Goal: Task Accomplishment & Management: Complete application form

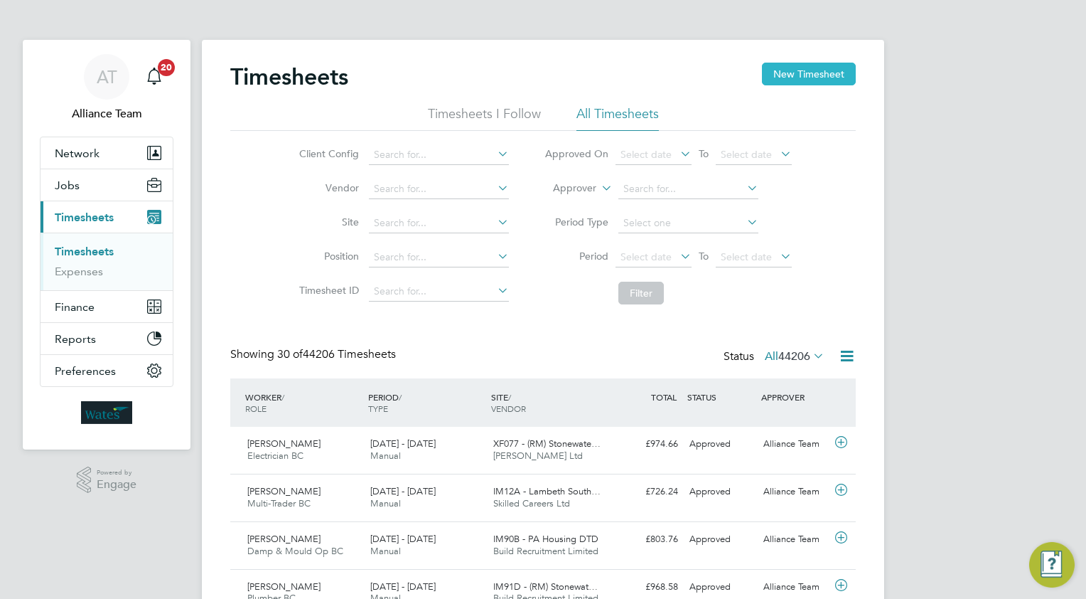
click at [786, 70] on button "New Timesheet" at bounding box center [809, 74] width 94 height 23
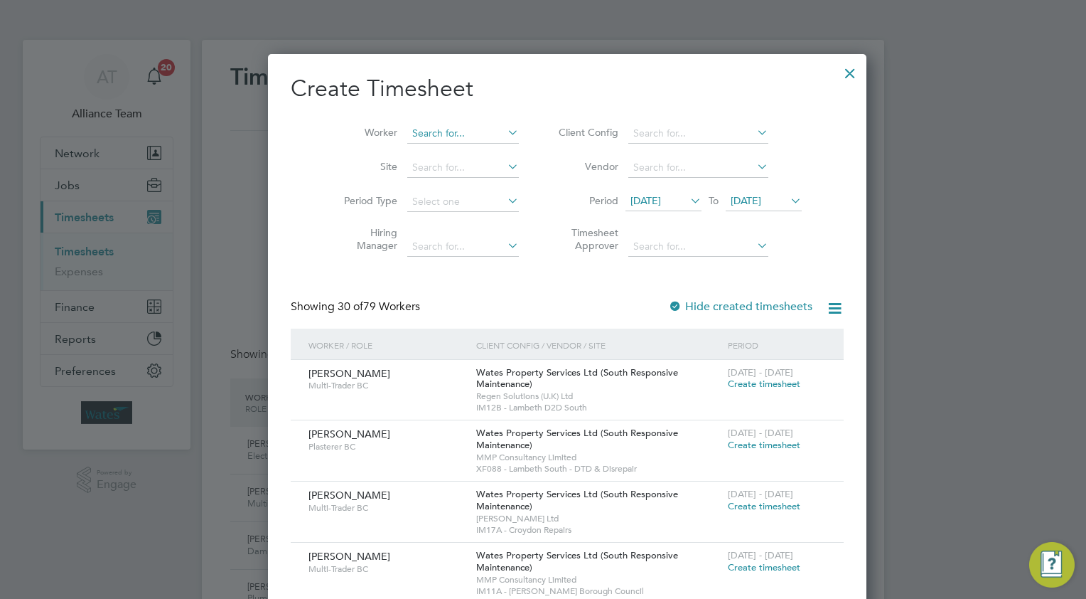
click at [407, 132] on input at bounding box center [463, 134] width 112 height 20
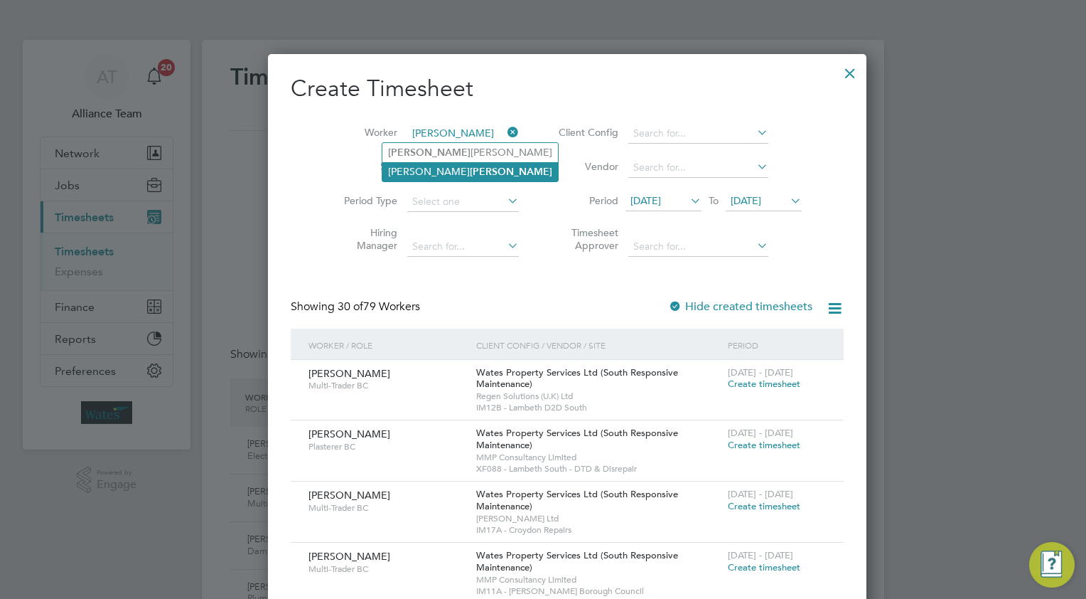
click at [470, 171] on b "[PERSON_NAME]" at bounding box center [511, 172] width 82 height 12
type input "[PERSON_NAME]"
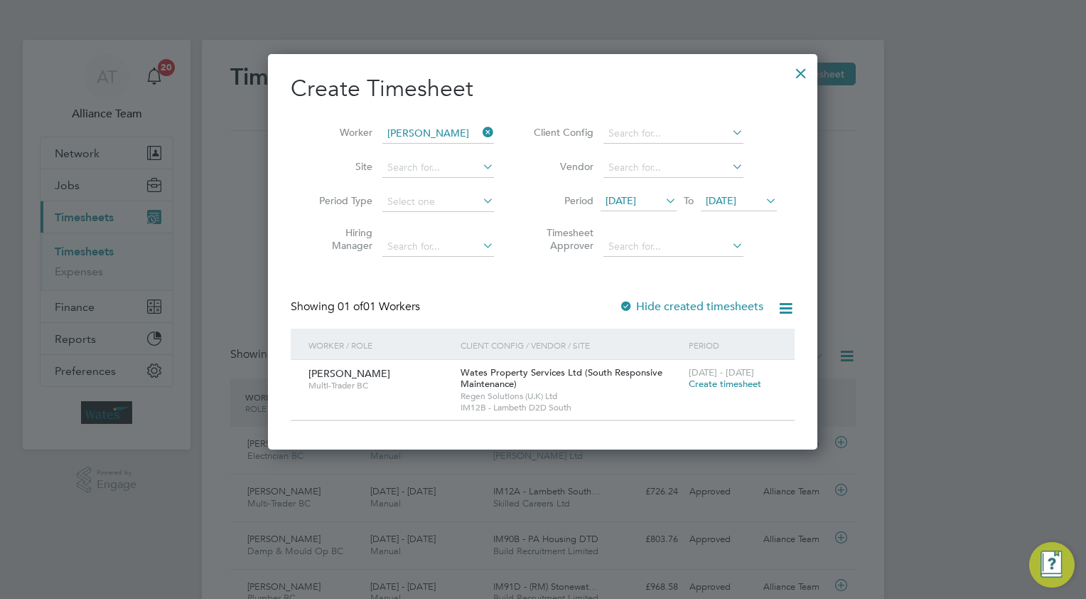
click at [708, 387] on span "Create timesheet" at bounding box center [725, 384] width 73 height 12
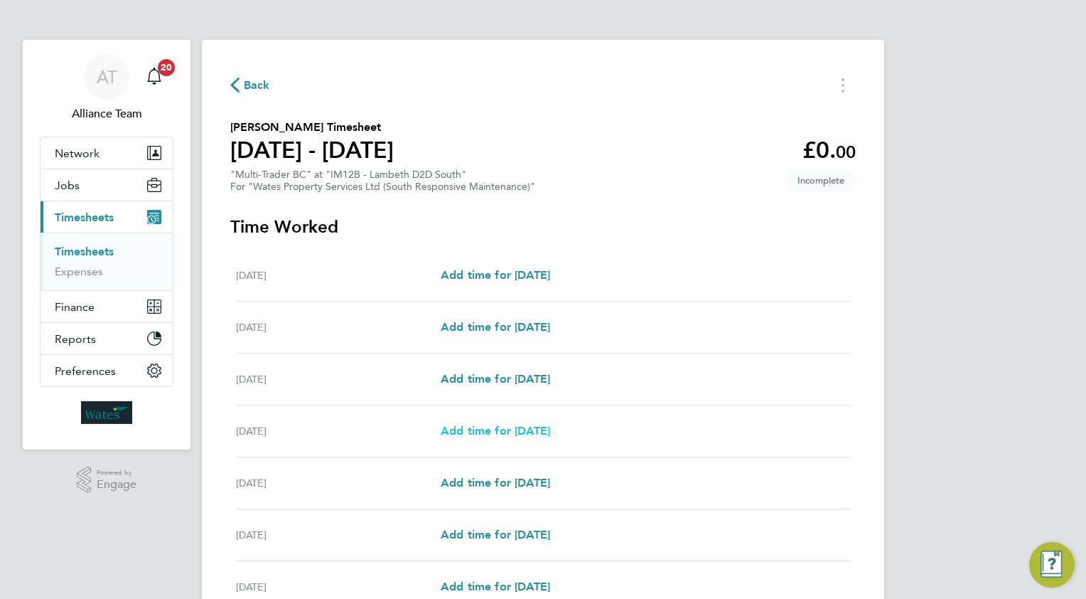
click at [492, 425] on span "Add time for [DATE]" at bounding box center [495, 431] width 109 height 14
select select "30"
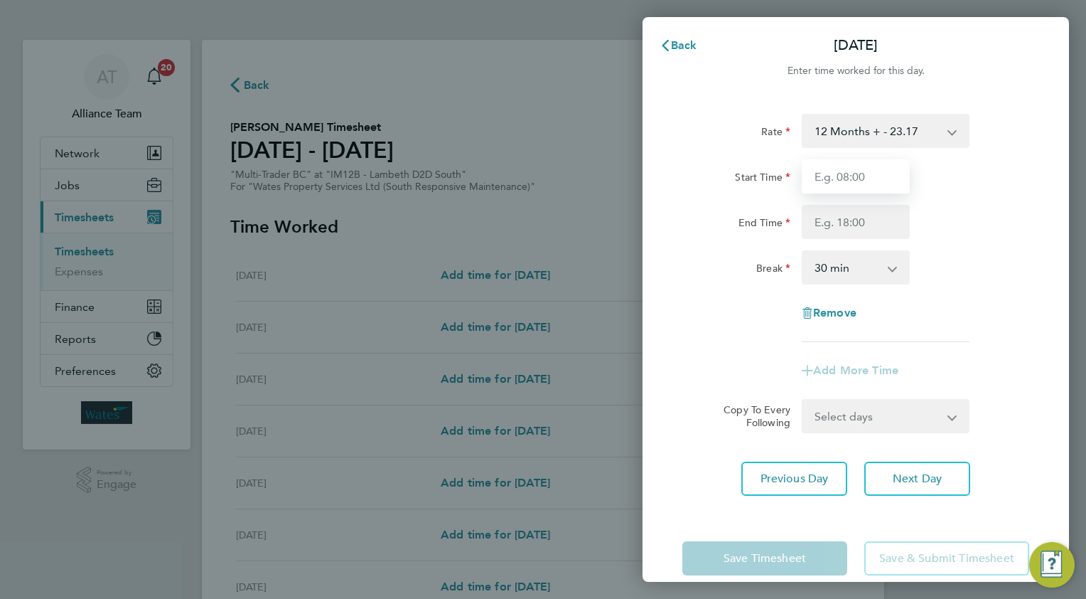
click at [855, 179] on input "Start Time" at bounding box center [856, 176] width 108 height 34
type input "08.0"
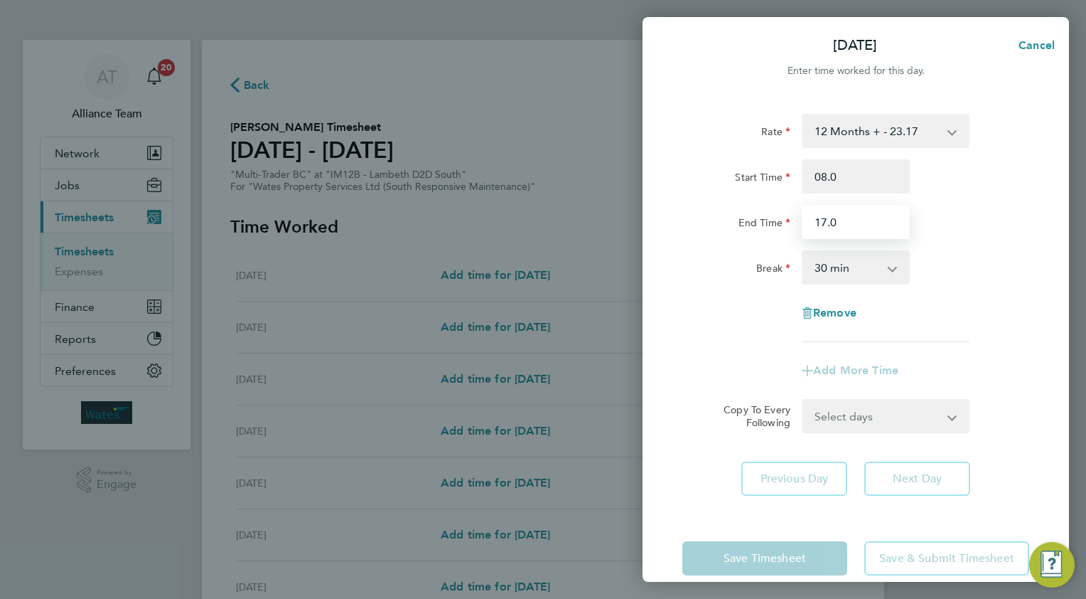
type input "17.0"
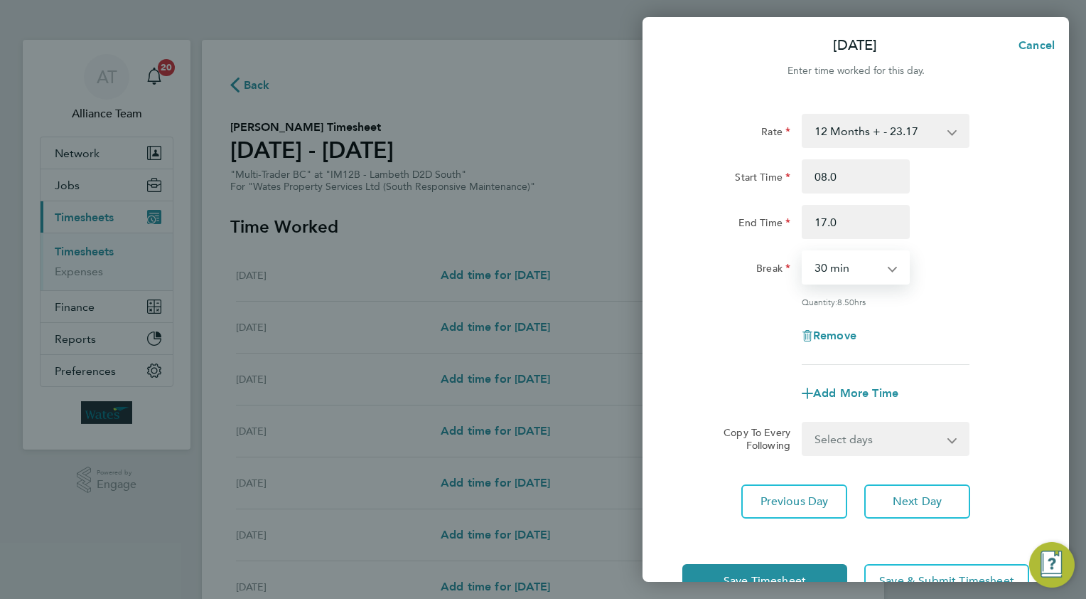
click at [813, 437] on select "Select days Day [DATE] [DATE] [DATE]" at bounding box center [877, 438] width 149 height 31
select select "WED"
click at [803, 423] on select "Select days Day [DATE] [DATE] [DATE]" at bounding box center [877, 438] width 149 height 31
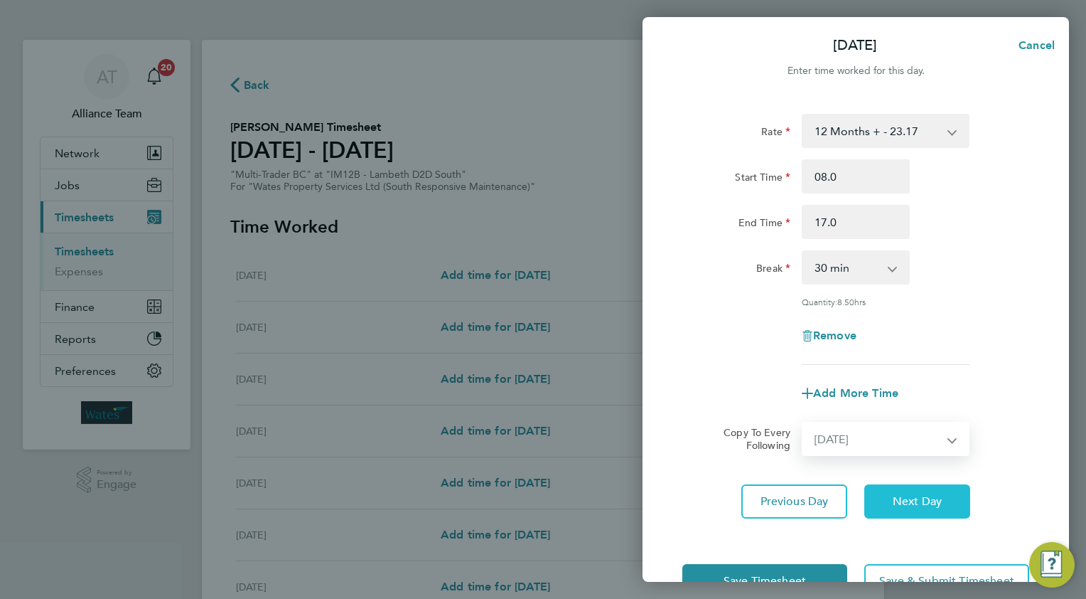
select select "[DATE]"
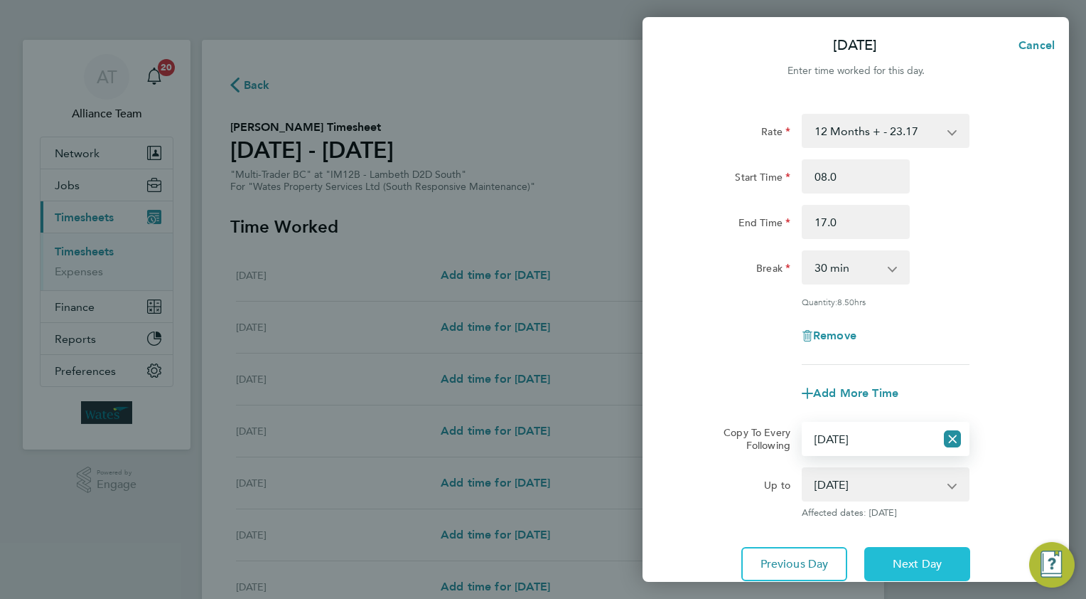
click at [904, 547] on button "Next Day" at bounding box center [917, 564] width 106 height 34
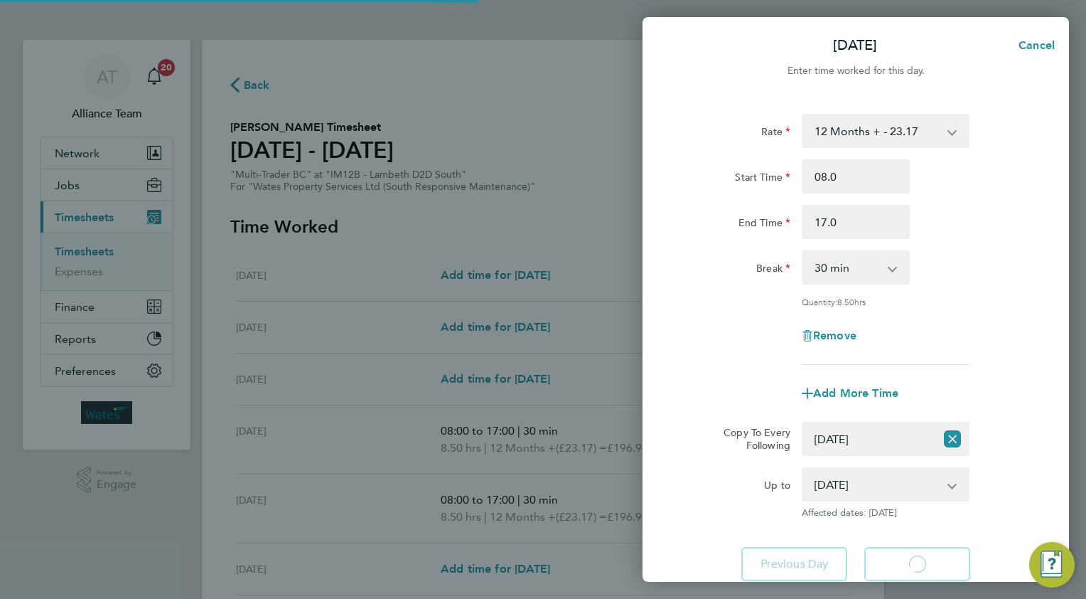
select select "30"
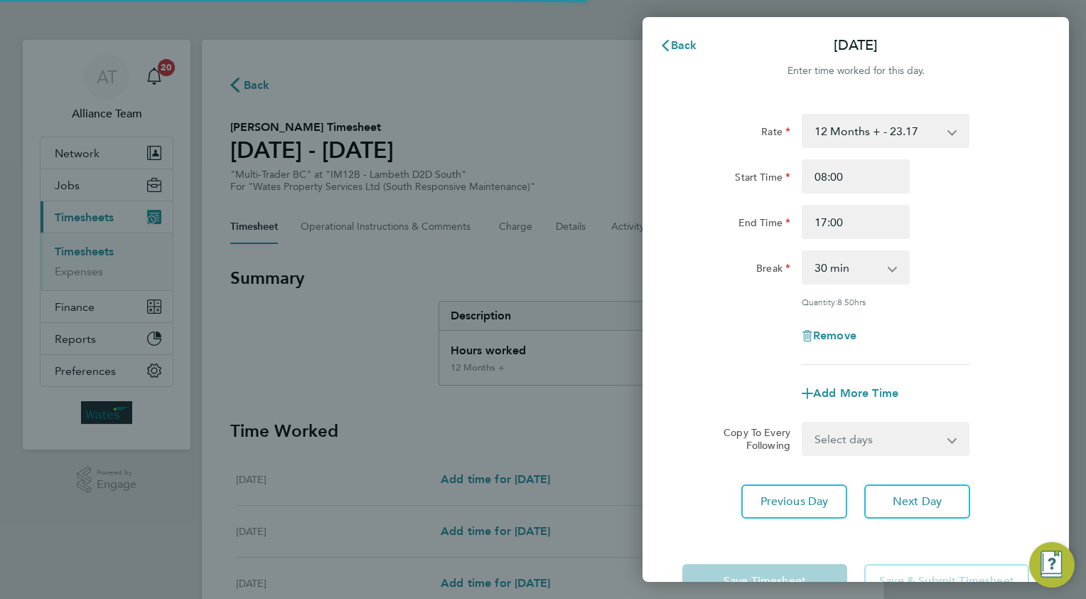
click at [827, 430] on select "Select days Day [DATE] [DATE]" at bounding box center [877, 438] width 149 height 31
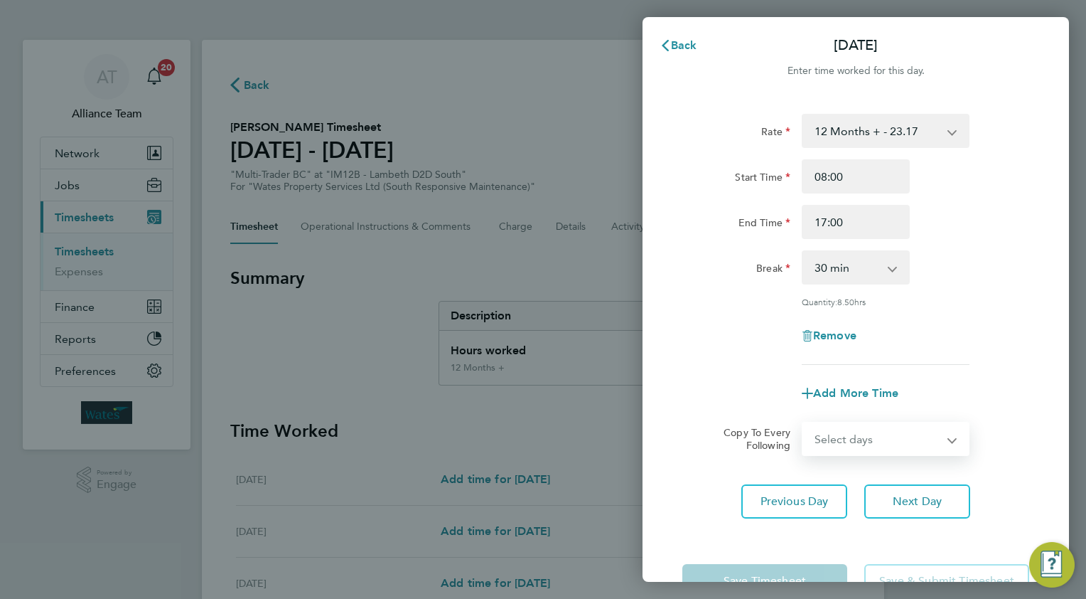
select select "THU"
click at [803, 423] on select "Select days Day [DATE] [DATE]" at bounding box center [877, 438] width 149 height 31
select select "[DATE]"
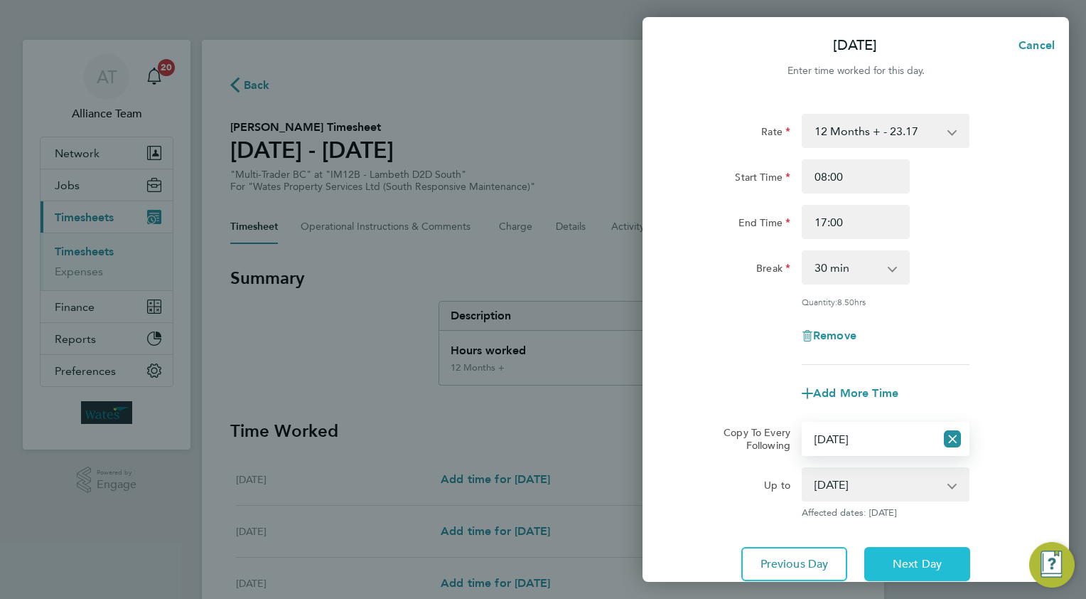
click at [901, 552] on button "Next Day" at bounding box center [917, 564] width 106 height 34
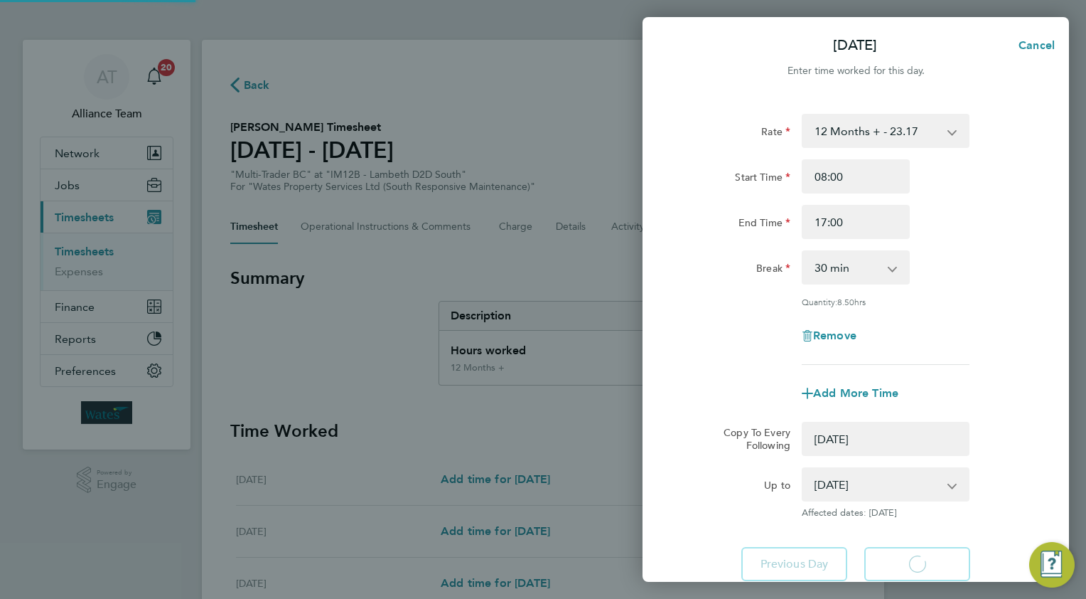
select select "0: null"
select select "30"
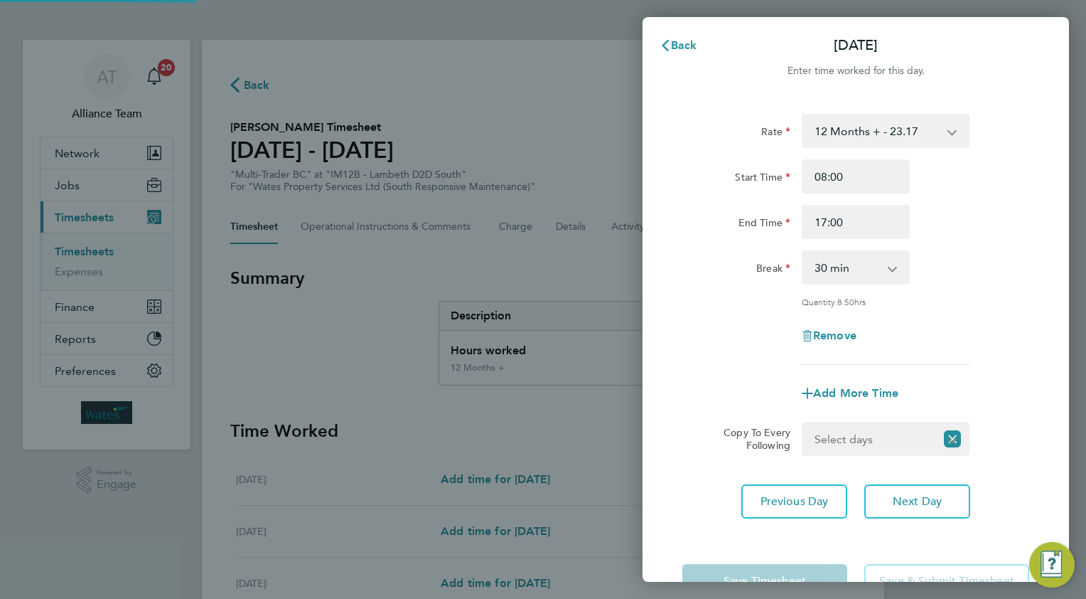
click at [833, 434] on select "Select days [DATE]" at bounding box center [869, 438] width 132 height 31
click at [803, 423] on select "Select days [DATE]" at bounding box center [877, 438] width 149 height 31
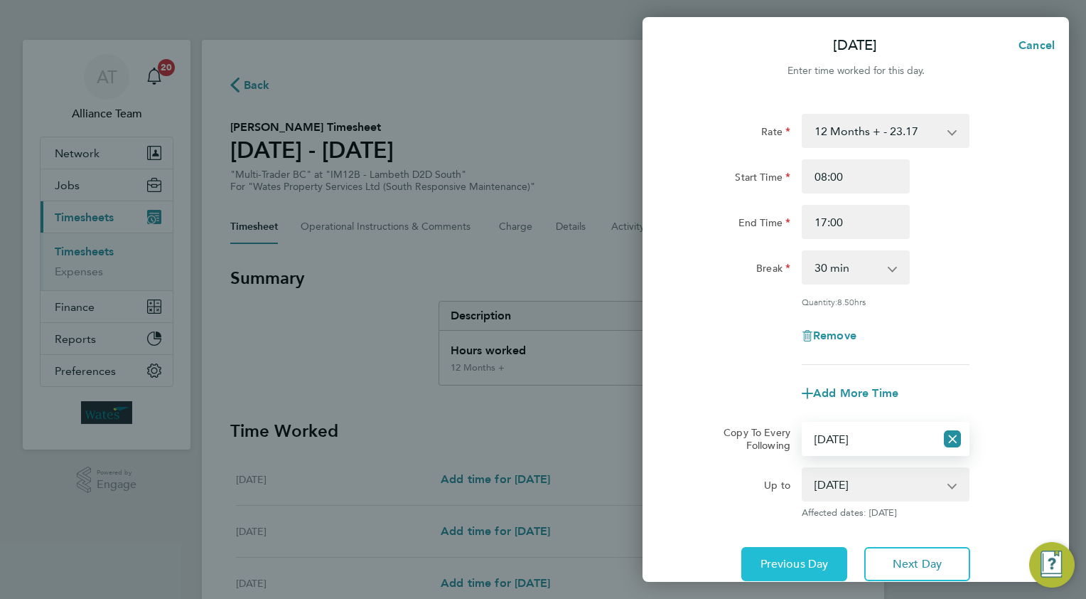
click at [788, 553] on button "Previous Day" at bounding box center [795, 564] width 106 height 34
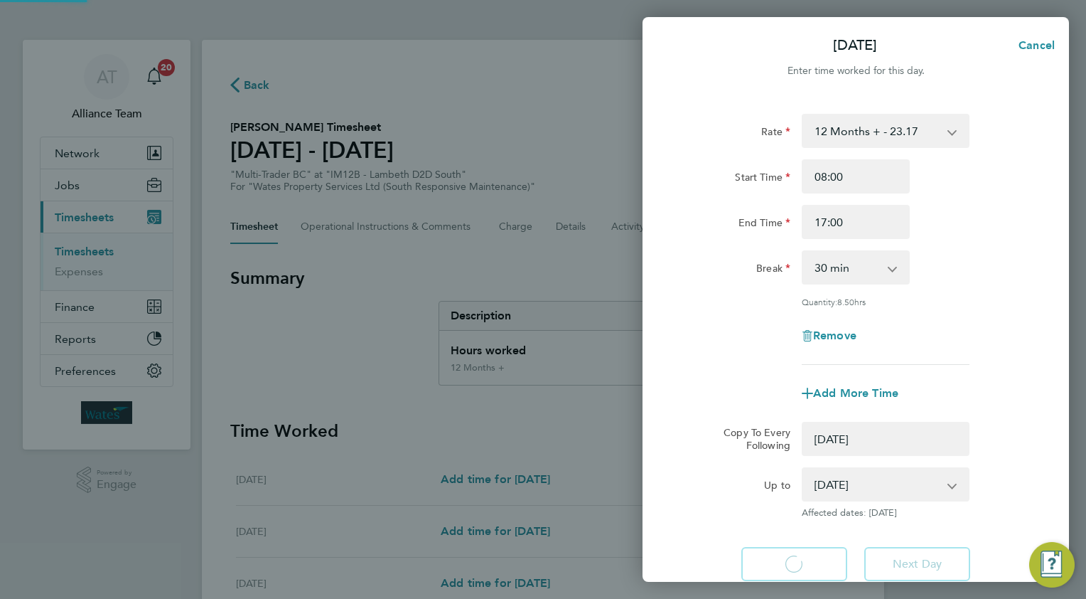
select select "0: null"
select select "30"
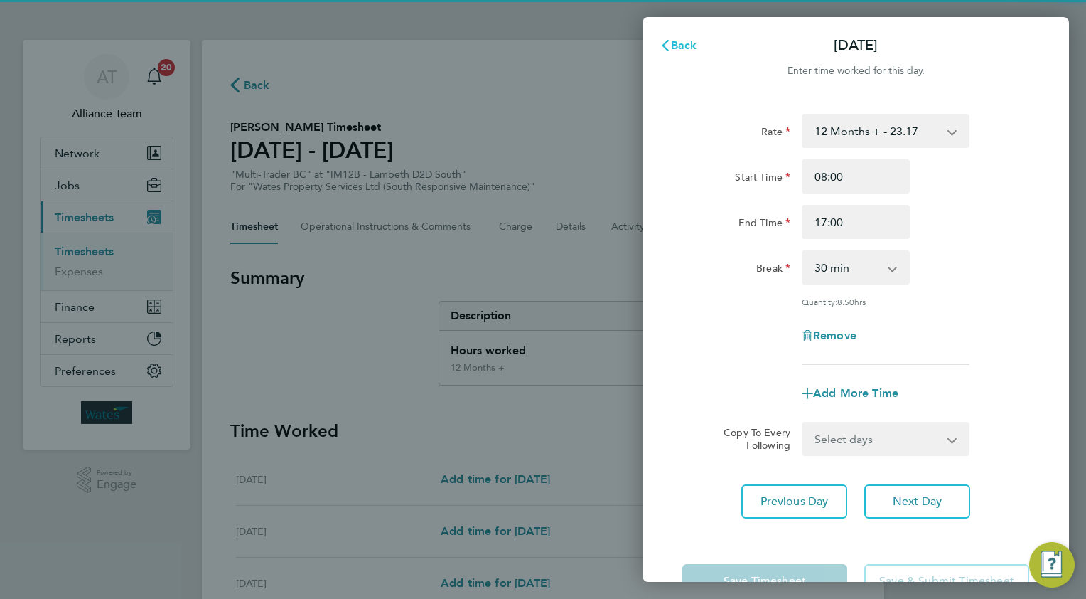
click at [687, 45] on span "Back" at bounding box center [684, 45] width 26 height 14
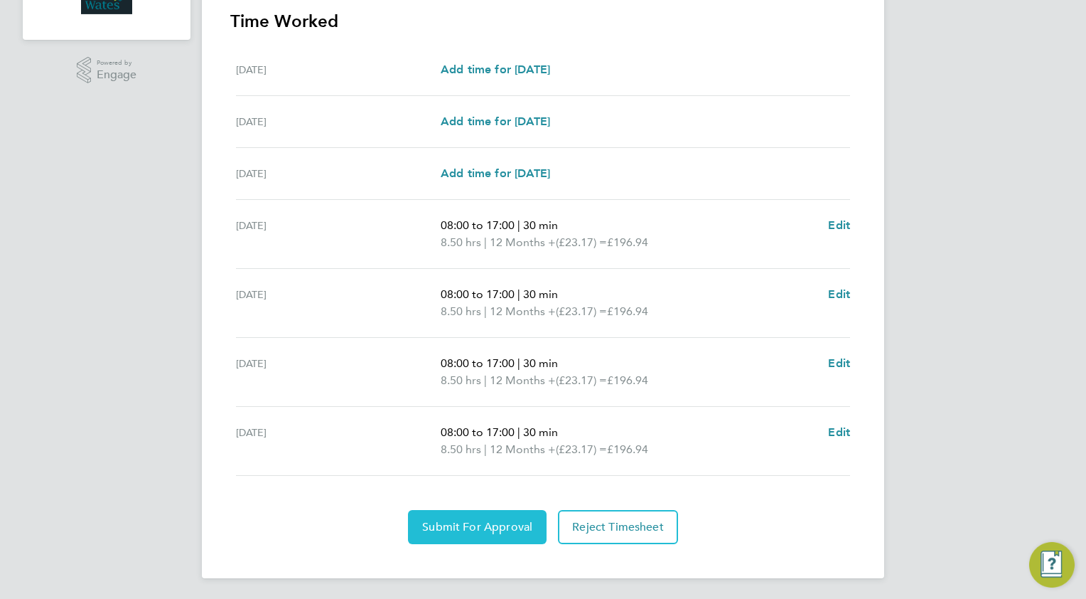
click at [461, 520] on span "Submit For Approval" at bounding box center [477, 527] width 110 height 14
click at [507, 523] on span "Approve Timesheet" at bounding box center [477, 527] width 105 height 14
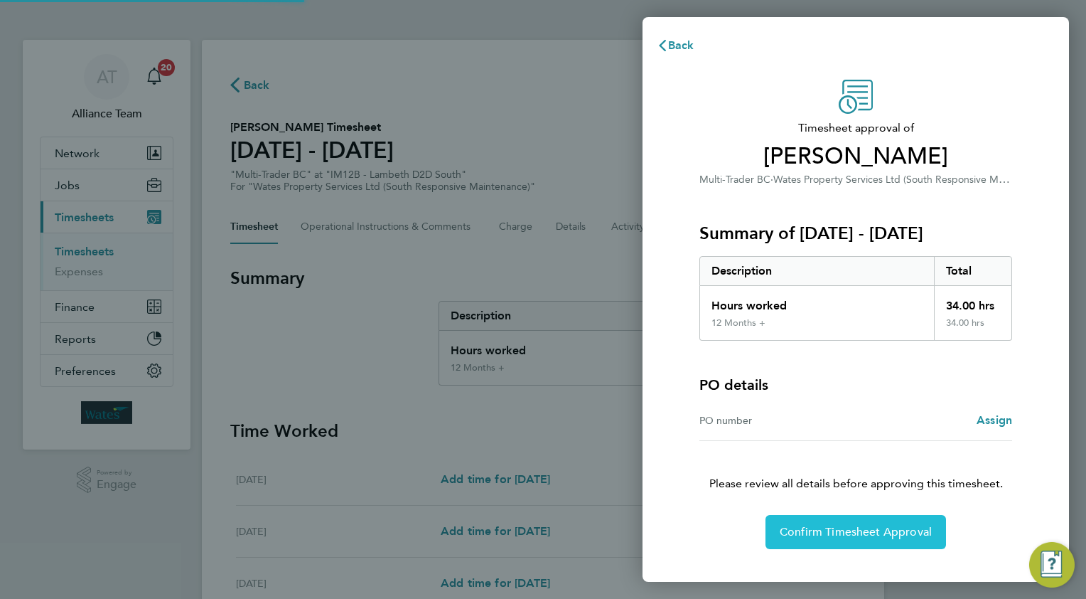
click at [822, 523] on button "Confirm Timesheet Approval" at bounding box center [856, 532] width 181 height 34
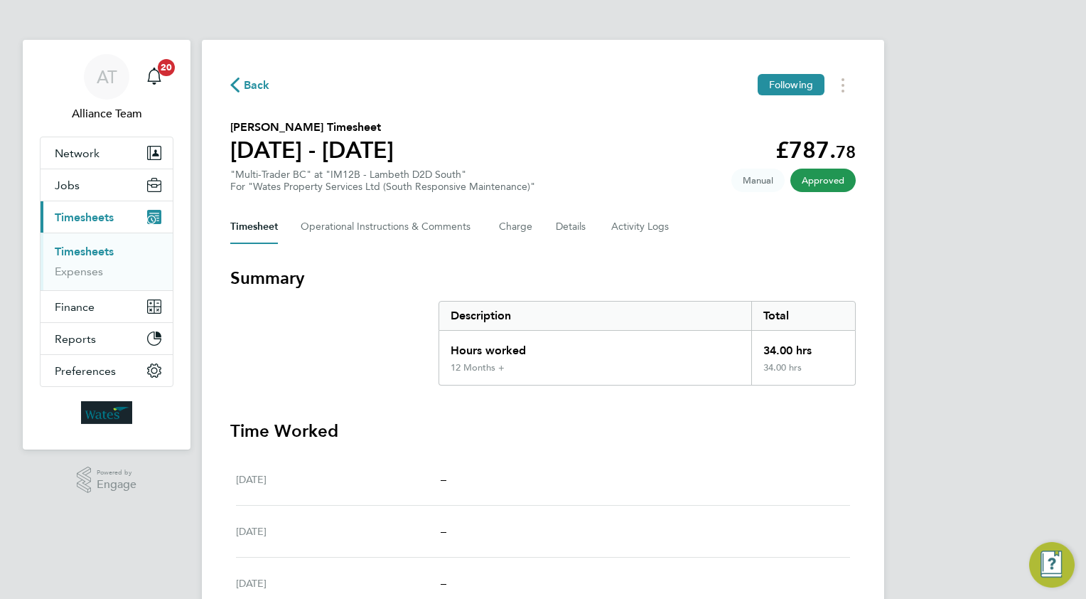
click at [259, 81] on span "Back" at bounding box center [257, 85] width 26 height 17
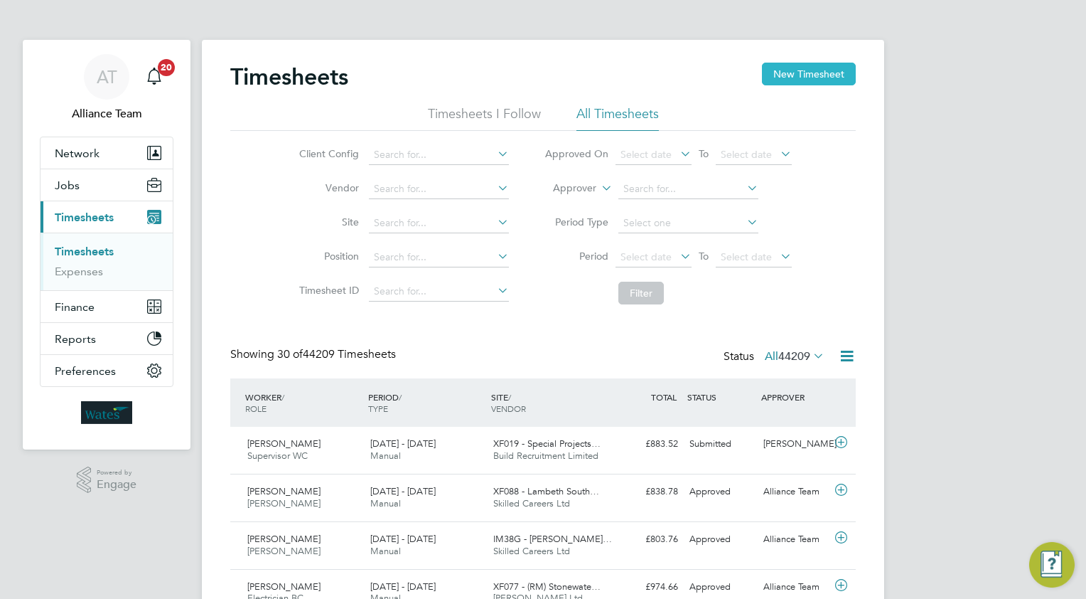
click at [809, 76] on button "New Timesheet" at bounding box center [809, 74] width 94 height 23
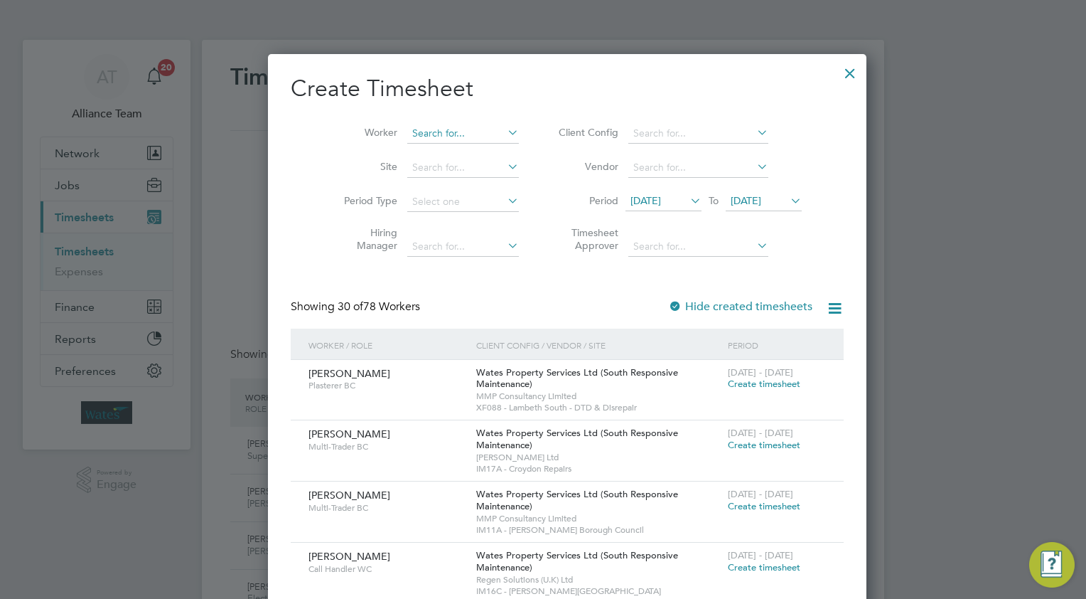
click at [435, 136] on input at bounding box center [463, 134] width 112 height 20
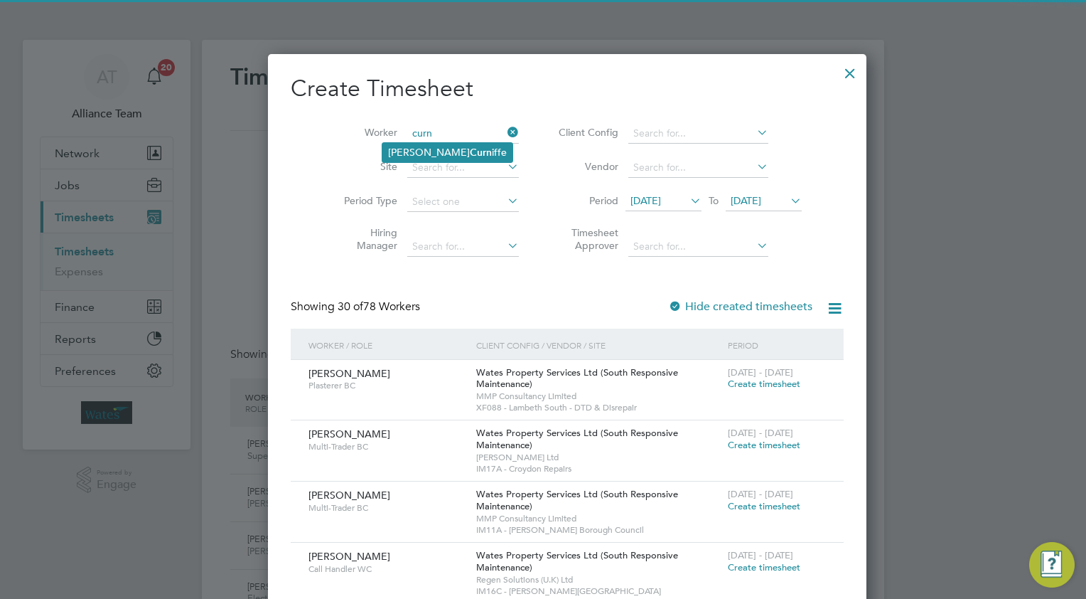
click at [407, 150] on li "[PERSON_NAME] iffe" at bounding box center [447, 152] width 130 height 19
type input "[PERSON_NAME]"
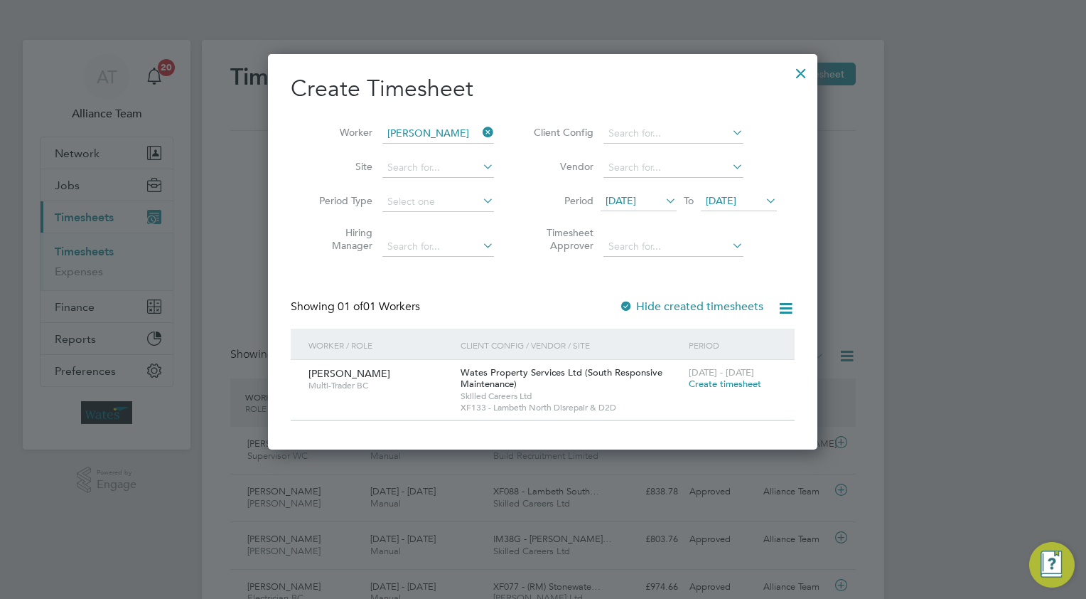
click at [708, 386] on span "Create timesheet" at bounding box center [725, 384] width 73 height 12
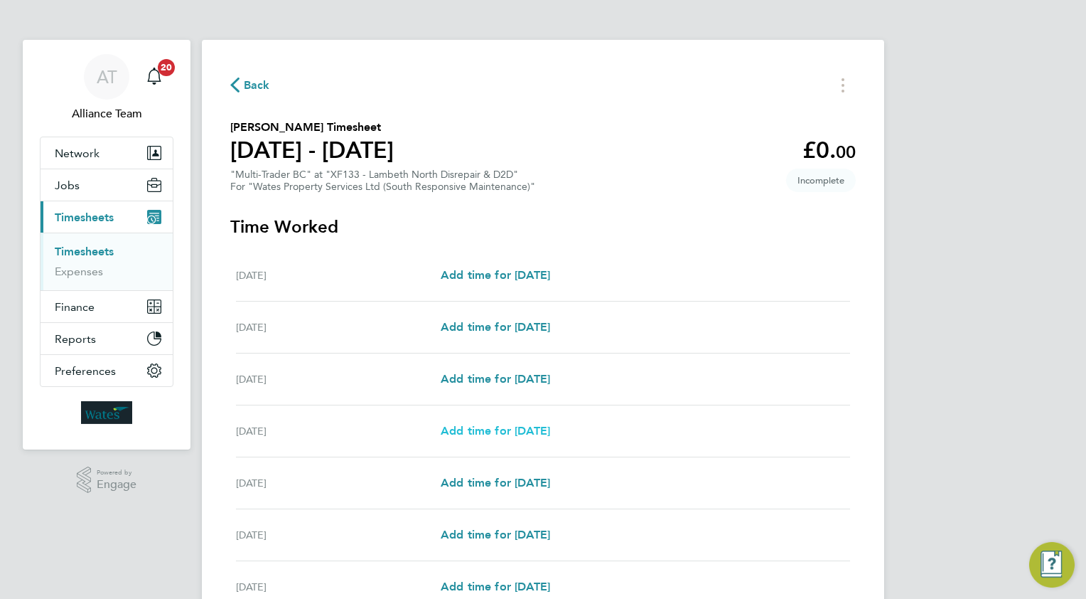
click at [482, 434] on span "Add time for [DATE]" at bounding box center [495, 431] width 109 height 14
select select "30"
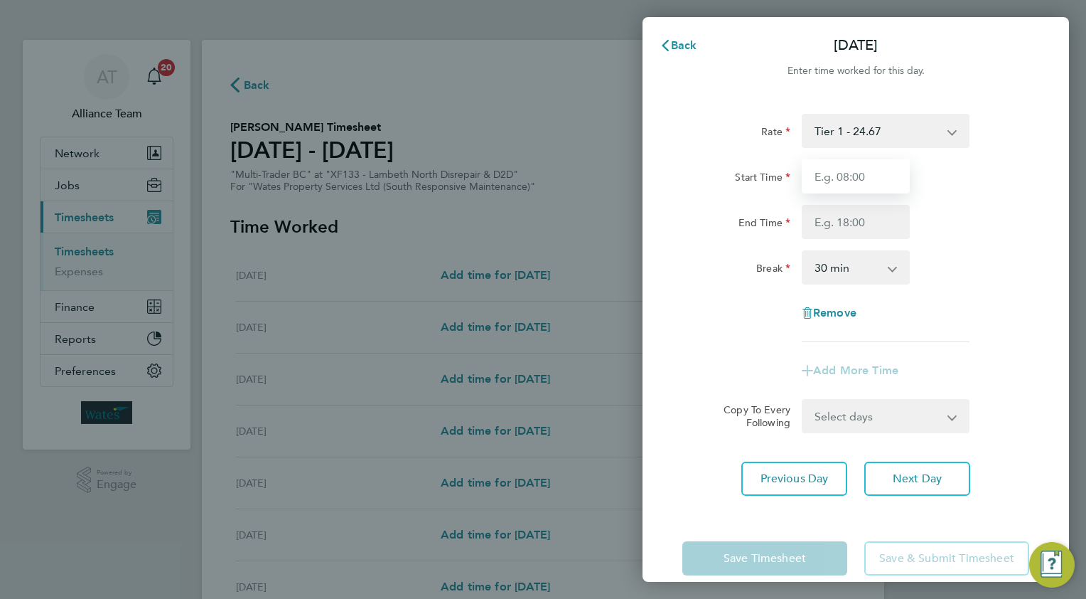
click at [862, 173] on input "Start Time" at bounding box center [856, 176] width 108 height 34
type input "08.0"
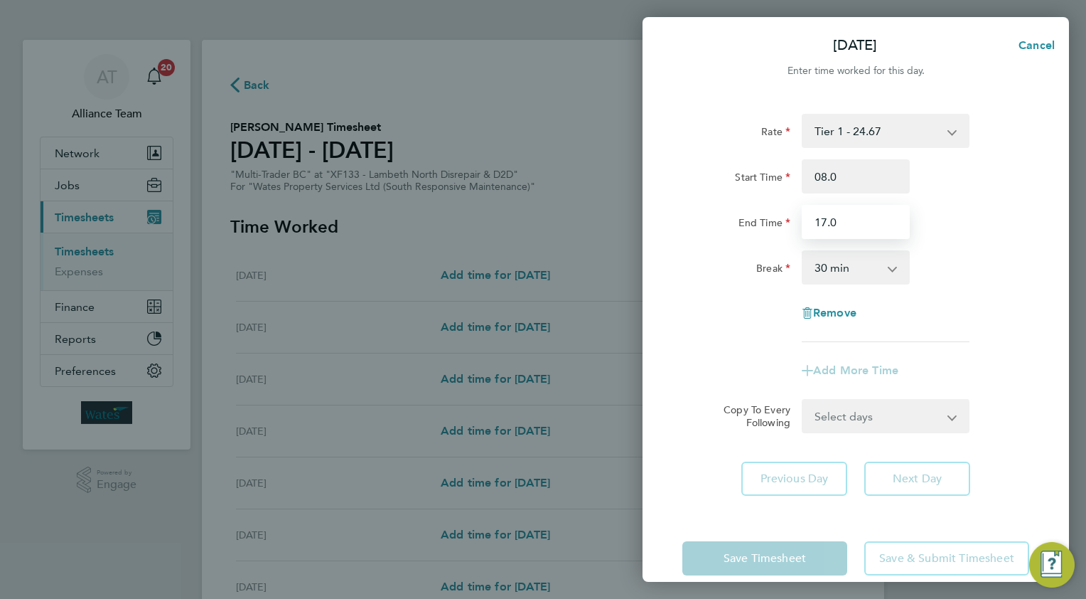
type input "17.0"
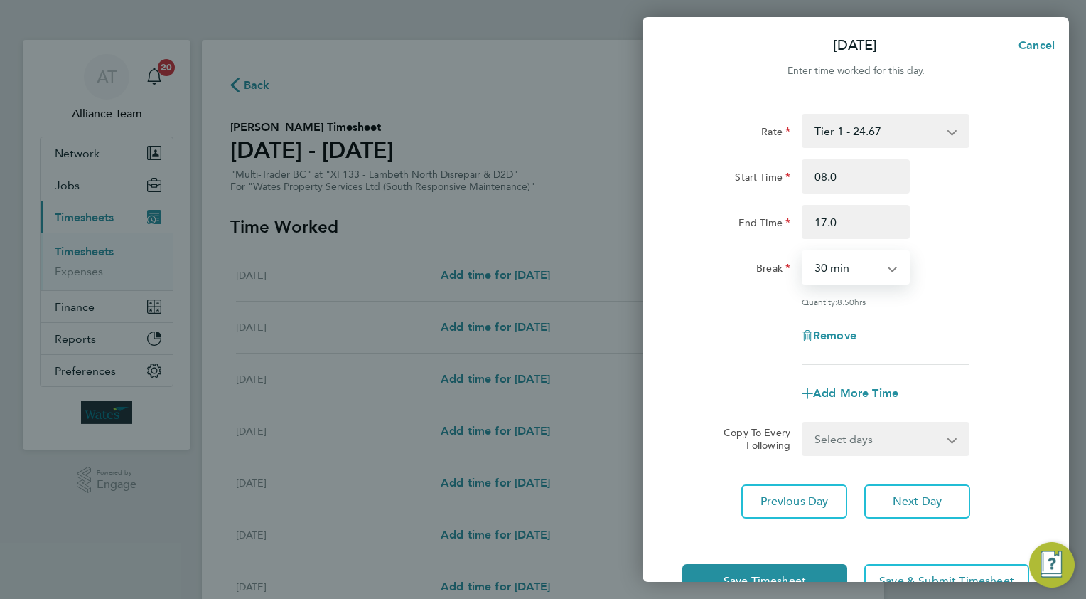
click at [842, 434] on select "Select days Day [DATE] [DATE] [DATE]" at bounding box center [877, 438] width 149 height 31
select select "WED"
click at [803, 423] on select "Select days Day [DATE] [DATE] [DATE]" at bounding box center [877, 438] width 149 height 31
select select "[DATE]"
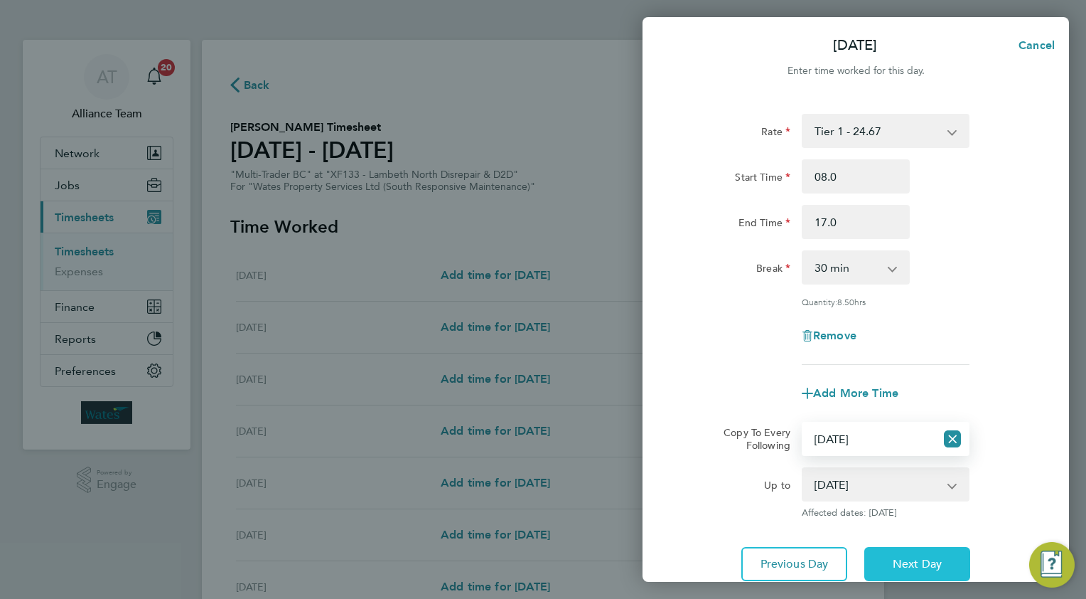
click at [890, 549] on button "Next Day" at bounding box center [917, 564] width 106 height 34
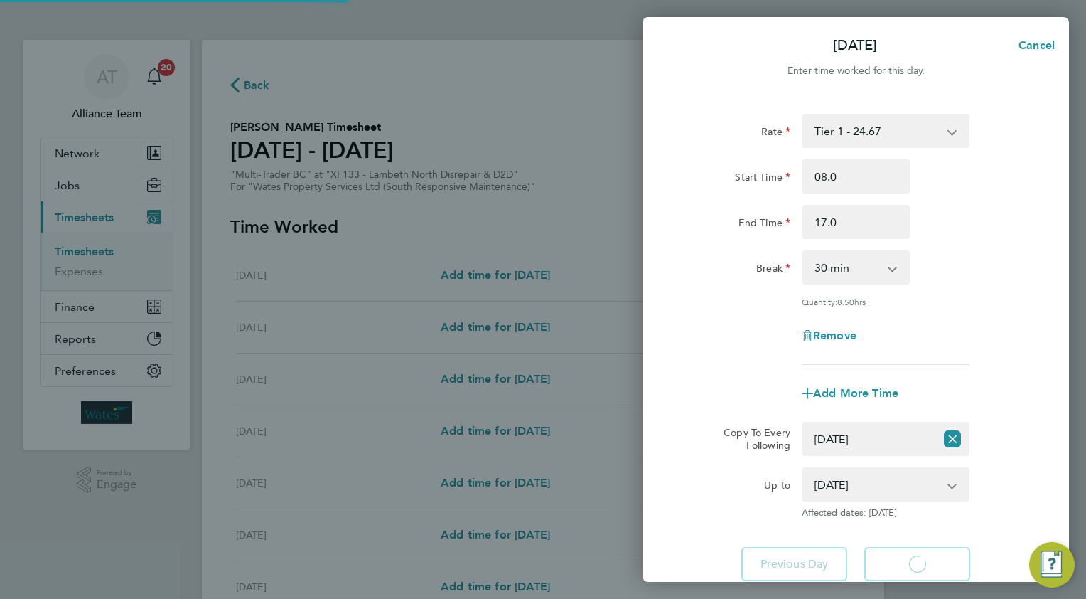
select select "30"
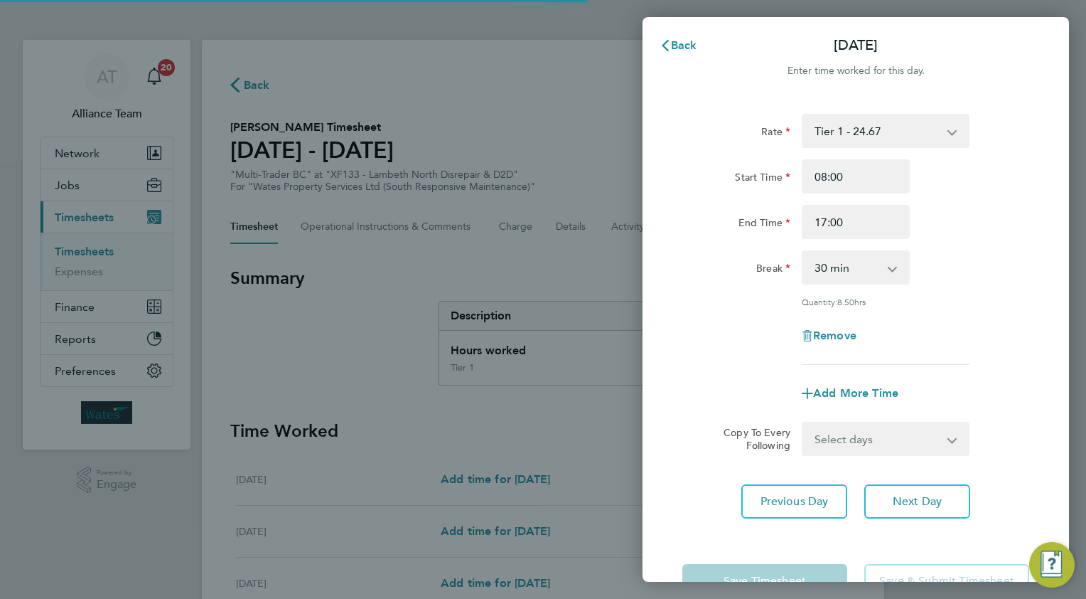
click at [828, 446] on select "Select days Day [DATE] [DATE]" at bounding box center [877, 438] width 149 height 31
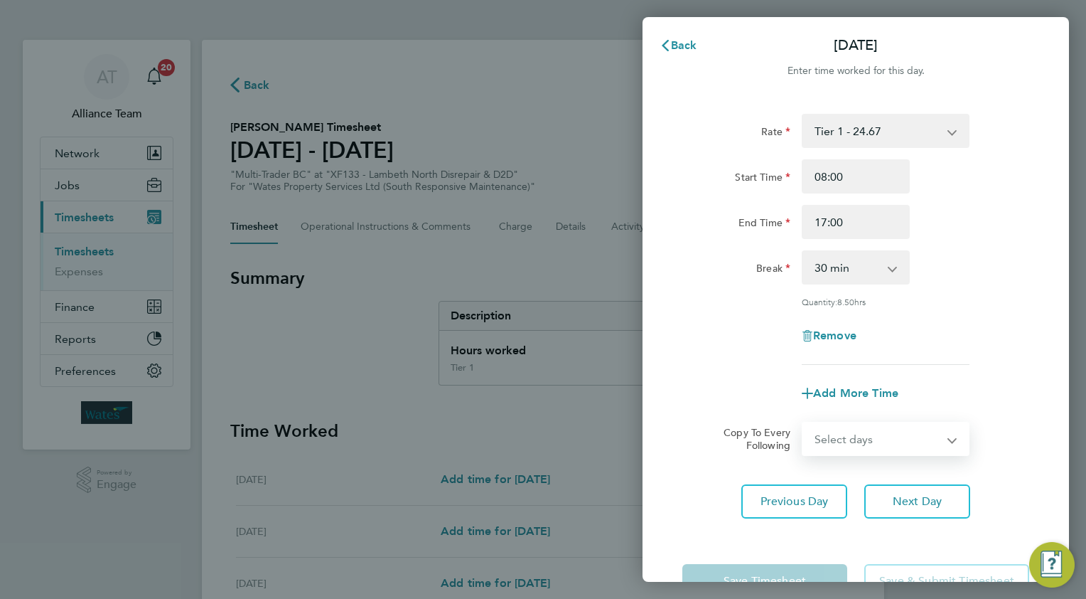
select select "THU"
click at [803, 423] on select "Select days Day [DATE] [DATE]" at bounding box center [877, 438] width 149 height 31
select select "[DATE]"
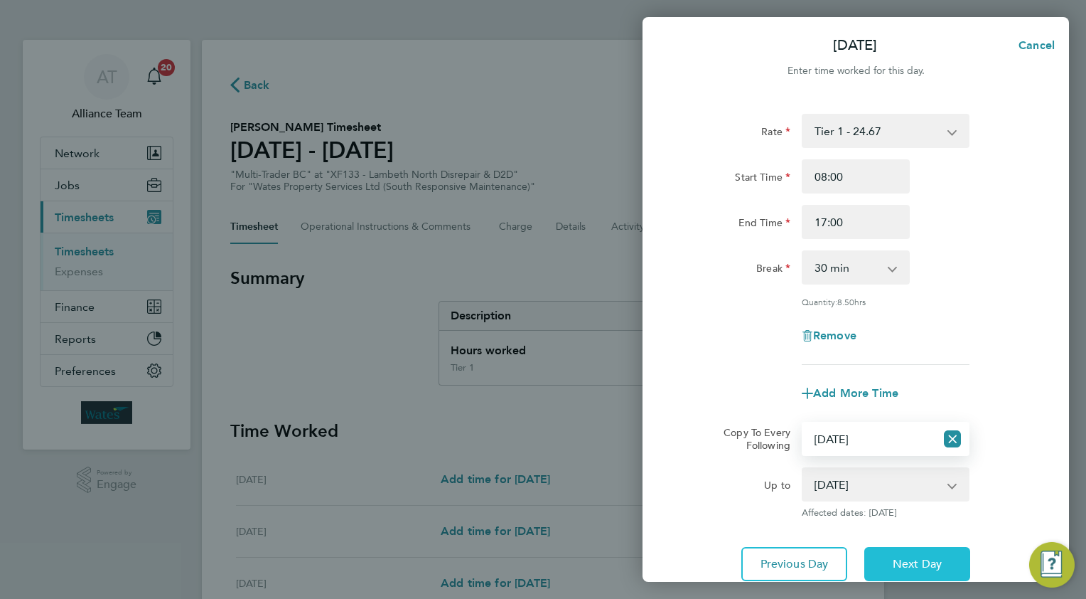
click at [891, 559] on button "Next Day" at bounding box center [917, 564] width 106 height 34
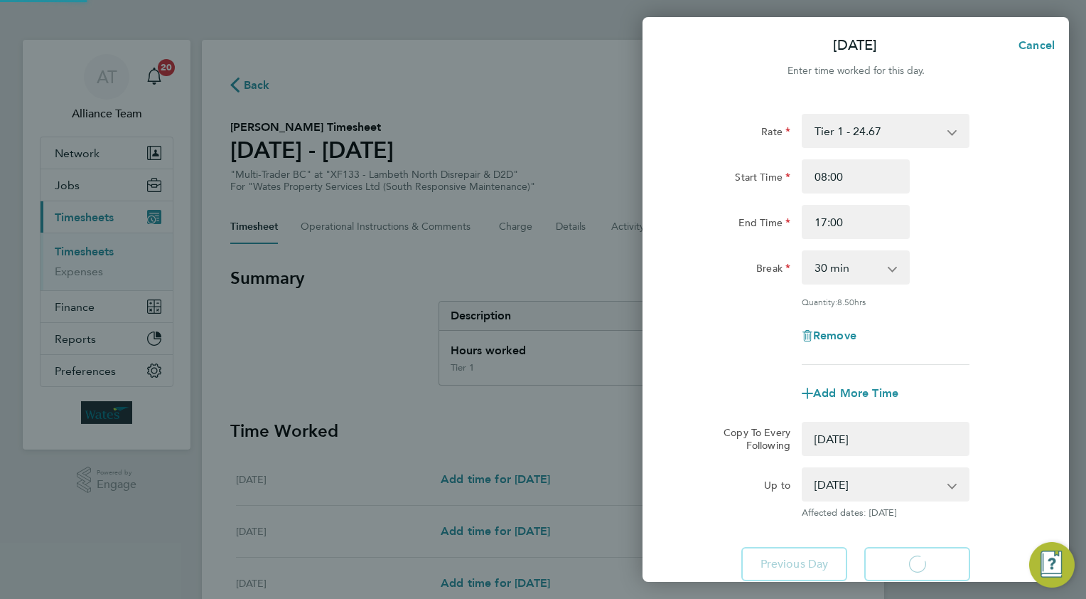
select select "0: null"
select select "30"
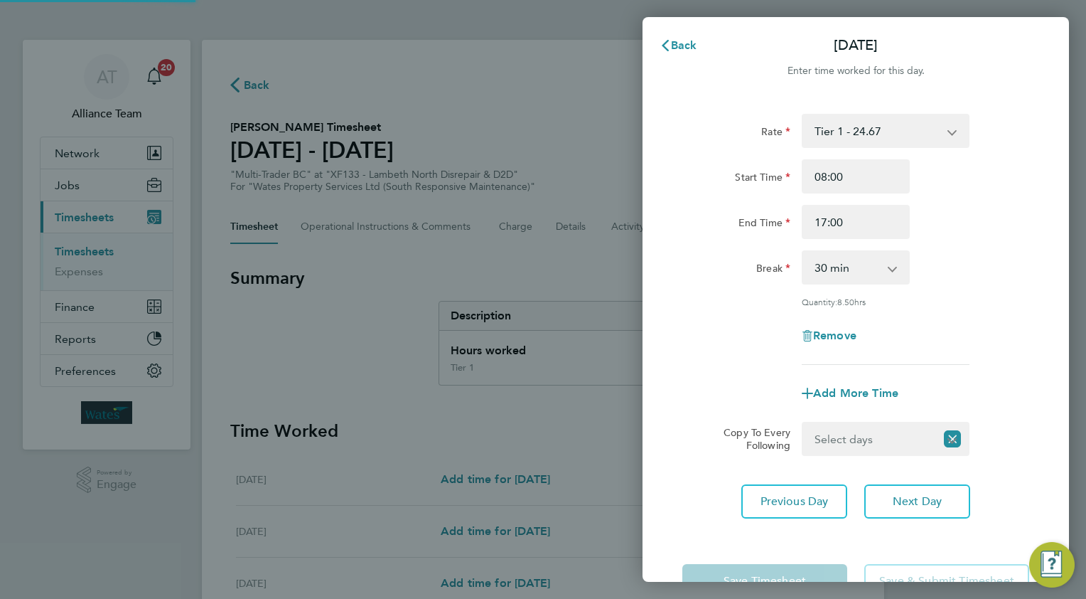
click at [838, 440] on select "Select days [DATE]" at bounding box center [869, 438] width 132 height 31
click at [803, 423] on select "Select days [DATE]" at bounding box center [877, 438] width 149 height 31
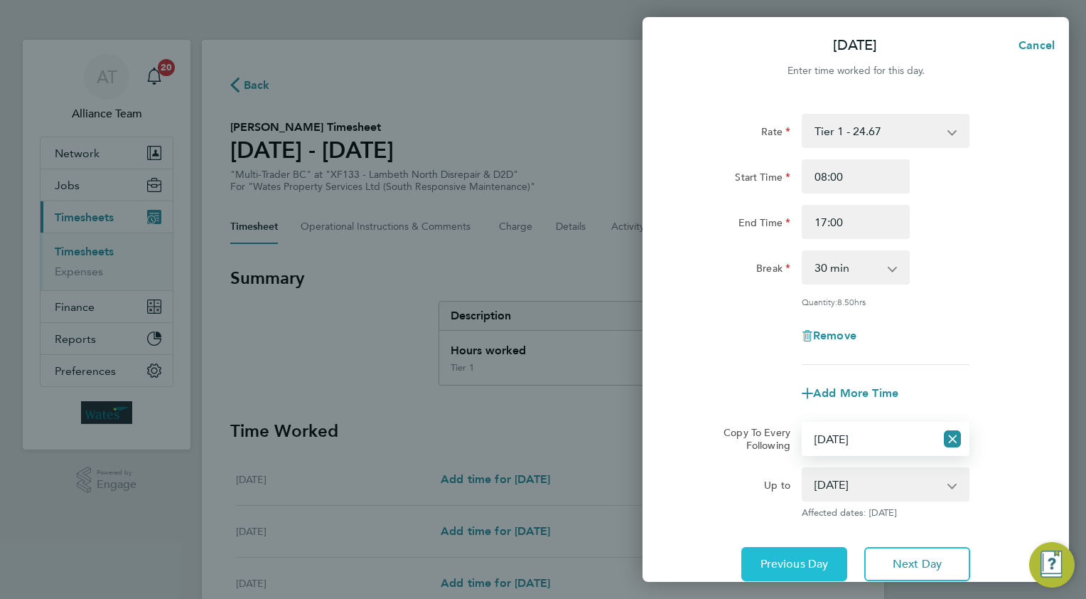
click at [792, 562] on span "Previous Day" at bounding box center [795, 564] width 68 height 14
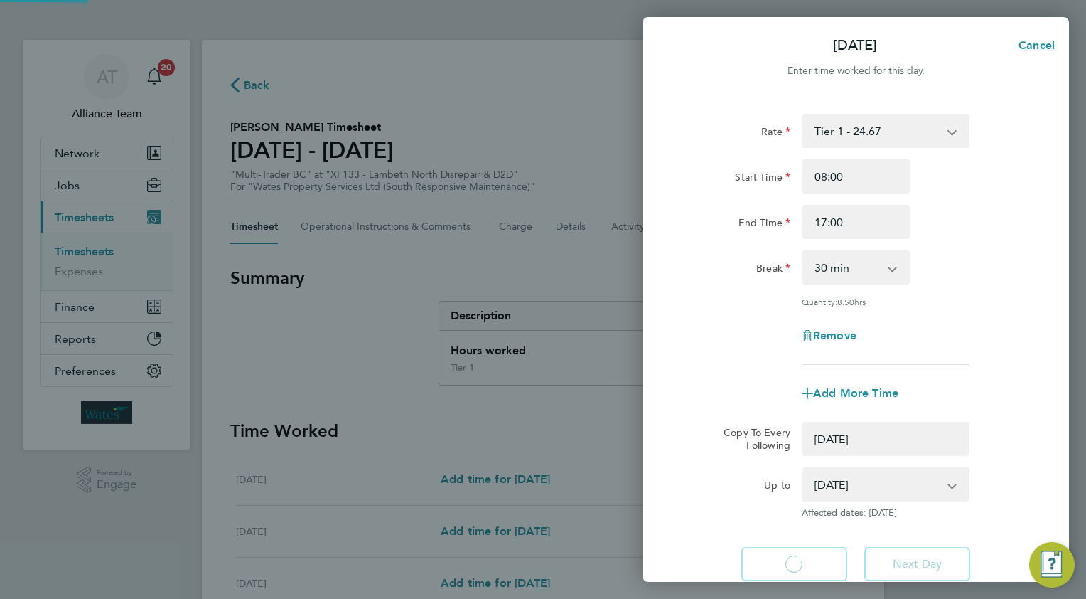
select select "0: null"
select select "30"
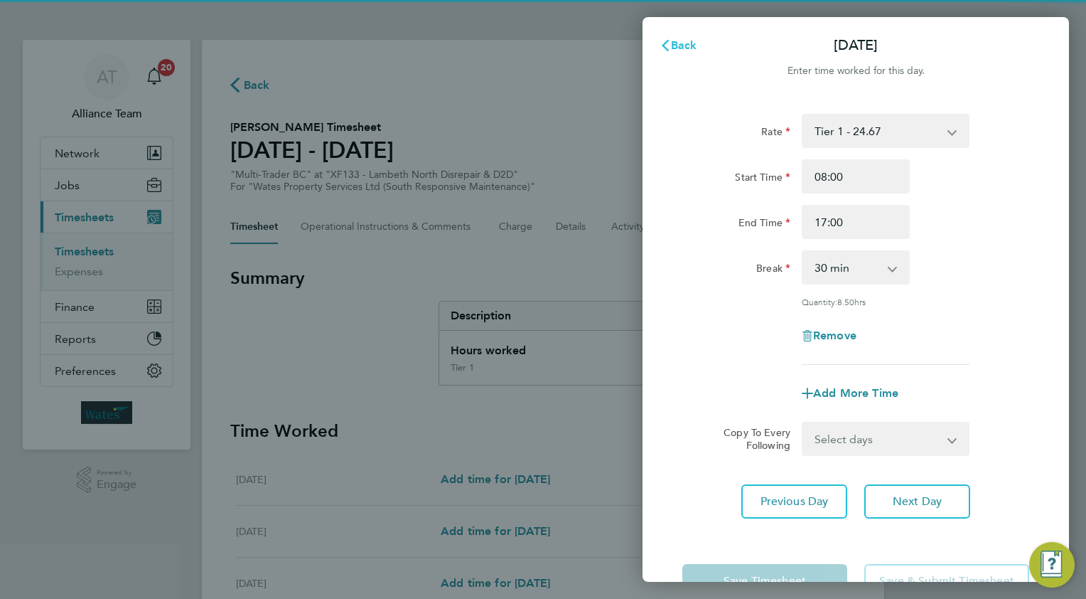
click at [674, 42] on span "Back" at bounding box center [684, 45] width 26 height 14
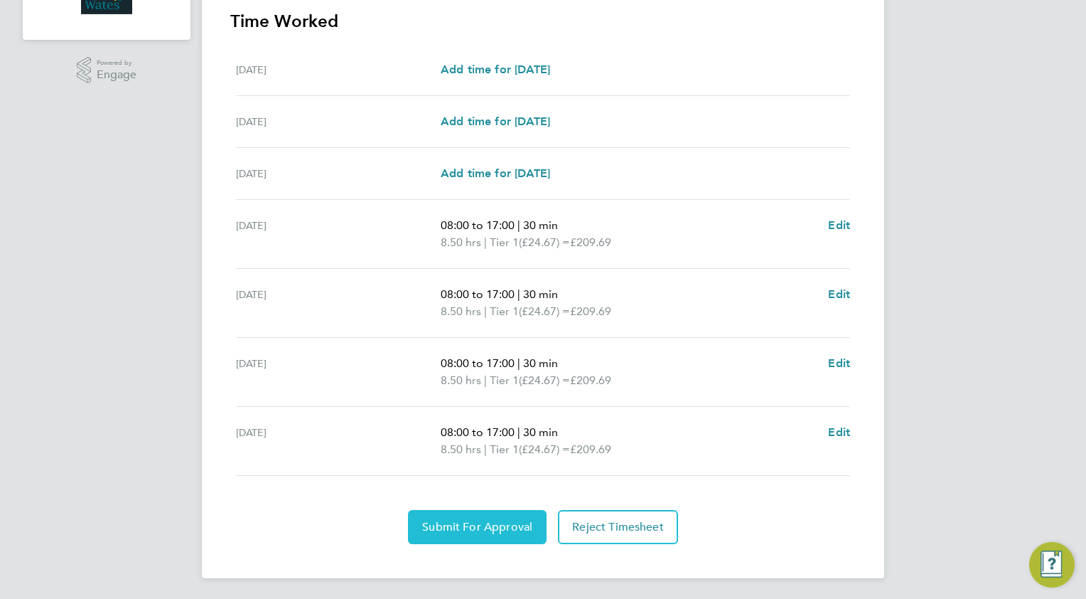
click at [446, 523] on span "Submit For Approval" at bounding box center [477, 527] width 110 height 14
click at [496, 522] on span "Approve Timesheet" at bounding box center [477, 527] width 105 height 14
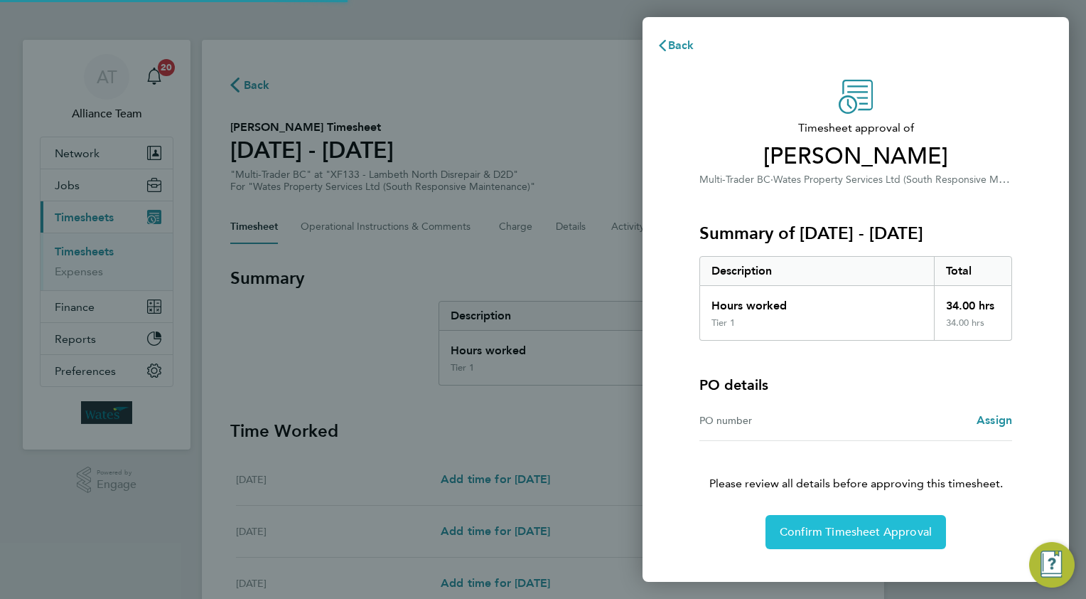
click at [786, 521] on button "Confirm Timesheet Approval" at bounding box center [856, 532] width 181 height 34
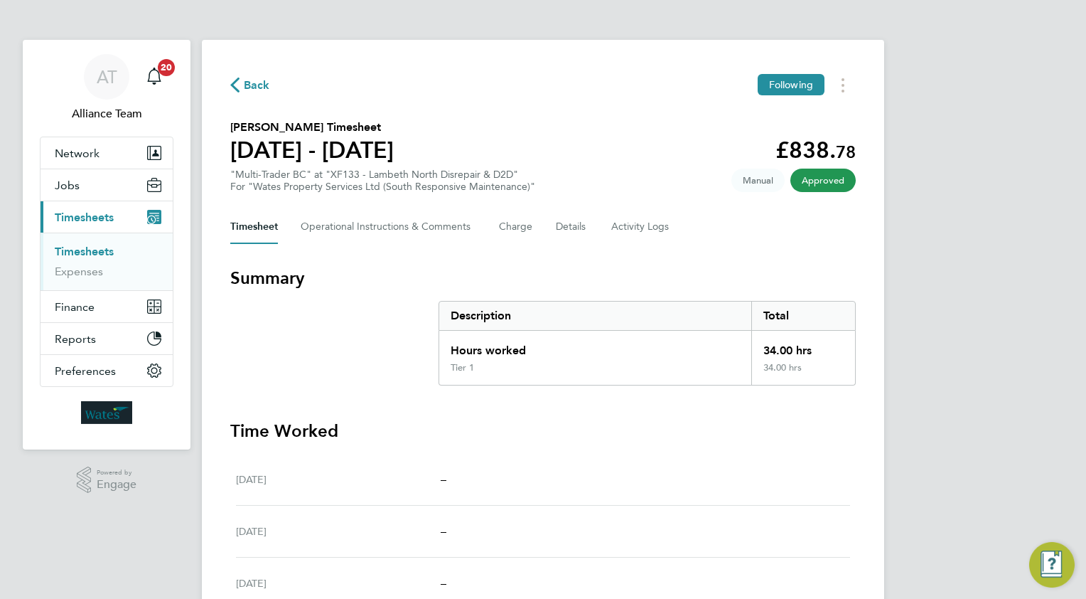
click at [249, 88] on span "Back" at bounding box center [257, 85] width 26 height 17
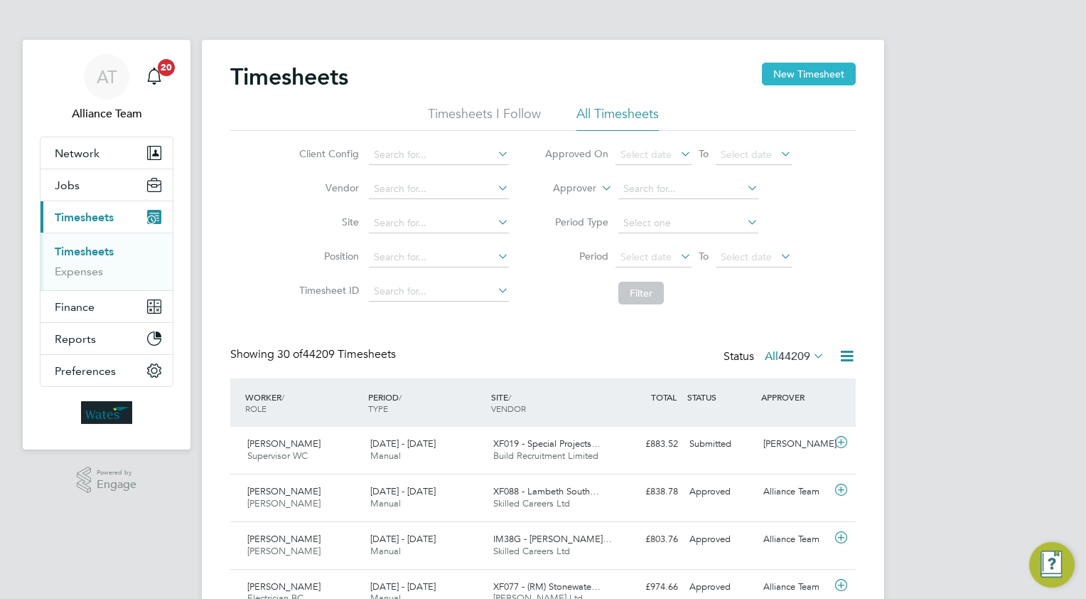
click at [799, 70] on button "New Timesheet" at bounding box center [809, 74] width 94 height 23
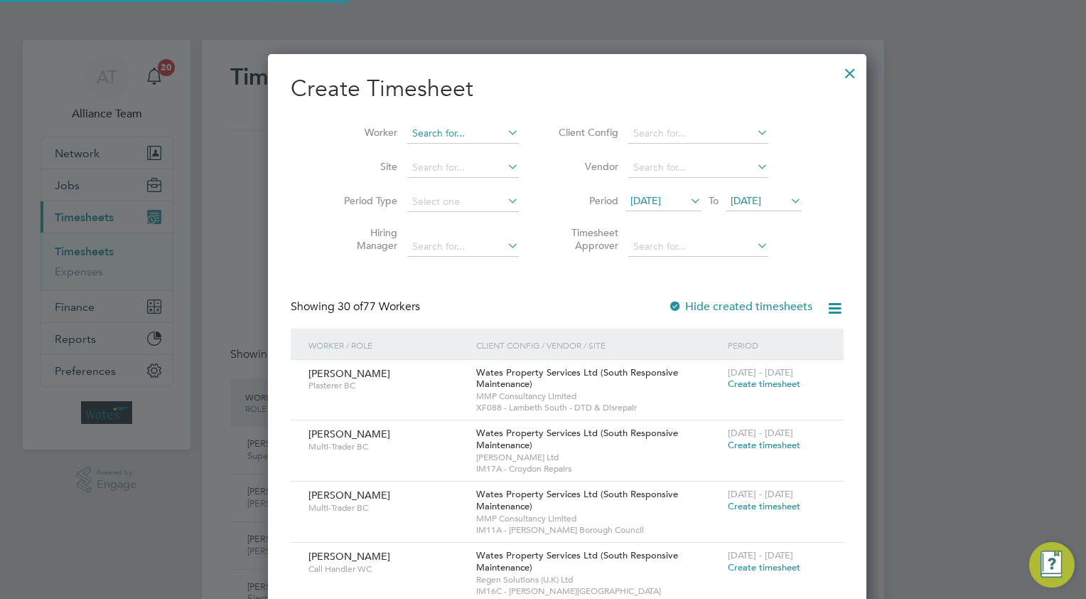
click at [449, 136] on input at bounding box center [463, 134] width 112 height 20
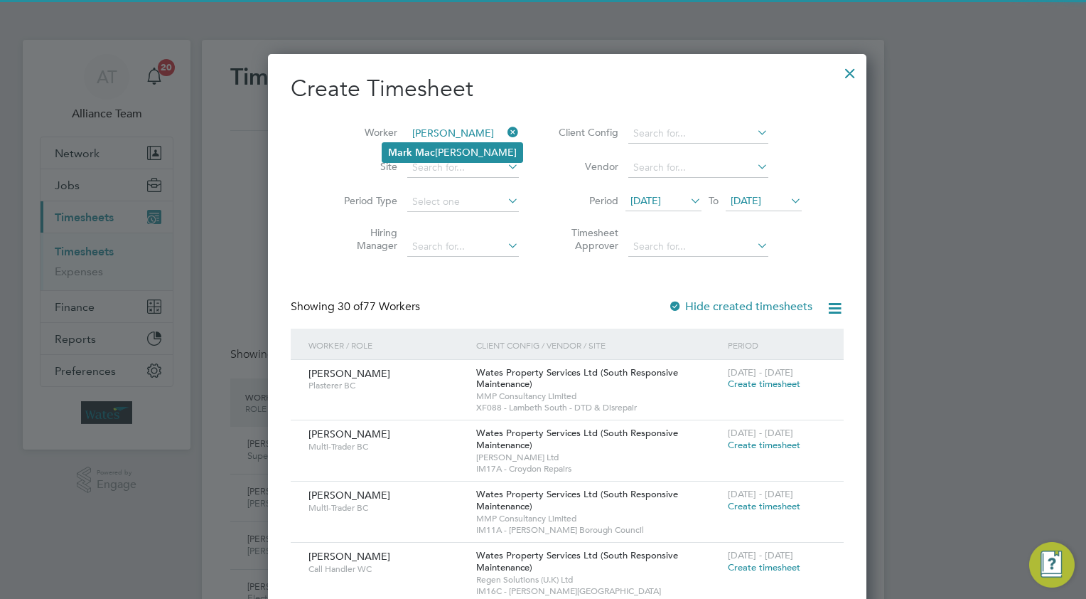
click at [448, 156] on li "[PERSON_NAME]" at bounding box center [452, 152] width 140 height 19
type input "[PERSON_NAME]"
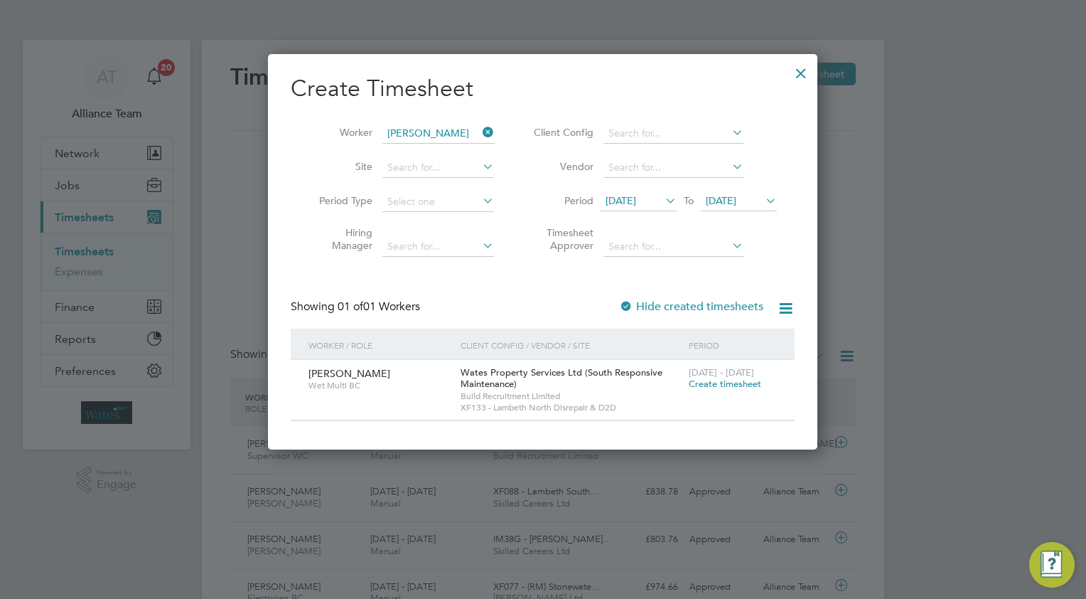
click at [702, 385] on span "Create timesheet" at bounding box center [725, 384] width 73 height 12
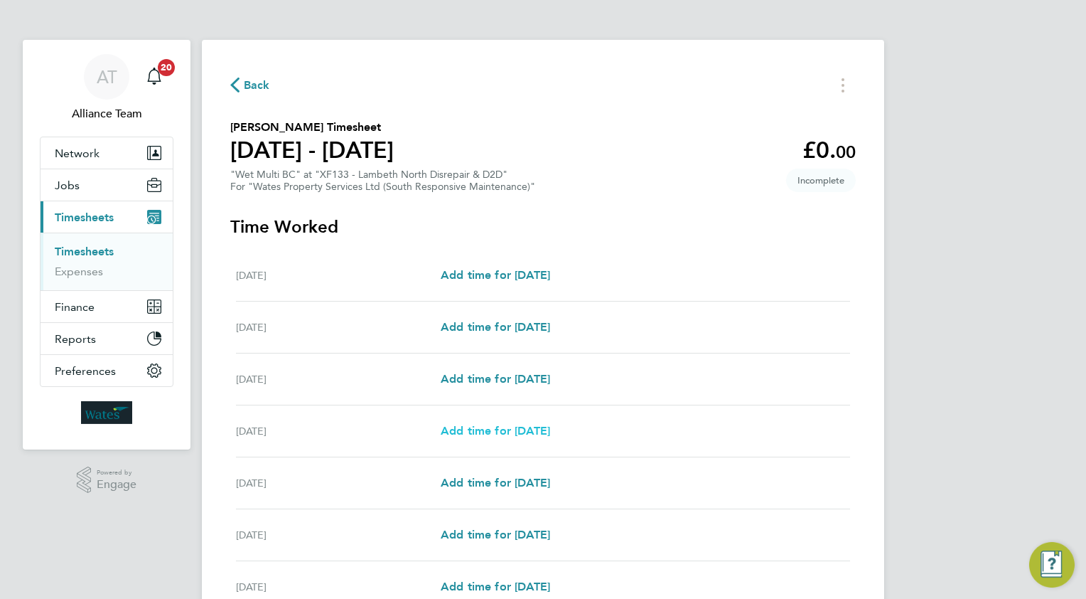
click at [505, 430] on span "Add time for [DATE]" at bounding box center [495, 431] width 109 height 14
select select "30"
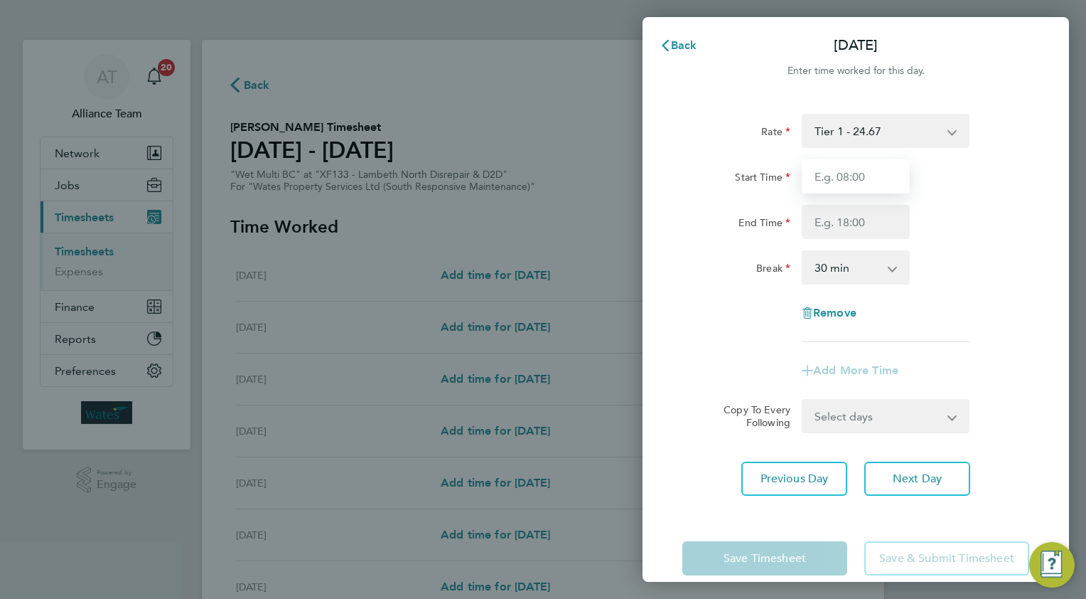
click at [850, 171] on input "Start Time" at bounding box center [856, 176] width 108 height 34
type input "08.0"
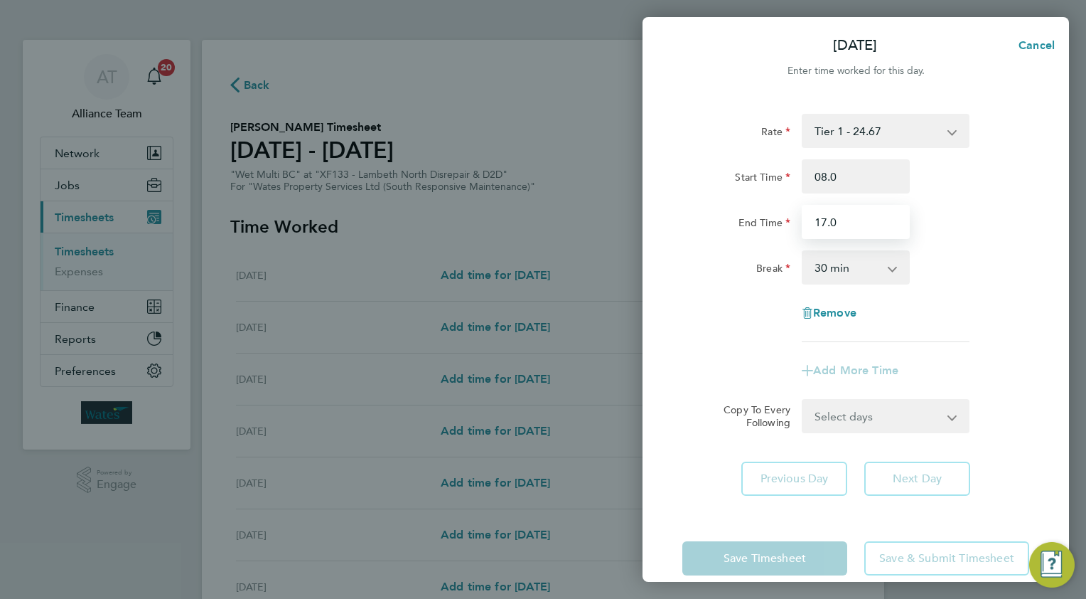
type input "17.0"
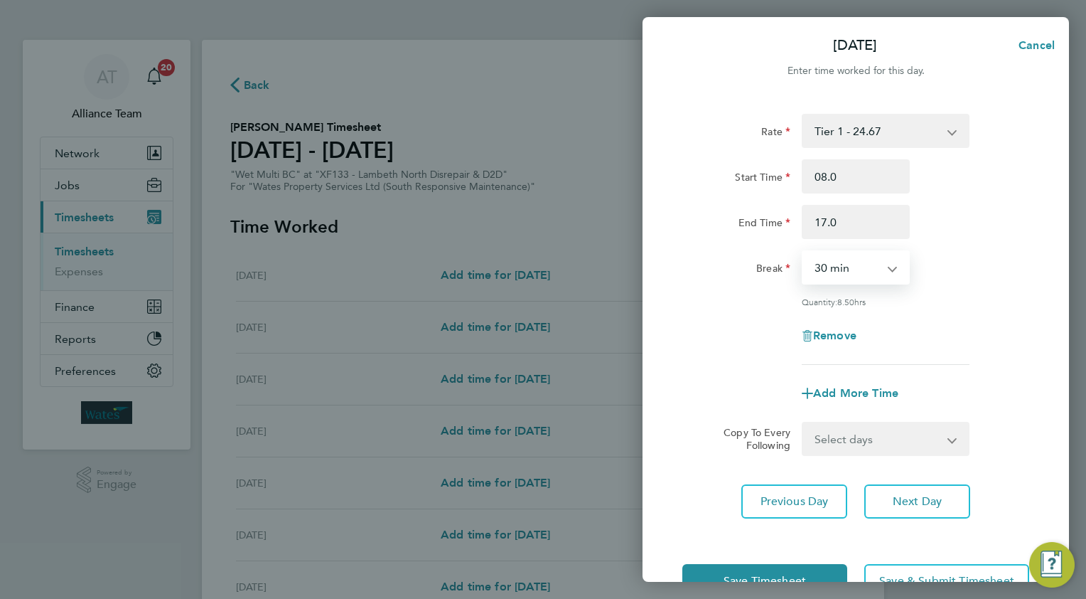
drag, startPoint x: 830, startPoint y: 429, endPoint x: 835, endPoint y: 446, distance: 17.8
click at [830, 429] on select "Select days Day [DATE] [DATE] [DATE]" at bounding box center [877, 438] width 149 height 31
select select "WED"
click at [803, 423] on select "Select days Day [DATE] [DATE] [DATE]" at bounding box center [877, 438] width 149 height 31
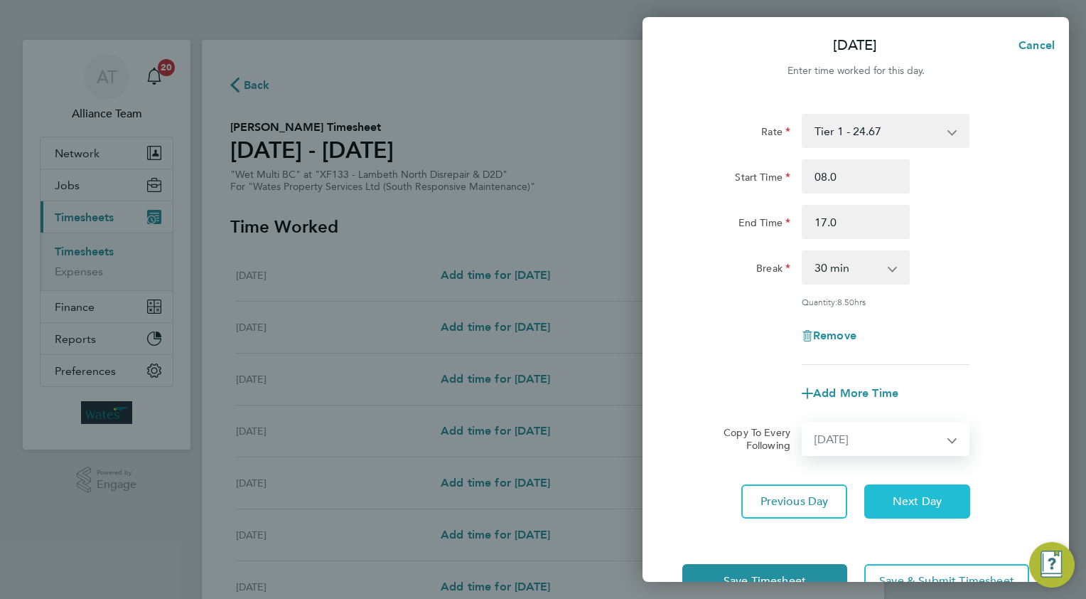
select select "[DATE]"
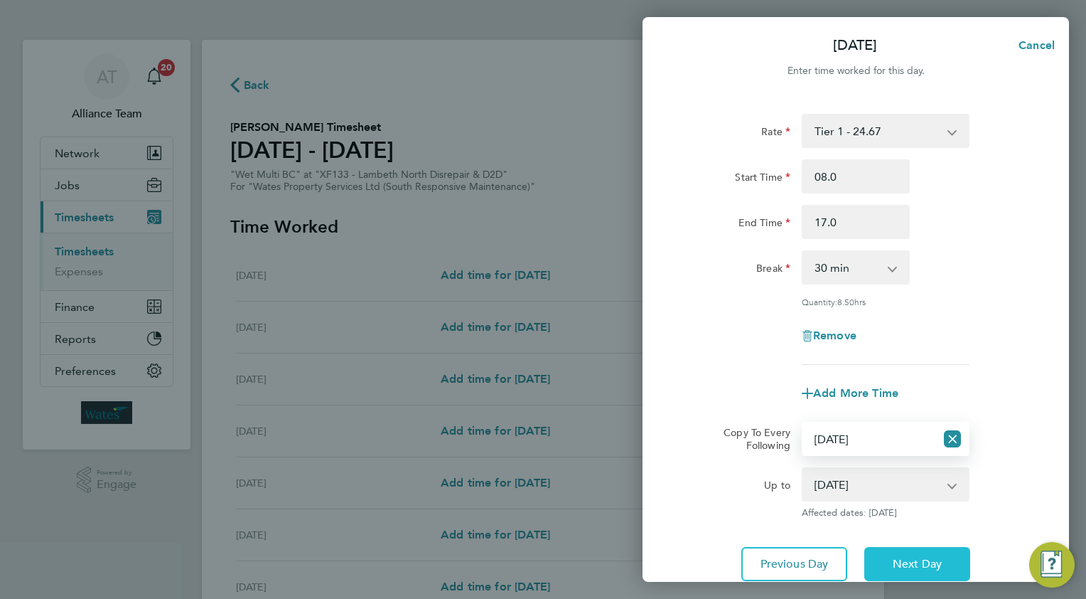
click at [907, 564] on span "Next Day" at bounding box center [917, 564] width 49 height 14
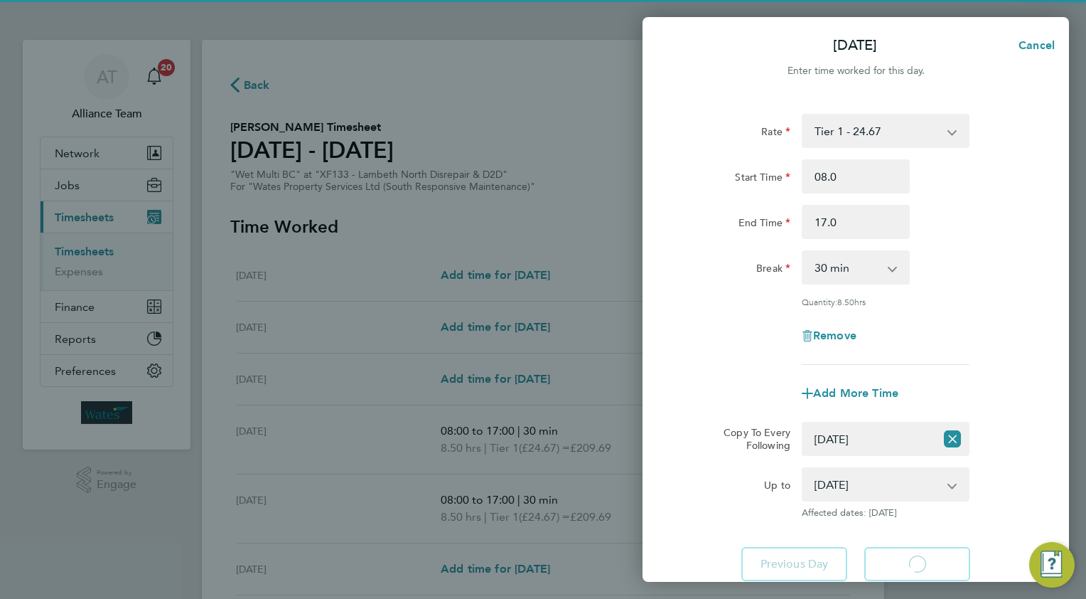
select select "30"
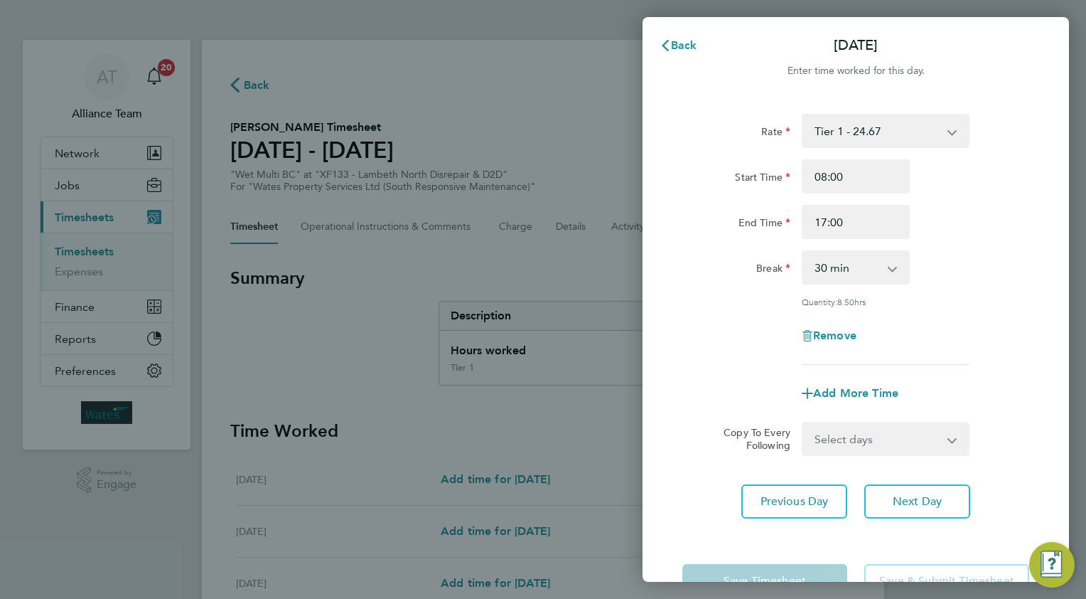
click at [840, 434] on select "Select days Day [DATE] [DATE]" at bounding box center [877, 438] width 149 height 31
select select "THU"
click at [803, 423] on select "Select days Day [DATE] [DATE]" at bounding box center [877, 438] width 149 height 31
select select "[DATE]"
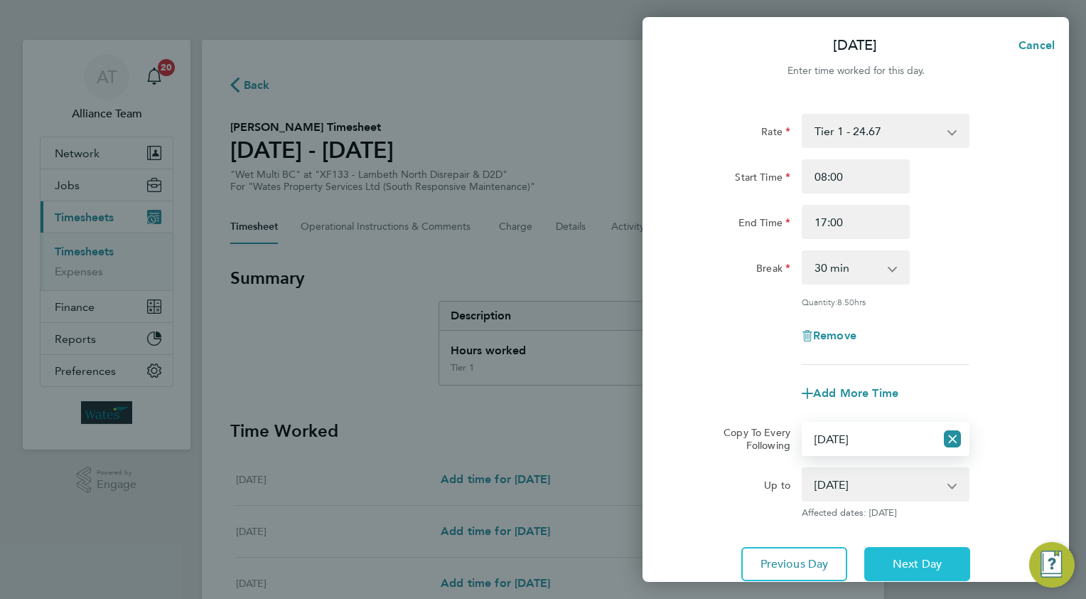
click at [896, 553] on button "Next Day" at bounding box center [917, 564] width 106 height 34
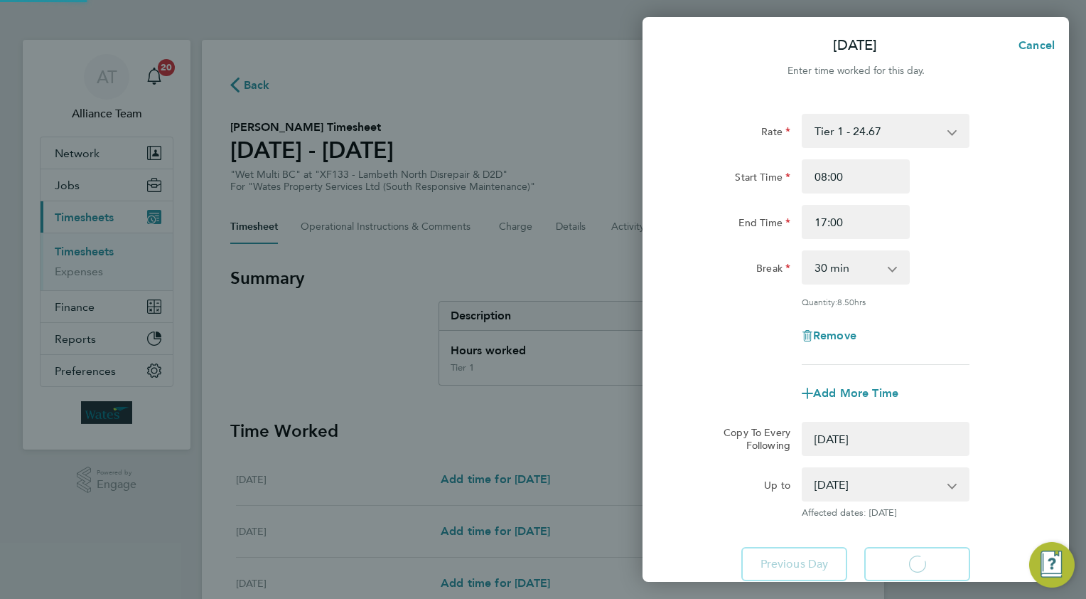
select select "0: null"
select select "30"
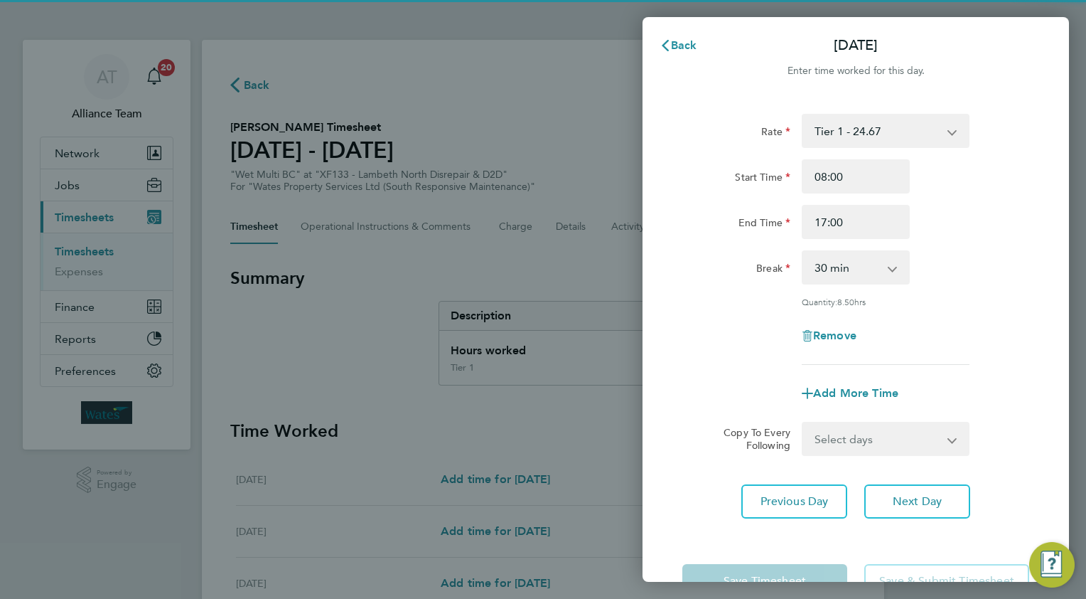
click at [842, 441] on select "Select days [DATE]" at bounding box center [877, 438] width 149 height 31
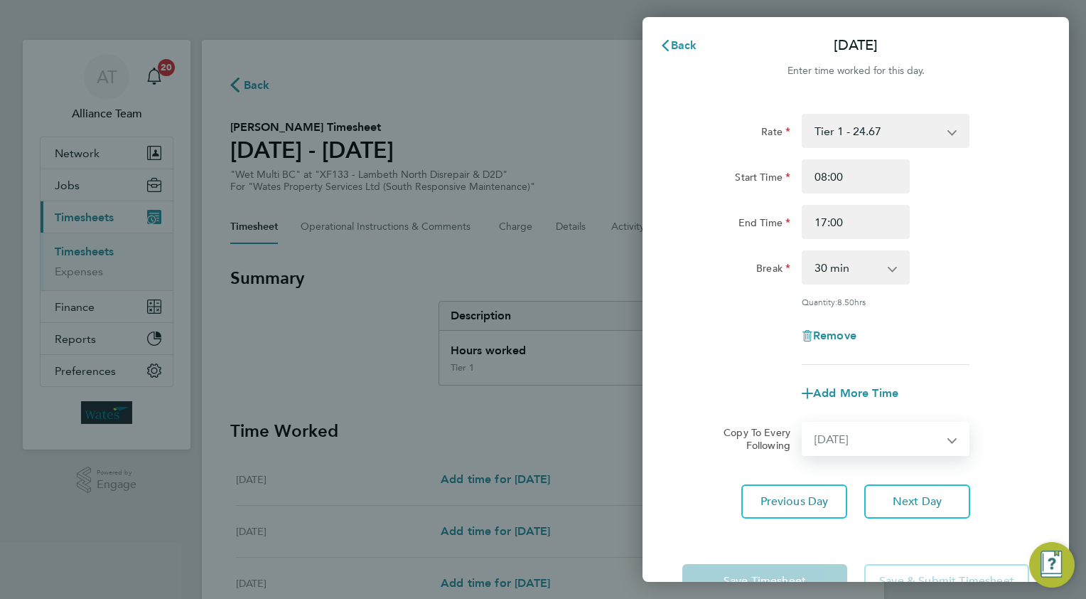
click at [803, 423] on select "Select days [DATE]" at bounding box center [877, 438] width 149 height 31
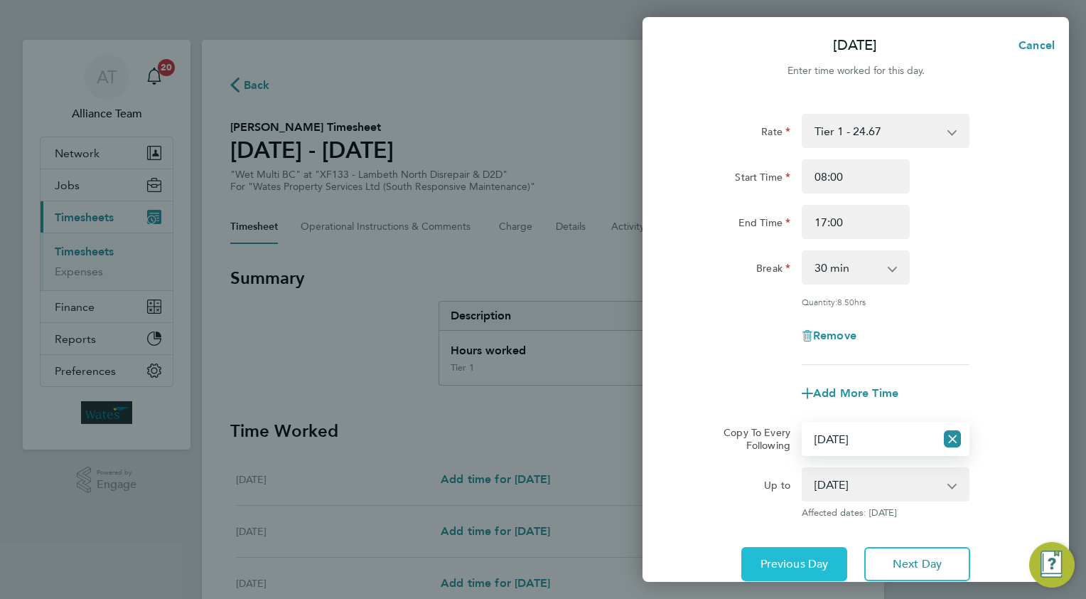
click at [786, 559] on span "Previous Day" at bounding box center [795, 564] width 68 height 14
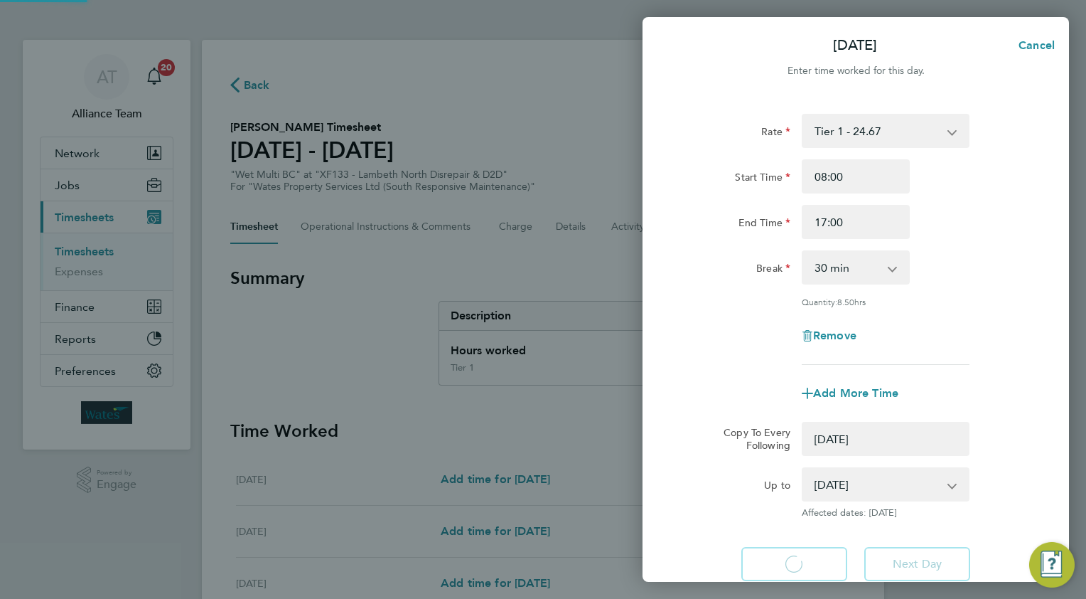
select select "0: null"
select select "30"
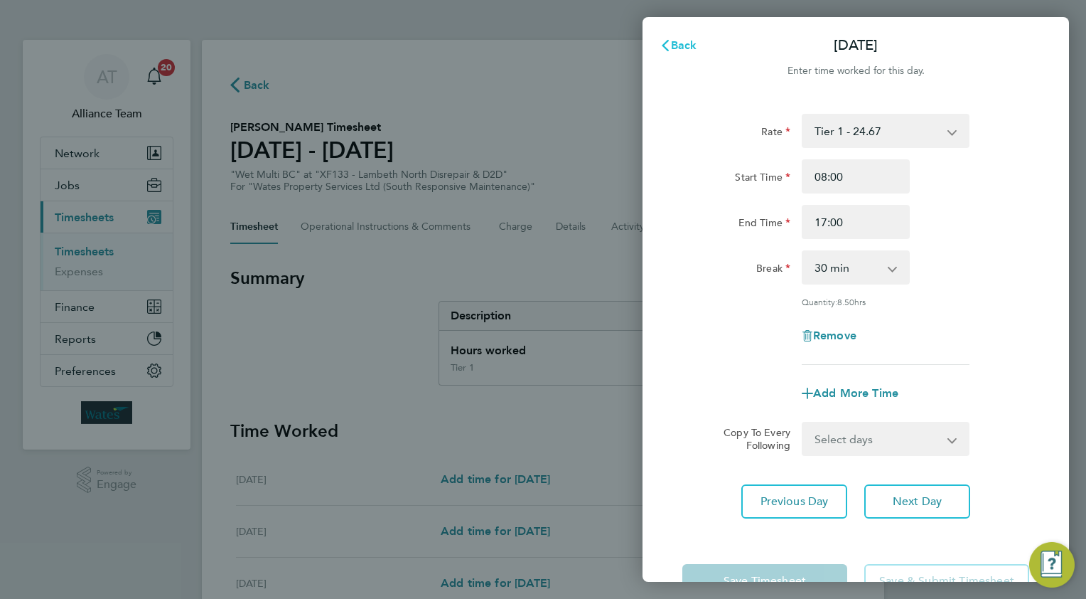
click at [673, 41] on span "Back" at bounding box center [684, 45] width 26 height 14
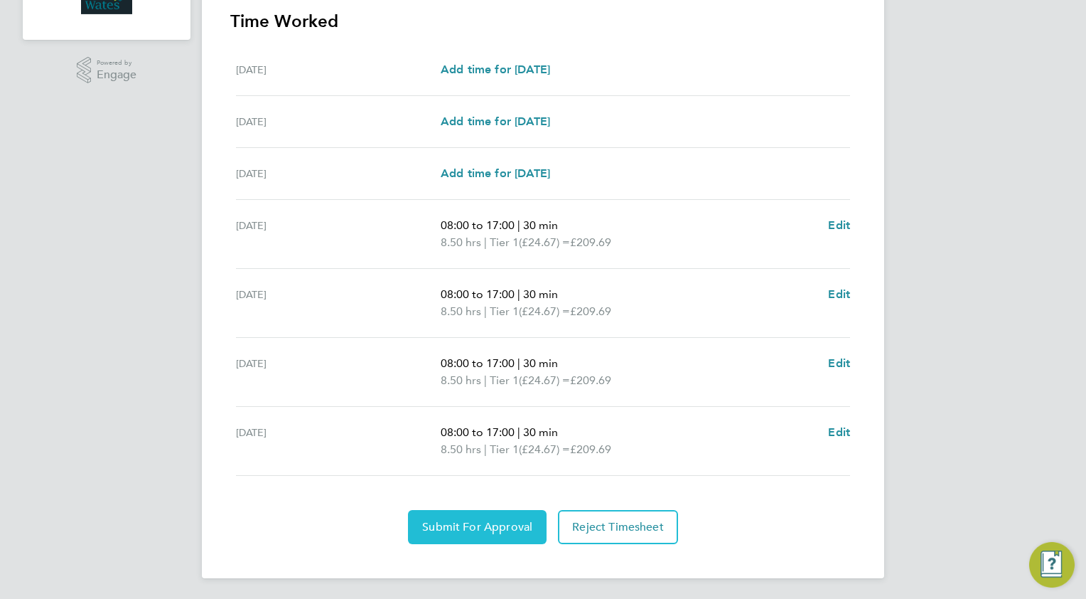
click at [456, 526] on span "Submit For Approval" at bounding box center [477, 527] width 110 height 14
click at [523, 528] on span "Approve Timesheet" at bounding box center [477, 527] width 105 height 14
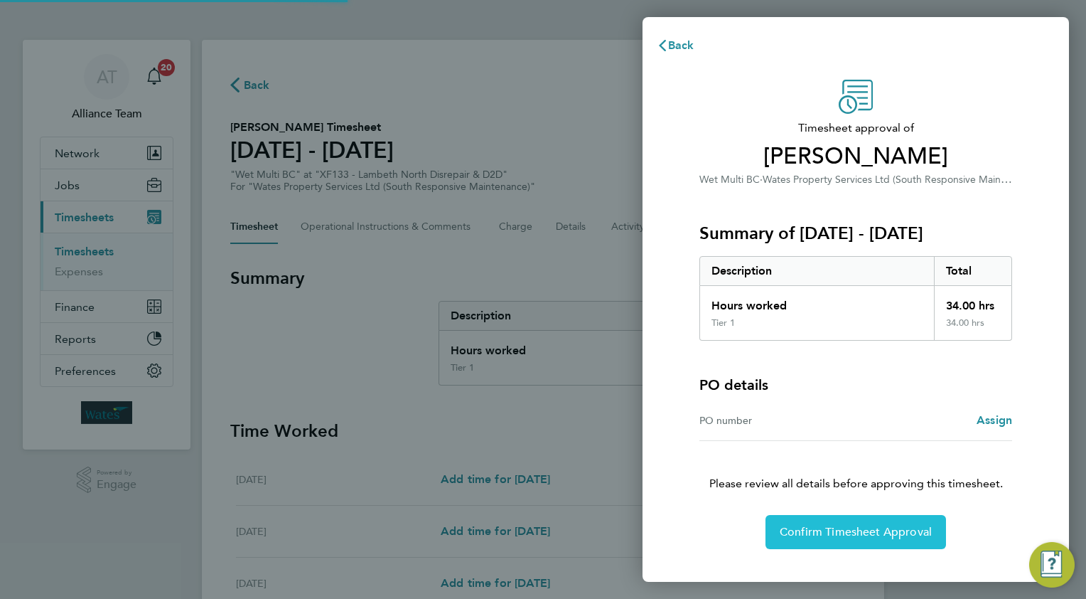
click at [845, 538] on button "Confirm Timesheet Approval" at bounding box center [856, 532] width 181 height 34
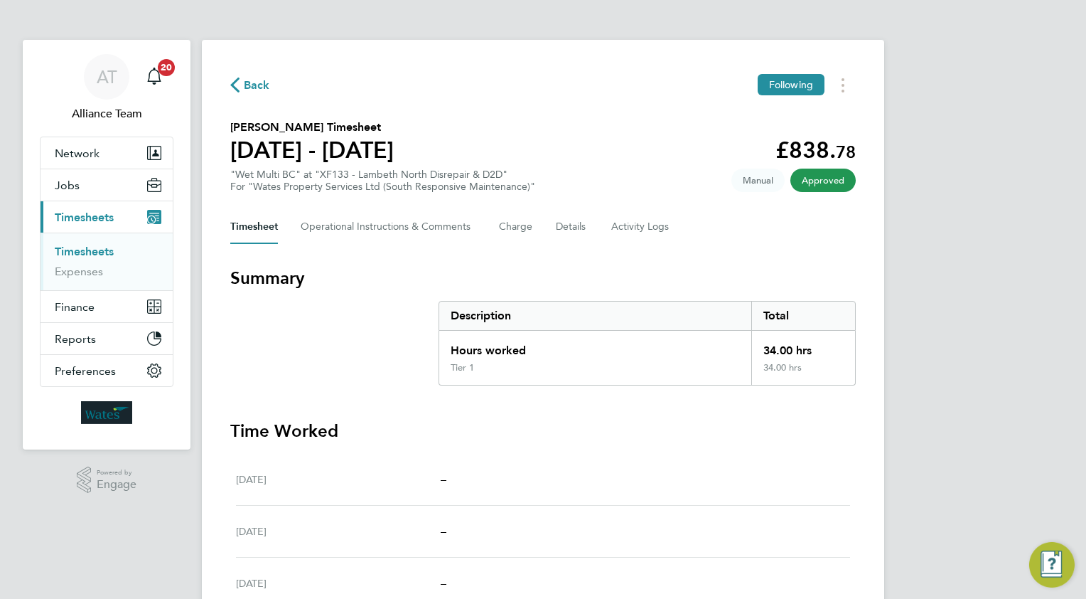
click at [256, 81] on span "Back" at bounding box center [257, 85] width 26 height 17
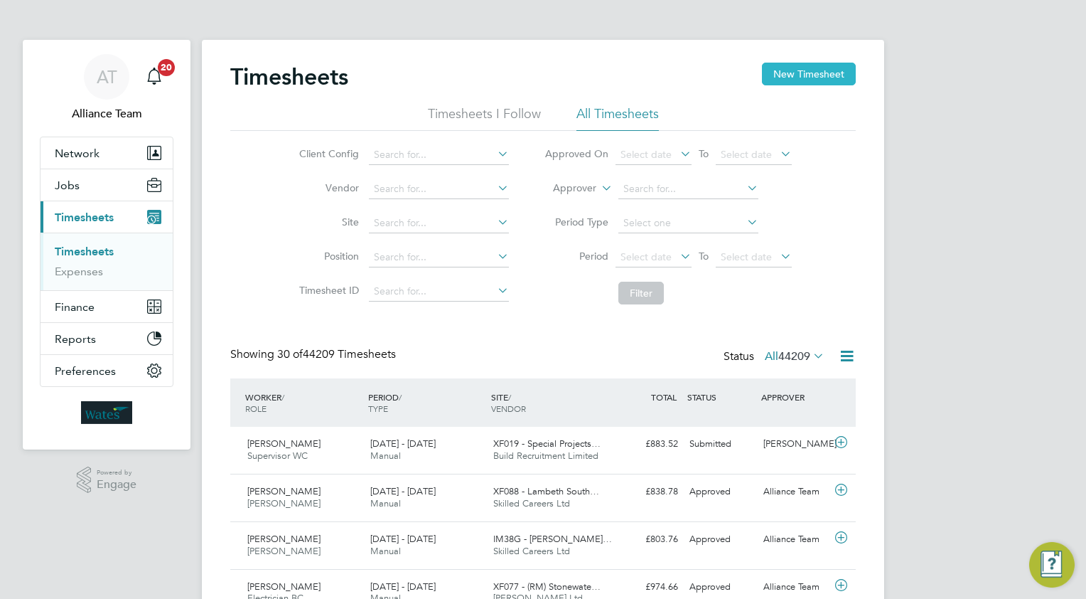
click at [805, 72] on button "New Timesheet" at bounding box center [809, 74] width 94 height 23
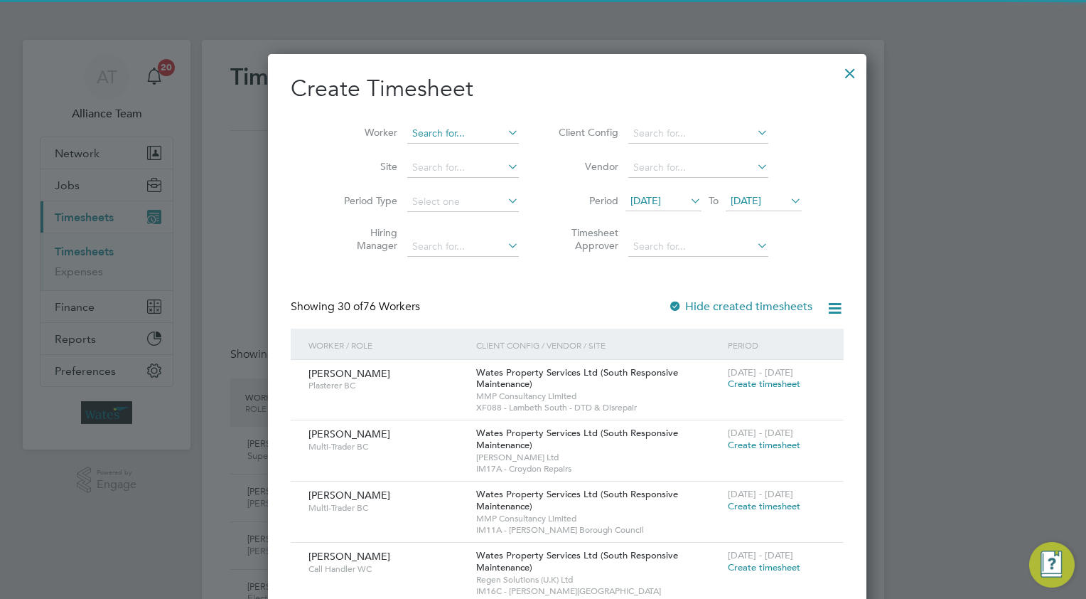
click at [440, 136] on input at bounding box center [463, 134] width 112 height 20
click at [437, 146] on b "Kassim" at bounding box center [447, 152] width 33 height 12
type input "[PERSON_NAME]"
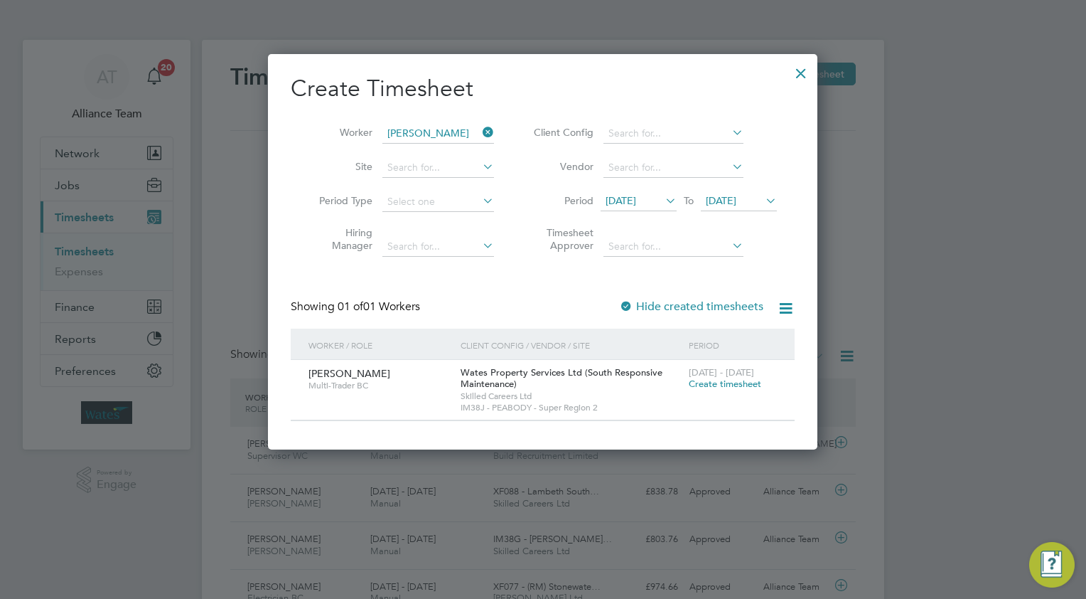
click at [708, 382] on span "Create timesheet" at bounding box center [725, 384] width 73 height 12
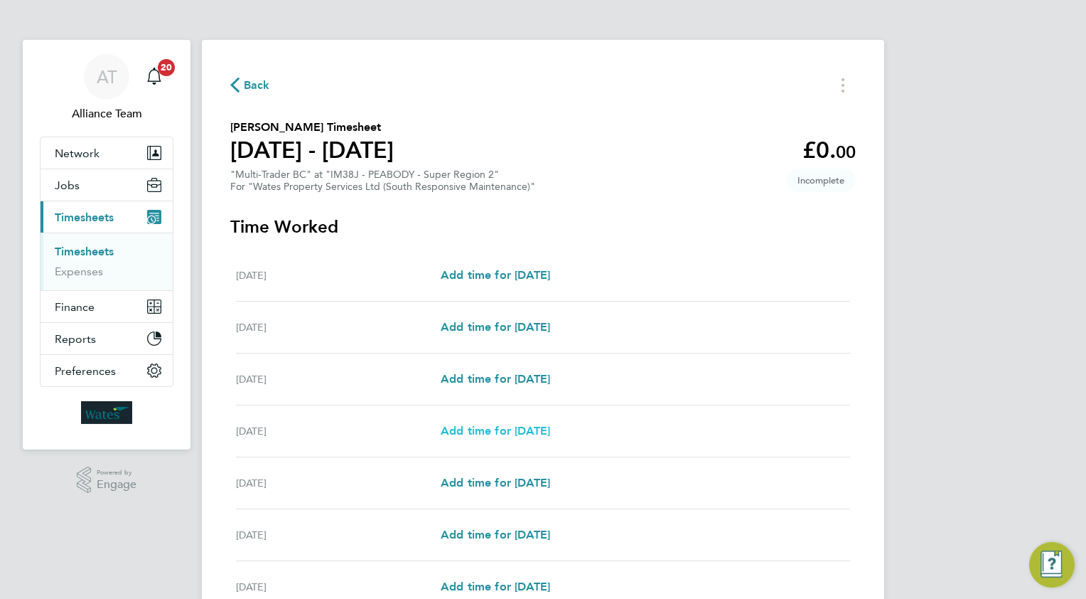
click at [493, 428] on span "Add time for [DATE]" at bounding box center [495, 431] width 109 height 14
select select "30"
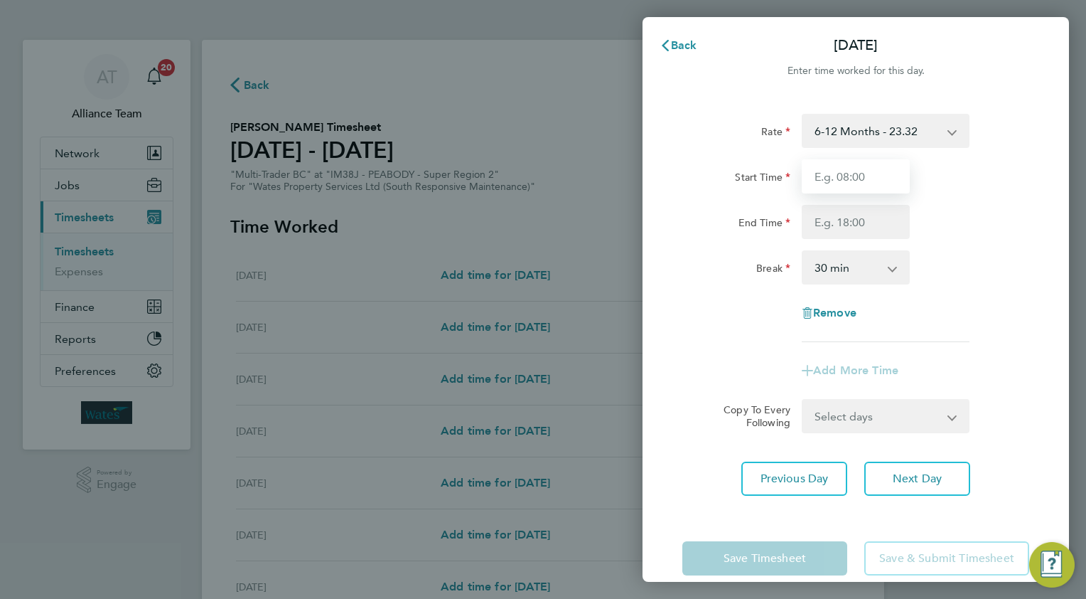
click at [855, 166] on input "Start Time" at bounding box center [856, 176] width 108 height 34
type input "08.0"
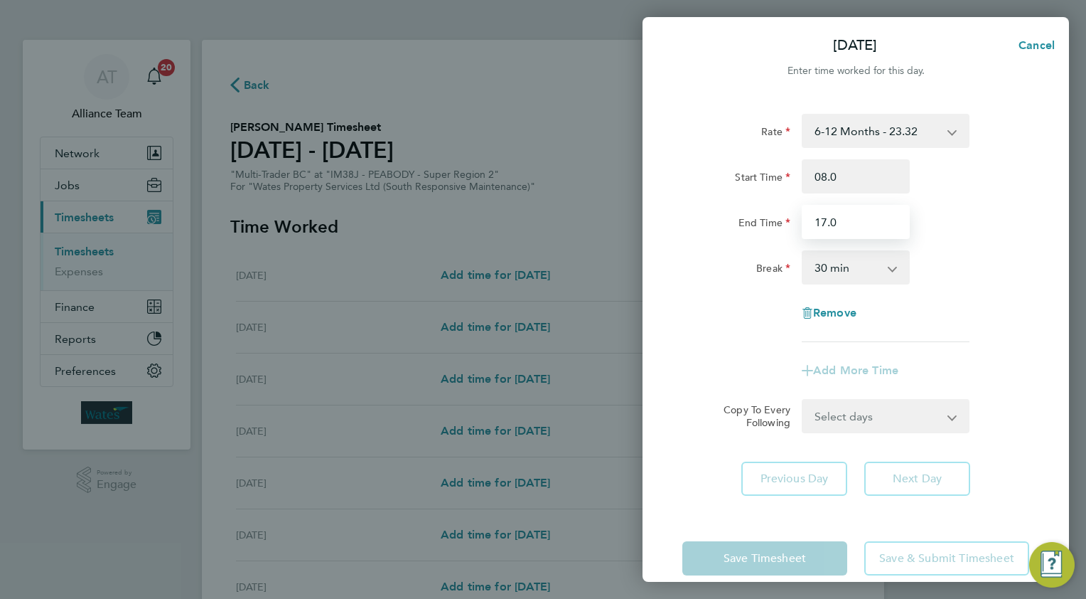
type input "17.0"
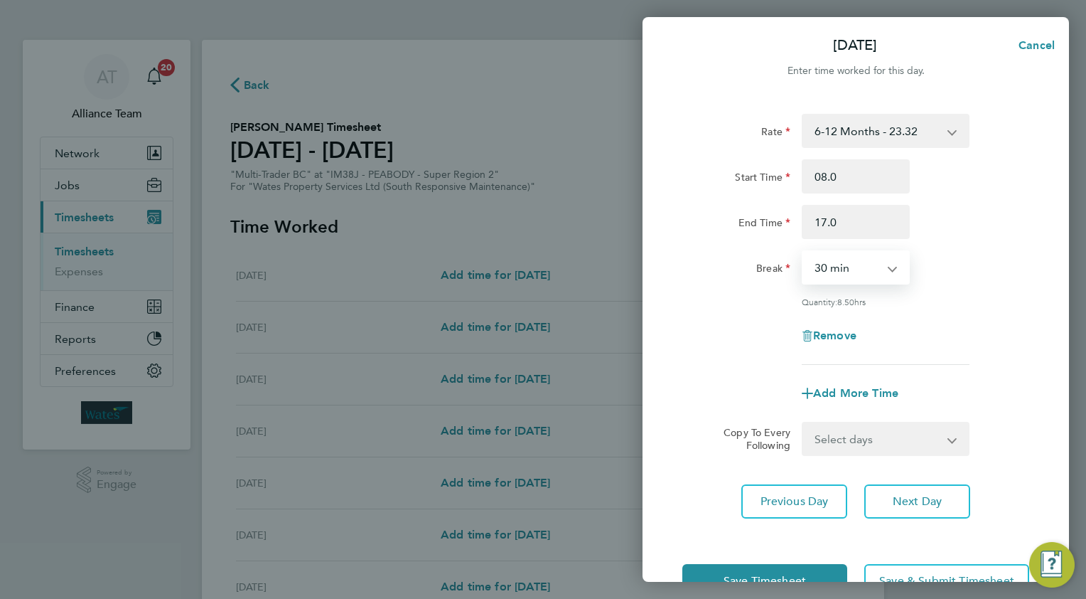
click at [822, 431] on select "Select days Day [DATE] [DATE] [DATE]" at bounding box center [877, 438] width 149 height 31
select select "WED"
click at [803, 423] on select "Select days Day [DATE] [DATE] [DATE]" at bounding box center [877, 438] width 149 height 31
select select "[DATE]"
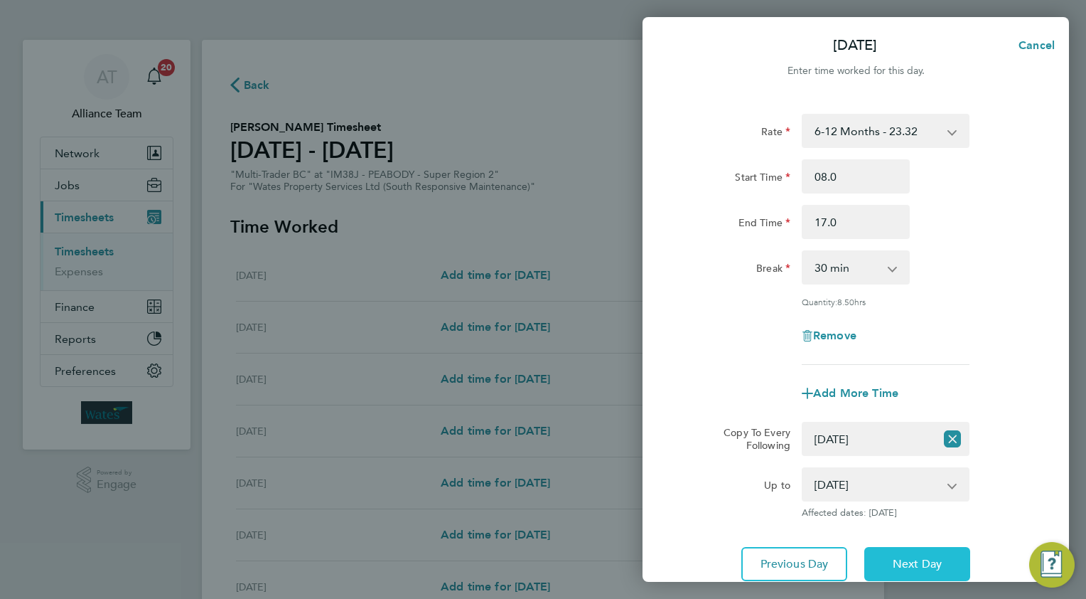
click at [887, 550] on button "Next Day" at bounding box center [917, 564] width 106 height 34
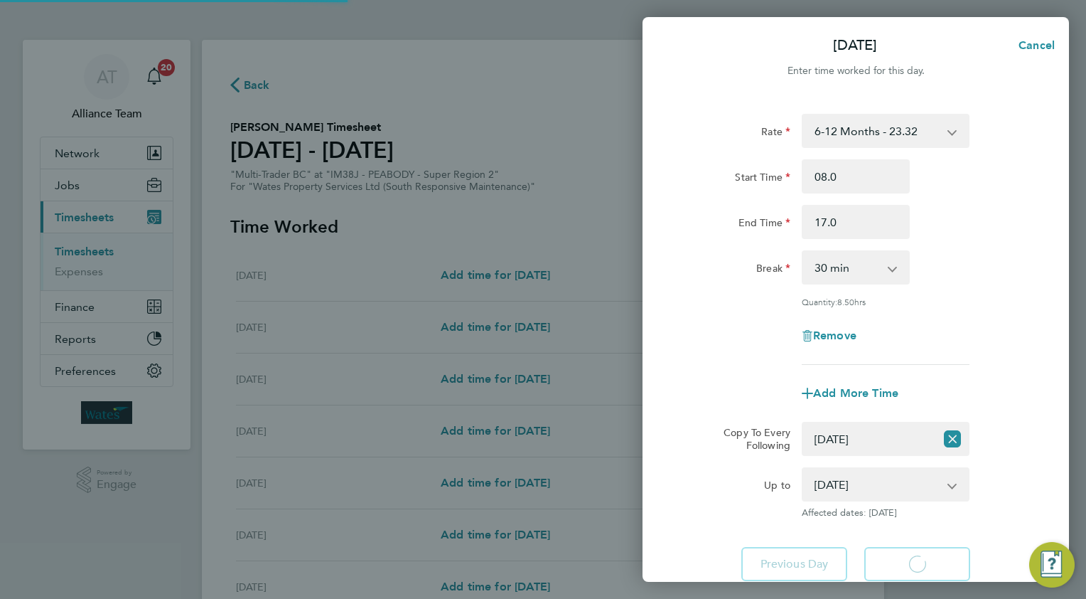
select select "30"
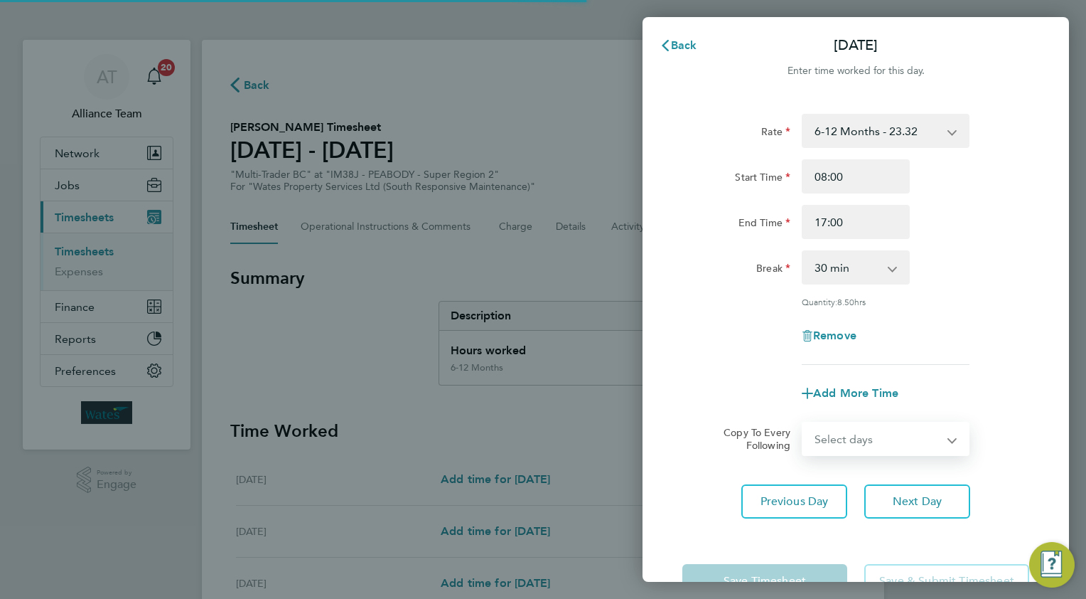
drag, startPoint x: 829, startPoint y: 437, endPoint x: 828, endPoint y: 451, distance: 15.0
click at [829, 437] on select "Select days Day [DATE] [DATE]" at bounding box center [877, 438] width 149 height 31
select select "THU"
click at [803, 423] on select "Select days Day [DATE] [DATE]" at bounding box center [877, 438] width 149 height 31
select select "[DATE]"
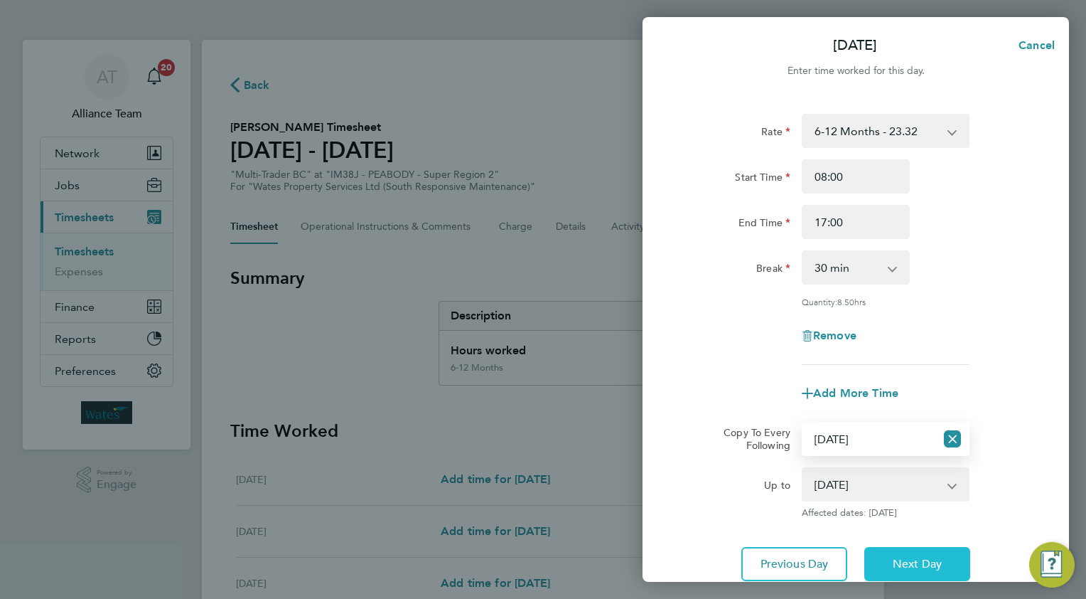
click at [882, 559] on button "Next Day" at bounding box center [917, 564] width 106 height 34
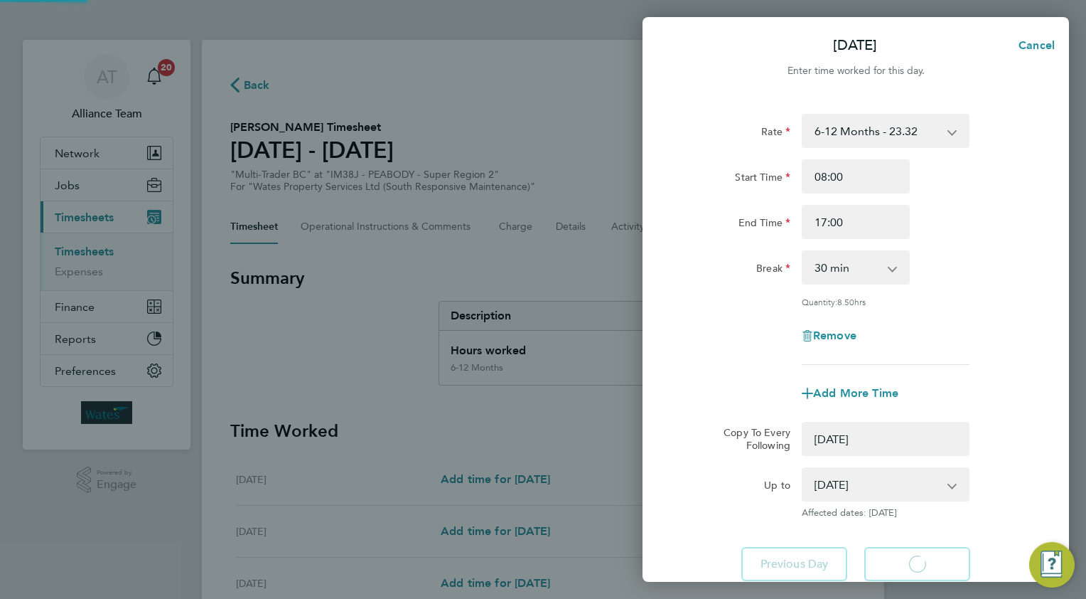
select select "0: null"
select select "30"
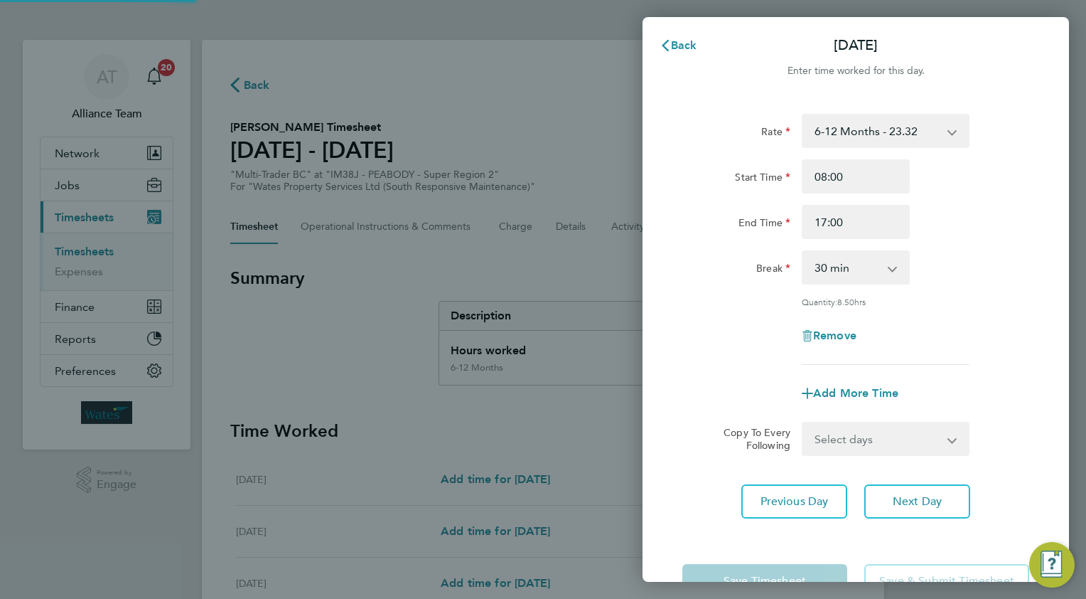
click at [830, 433] on select "Select days [DATE]" at bounding box center [877, 438] width 149 height 31
click at [803, 423] on select "Select days [DATE]" at bounding box center [877, 438] width 149 height 31
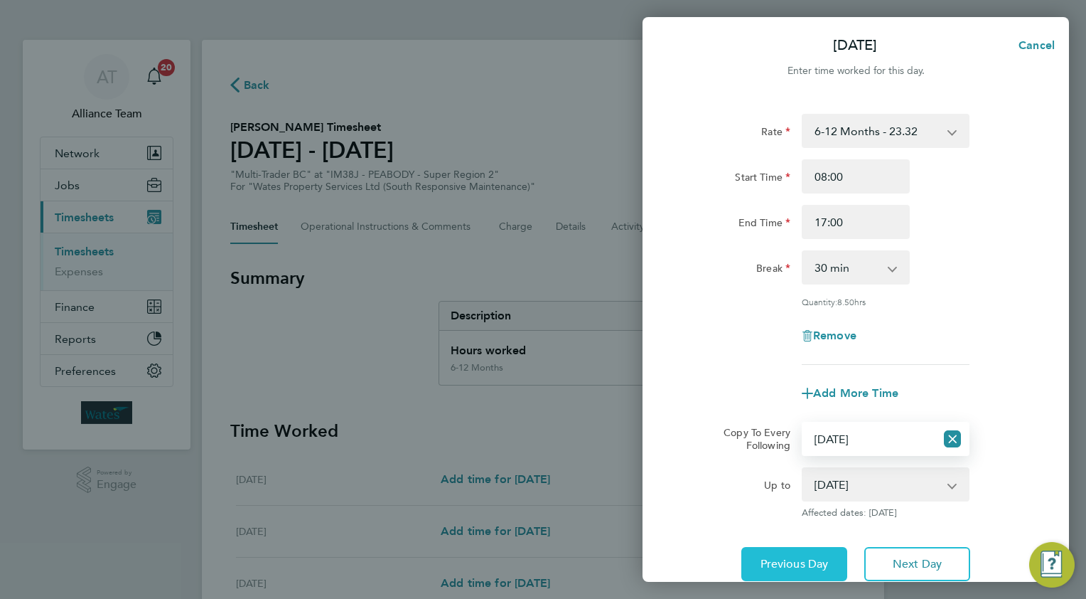
click at [808, 547] on button "Previous Day" at bounding box center [795, 564] width 106 height 34
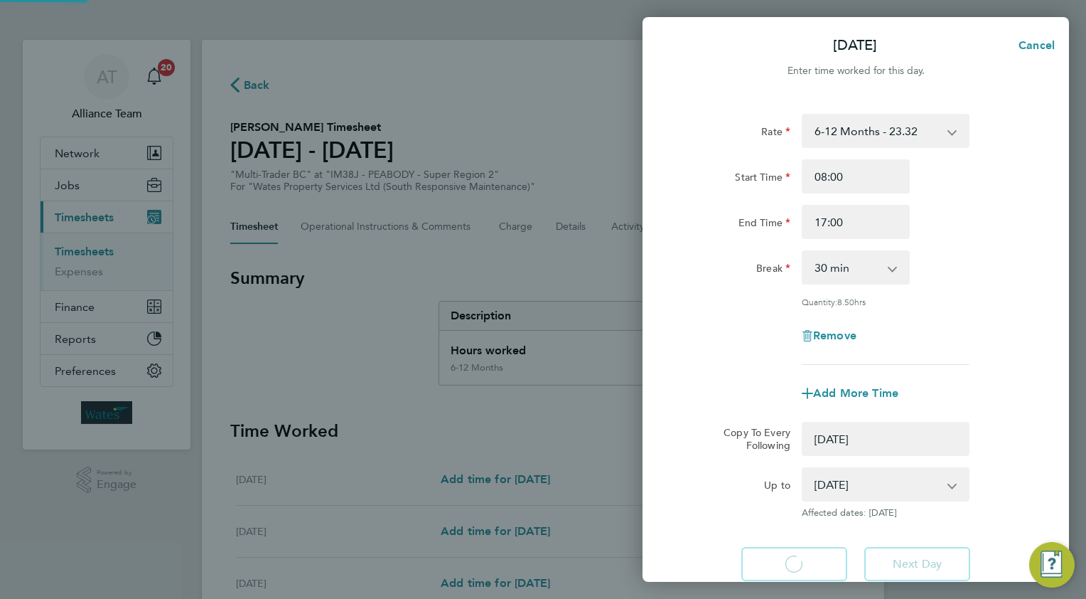
select select "0: null"
select select "30"
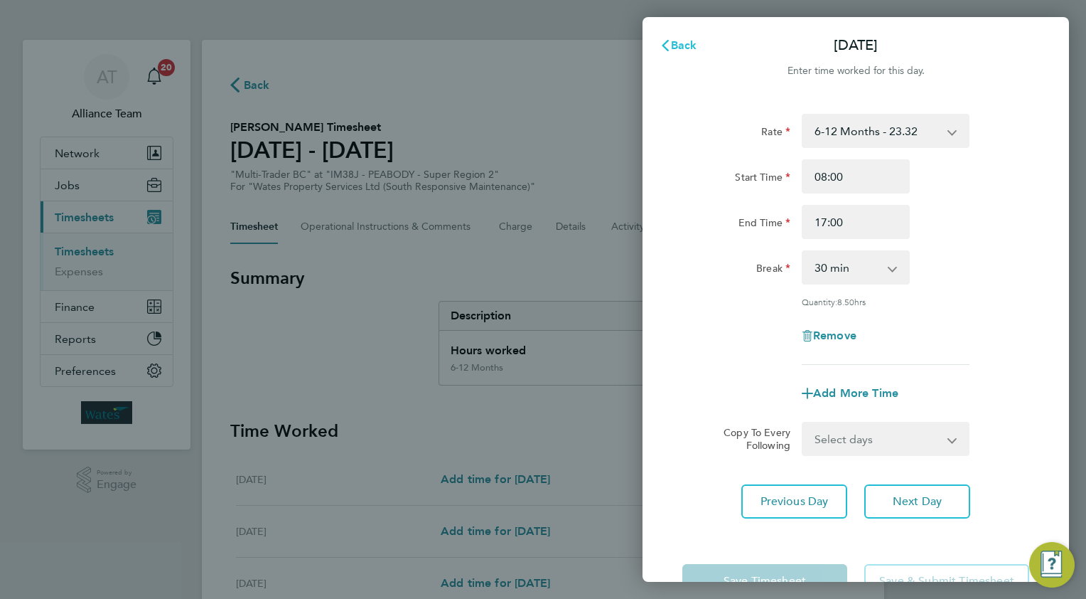
click at [680, 47] on span "Back" at bounding box center [684, 45] width 26 height 14
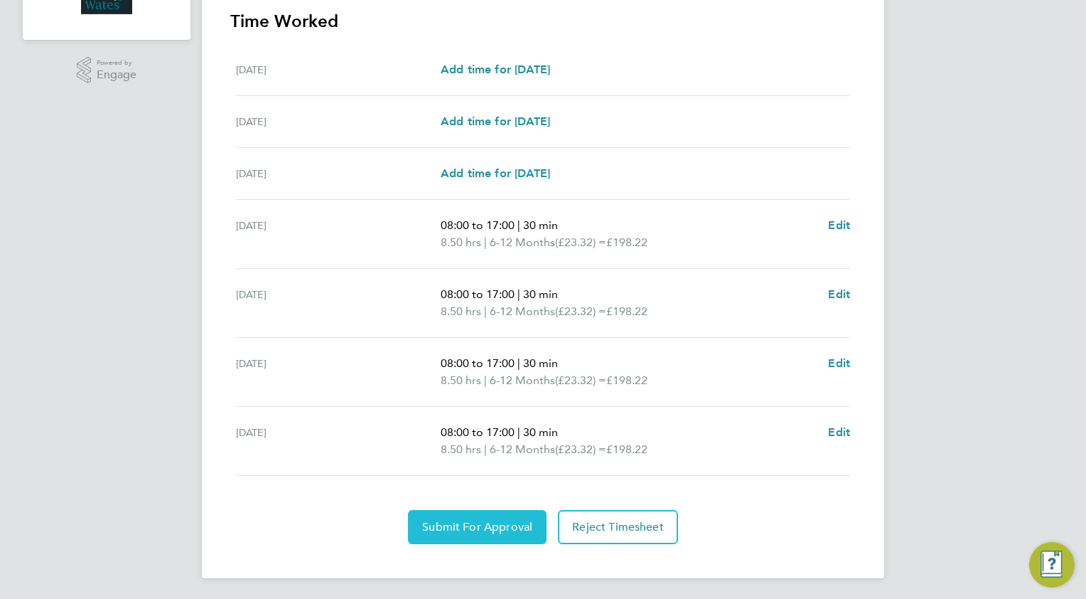
click at [439, 530] on span "Submit For Approval" at bounding box center [477, 527] width 110 height 14
click at [470, 524] on span "Approve Timesheet" at bounding box center [477, 527] width 105 height 14
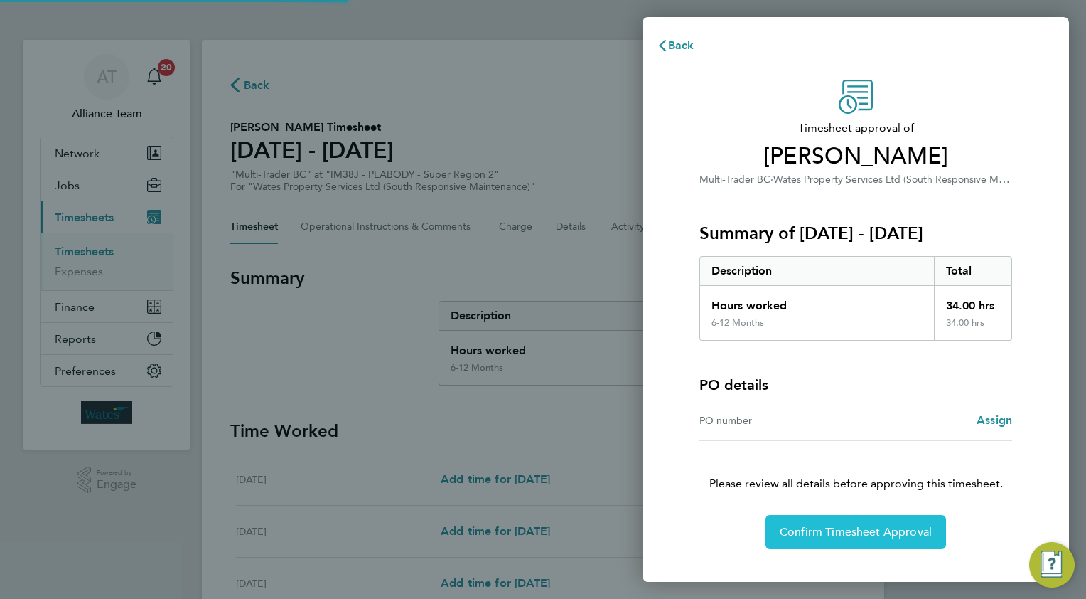
click at [813, 525] on span "Confirm Timesheet Approval" at bounding box center [856, 532] width 152 height 14
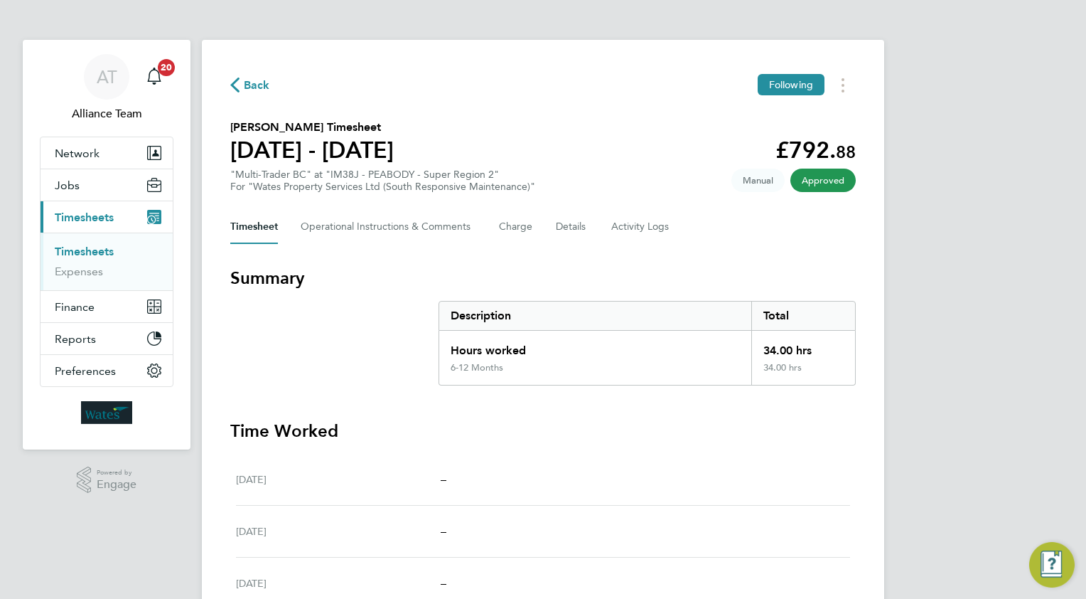
click at [237, 75] on div "Back Following" at bounding box center [543, 85] width 626 height 22
click at [258, 87] on span "Back" at bounding box center [257, 85] width 26 height 17
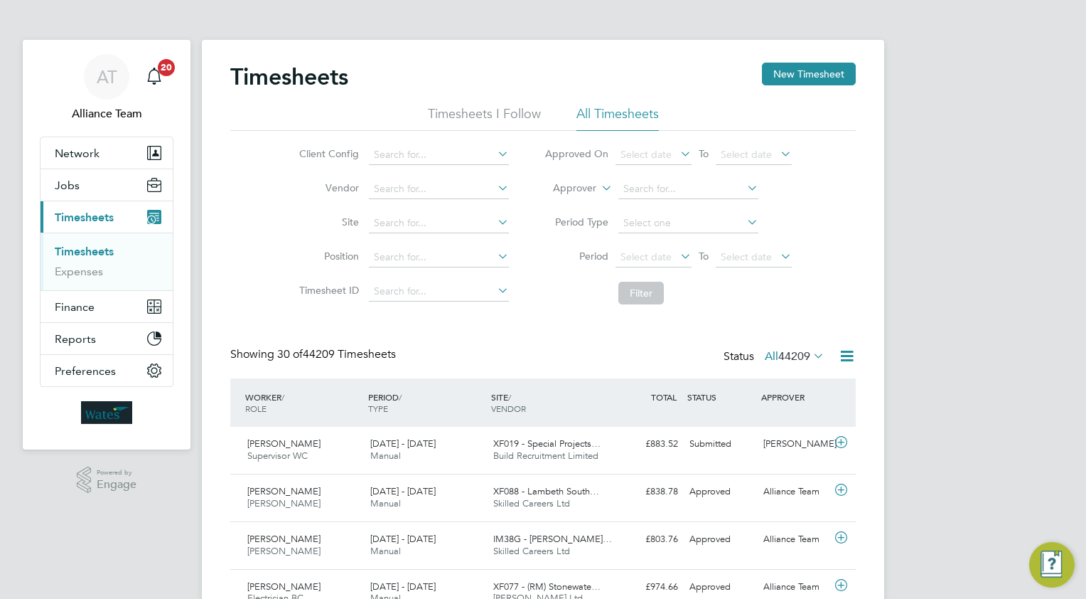
click at [796, 78] on button "New Timesheet" at bounding box center [809, 74] width 94 height 23
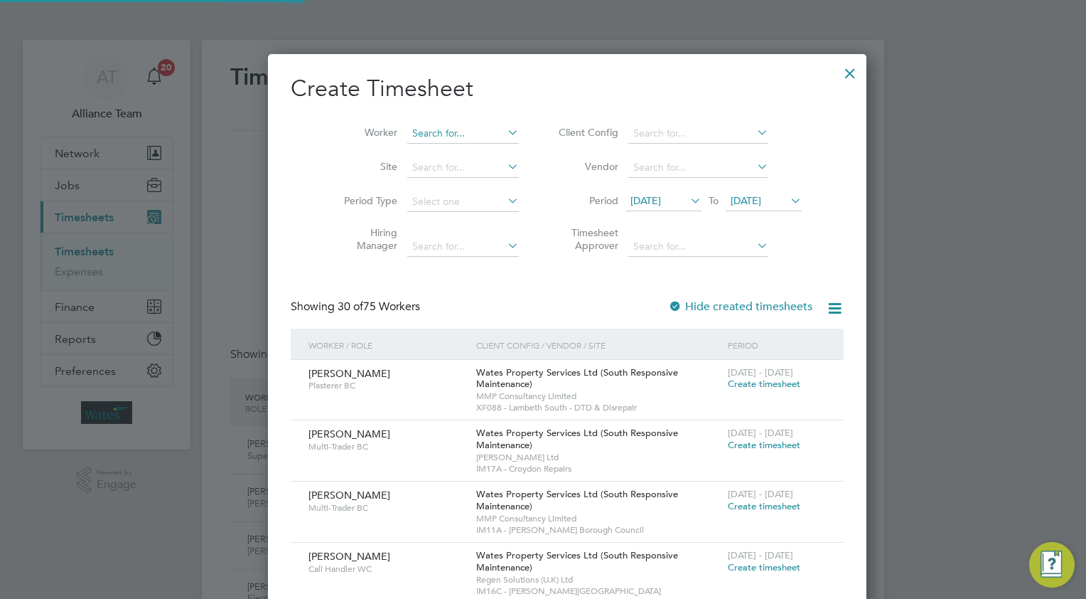
click at [408, 130] on input at bounding box center [463, 134] width 112 height 20
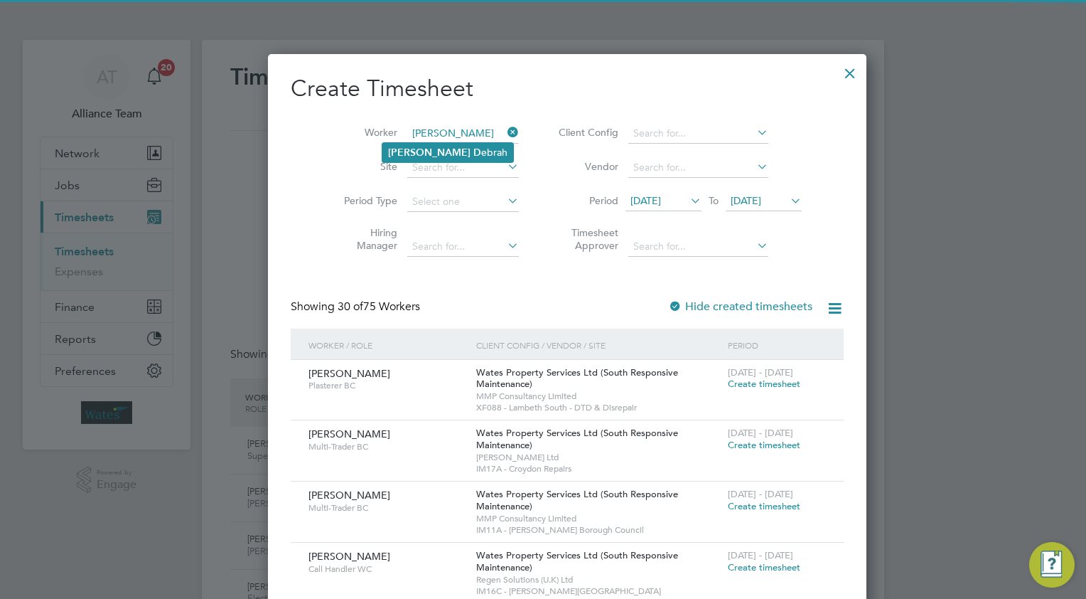
click at [473, 146] on b "D" at bounding box center [477, 152] width 8 height 12
type input "[PERSON_NAME]"
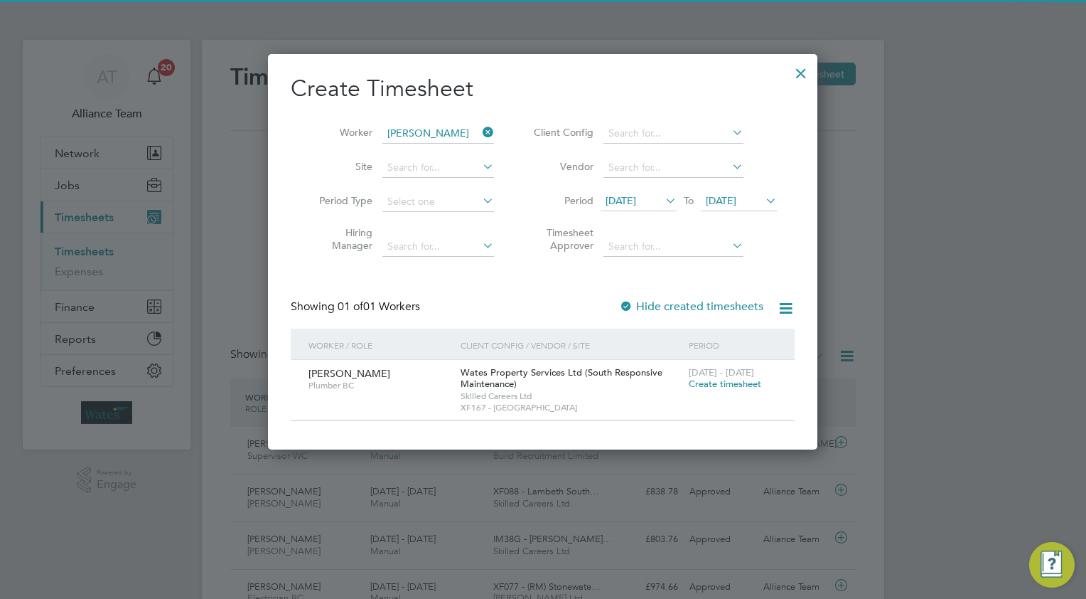
click at [700, 384] on span "Create timesheet" at bounding box center [725, 384] width 73 height 12
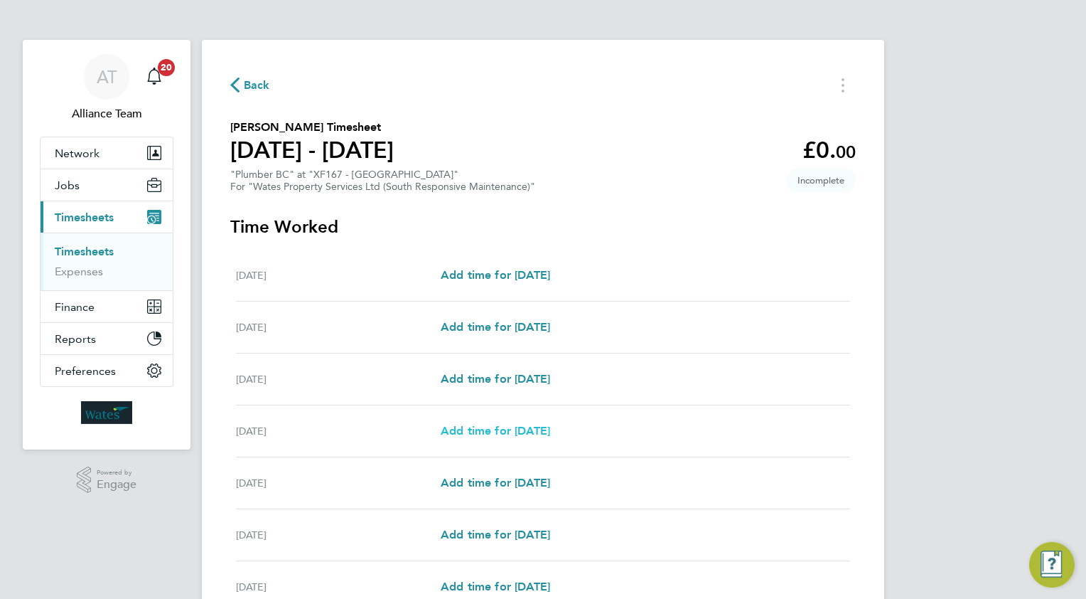
click at [530, 428] on span "Add time for [DATE]" at bounding box center [495, 431] width 109 height 14
select select "30"
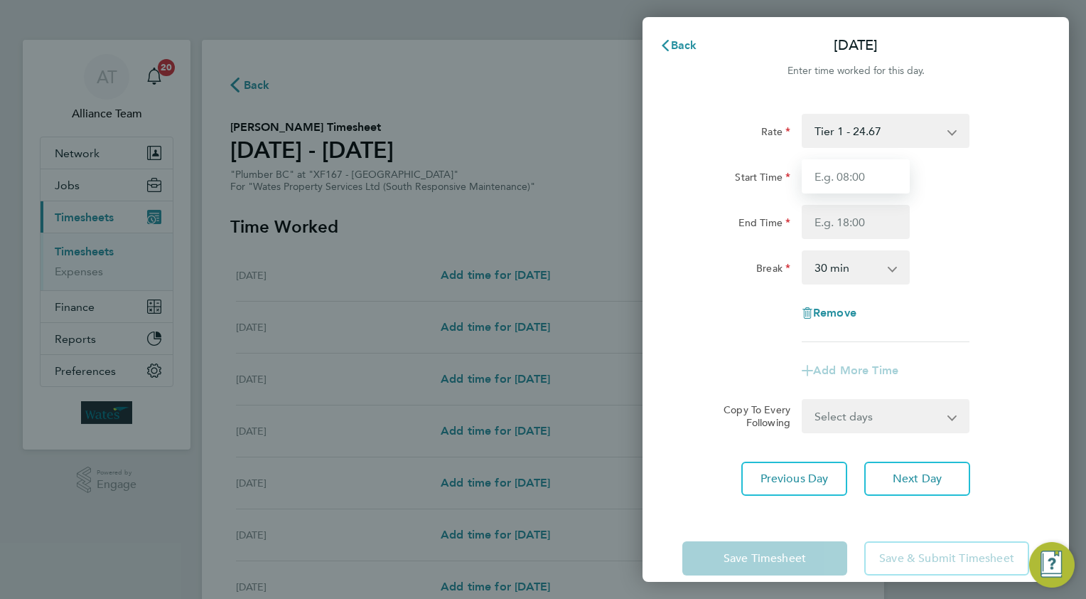
click at [868, 178] on input "Start Time" at bounding box center [856, 176] width 108 height 34
type input "08.0"
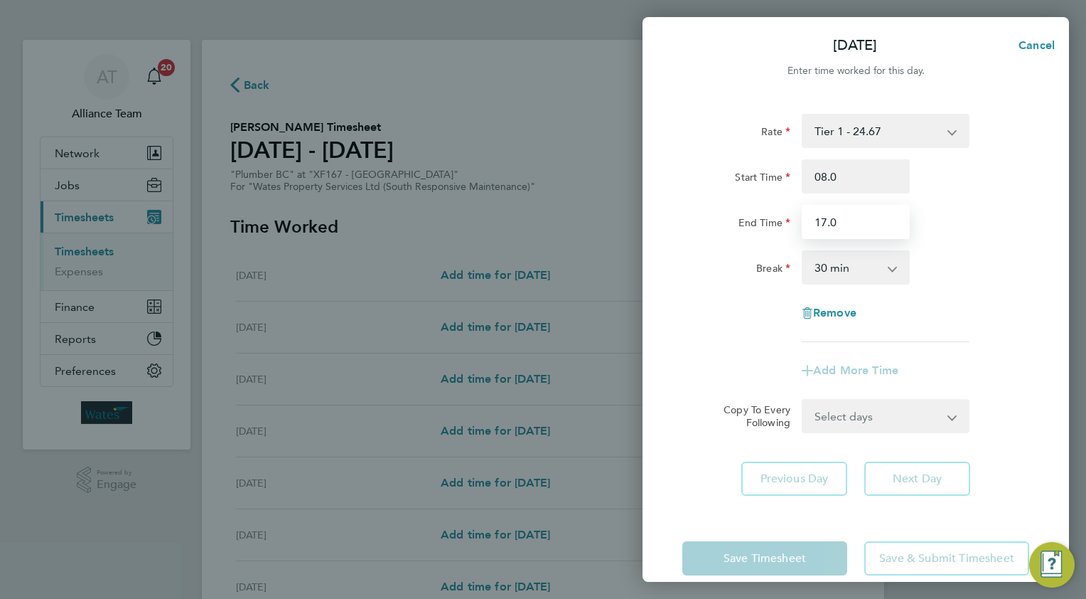
type input "17.0"
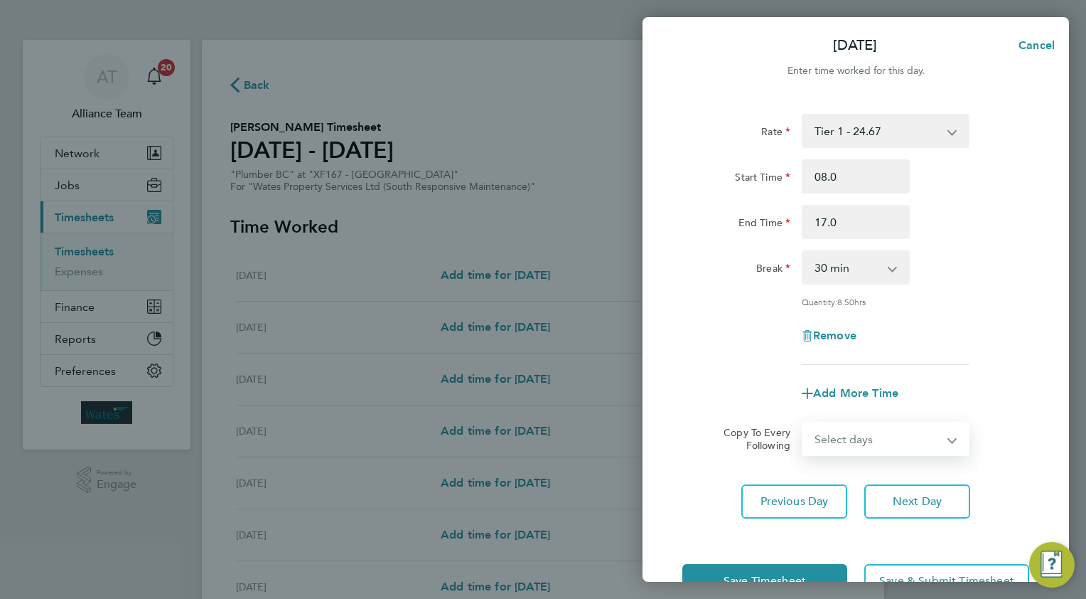
drag, startPoint x: 876, startPoint y: 433, endPoint x: 874, endPoint y: 451, distance: 17.9
click at [876, 433] on select "Select days Day [DATE] [DATE] [DATE]" at bounding box center [877, 438] width 149 height 31
select select "WED"
click at [803, 423] on select "Select days Day [DATE] [DATE] [DATE]" at bounding box center [877, 438] width 149 height 31
select select "[DATE]"
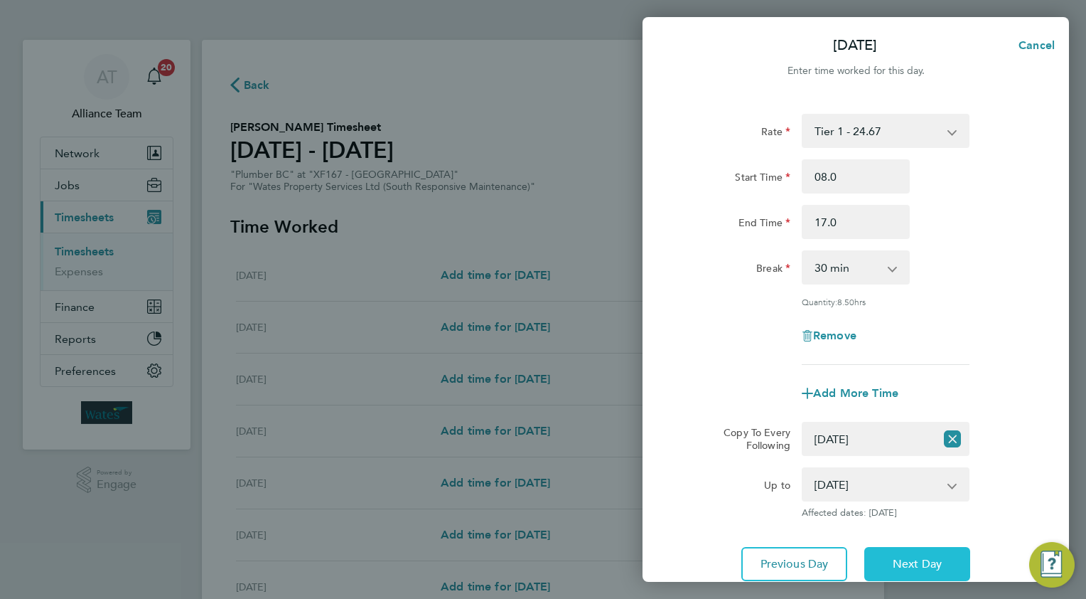
click at [895, 567] on span "Next Day" at bounding box center [917, 564] width 49 height 14
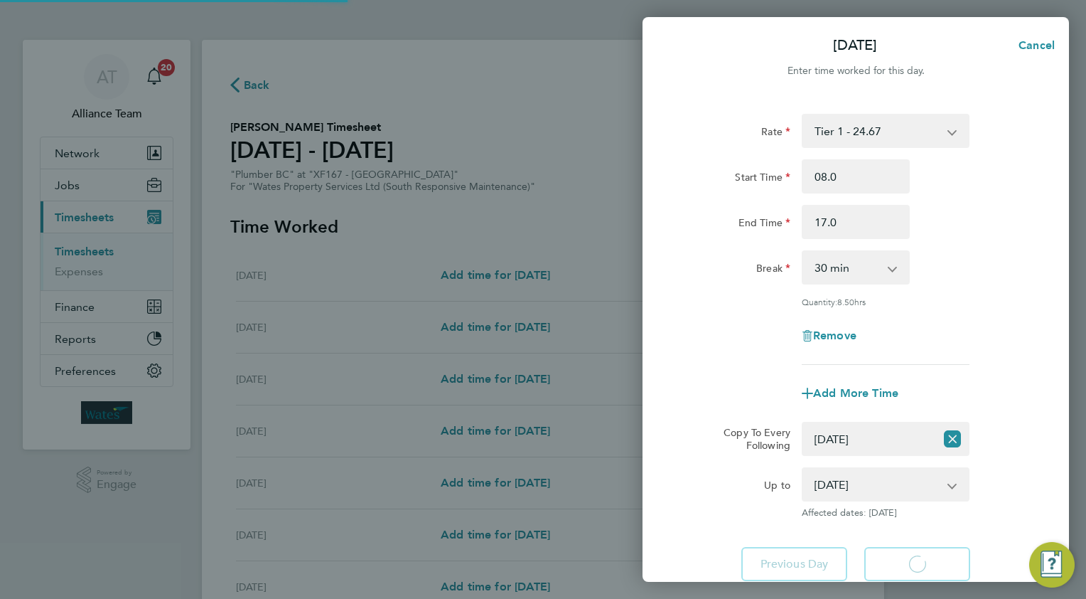
select select "30"
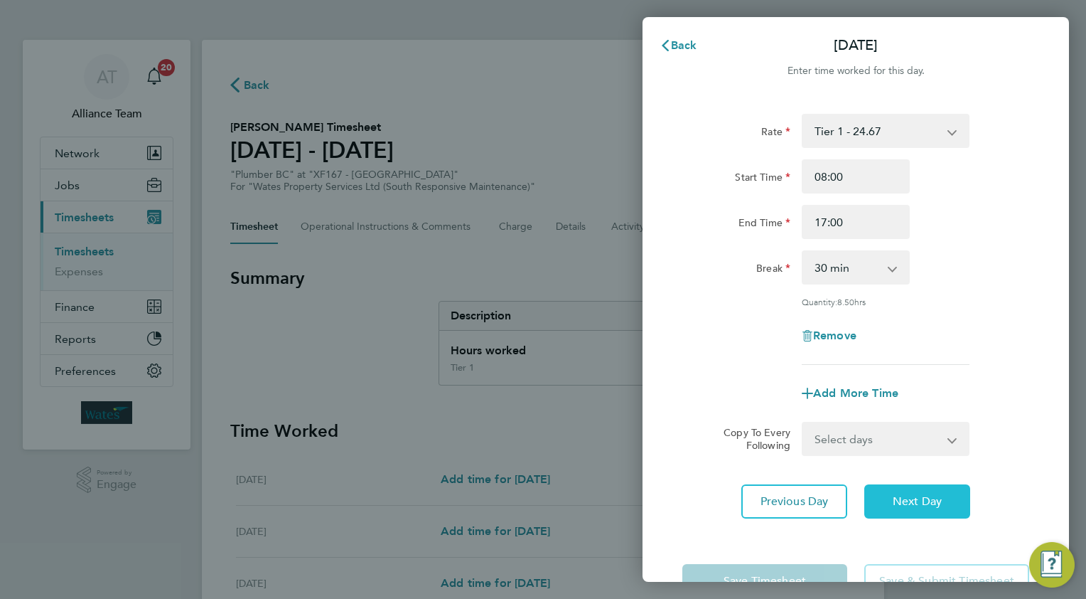
click at [883, 496] on button "Next Day" at bounding box center [917, 501] width 106 height 34
select select "30"
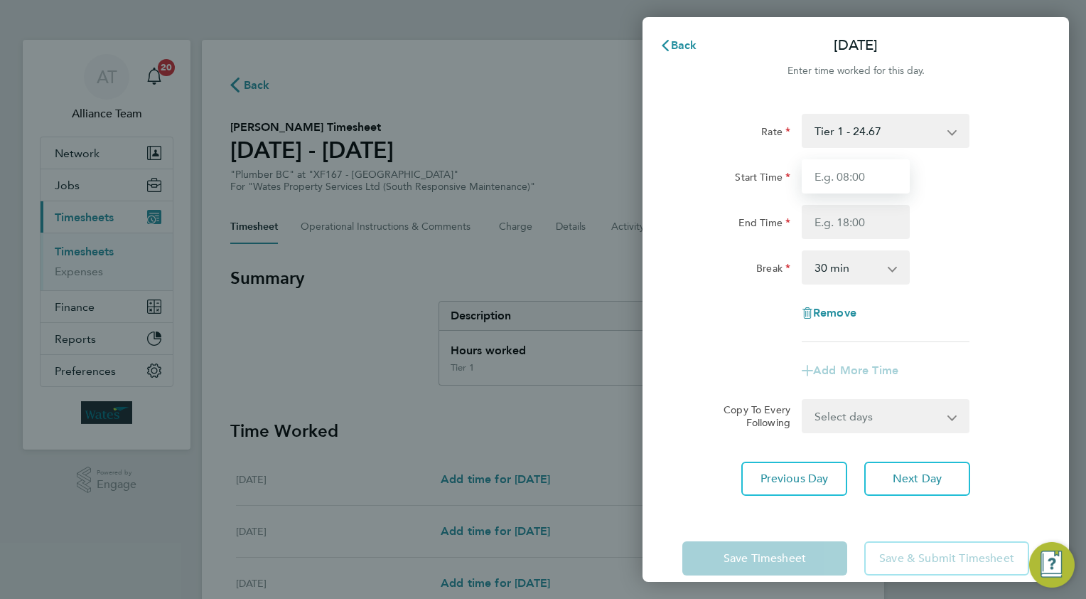
click at [862, 176] on input "Start Time" at bounding box center [856, 176] width 108 height 34
type input "08.0"
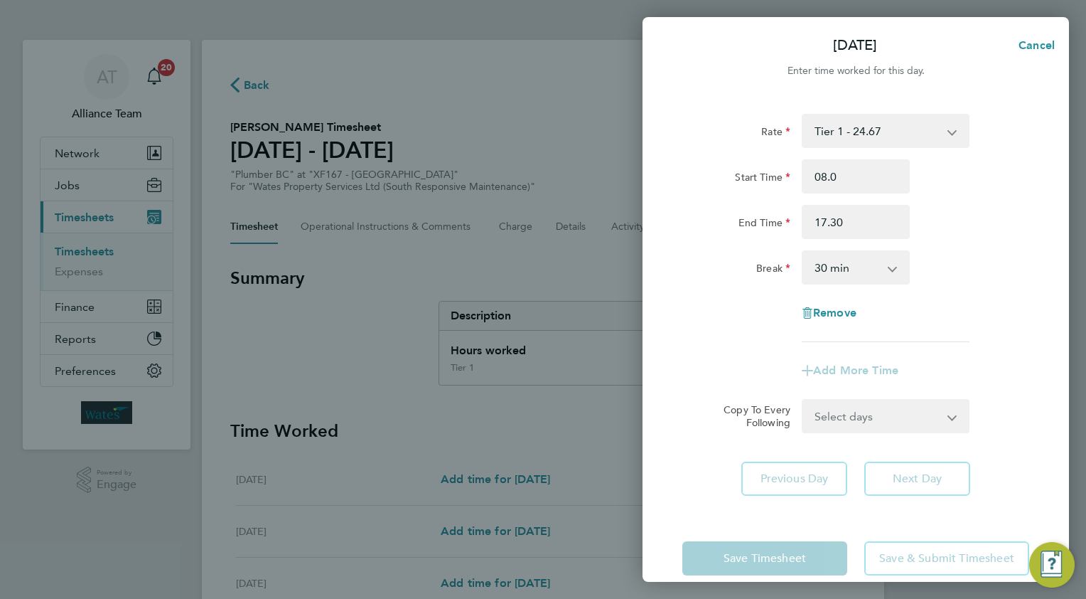
type input "17:30"
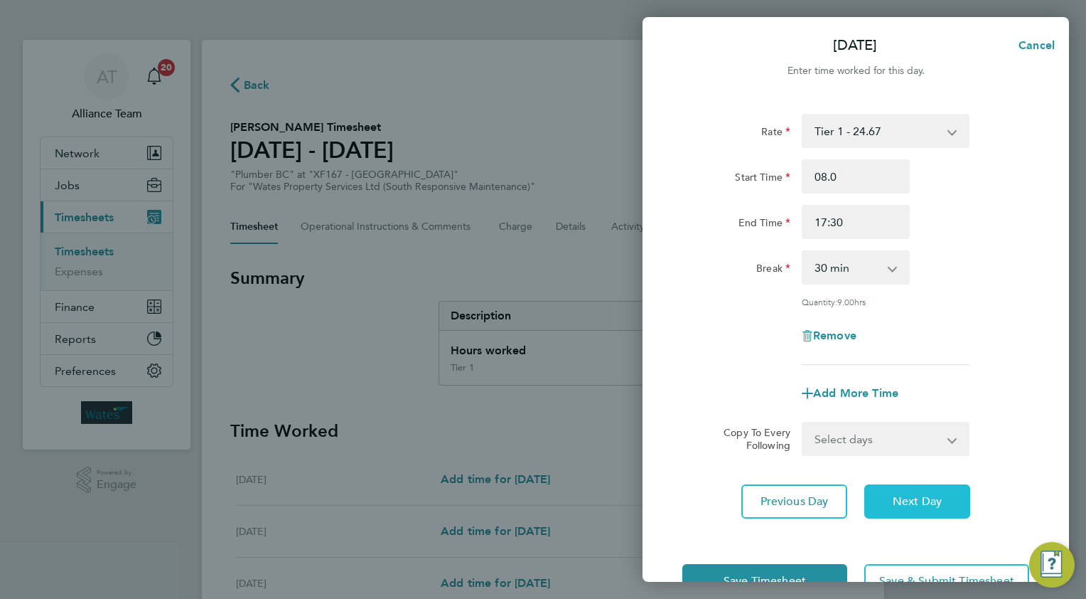
click at [889, 496] on button "Next Day" at bounding box center [917, 501] width 106 height 34
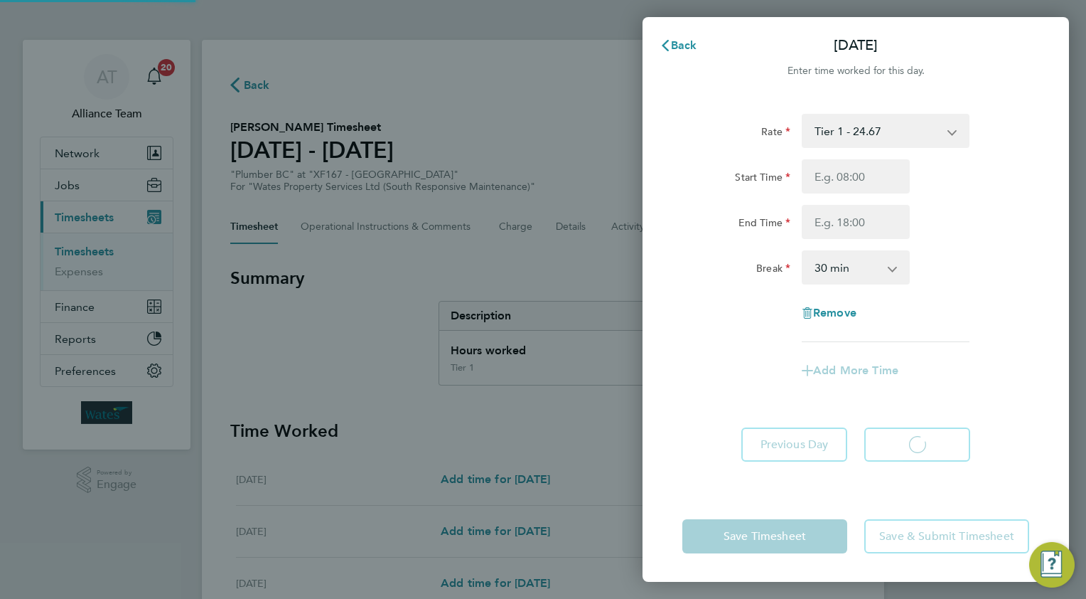
select select "30"
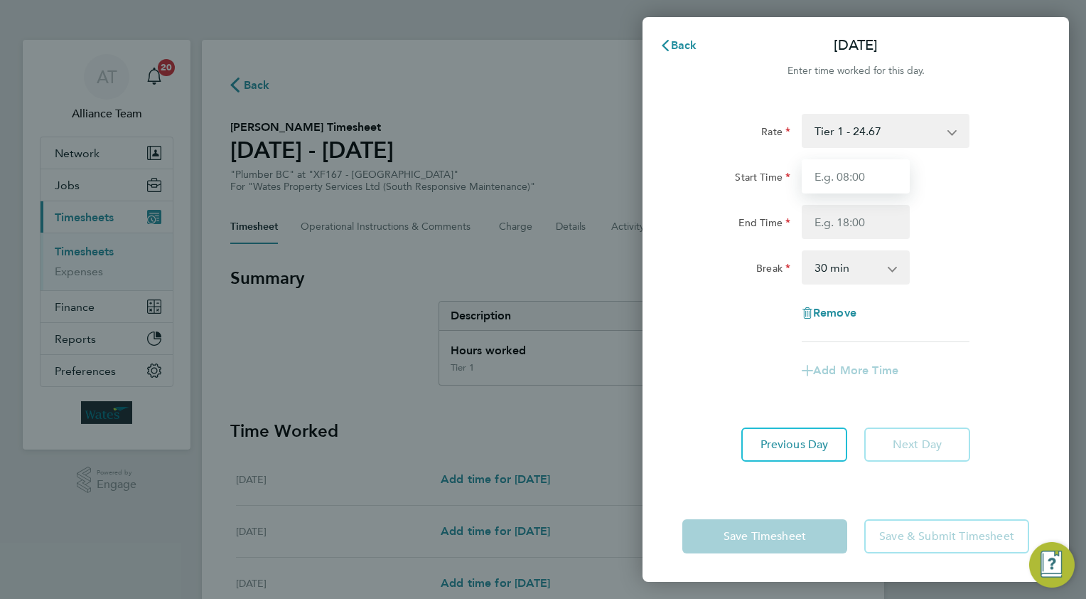
click at [853, 181] on input "Start Time" at bounding box center [856, 176] width 108 height 34
type input "08.0"
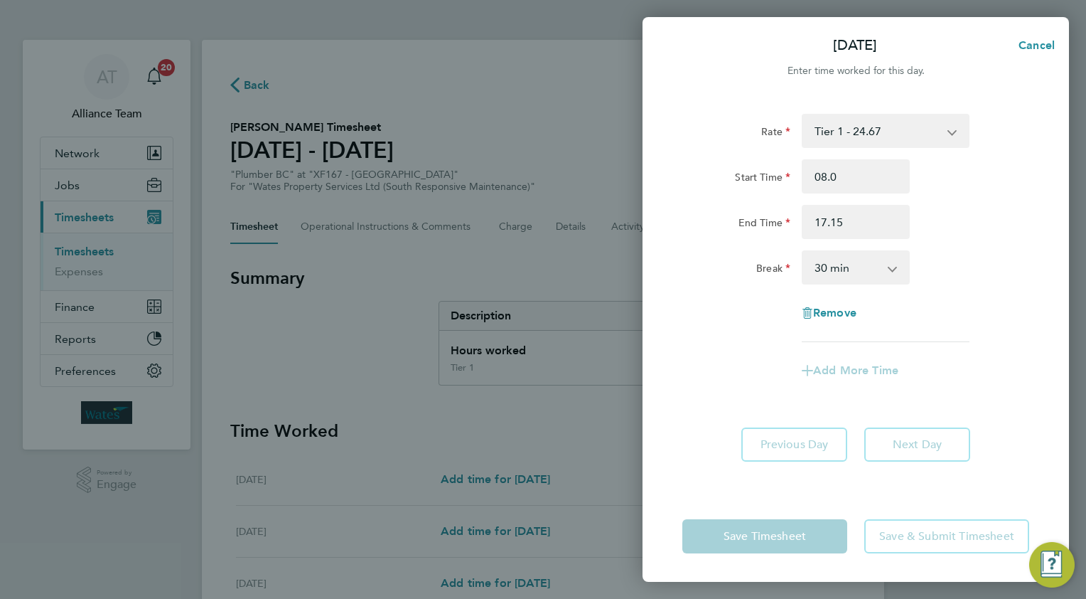
type input "17:15"
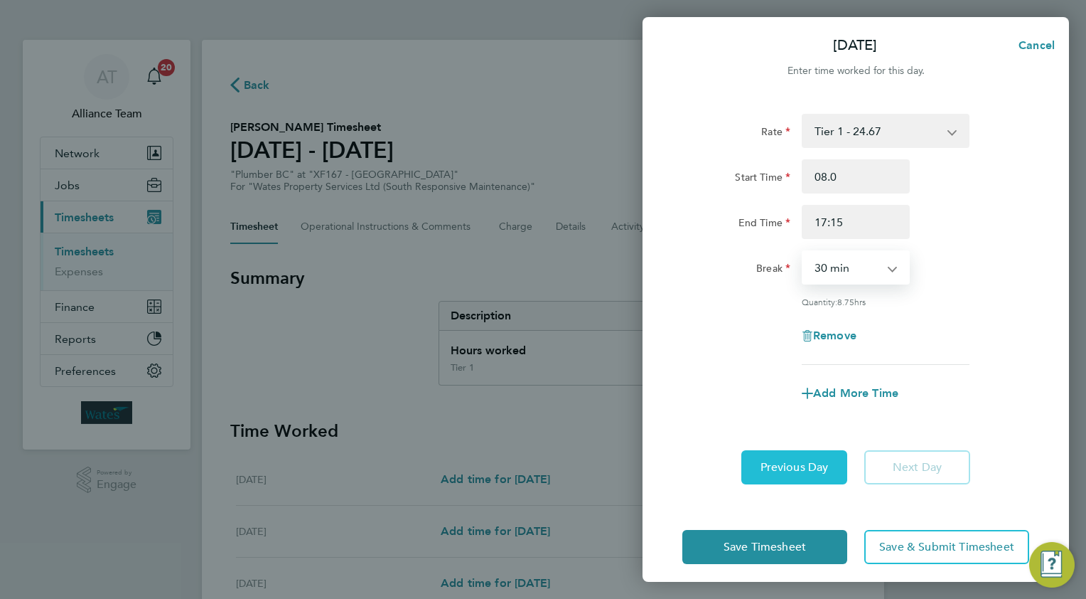
click at [807, 456] on button "Previous Day" at bounding box center [795, 467] width 106 height 34
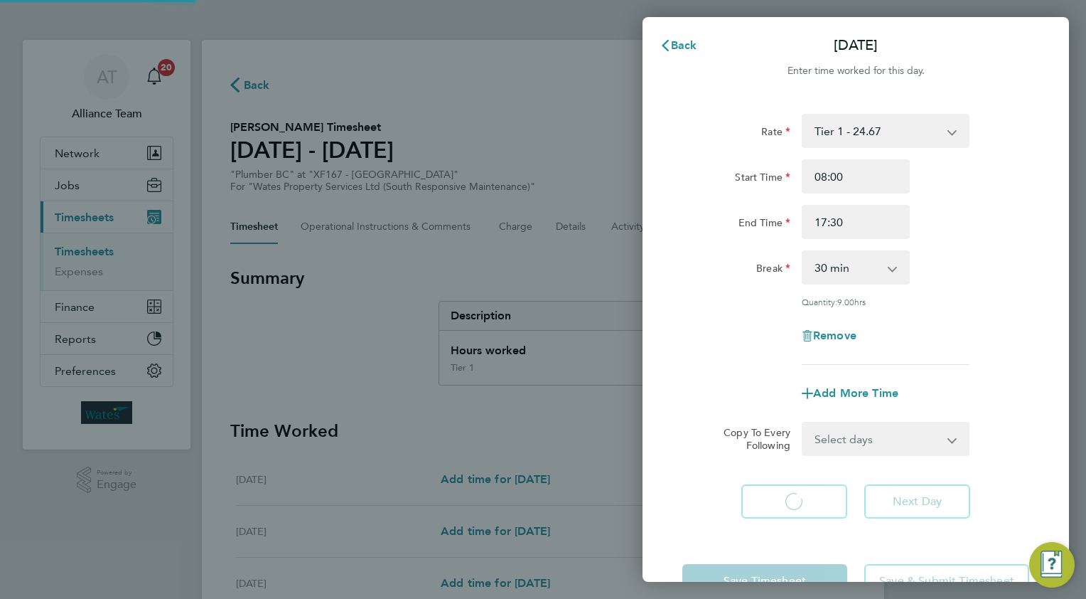
select select "30"
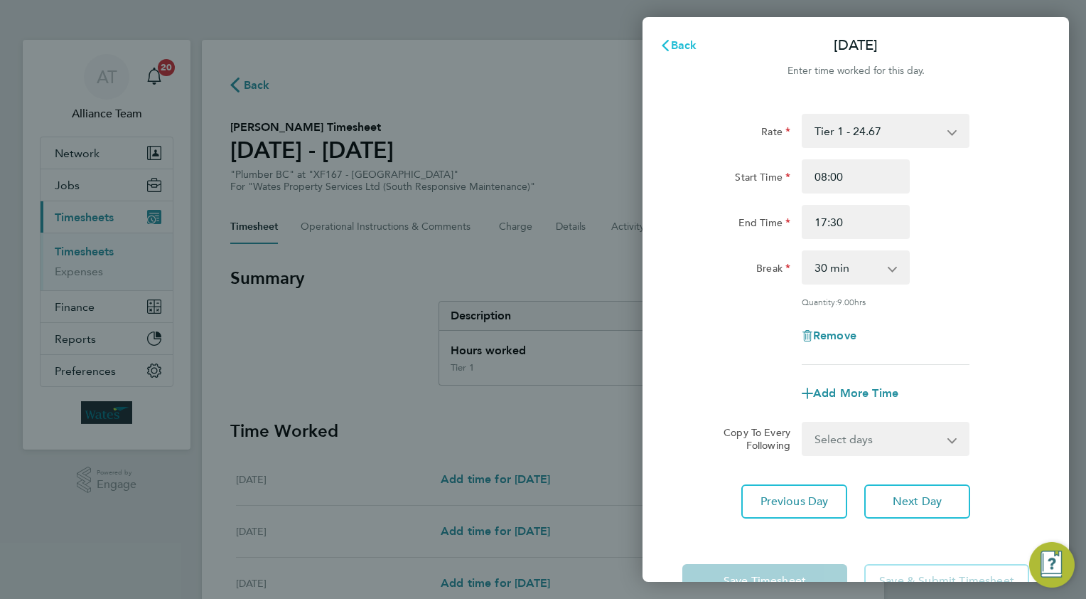
click at [674, 46] on span "Back" at bounding box center [684, 45] width 26 height 14
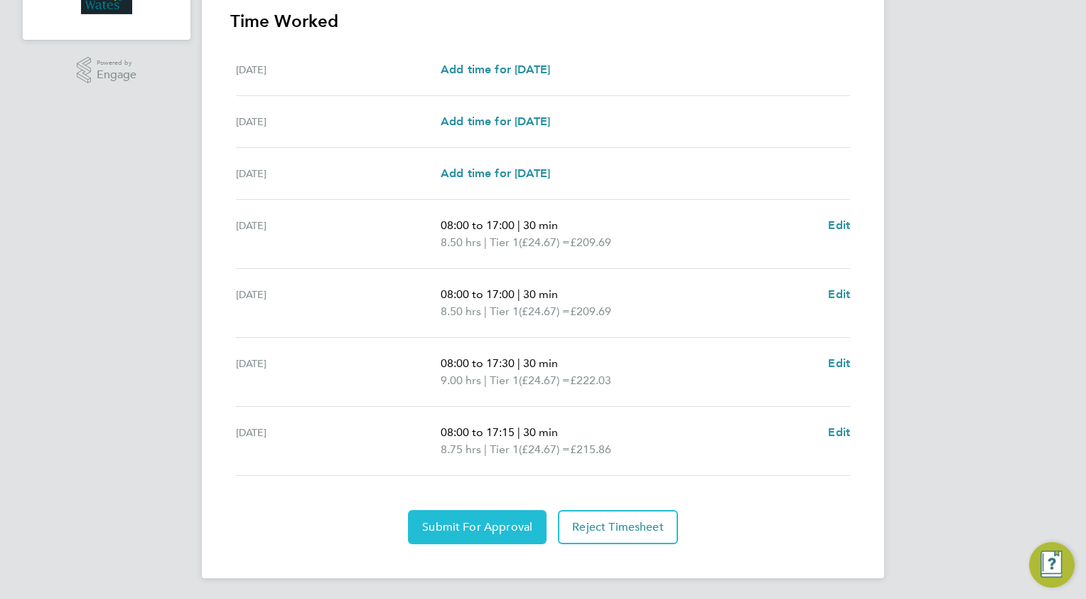
click at [496, 526] on span "Submit For Approval" at bounding box center [477, 527] width 110 height 14
click at [496, 526] on span "Approve Timesheet" at bounding box center [477, 527] width 105 height 14
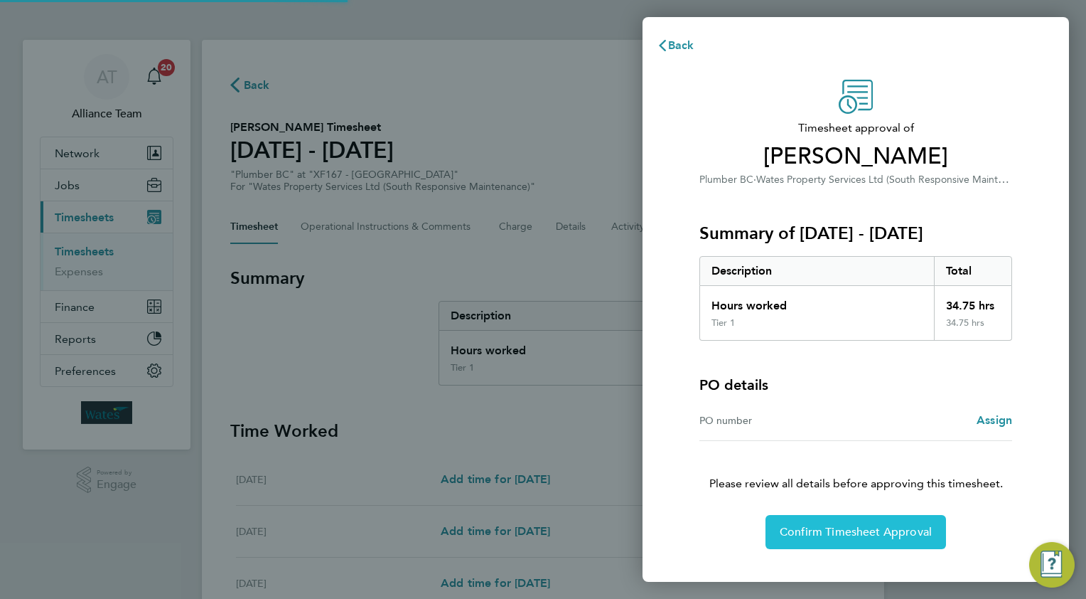
click at [848, 539] on button "Confirm Timesheet Approval" at bounding box center [856, 532] width 181 height 34
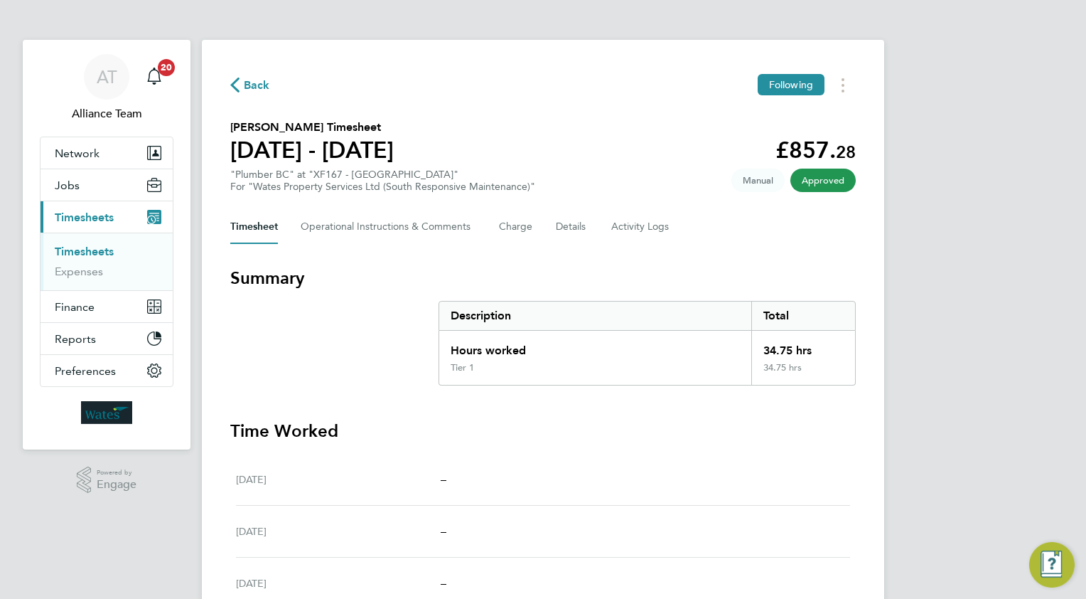
click at [259, 87] on span "Back" at bounding box center [257, 85] width 26 height 17
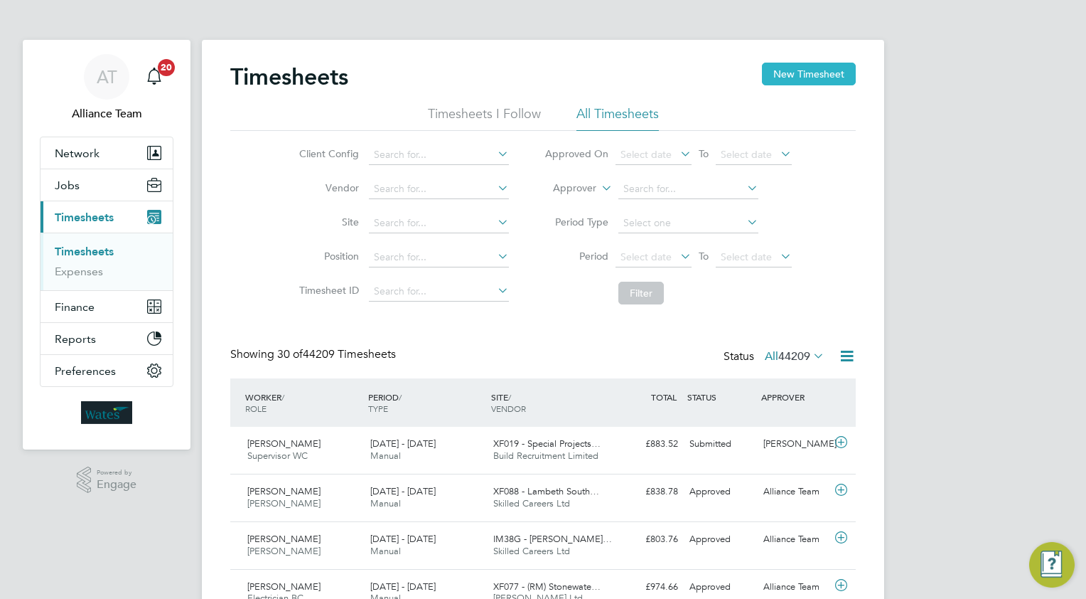
click at [805, 68] on button "New Timesheet" at bounding box center [809, 74] width 94 height 23
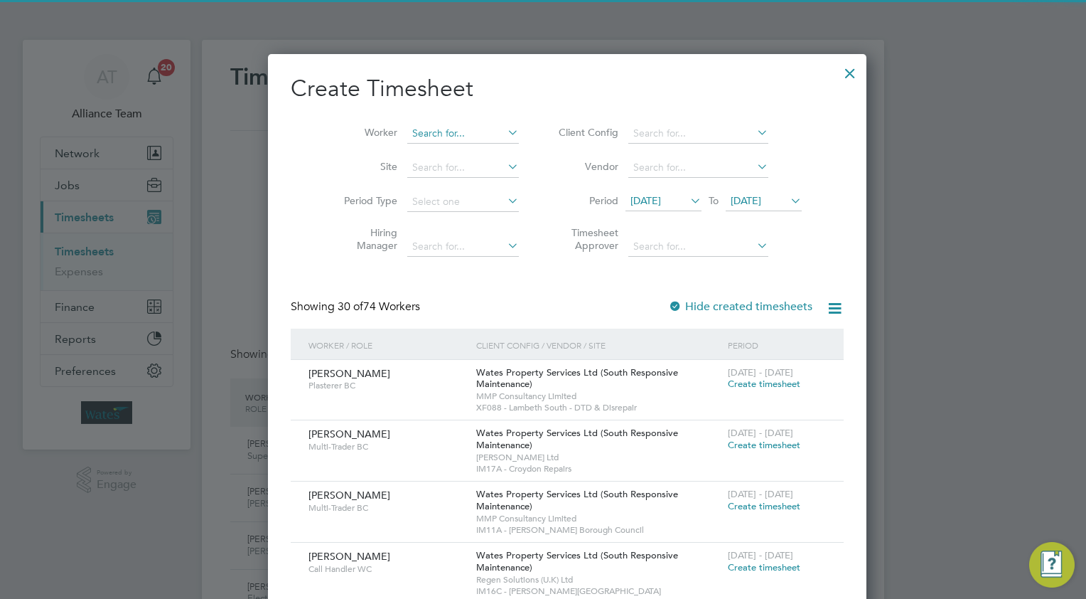
click at [429, 134] on input at bounding box center [463, 134] width 112 height 20
click at [470, 155] on b "Burns" at bounding box center [483, 152] width 26 height 12
type input "[PERSON_NAME]"
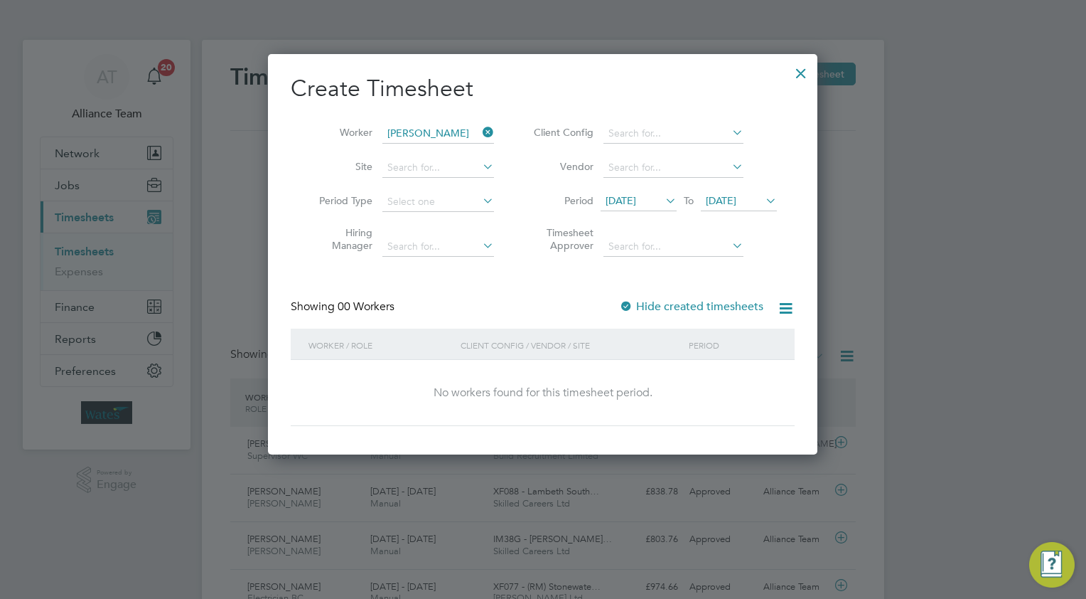
click at [763, 200] on icon at bounding box center [763, 201] width 0 height 20
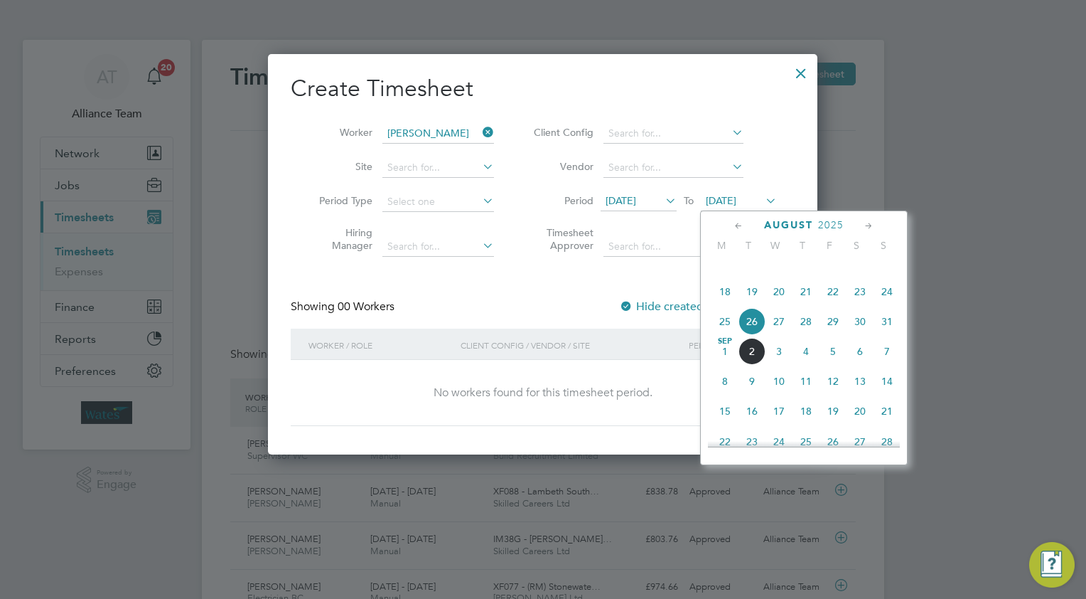
click at [855, 333] on span "30" at bounding box center [860, 321] width 27 height 27
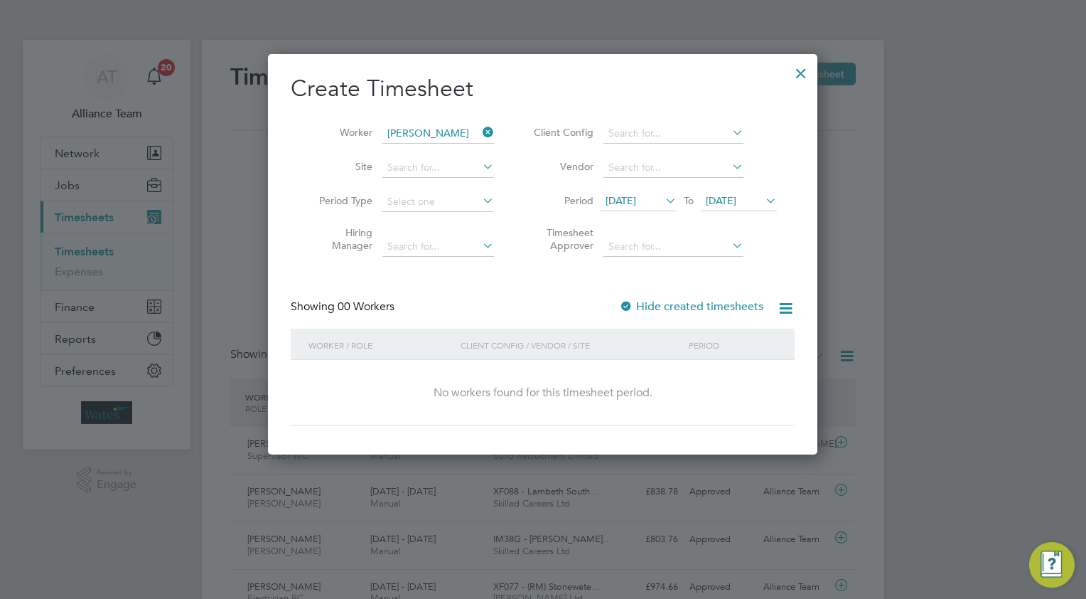
click at [799, 72] on div at bounding box center [801, 70] width 26 height 26
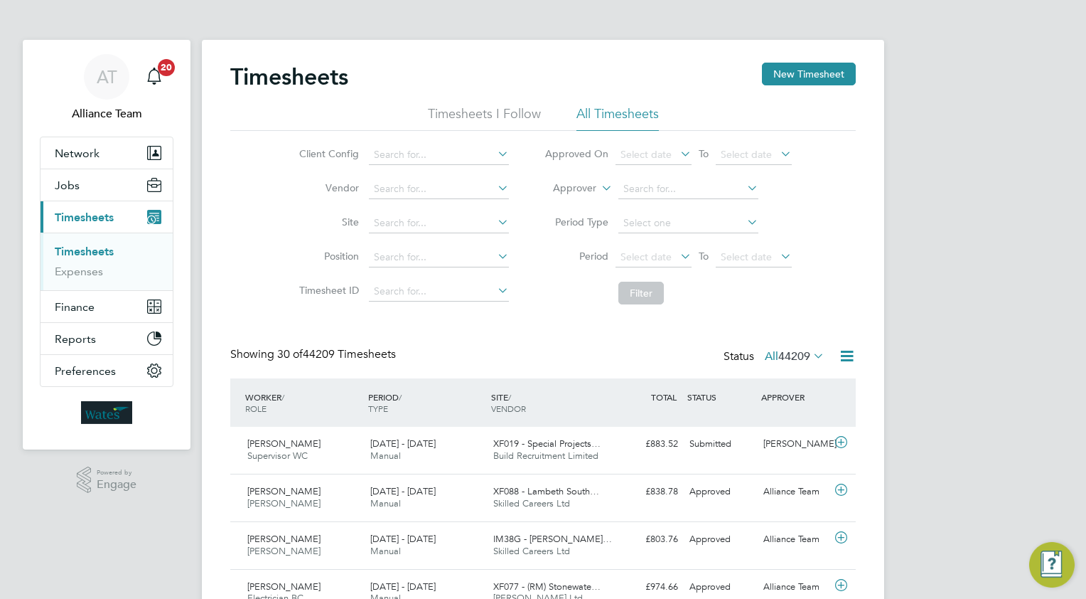
click at [599, 183] on icon at bounding box center [599, 184] width 0 height 13
click at [570, 200] on li "Worker" at bounding box center [562, 205] width 70 height 18
click at [649, 189] on input at bounding box center [689, 189] width 140 height 20
click at [705, 203] on b "Burns" at bounding box center [718, 208] width 26 height 12
type input "[PERSON_NAME]"
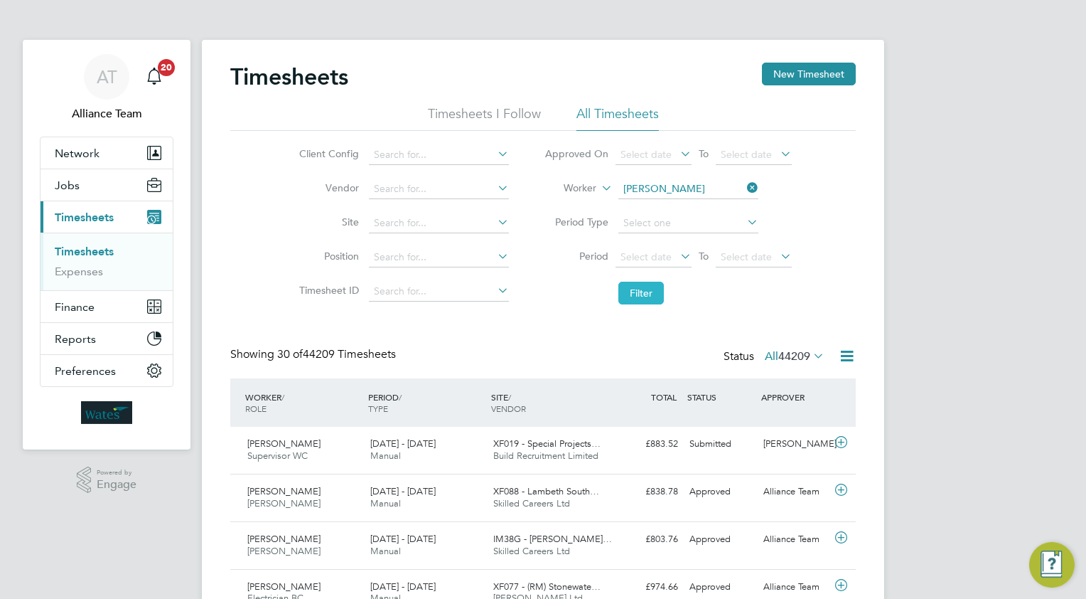
click at [644, 294] on button "Filter" at bounding box center [641, 293] width 45 height 23
click at [802, 76] on button "New Timesheet" at bounding box center [809, 74] width 94 height 23
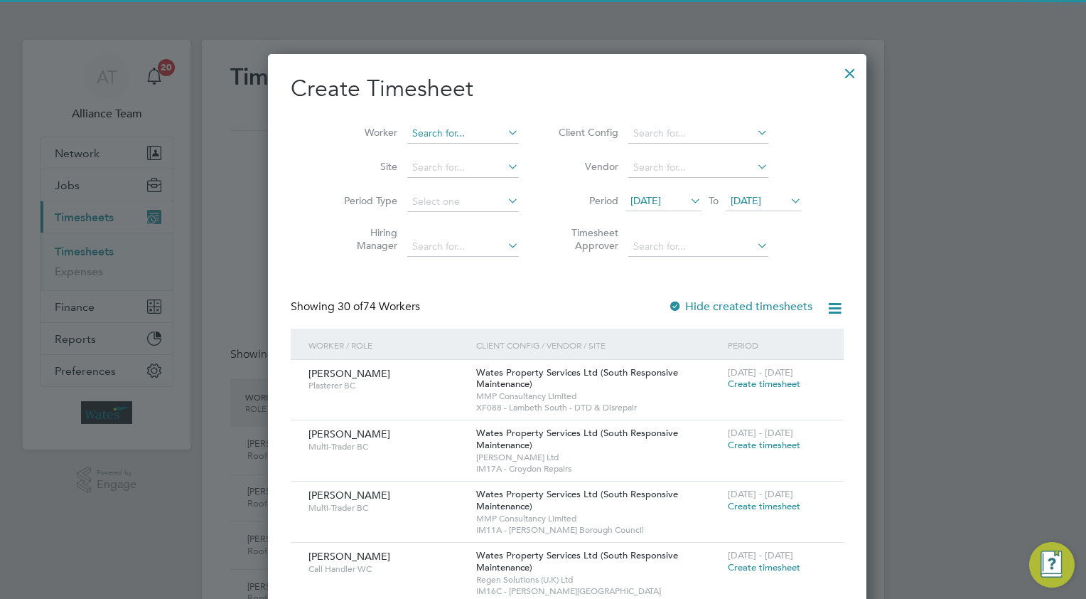
click at [413, 136] on input at bounding box center [463, 134] width 112 height 20
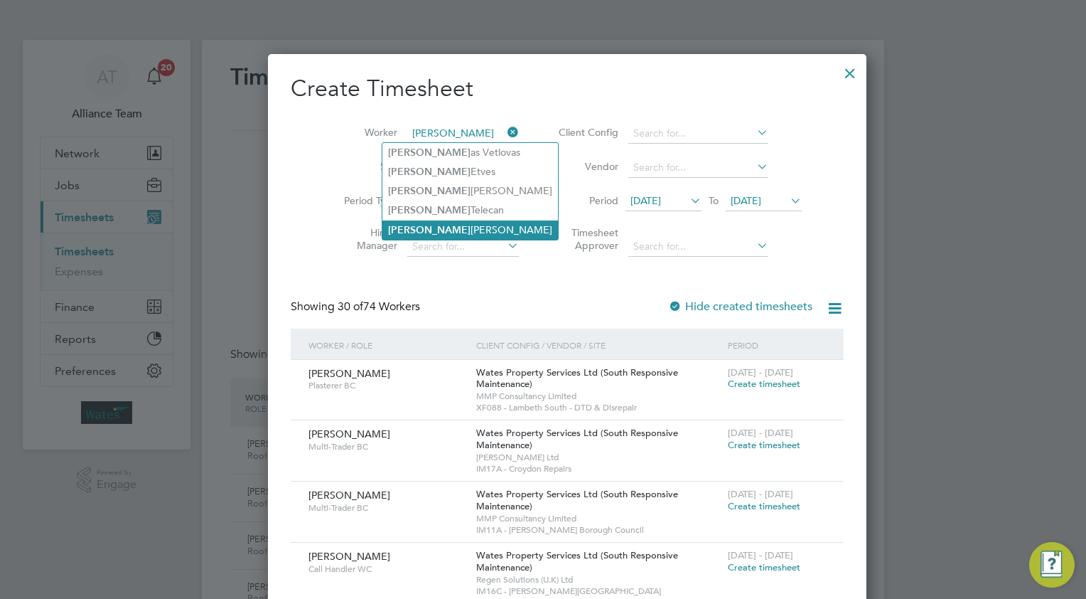
click at [451, 229] on li "[PERSON_NAME]" at bounding box center [470, 229] width 176 height 19
type input "[PERSON_NAME]"
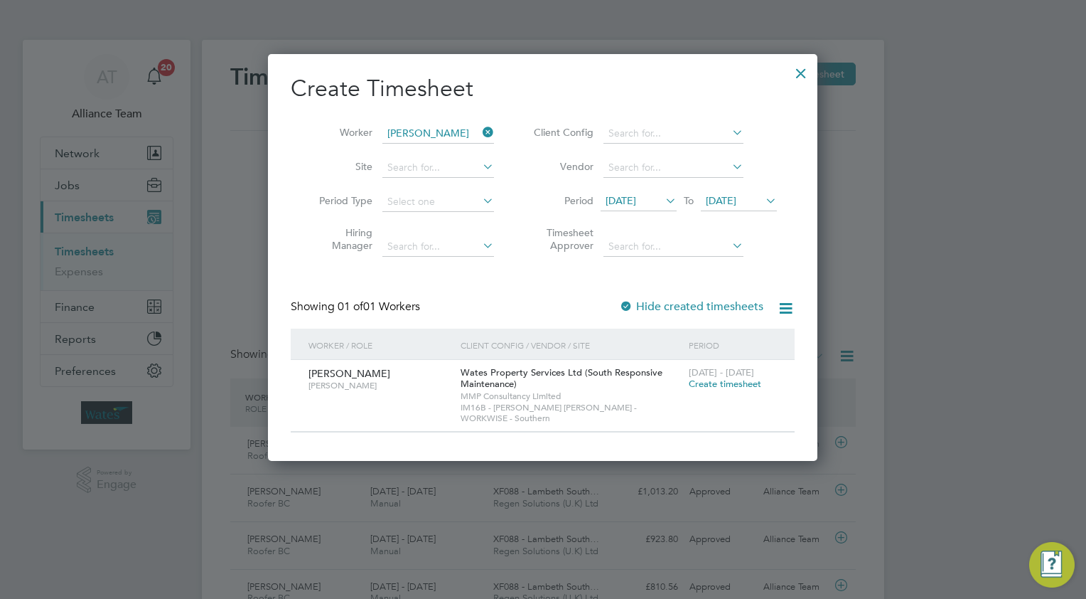
click at [701, 383] on span "Create timesheet" at bounding box center [725, 384] width 73 height 12
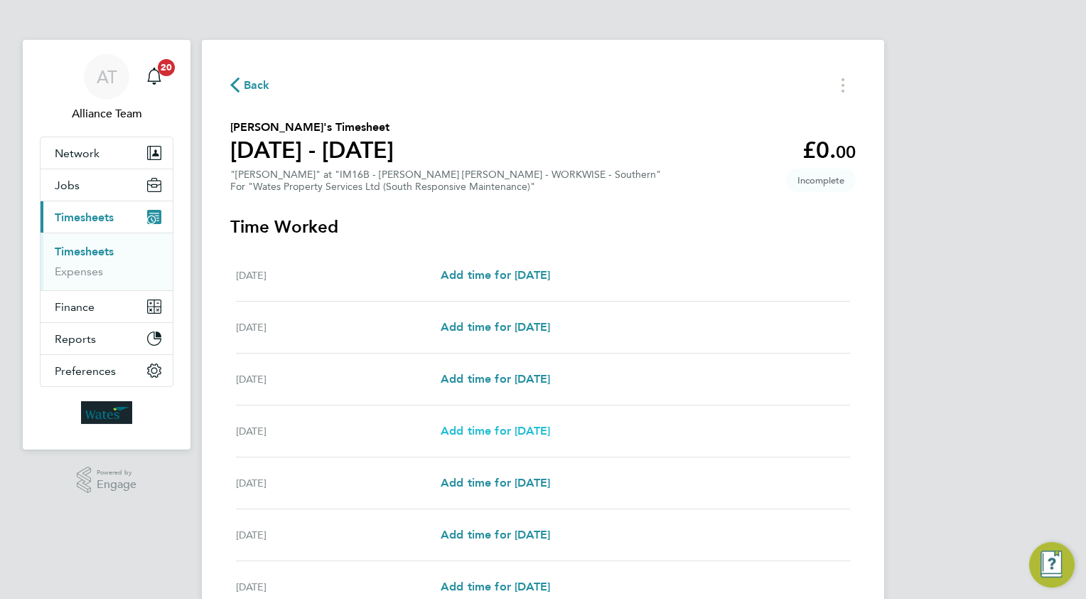
click at [478, 431] on span "Add time for [DATE]" at bounding box center [495, 431] width 109 height 14
select select "30"
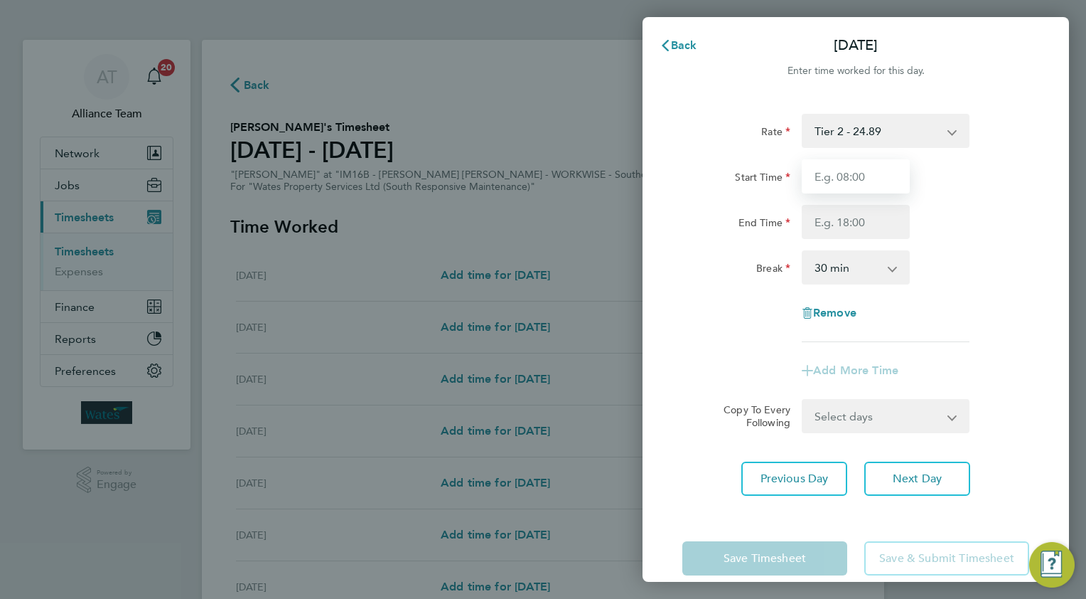
click at [852, 175] on input "Start Time" at bounding box center [856, 176] width 108 height 34
type input "08.0"
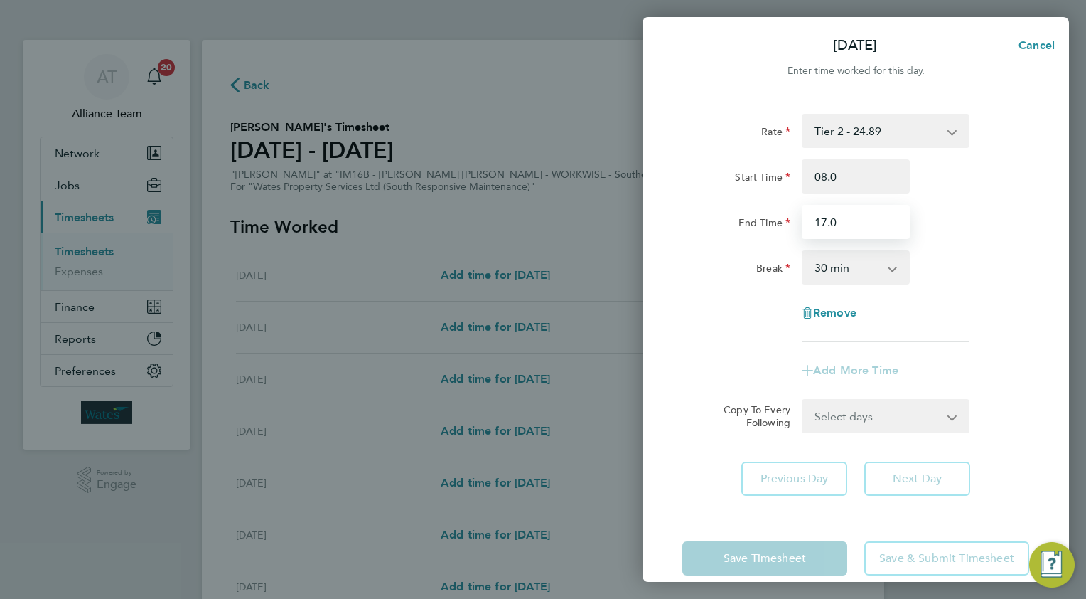
type input "17.0"
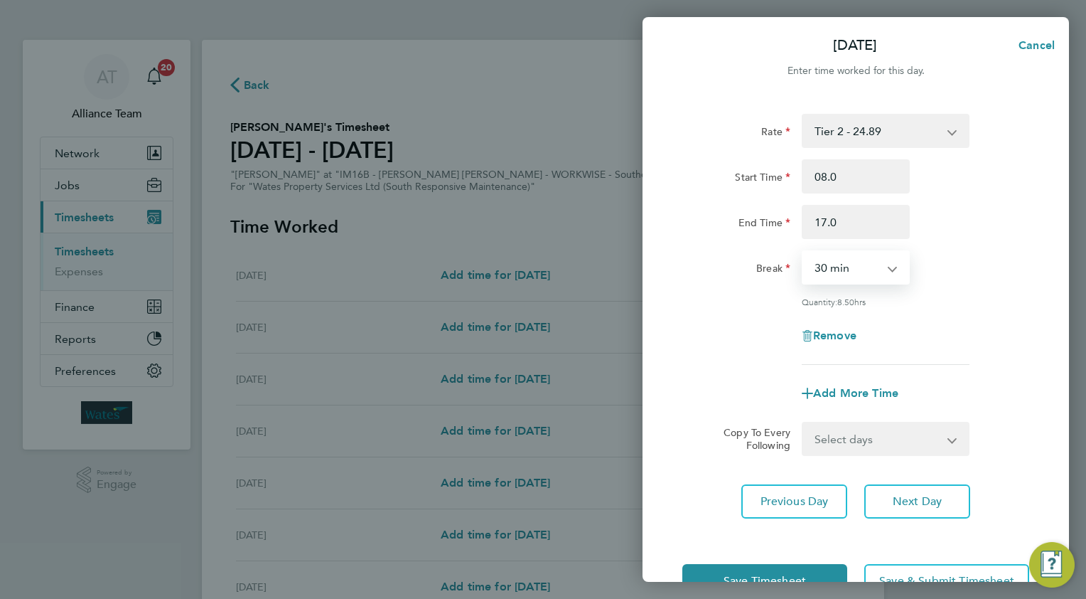
click at [840, 451] on select "Select days Day [DATE] [DATE] [DATE]" at bounding box center [877, 438] width 149 height 31
select select "WED"
click at [803, 423] on select "Select days Day [DATE] [DATE] [DATE]" at bounding box center [877, 438] width 149 height 31
select select "[DATE]"
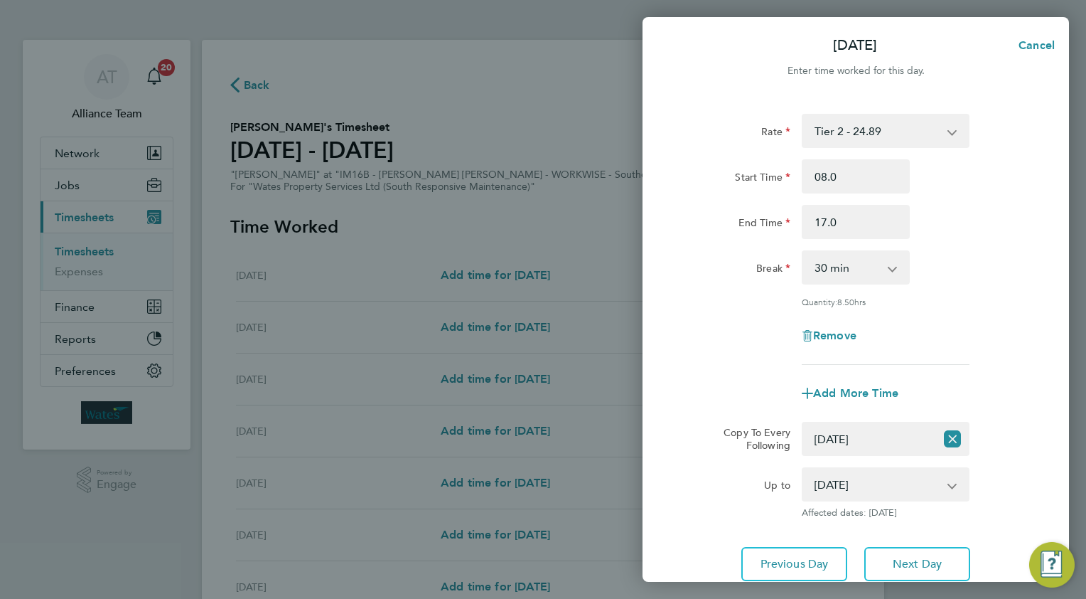
click at [876, 542] on div "Rate Tier 2 - 24.89 Start Time 08.0 End Time 17.0 Break 0 min 15 min 30 min 45 …" at bounding box center [856, 347] width 427 height 501
click at [892, 574] on button "Next Day" at bounding box center [917, 564] width 106 height 34
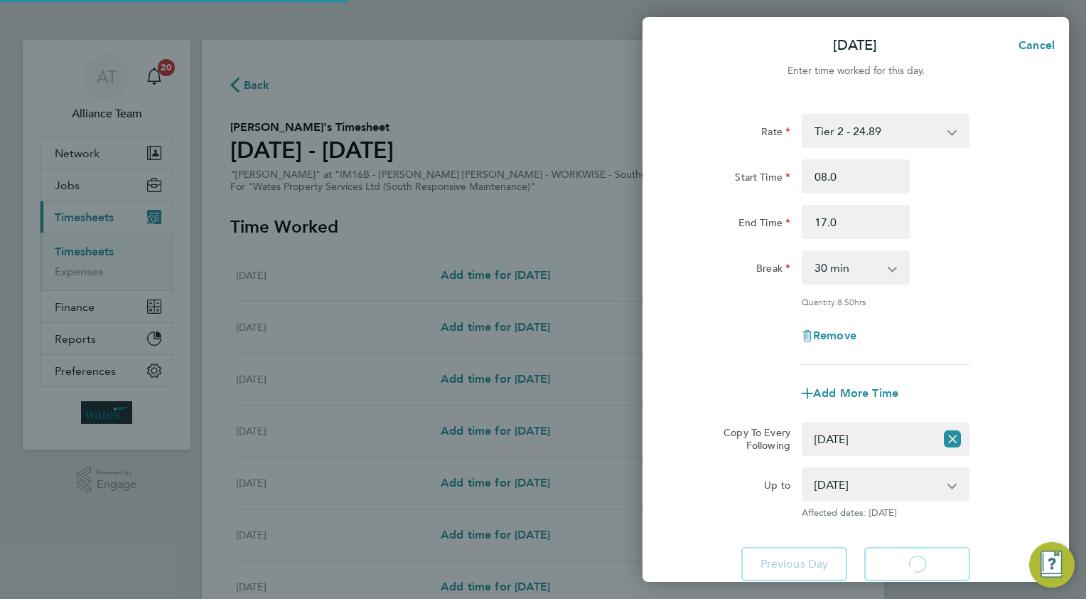
select select "30"
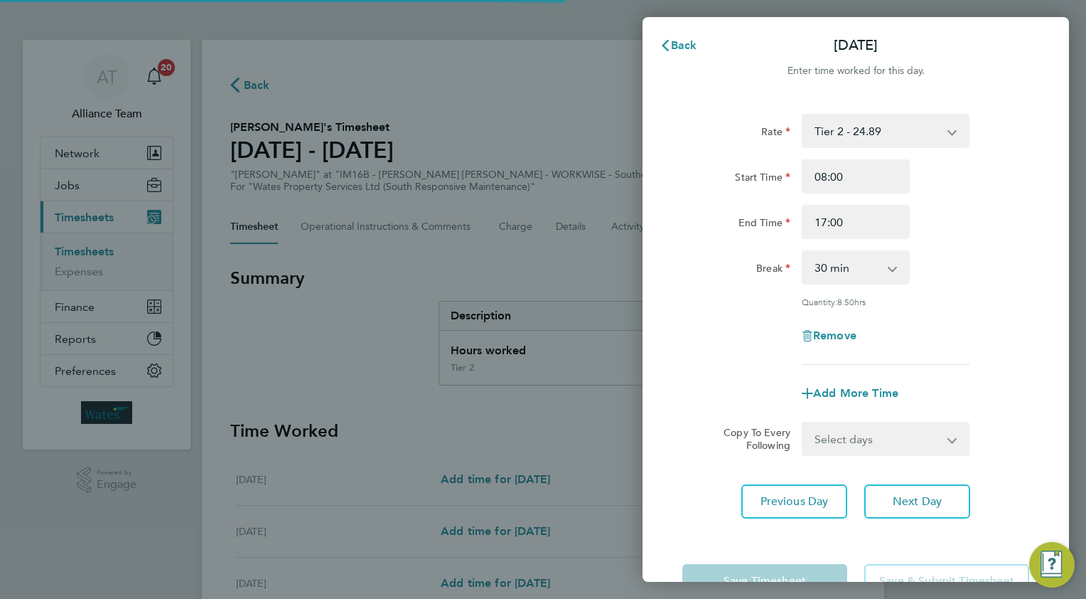
click at [847, 442] on select "Select days Day [DATE] [DATE]" at bounding box center [877, 438] width 149 height 31
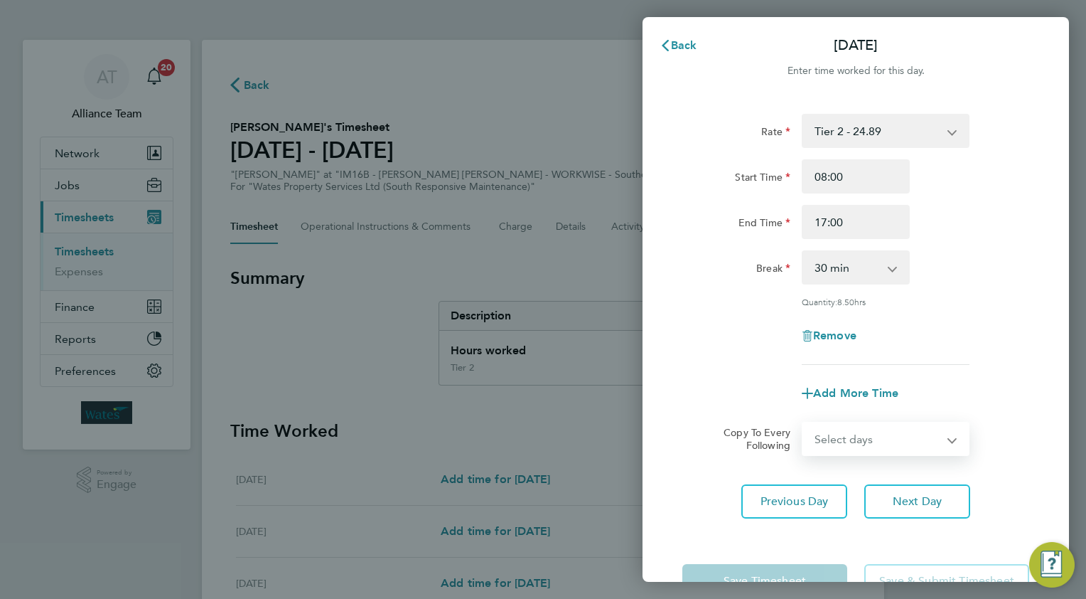
select select "THU"
click at [803, 423] on select "Select days Day [DATE] [DATE]" at bounding box center [877, 438] width 149 height 31
select select "[DATE]"
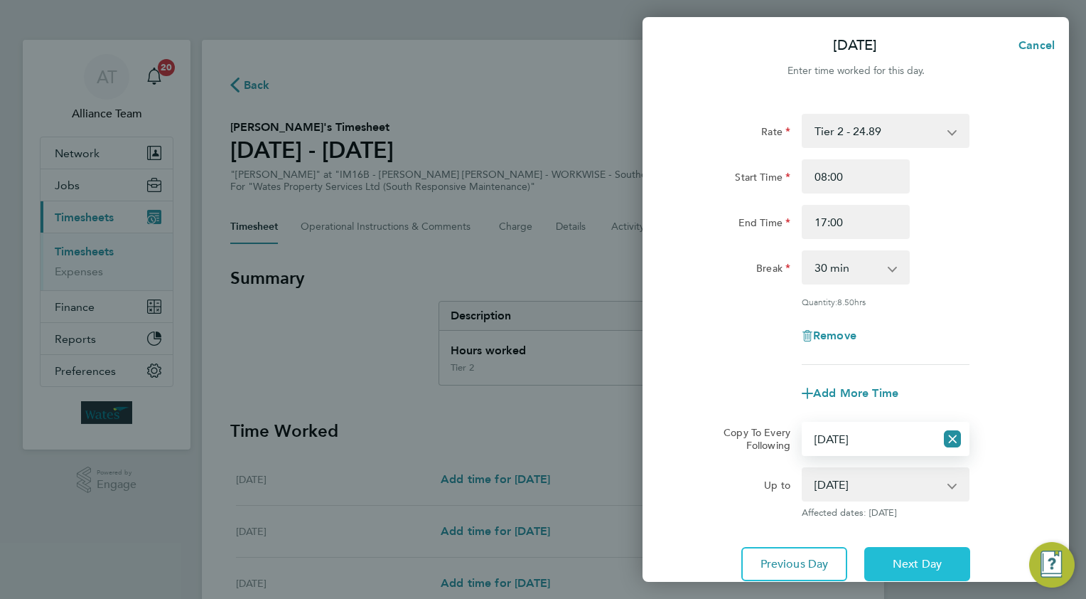
click at [879, 559] on button "Next Day" at bounding box center [917, 564] width 106 height 34
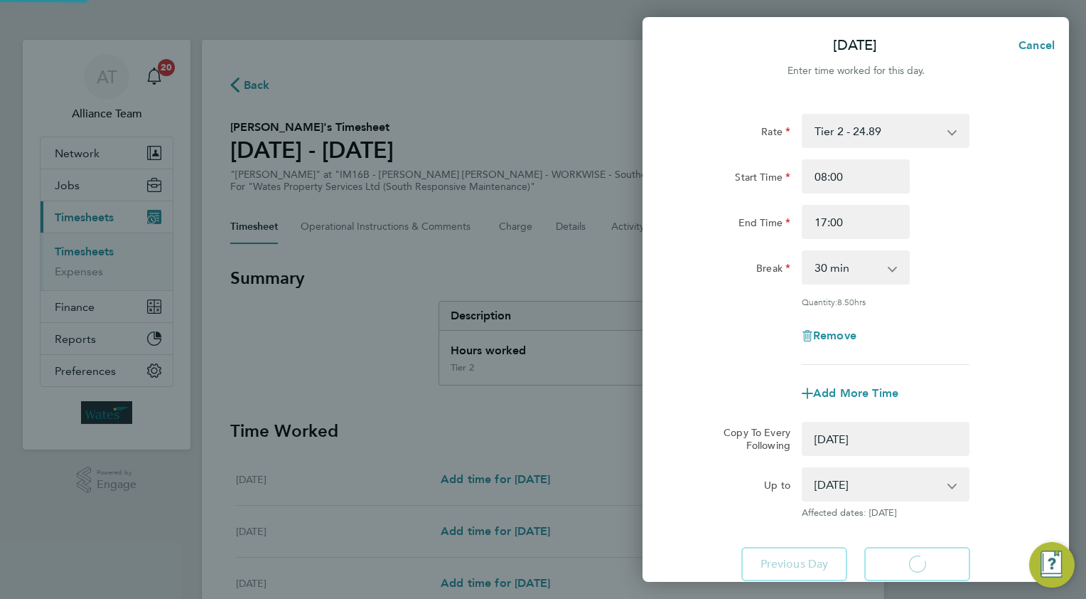
select select "0: null"
select select "30"
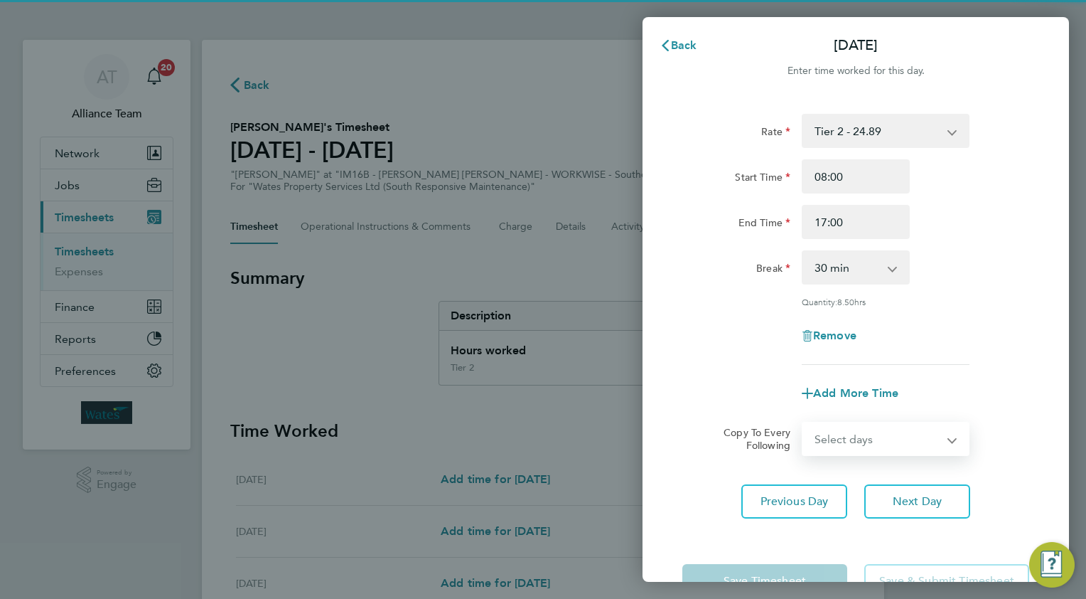
click at [833, 435] on select "Select days [DATE]" at bounding box center [877, 438] width 149 height 31
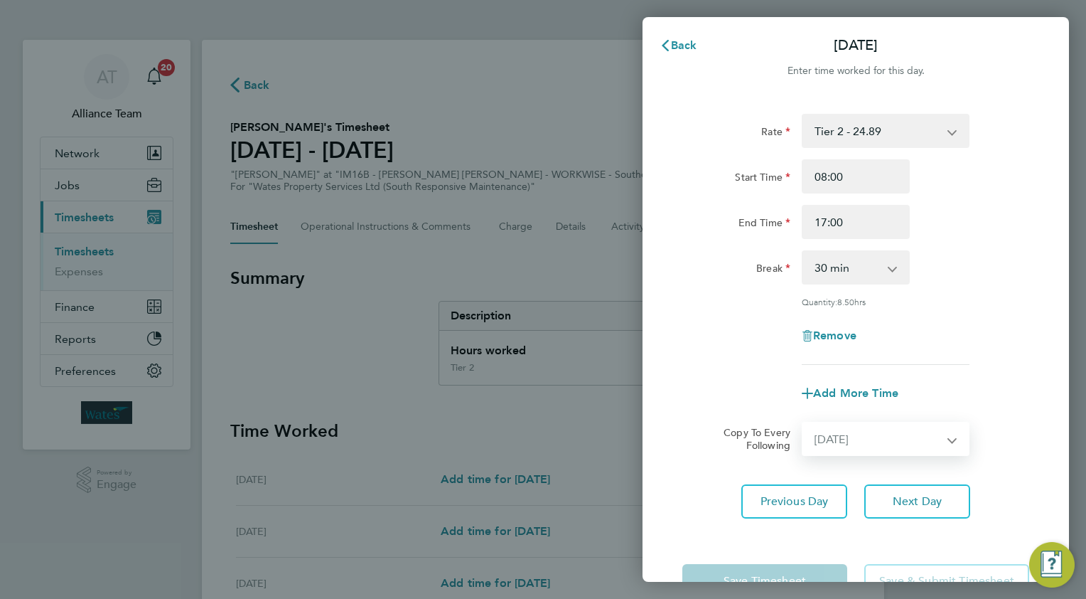
click at [803, 423] on select "Select days [DATE]" at bounding box center [877, 438] width 149 height 31
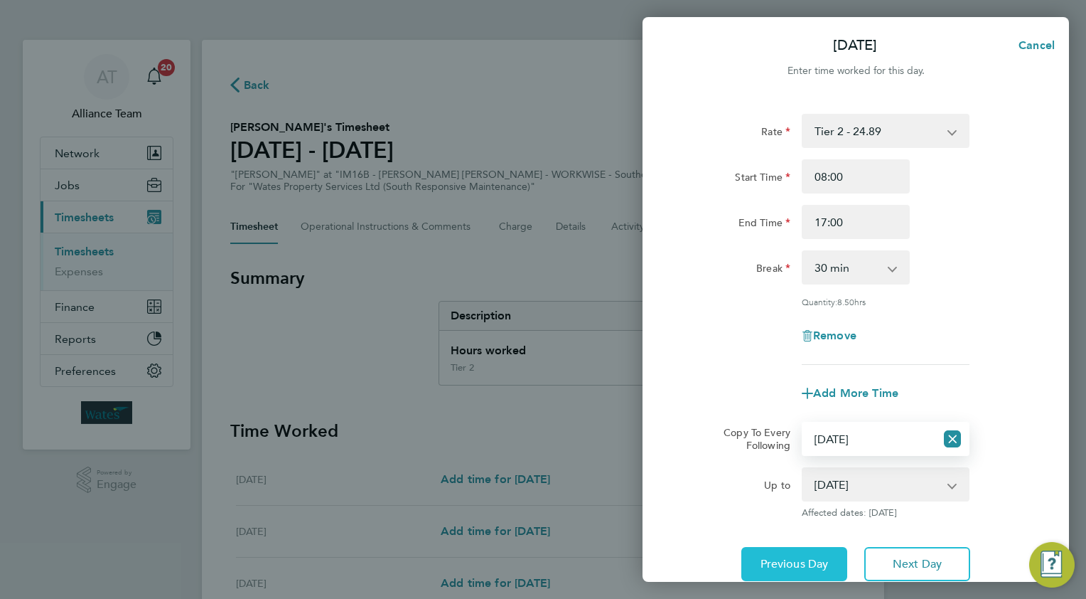
click at [802, 550] on button "Previous Day" at bounding box center [795, 564] width 106 height 34
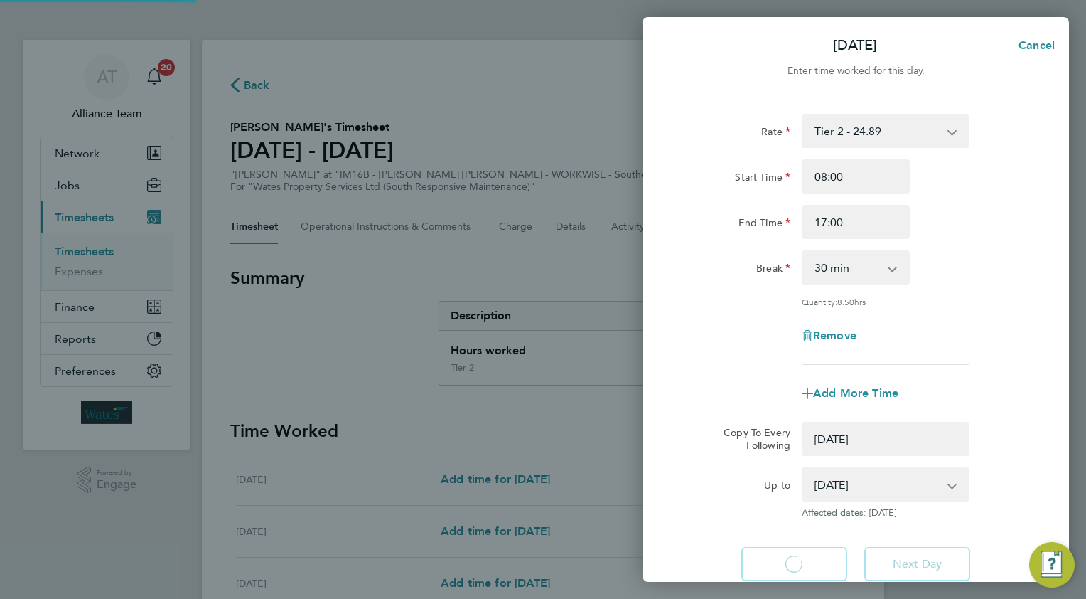
select select "0: null"
select select "30"
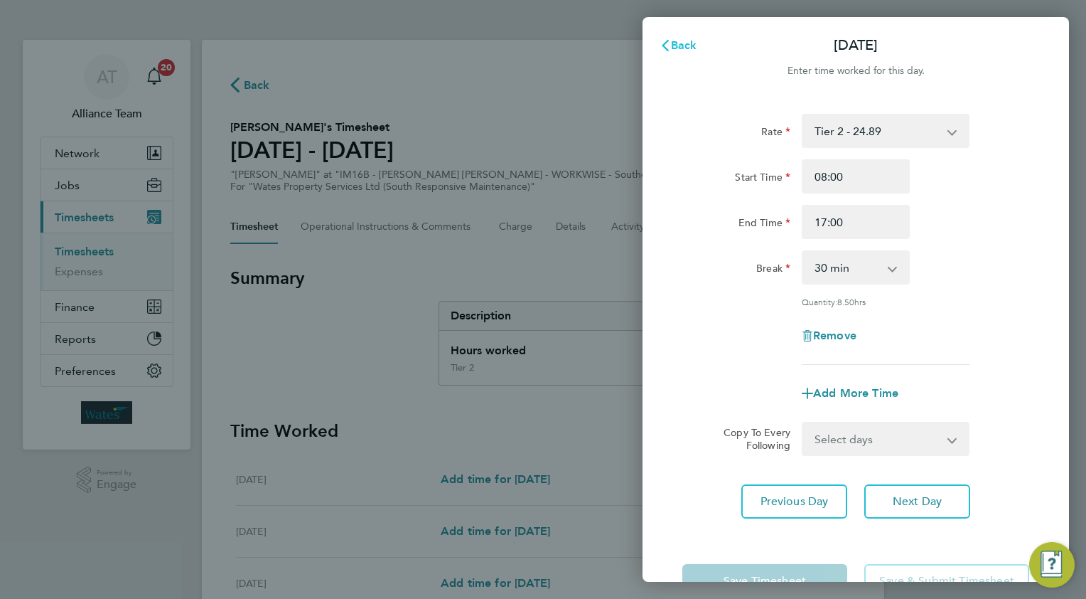
click at [685, 46] on span "Back" at bounding box center [684, 45] width 26 height 14
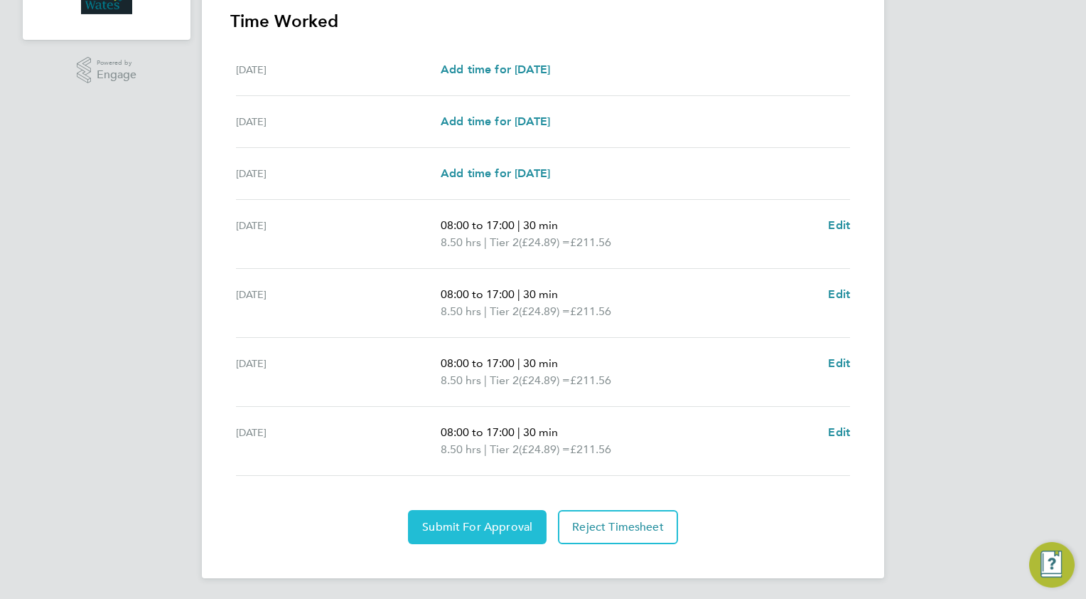
click at [428, 525] on span "Submit For Approval" at bounding box center [477, 527] width 110 height 14
click at [482, 526] on span "Approve Timesheet" at bounding box center [477, 527] width 105 height 14
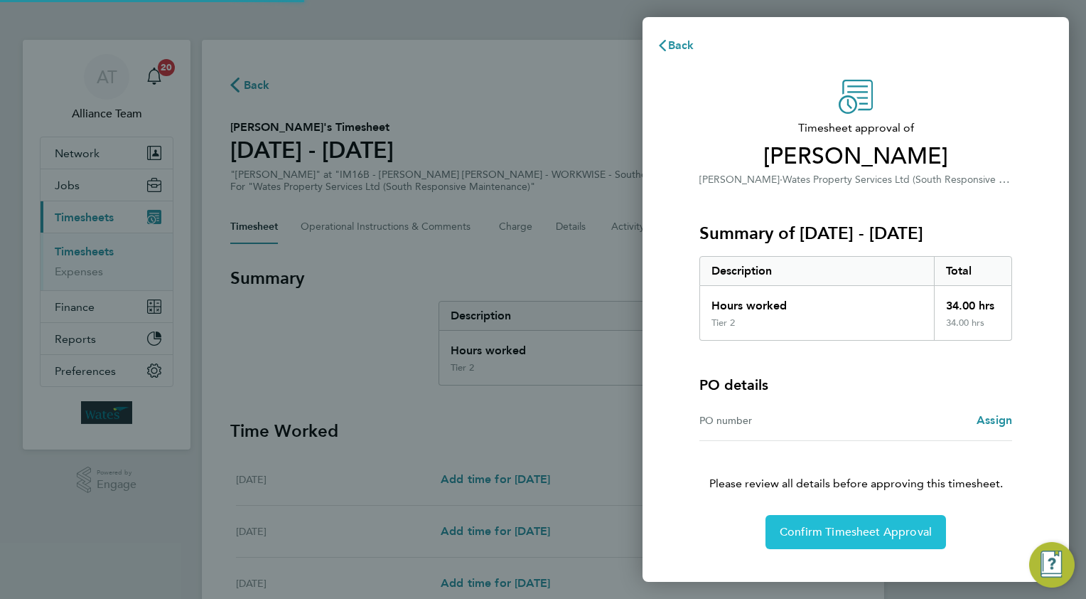
click at [810, 525] on span "Confirm Timesheet Approval" at bounding box center [856, 532] width 152 height 14
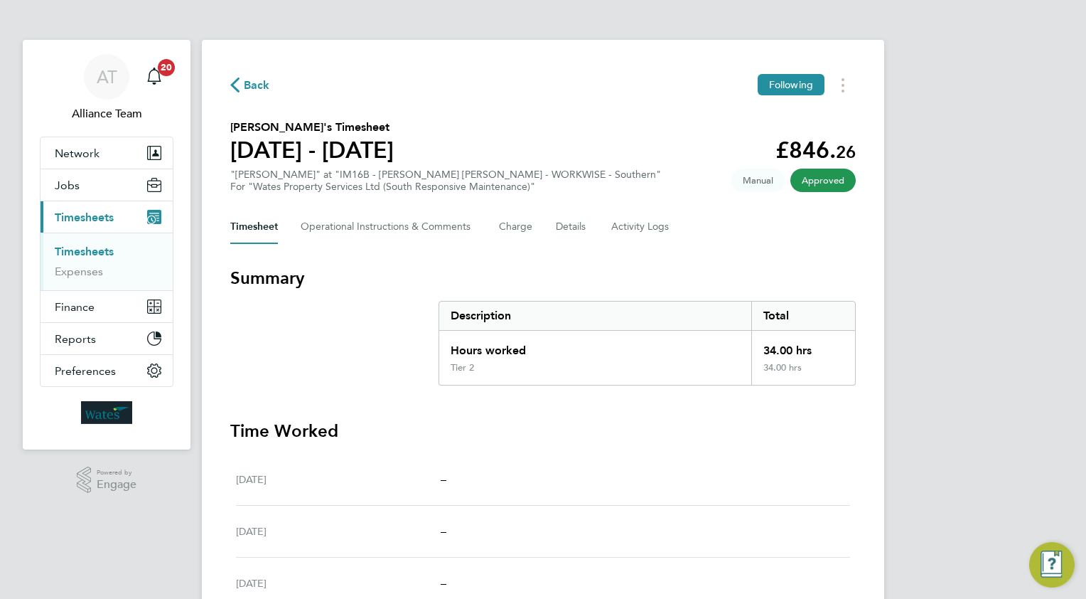
click at [262, 88] on span "Back" at bounding box center [257, 85] width 26 height 17
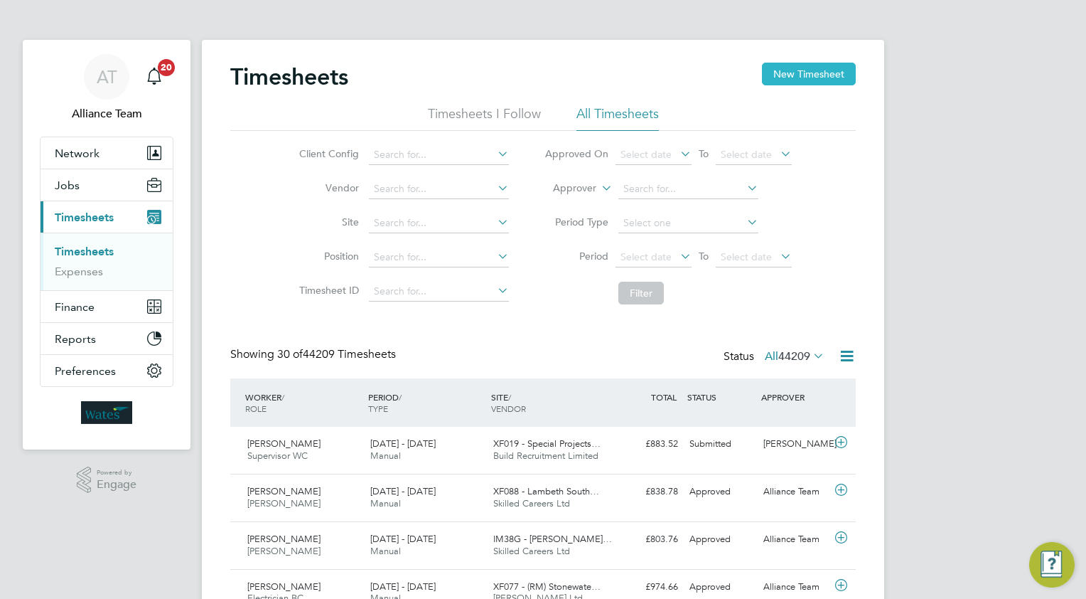
click at [807, 79] on button "New Timesheet" at bounding box center [809, 74] width 94 height 23
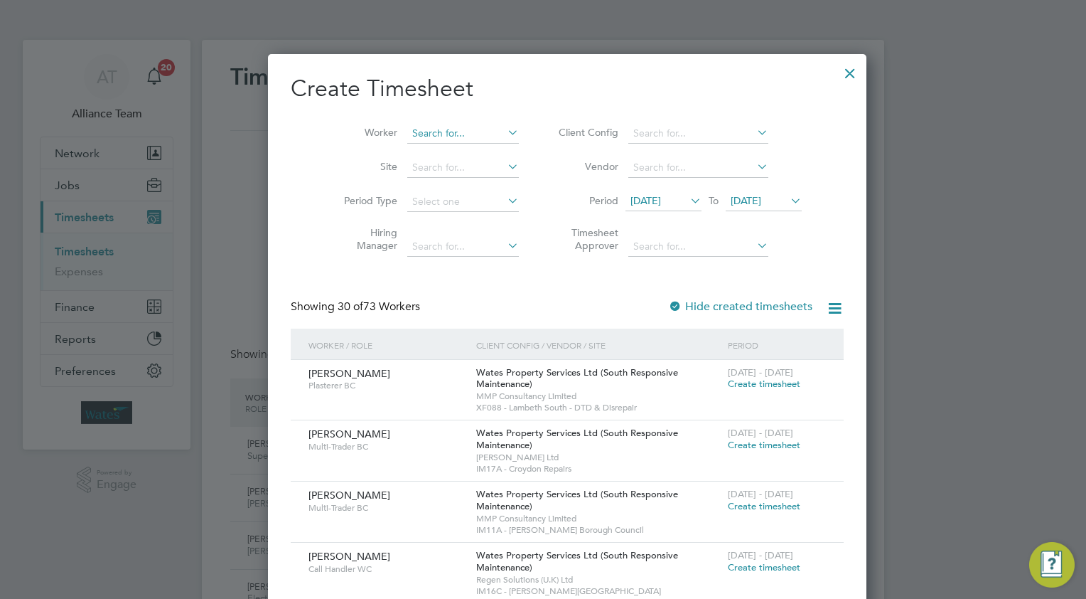
click at [424, 137] on input at bounding box center [463, 134] width 112 height 20
click at [448, 154] on li "Sherm an West" at bounding box center [450, 152] width 136 height 19
type input "[PERSON_NAME]"
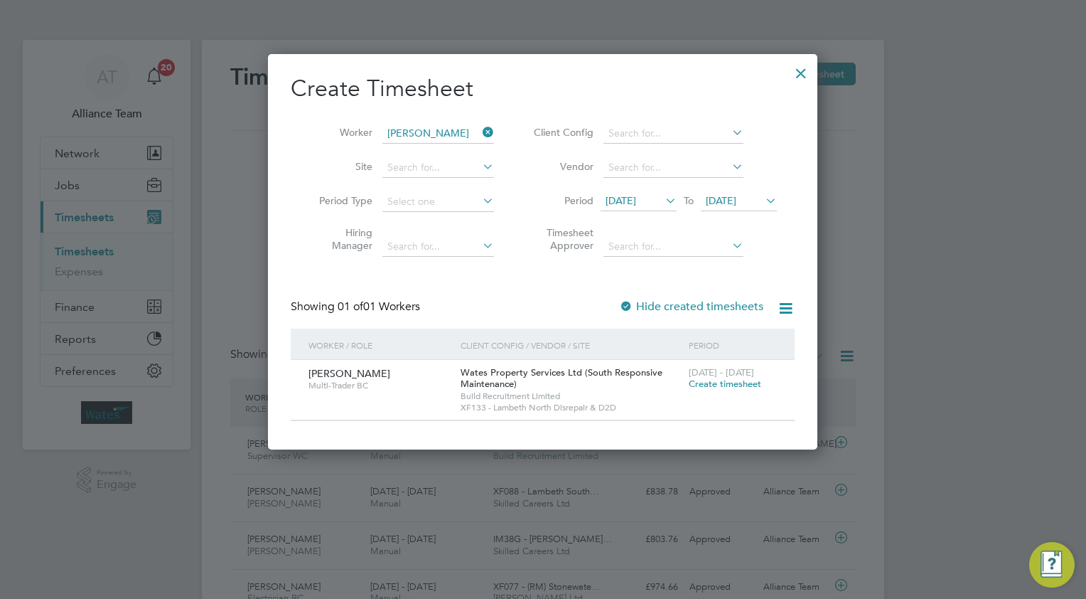
click at [705, 385] on span "Create timesheet" at bounding box center [725, 384] width 73 height 12
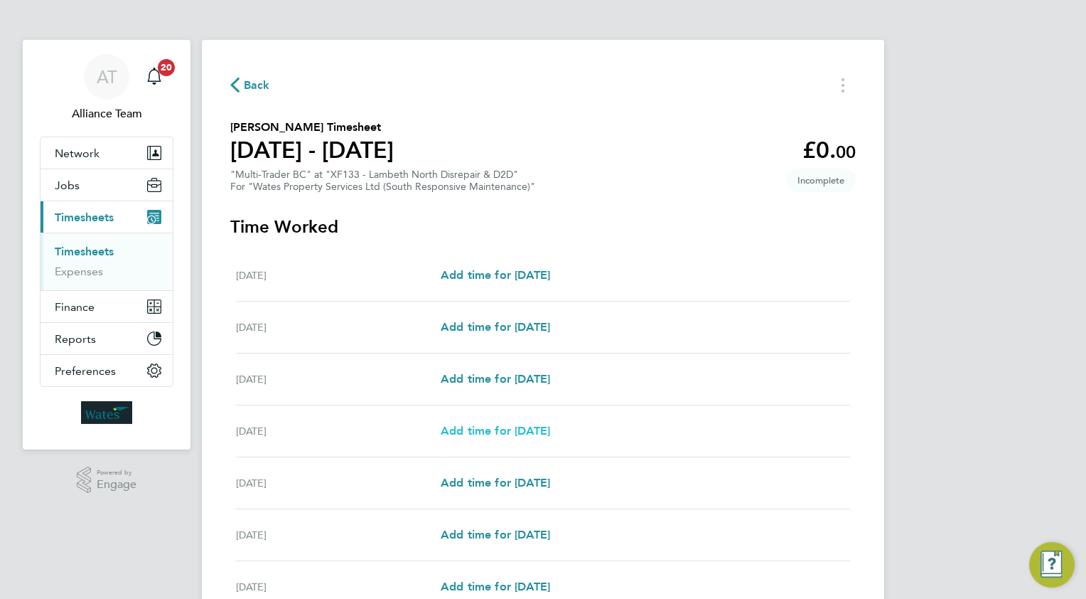
click at [488, 429] on span "Add time for [DATE]" at bounding box center [495, 431] width 109 height 14
select select "30"
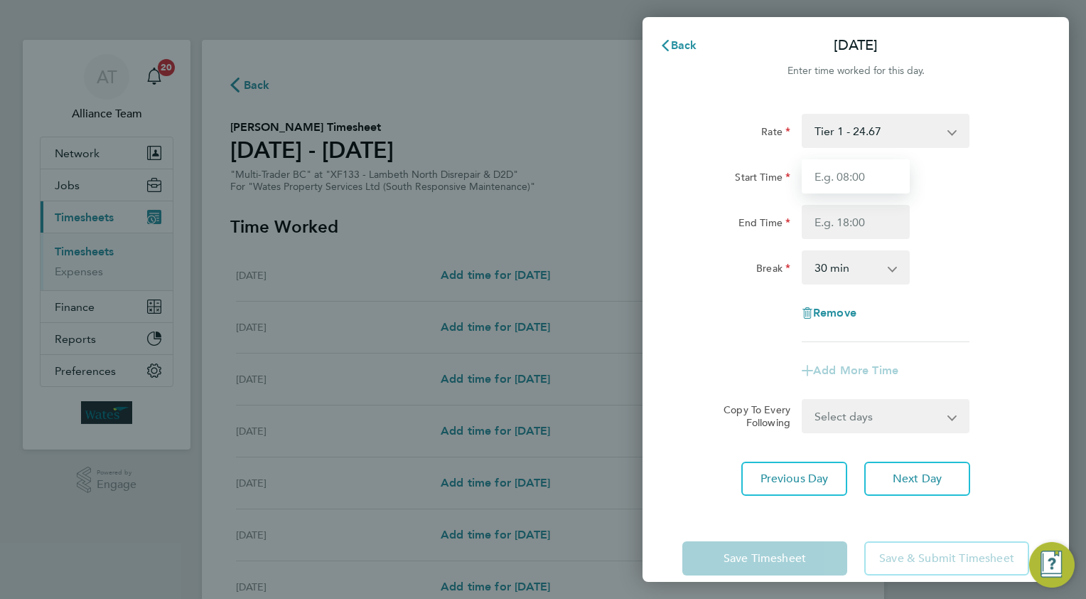
click at [845, 172] on input "Start Time" at bounding box center [856, 176] width 108 height 34
type input "08.0"
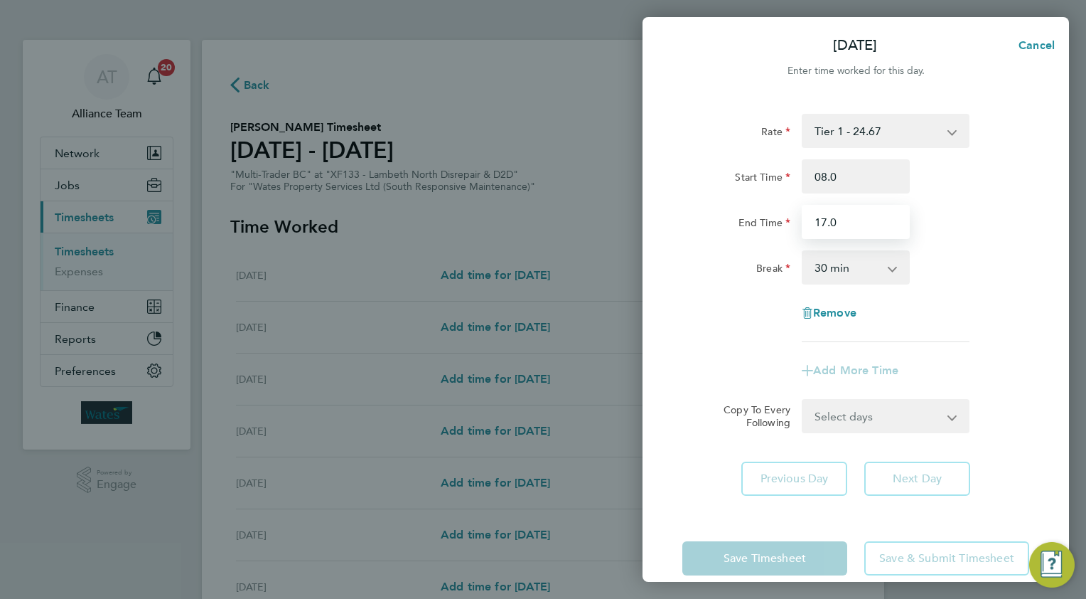
type input "17.0"
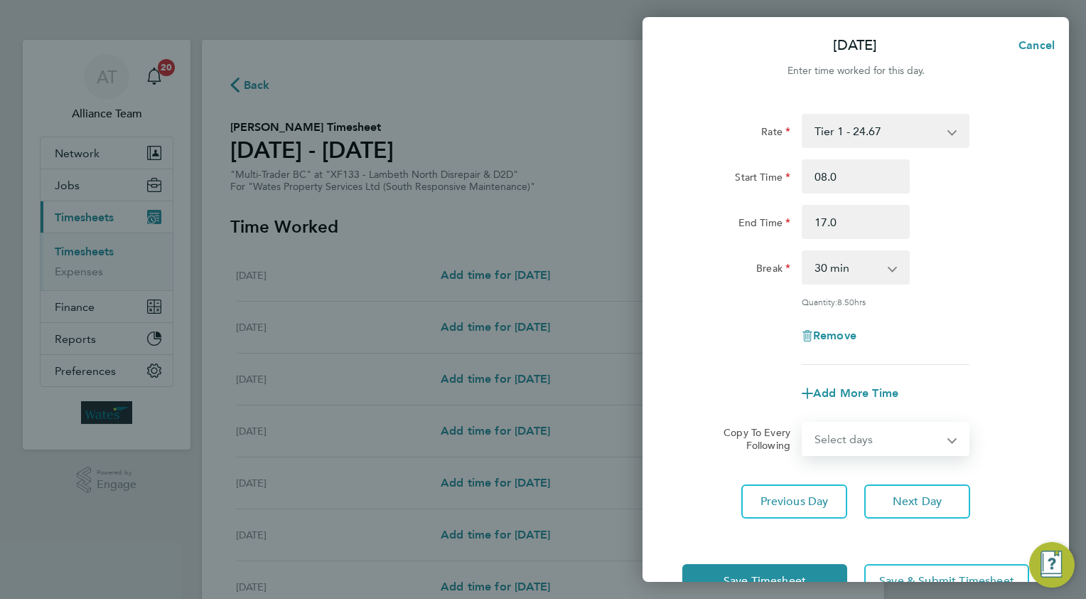
click at [835, 441] on select "Select days Day [DATE] [DATE] [DATE]" at bounding box center [877, 438] width 149 height 31
select select "WED"
click at [803, 423] on select "Select days Day [DATE] [DATE] [DATE]" at bounding box center [877, 438] width 149 height 31
select select "[DATE]"
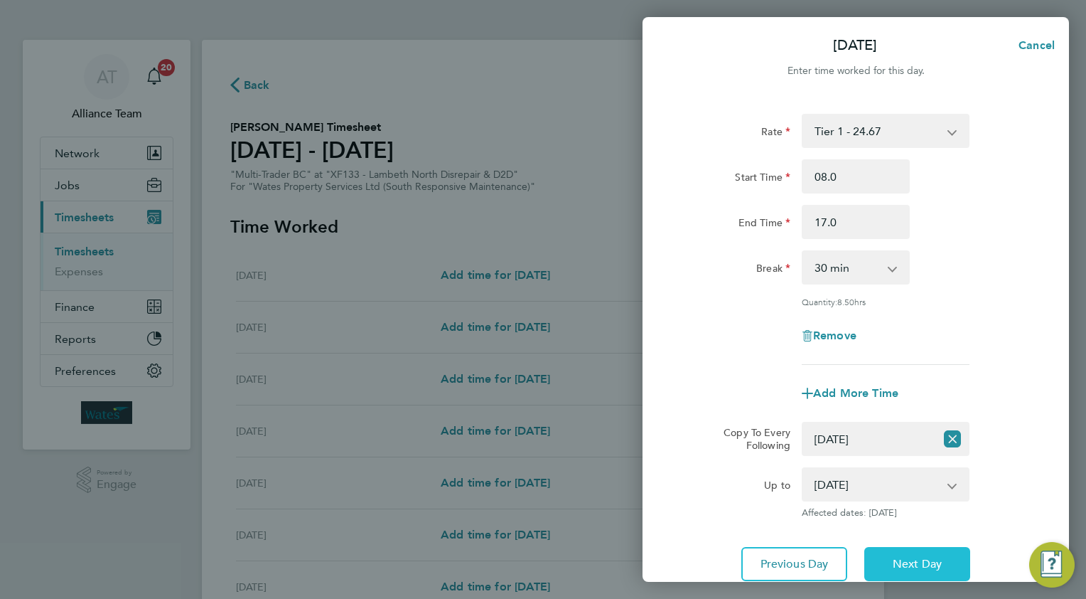
click at [896, 552] on button "Next Day" at bounding box center [917, 564] width 106 height 34
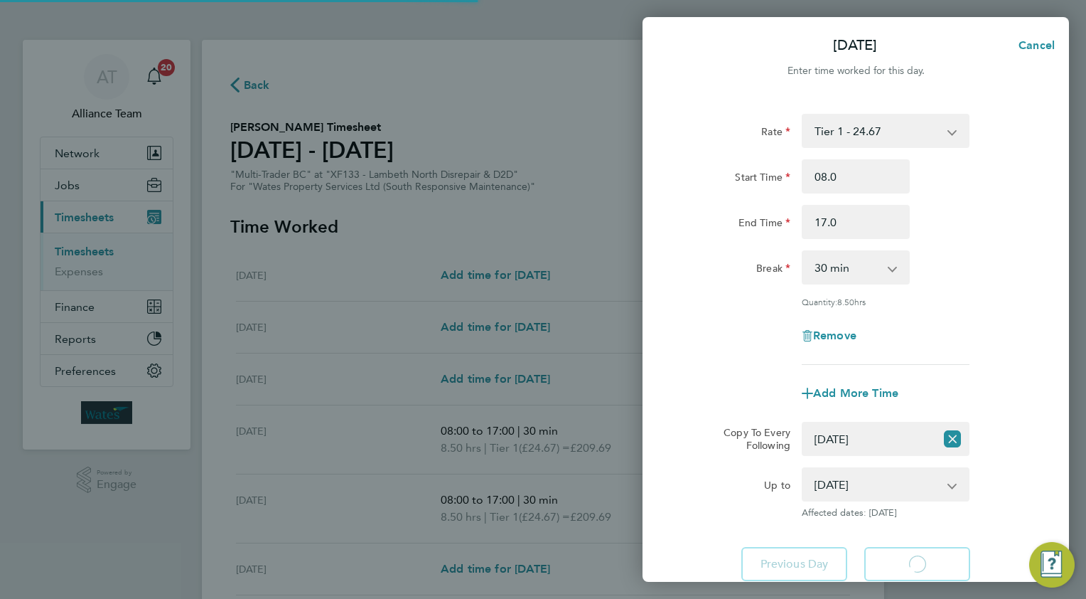
select select "30"
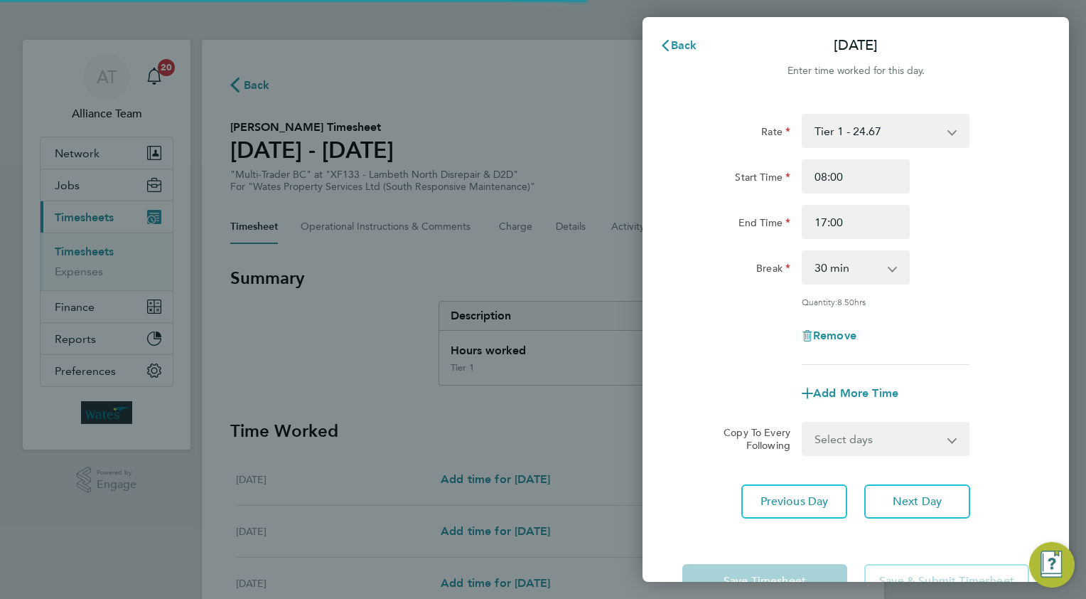
click at [830, 437] on select "Select days Day [DATE] [DATE]" at bounding box center [877, 438] width 149 height 31
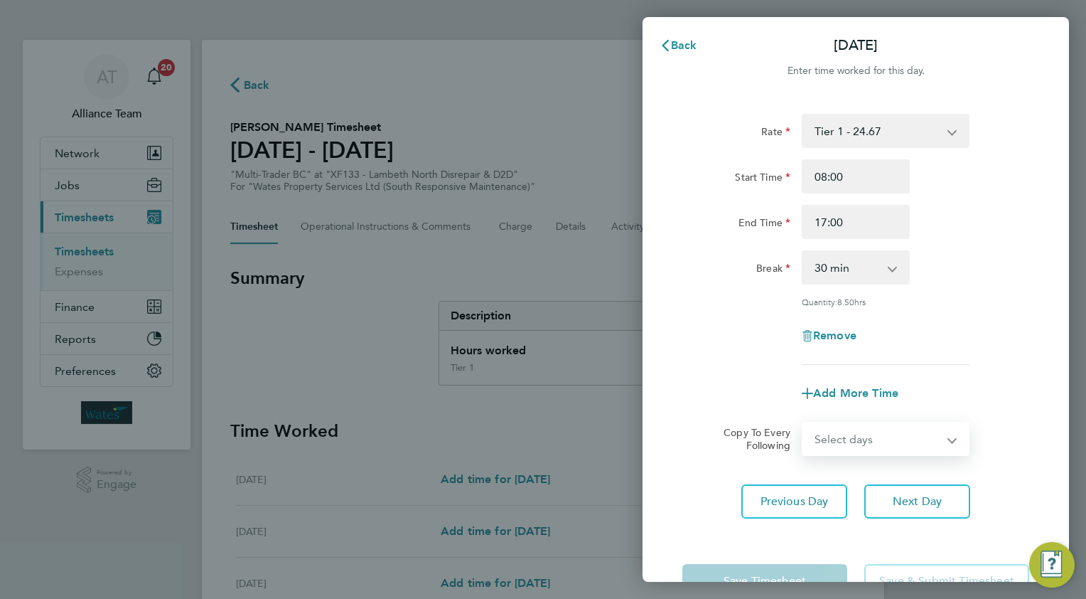
select select "THU"
click at [803, 423] on select "Select days Day [DATE] [DATE]" at bounding box center [877, 438] width 149 height 31
select select "[DATE]"
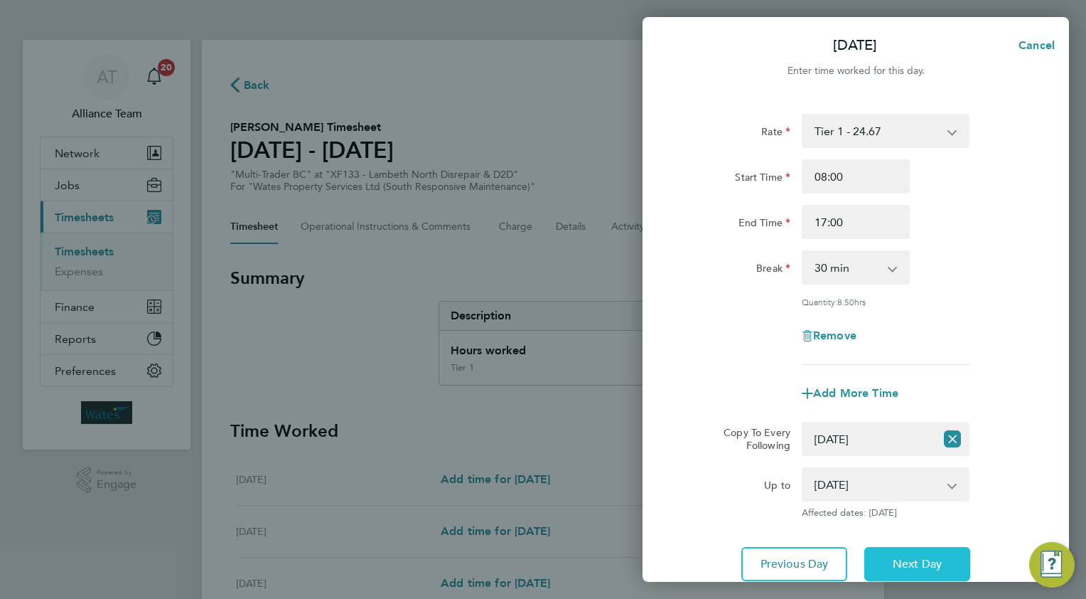
click at [888, 547] on button "Next Day" at bounding box center [917, 564] width 106 height 34
select select "0: null"
select select "30"
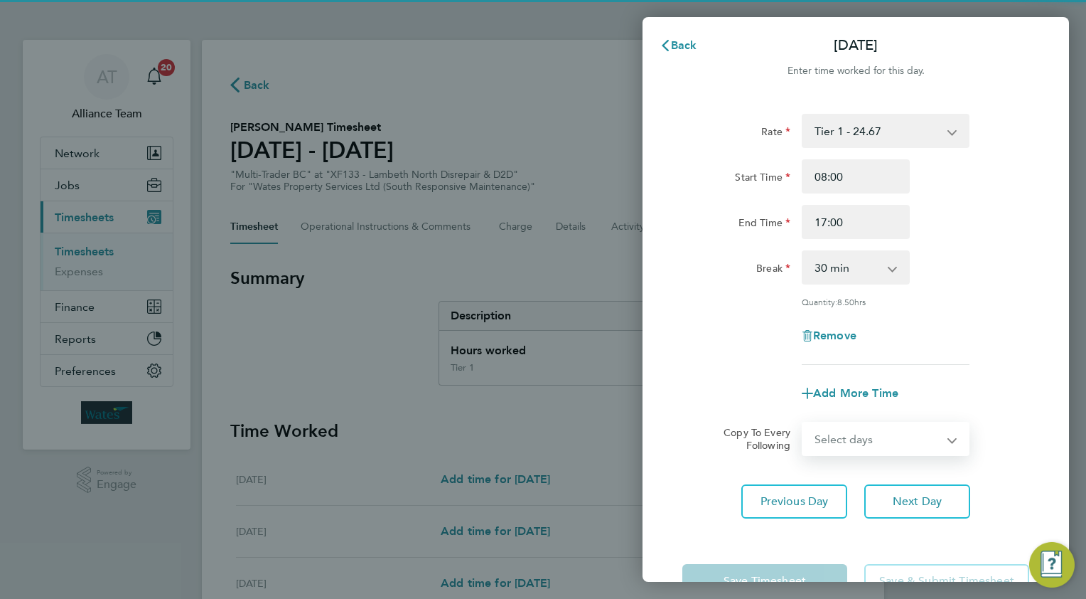
click at [833, 437] on select "Select days [DATE]" at bounding box center [877, 438] width 149 height 31
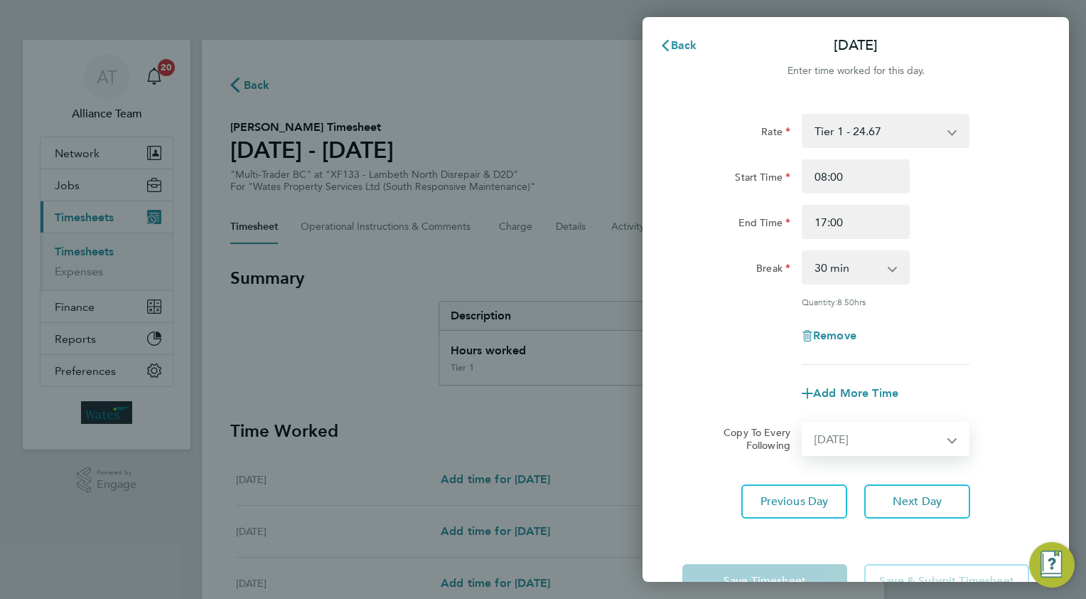
click at [803, 423] on select "Select days [DATE]" at bounding box center [877, 438] width 149 height 31
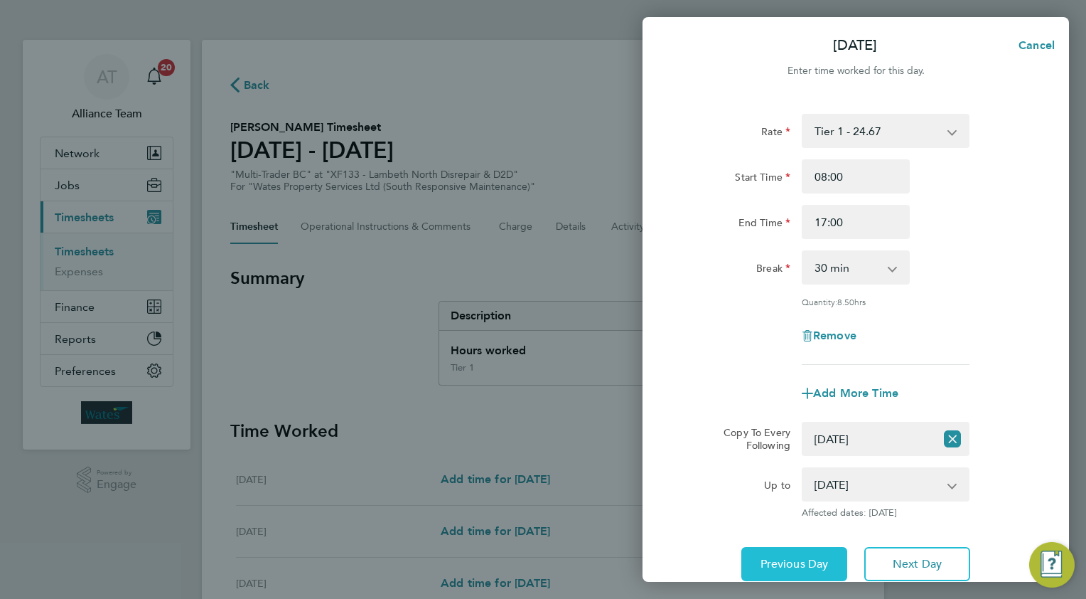
click at [785, 558] on span "Previous Day" at bounding box center [795, 564] width 68 height 14
select select "0: null"
select select "30"
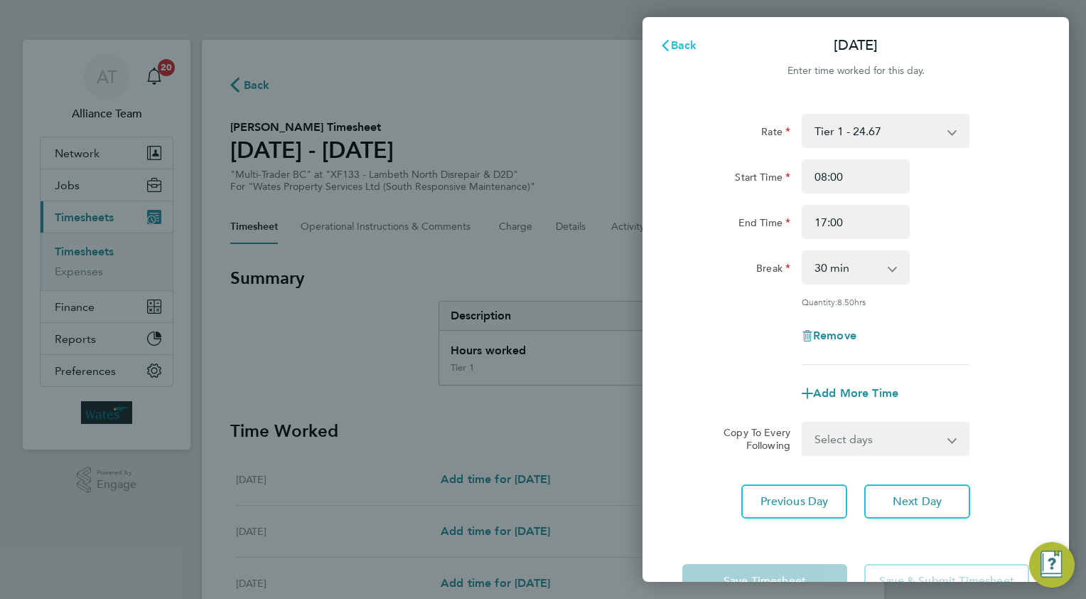
click at [682, 45] on span "Back" at bounding box center [684, 45] width 26 height 14
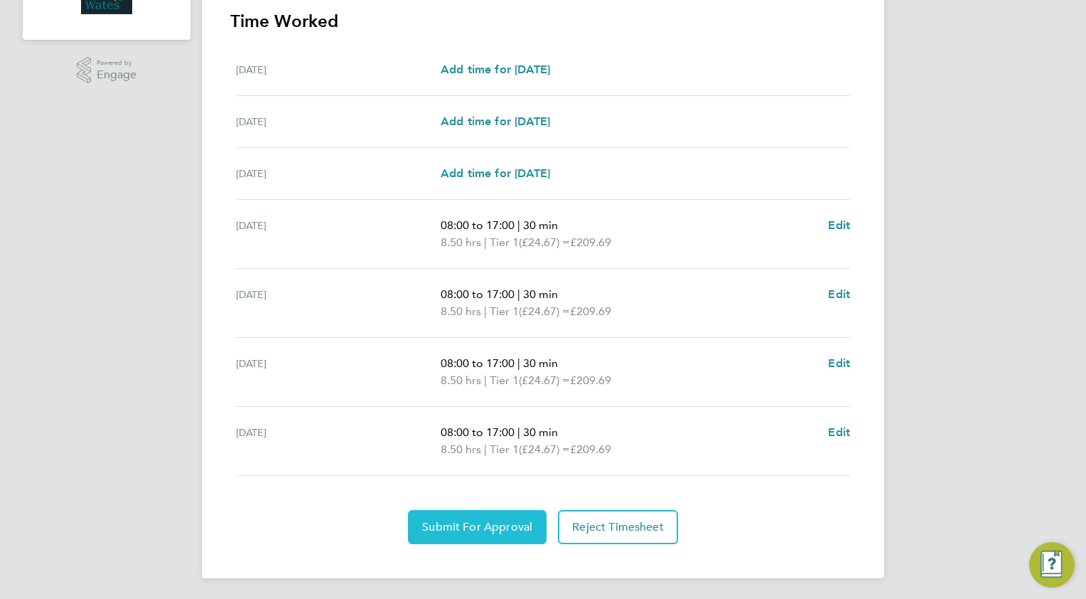
click at [448, 525] on span "Submit For Approval" at bounding box center [477, 527] width 110 height 14
click at [498, 530] on span "Approve Timesheet" at bounding box center [477, 527] width 105 height 14
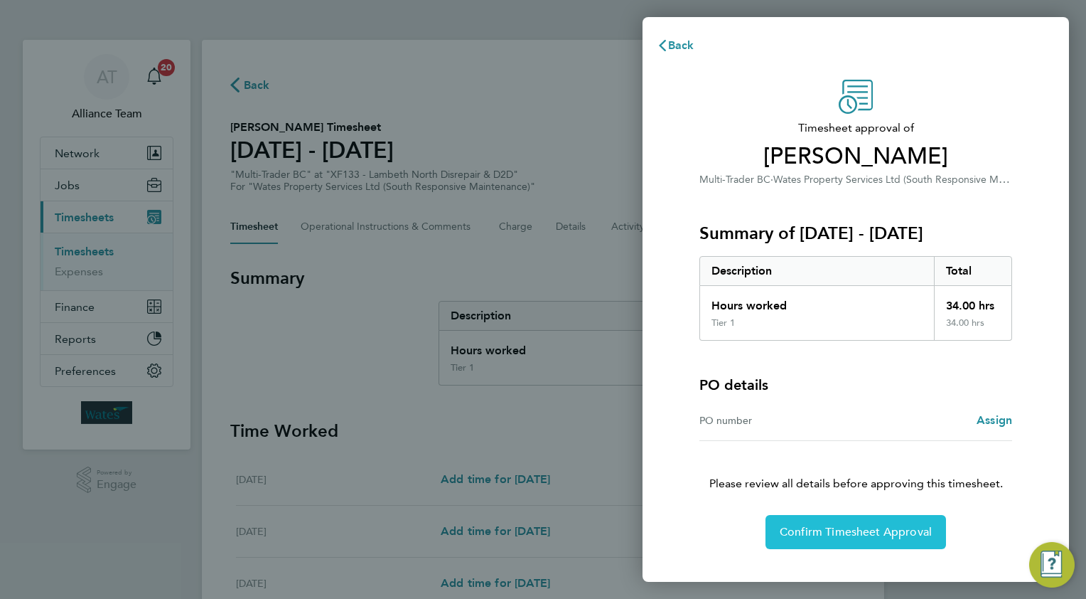
click at [785, 526] on span "Confirm Timesheet Approval" at bounding box center [856, 532] width 152 height 14
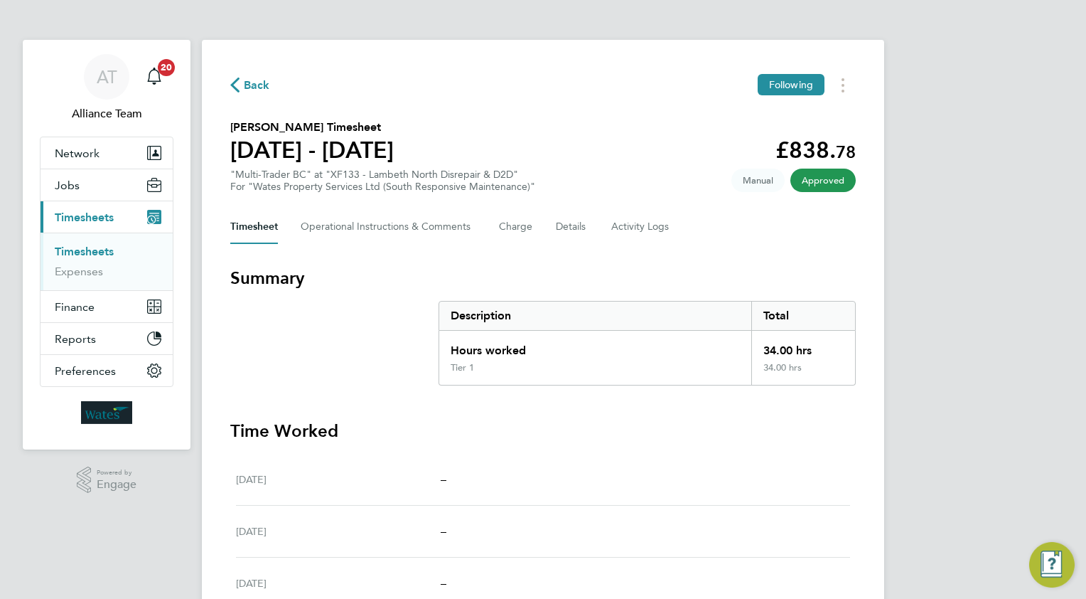
click at [250, 87] on span "Back" at bounding box center [257, 85] width 26 height 17
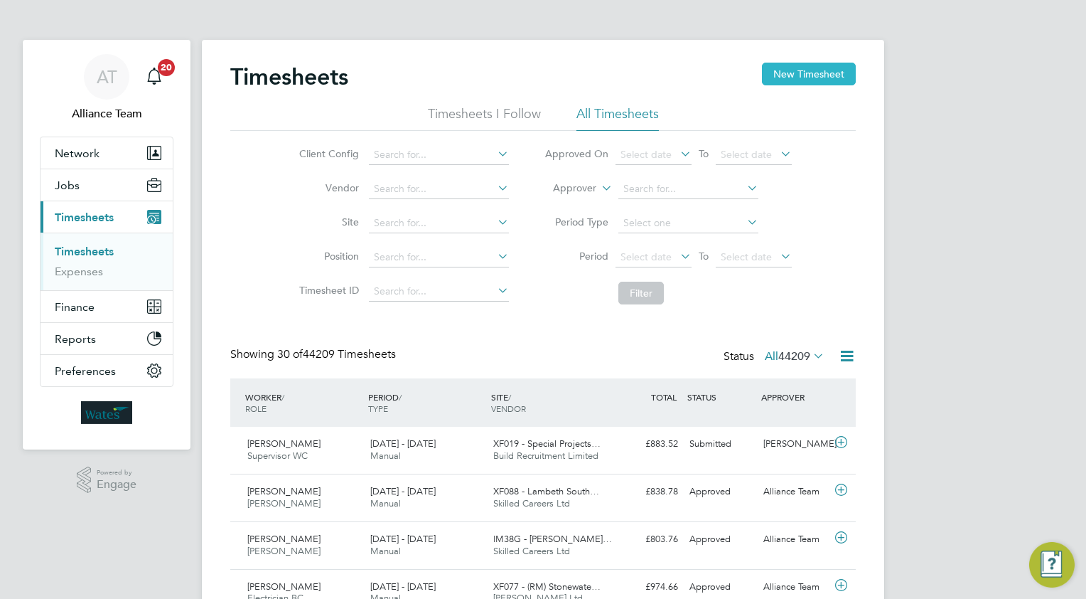
click at [837, 83] on button "New Timesheet" at bounding box center [809, 74] width 94 height 23
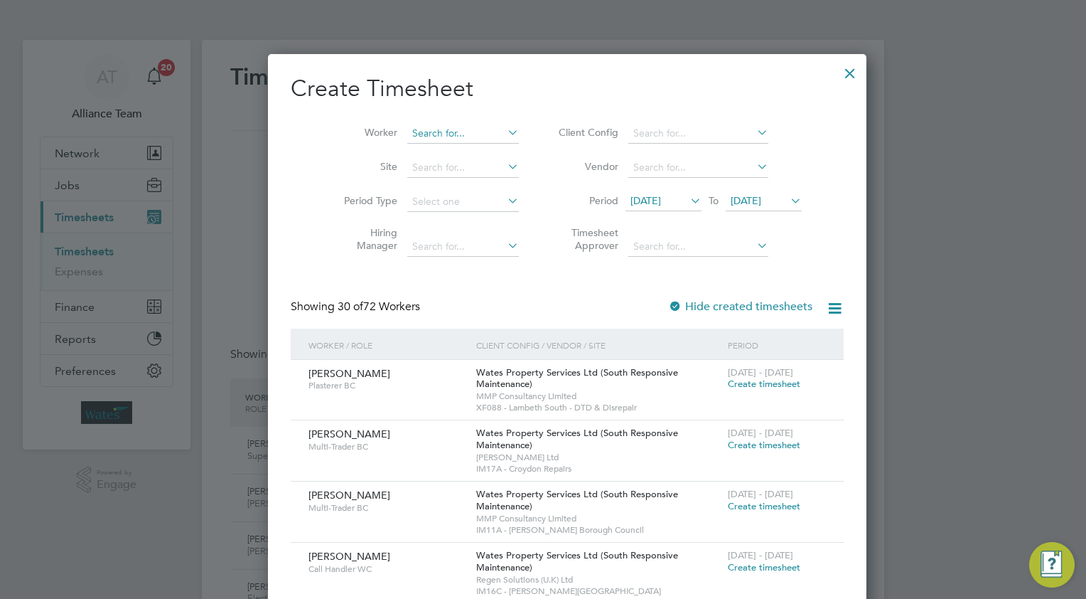
click at [466, 134] on input at bounding box center [463, 134] width 112 height 20
click at [470, 173] on b "[PERSON_NAME]" at bounding box center [511, 172] width 82 height 12
type input "[PERSON_NAME]"
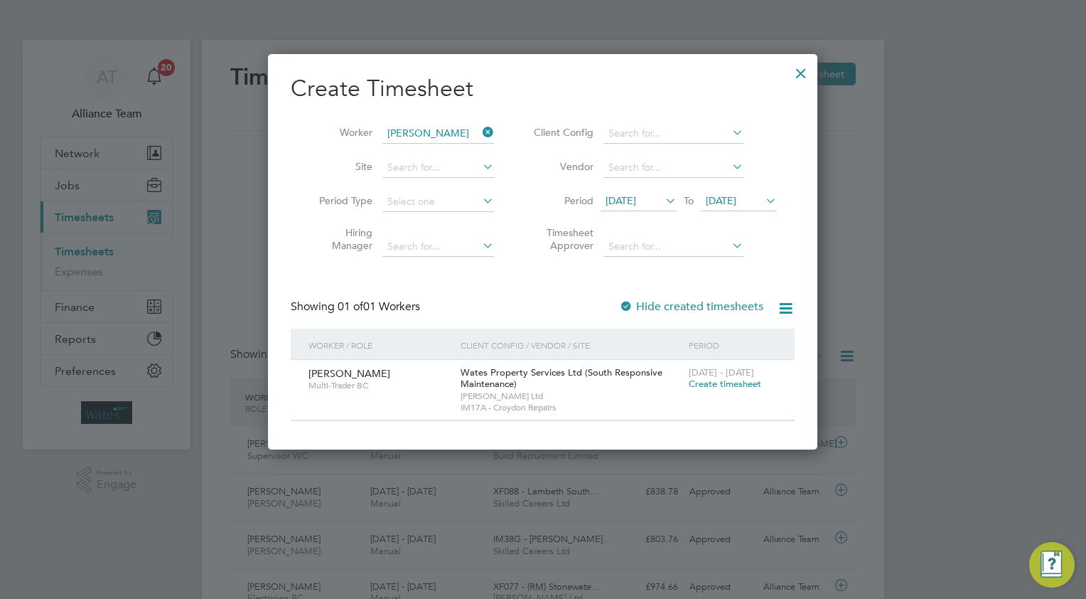
click at [707, 380] on span "Create timesheet" at bounding box center [725, 384] width 73 height 12
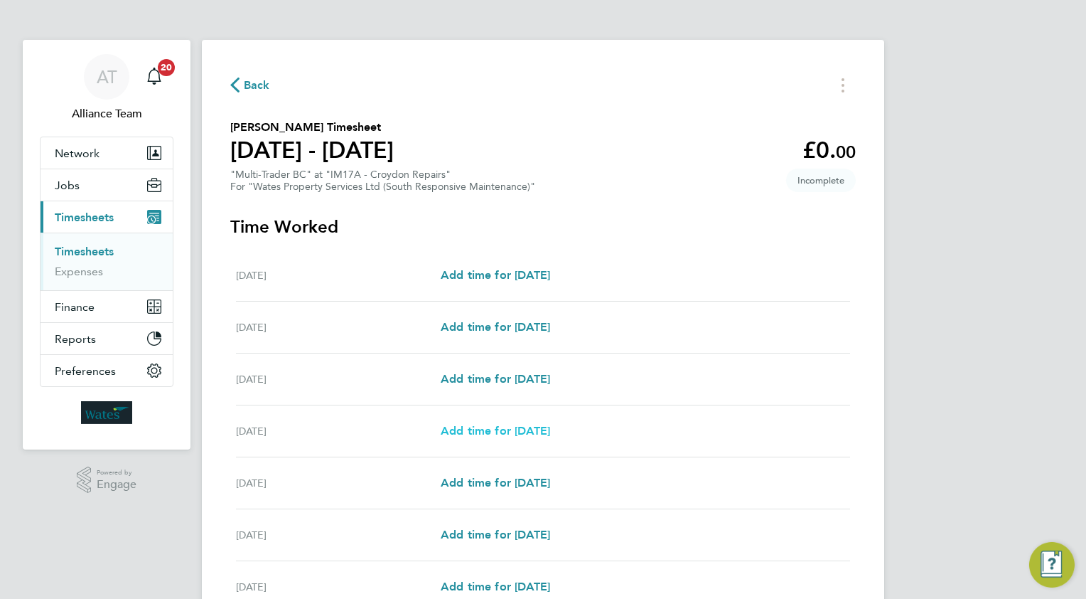
click at [529, 431] on span "Add time for [DATE]" at bounding box center [495, 431] width 109 height 14
select select "30"
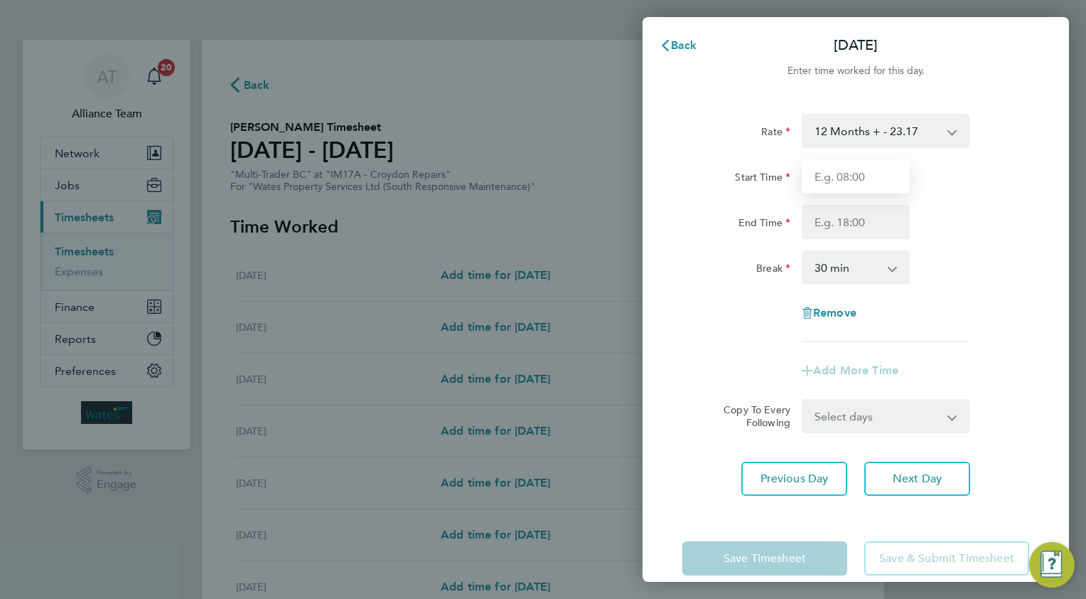
click at [864, 183] on input "Start Time" at bounding box center [856, 176] width 108 height 34
type input "08.0"
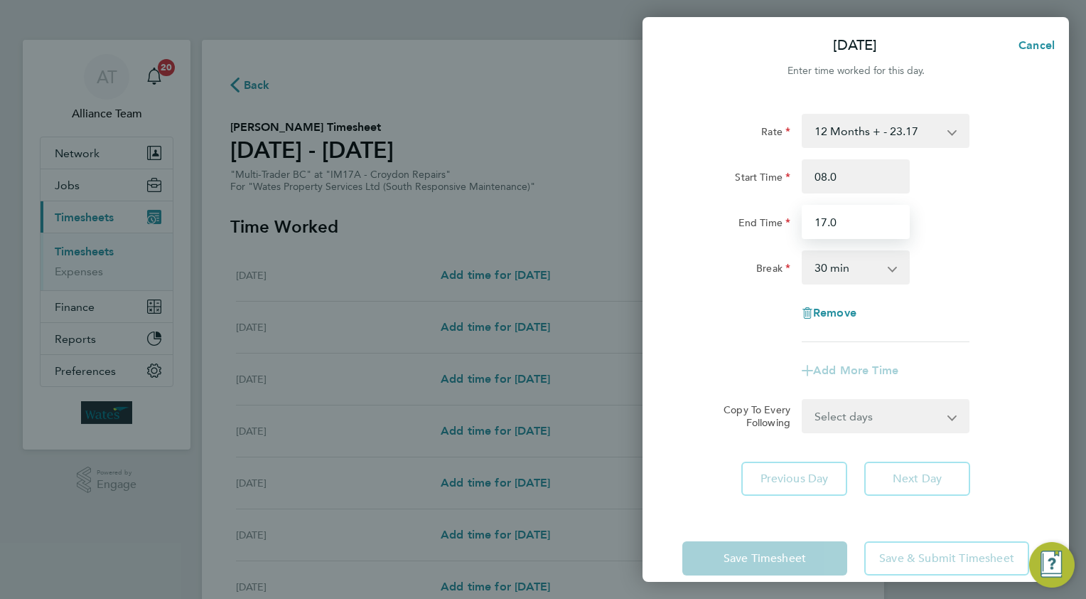
type input "17.0"
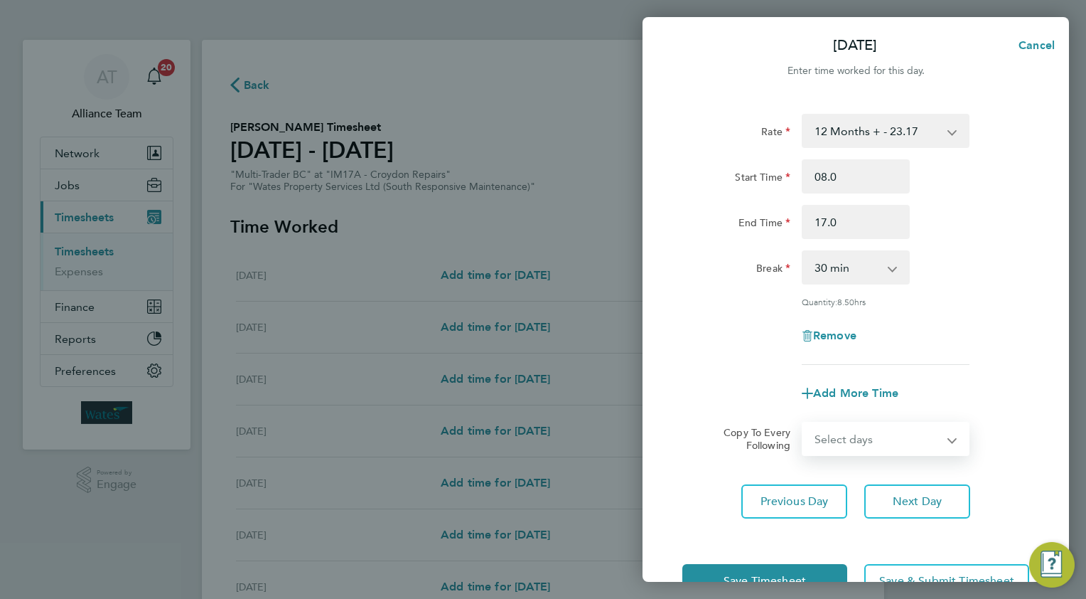
click at [830, 452] on select "Select days Day [DATE] [DATE] [DATE]" at bounding box center [877, 438] width 149 height 31
select select "WED"
click at [803, 423] on select "Select days Day [DATE] [DATE] [DATE]" at bounding box center [877, 438] width 149 height 31
select select "[DATE]"
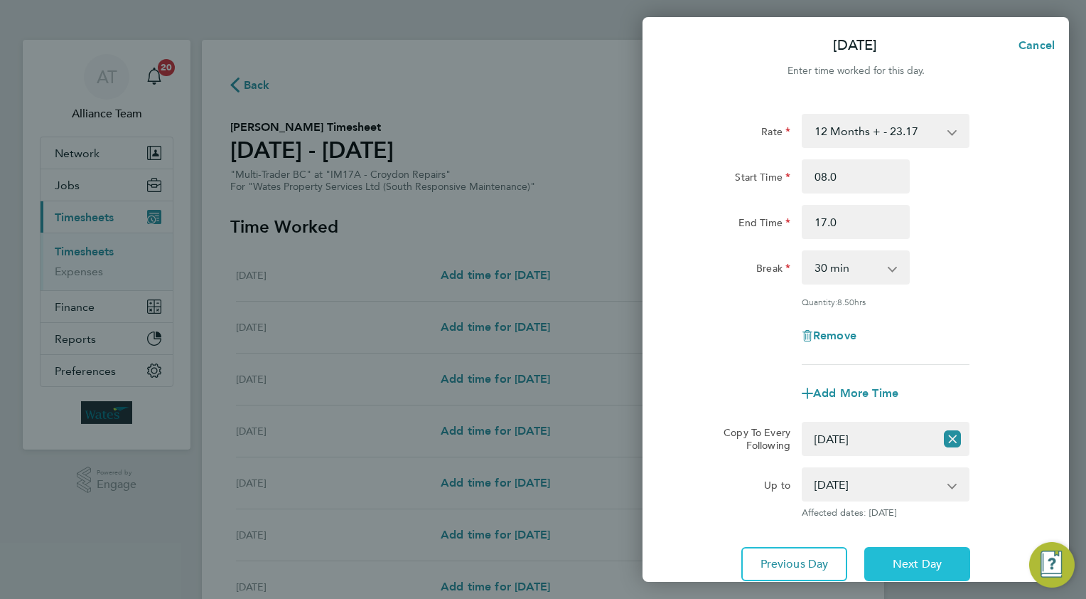
click at [899, 547] on button "Next Day" at bounding box center [917, 564] width 106 height 34
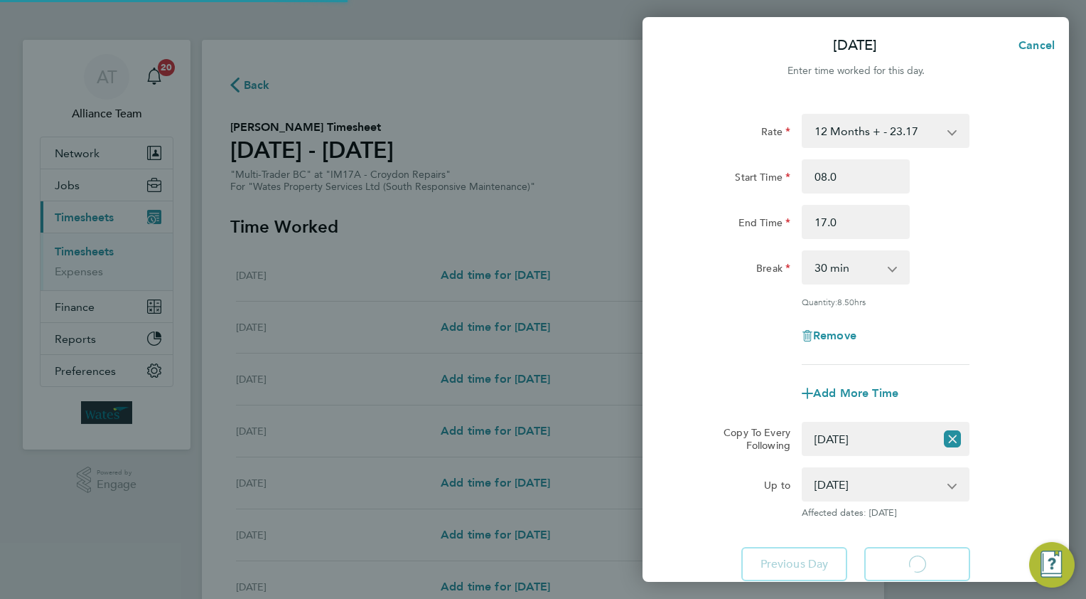
select select "30"
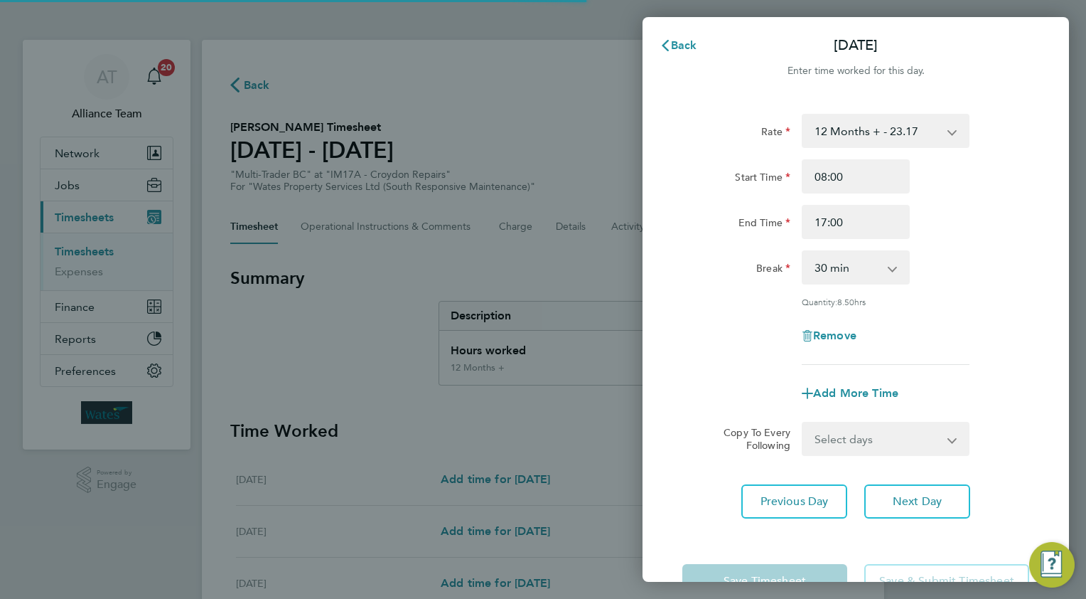
drag, startPoint x: 833, startPoint y: 437, endPoint x: 839, endPoint y: 452, distance: 16.6
click at [833, 437] on select "Select days Day [DATE] [DATE]" at bounding box center [877, 438] width 149 height 31
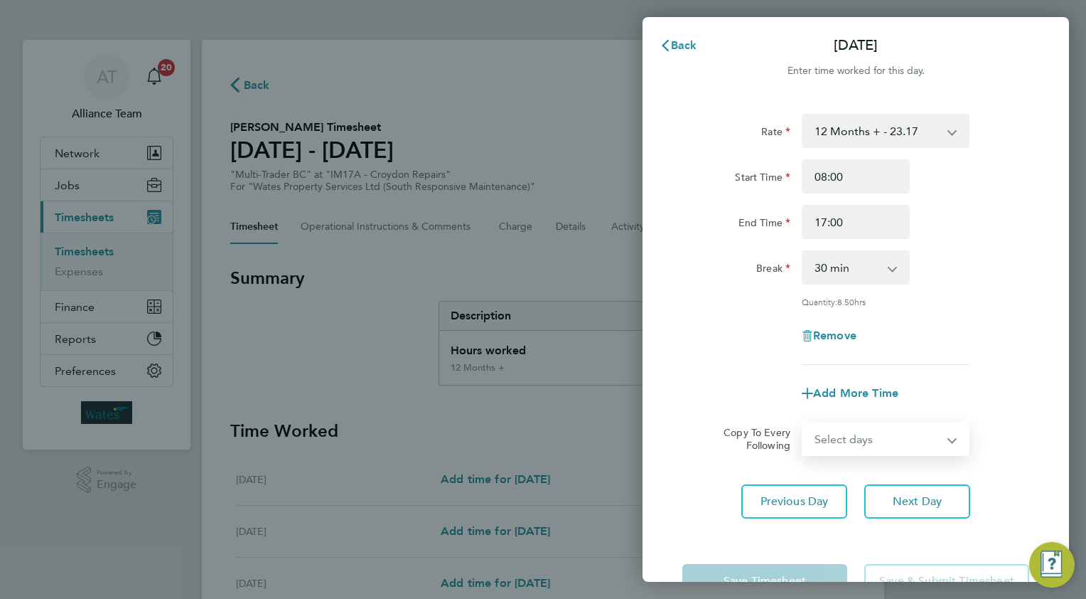
select select "THU"
click at [803, 423] on select "Select days Day [DATE] [DATE]" at bounding box center [877, 438] width 149 height 31
select select "[DATE]"
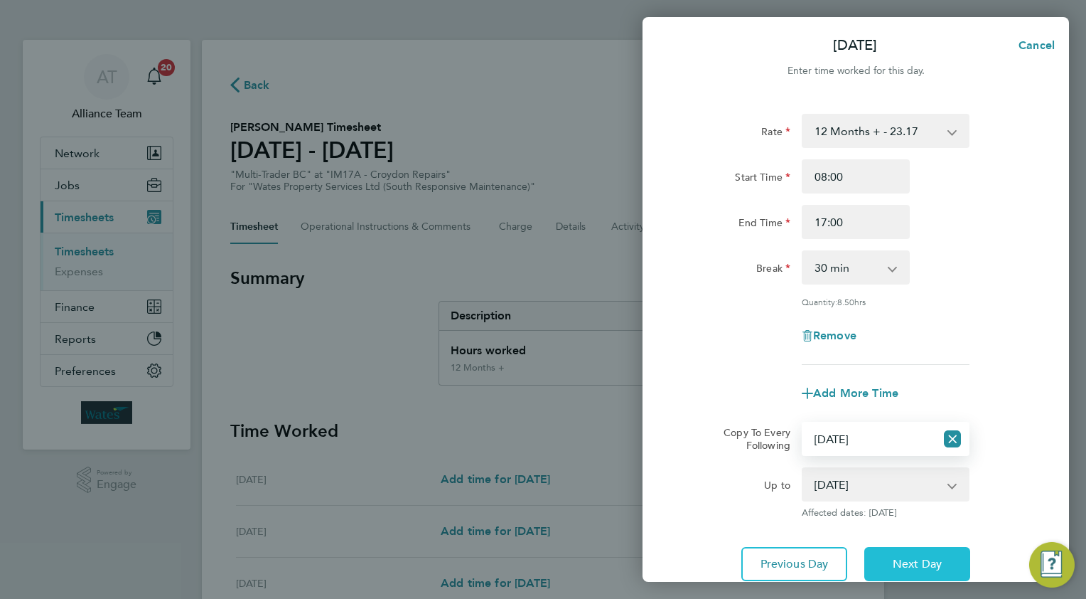
click at [889, 556] on button "Next Day" at bounding box center [917, 564] width 106 height 34
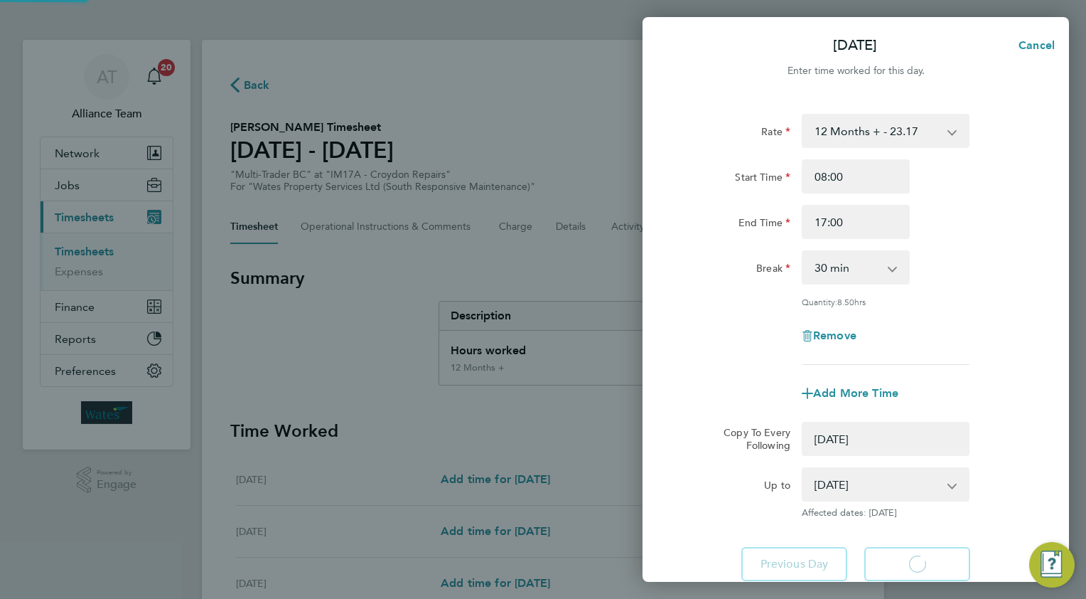
select select "0: null"
select select "30"
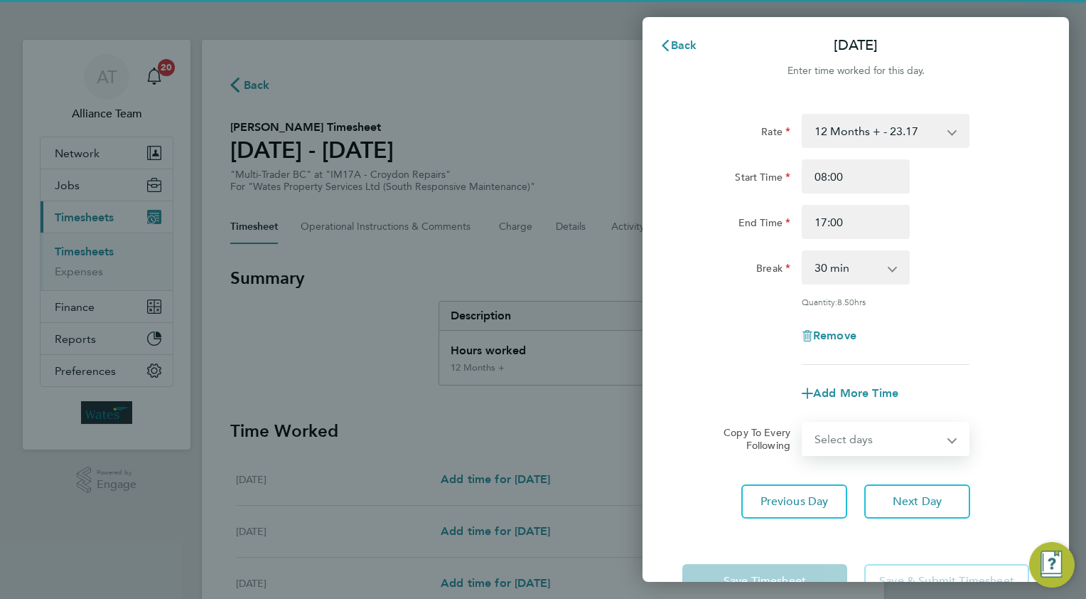
click at [838, 437] on select "Select days [DATE]" at bounding box center [877, 438] width 149 height 31
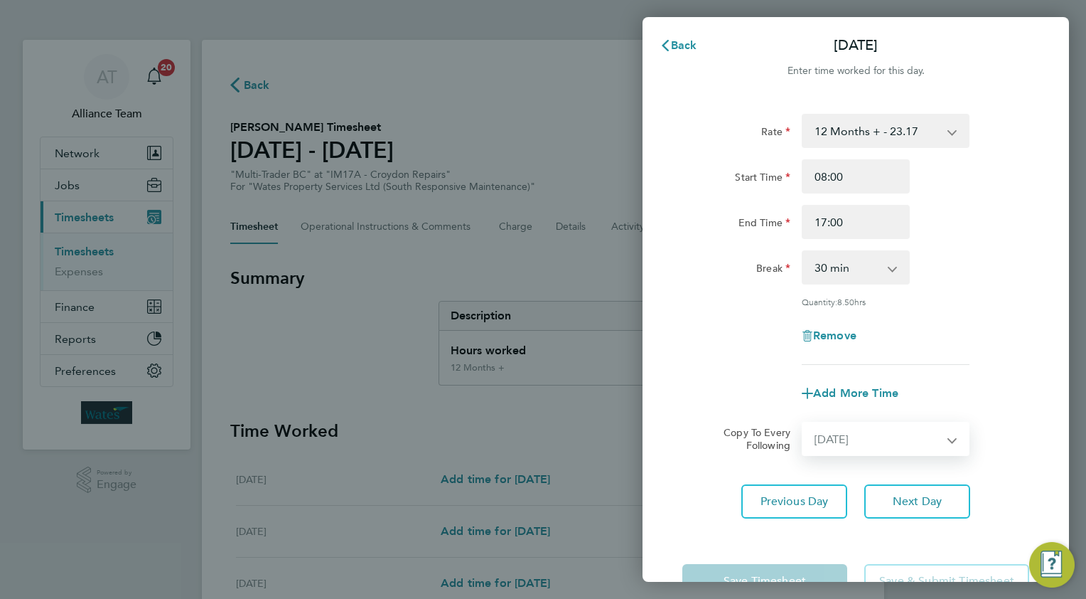
click at [803, 423] on select "Select days [DATE]" at bounding box center [877, 438] width 149 height 31
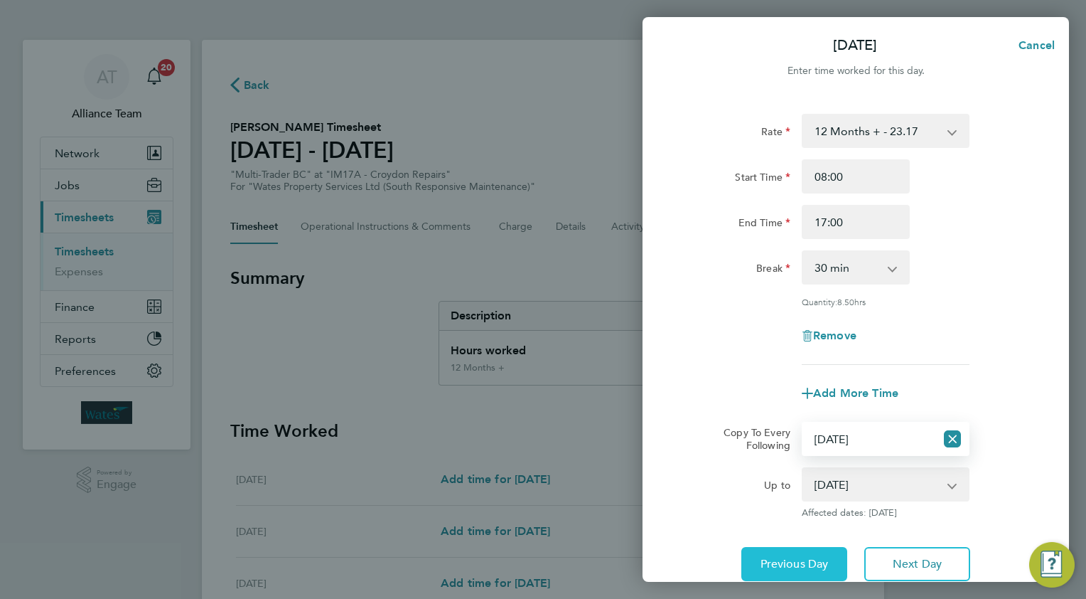
click at [805, 564] on span "Previous Day" at bounding box center [795, 564] width 68 height 14
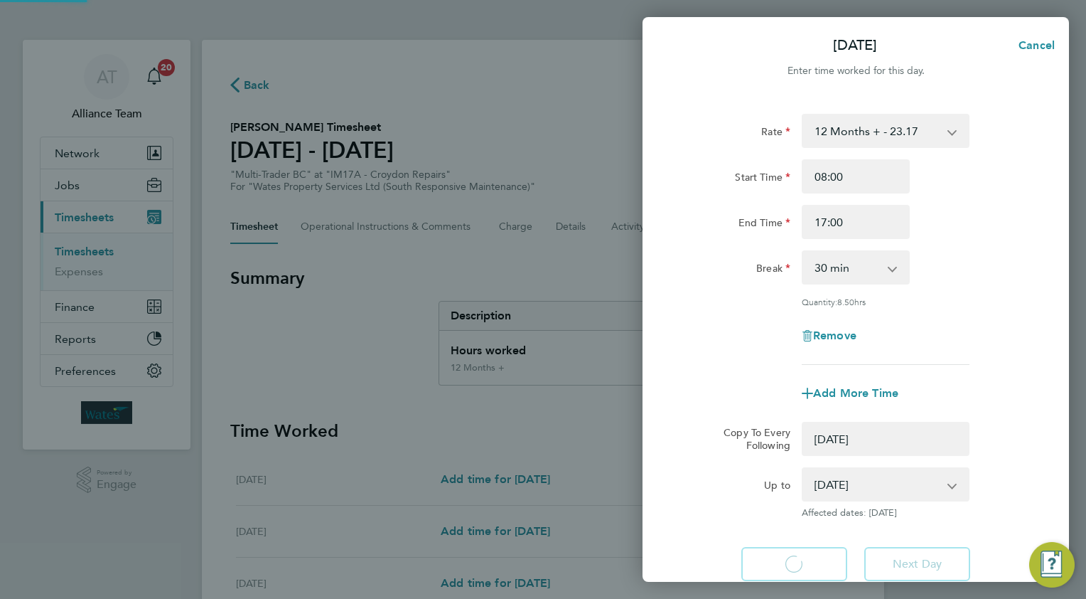
select select "0: null"
select select "30"
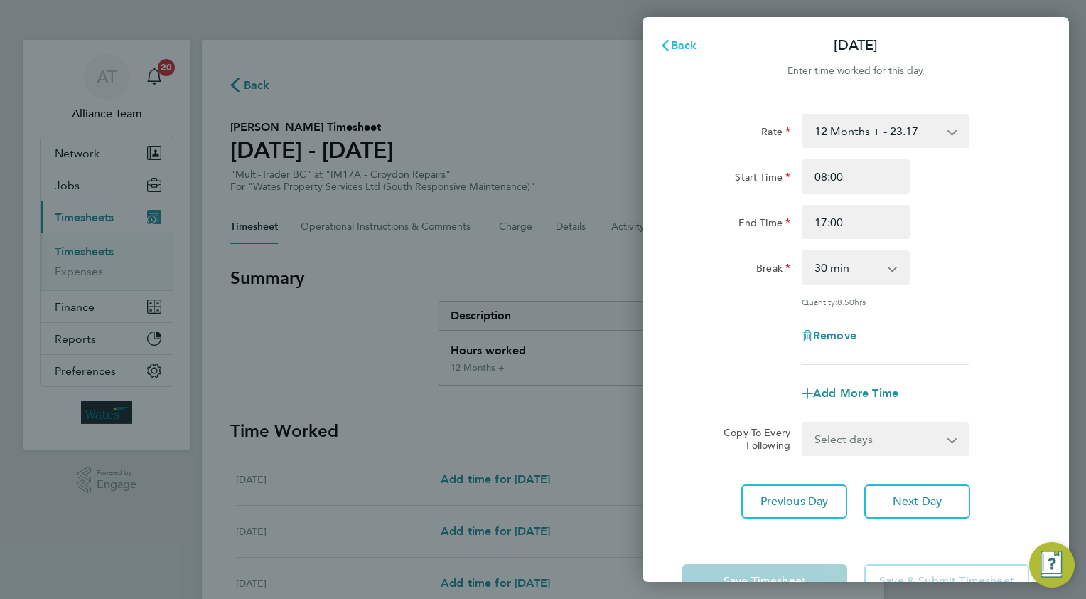
click at [677, 50] on span "Back" at bounding box center [684, 45] width 26 height 14
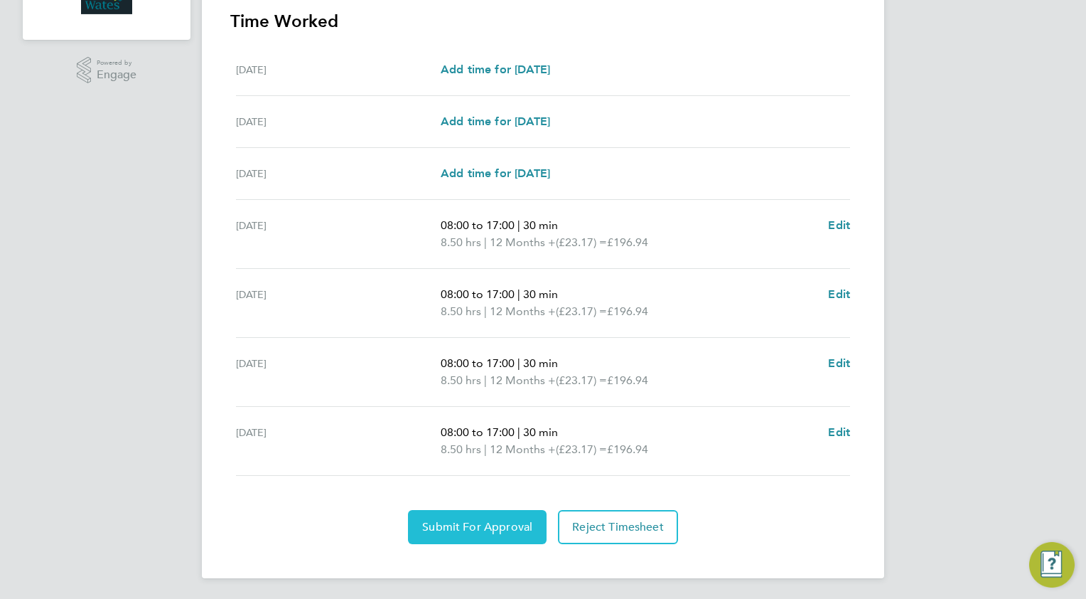
click at [442, 530] on span "Submit For Approval" at bounding box center [477, 527] width 110 height 14
click at [505, 525] on span "Approve Timesheet" at bounding box center [477, 527] width 105 height 14
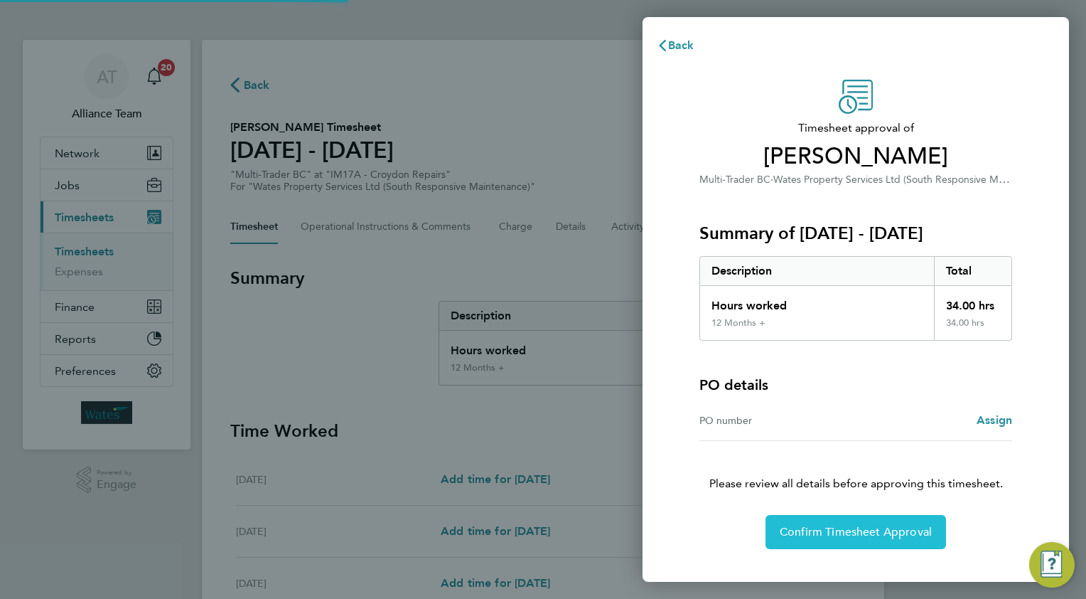
click at [862, 527] on span "Confirm Timesheet Approval" at bounding box center [856, 532] width 152 height 14
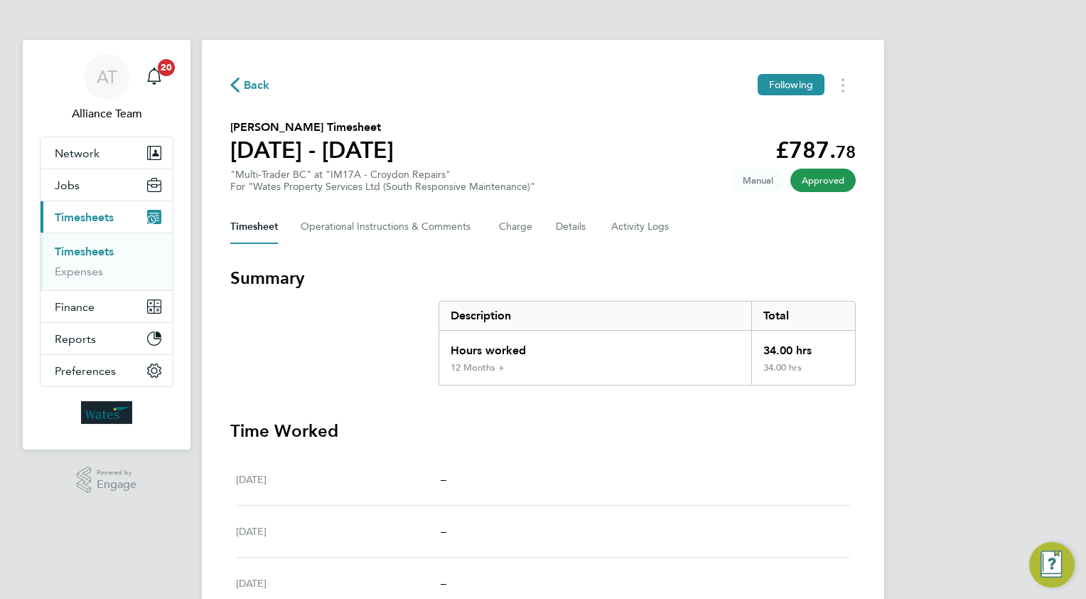
click at [255, 85] on span "Back" at bounding box center [257, 85] width 26 height 17
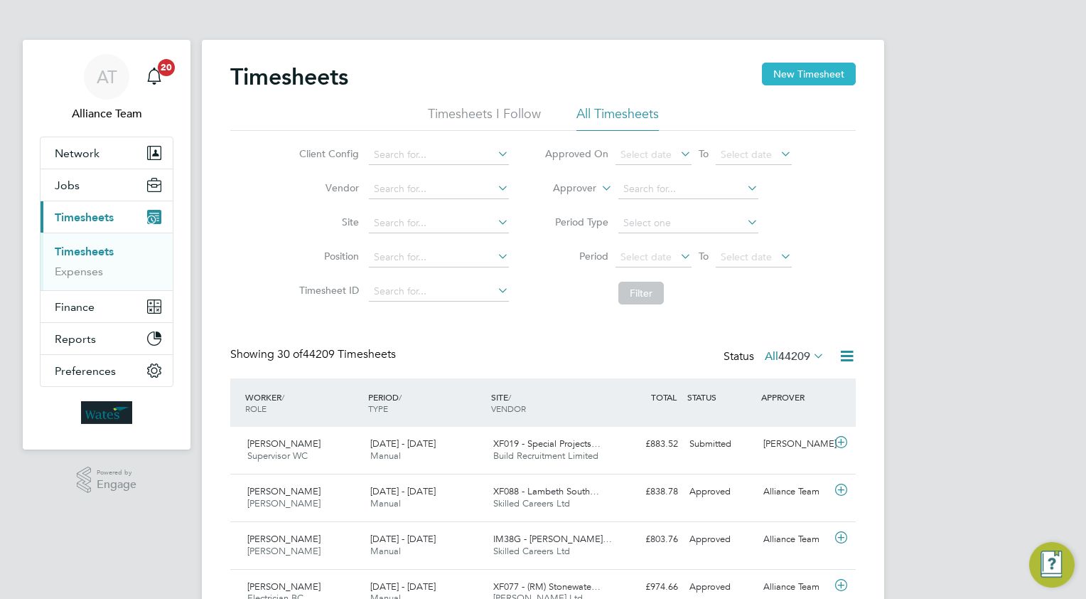
click at [793, 75] on button "New Timesheet" at bounding box center [809, 74] width 94 height 23
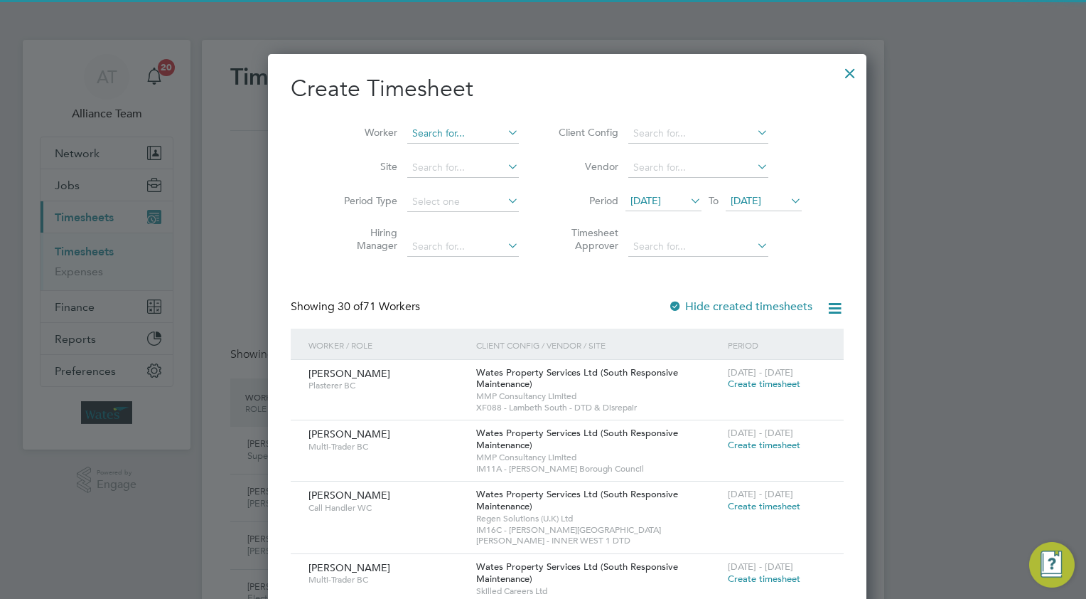
click at [448, 135] on input at bounding box center [463, 134] width 112 height 20
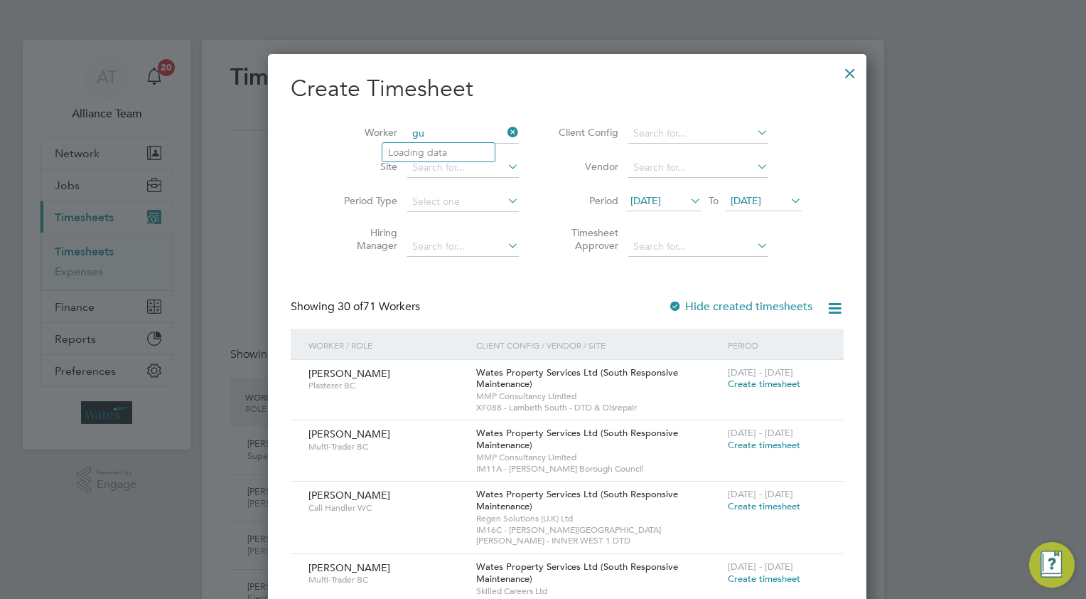
type input "g"
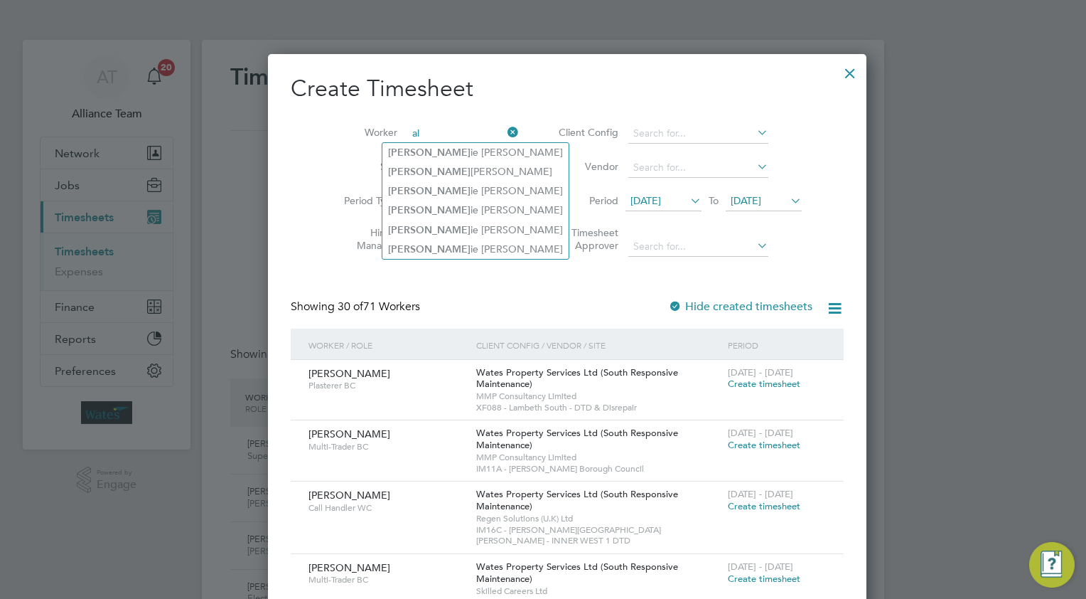
type input "a"
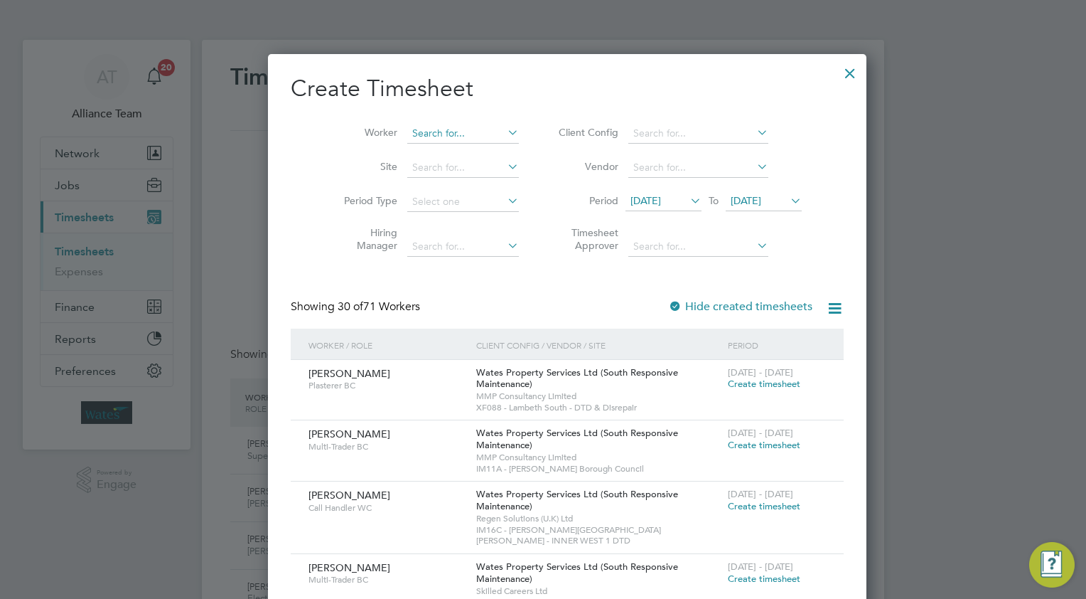
click at [444, 134] on input at bounding box center [463, 134] width 112 height 20
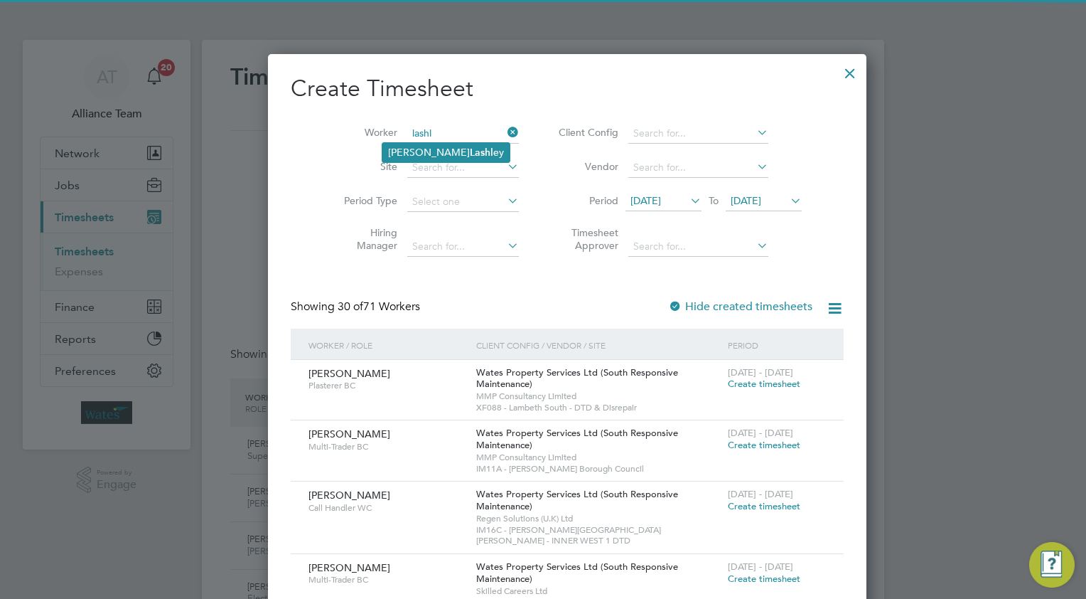
click at [470, 149] on b "Lashl" at bounding box center [481, 152] width 23 height 12
type input "[PERSON_NAME]"
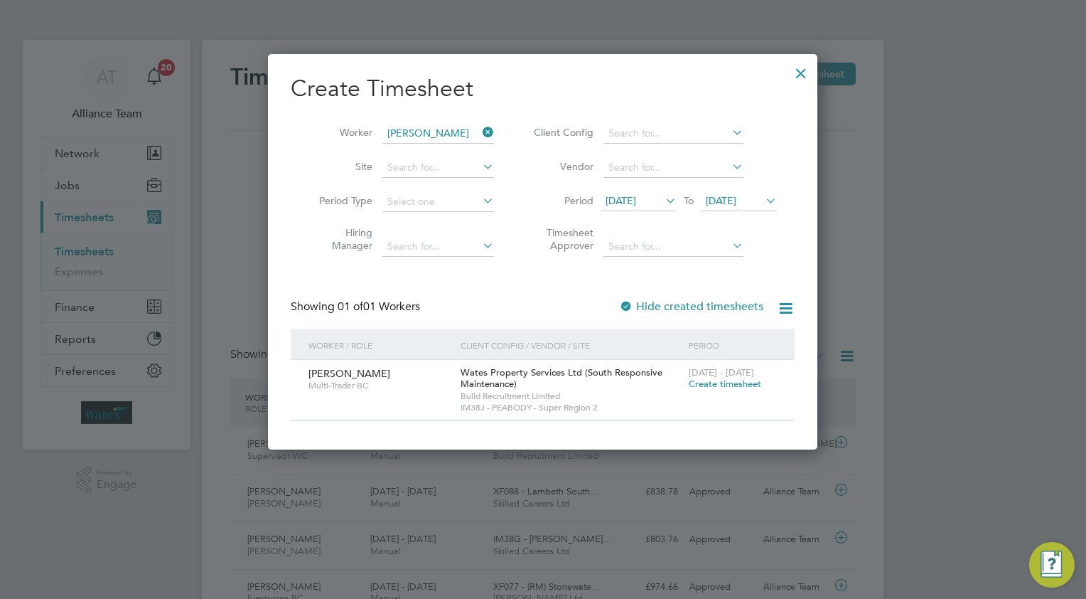
click at [707, 380] on span "Create timesheet" at bounding box center [725, 384] width 73 height 12
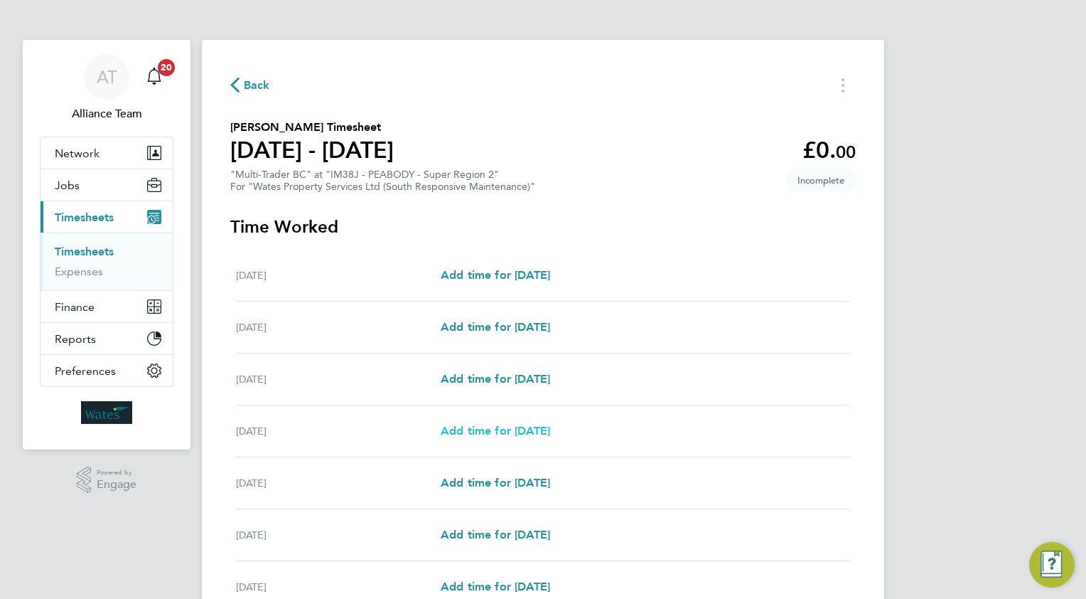
click at [501, 431] on span "Add time for [DATE]" at bounding box center [495, 431] width 109 height 14
select select "30"
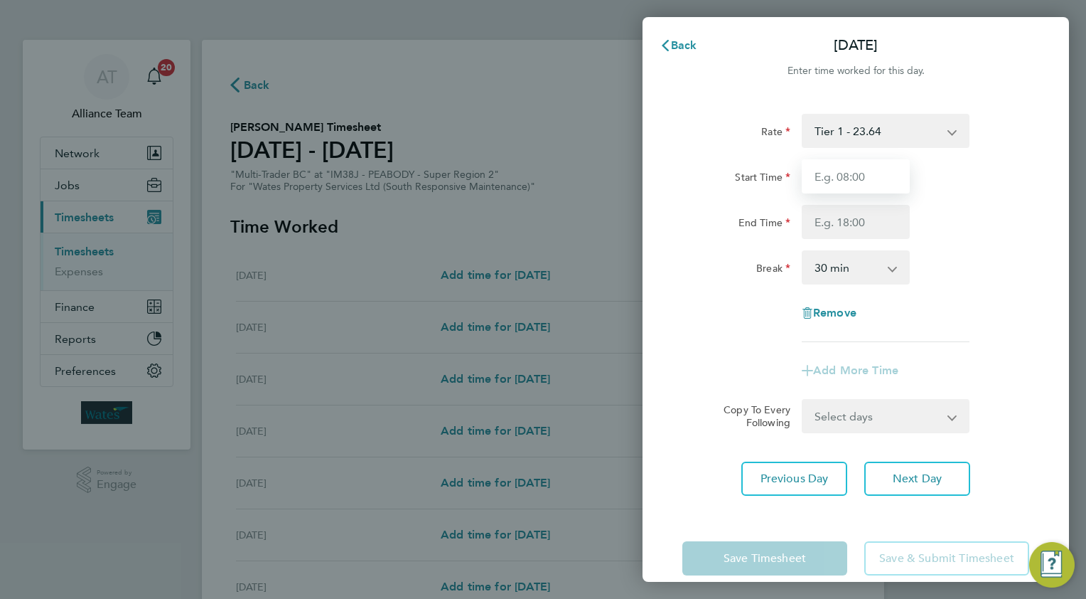
click at [870, 169] on input "Start Time" at bounding box center [856, 176] width 108 height 34
type input "08.0"
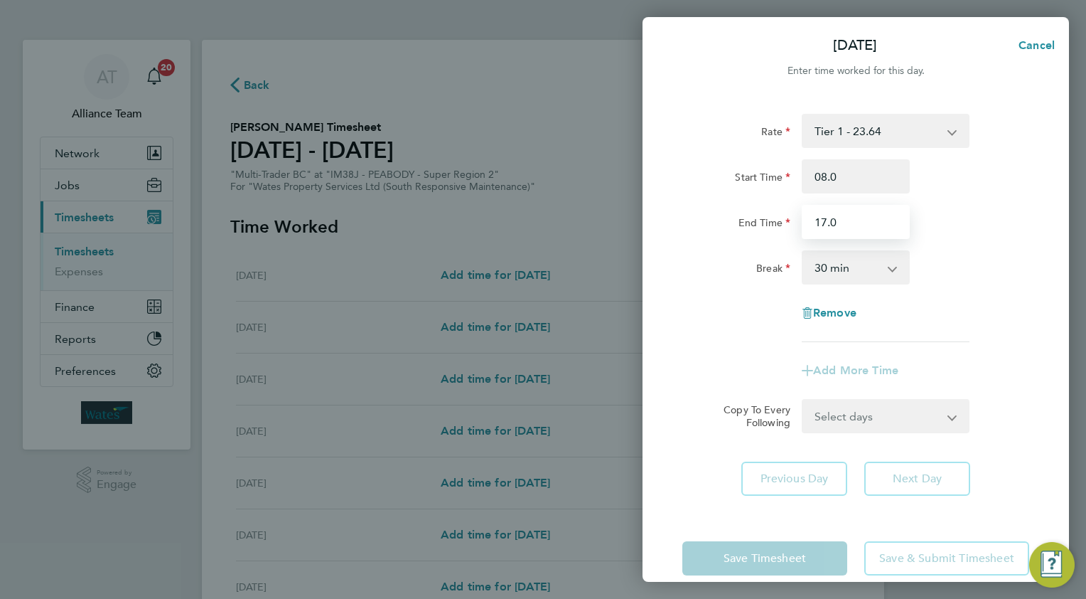
type input "17.0"
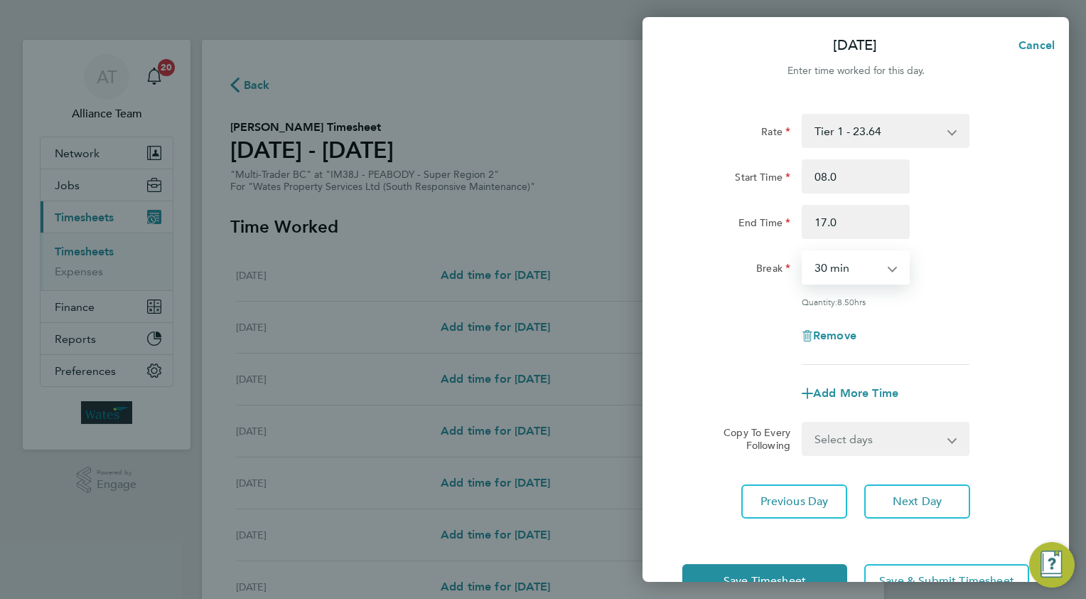
click at [837, 437] on select "Select days Day [DATE] [DATE] [DATE]" at bounding box center [877, 438] width 149 height 31
select select "WED"
click at [803, 423] on select "Select days Day [DATE] [DATE] [DATE]" at bounding box center [877, 438] width 149 height 31
select select "[DATE]"
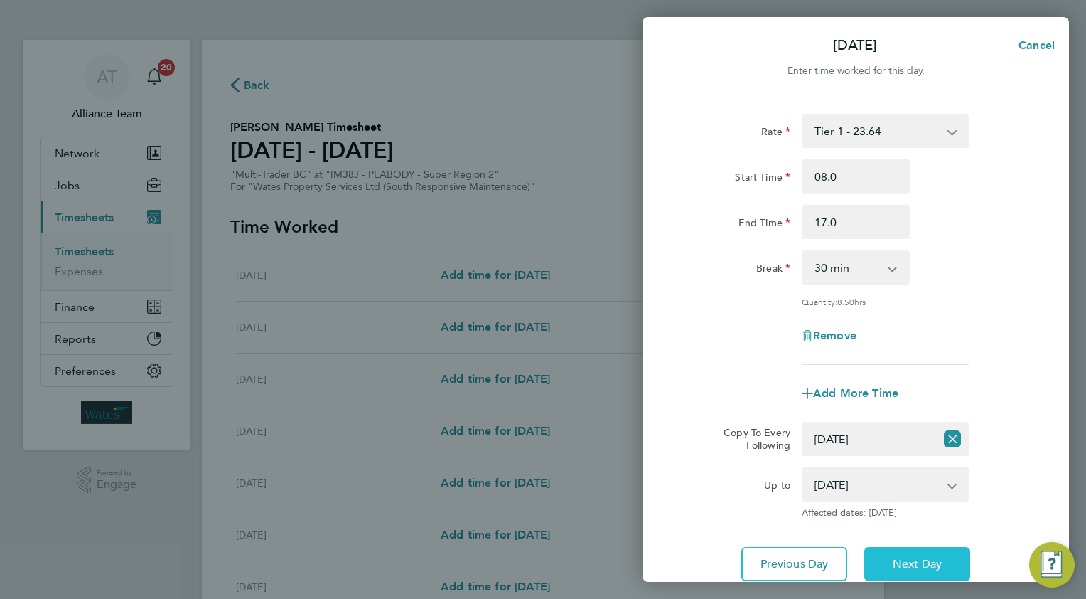
click at [896, 551] on button "Next Day" at bounding box center [917, 564] width 106 height 34
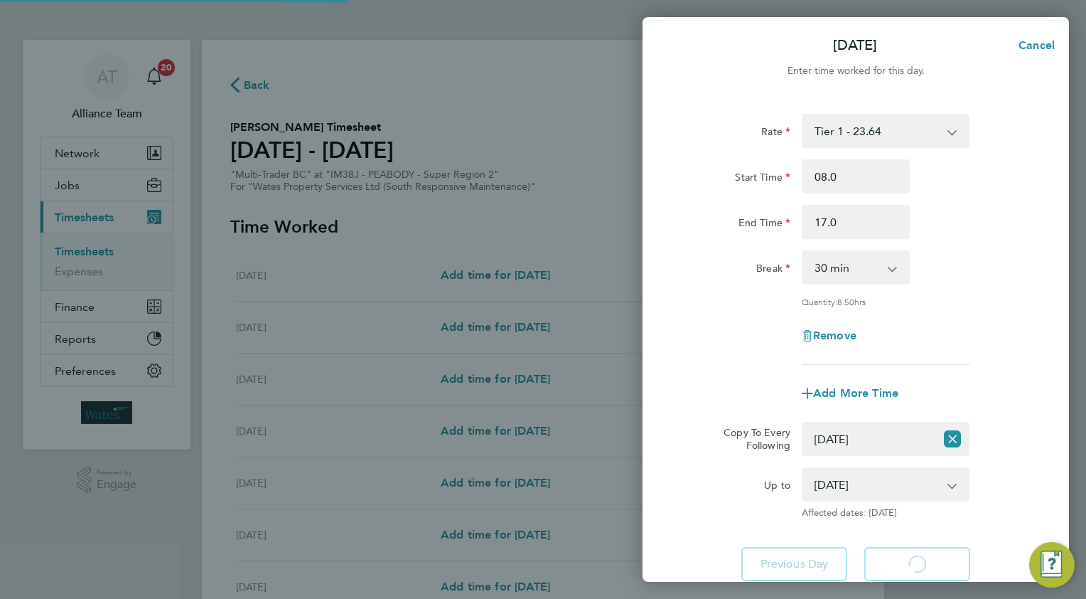
select select "30"
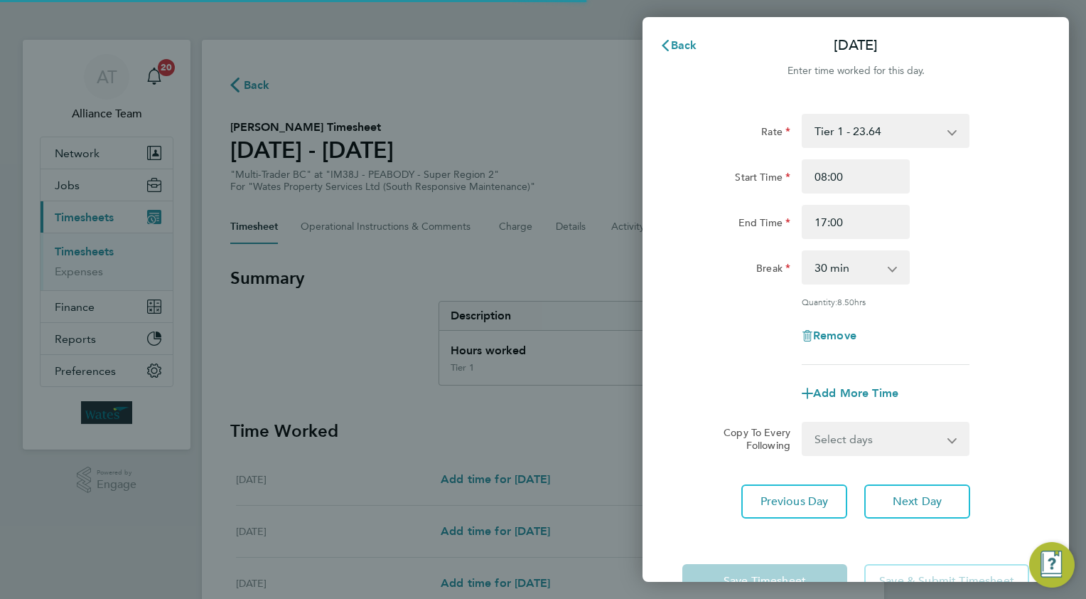
click at [826, 444] on select "Select days Day [DATE] [DATE]" at bounding box center [877, 438] width 149 height 31
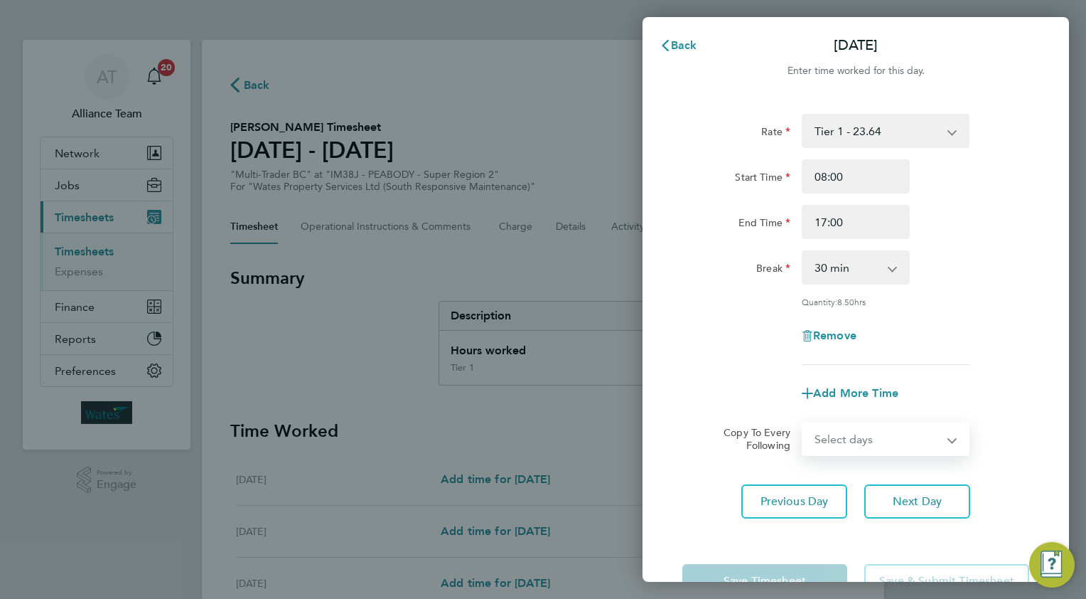
select select "THU"
click at [803, 423] on select "Select days Day [DATE] [DATE]" at bounding box center [877, 438] width 149 height 31
select select "[DATE]"
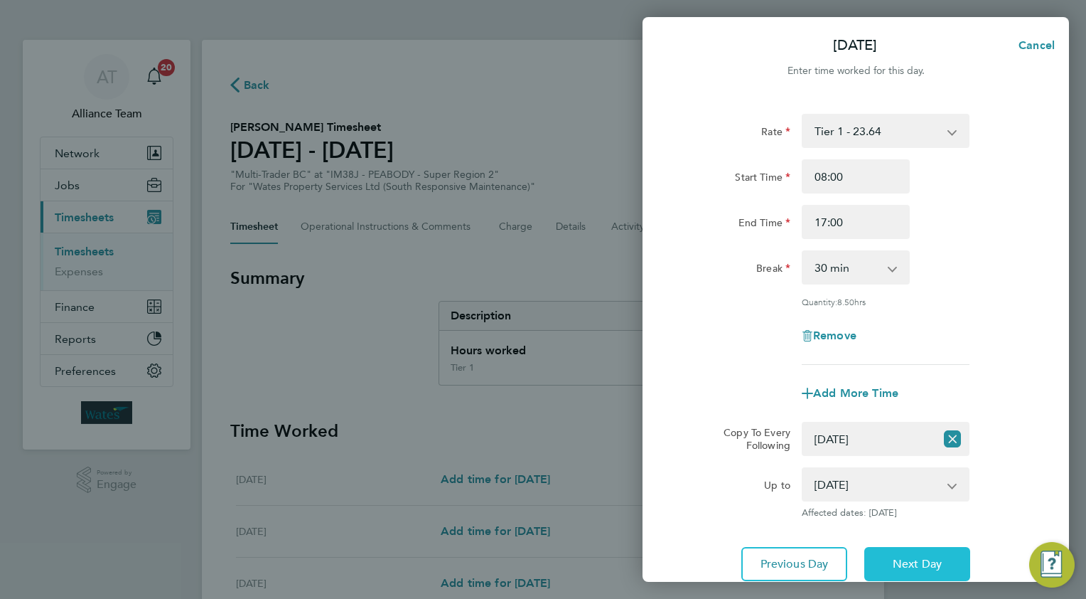
click at [906, 557] on span "Next Day" at bounding box center [917, 564] width 49 height 14
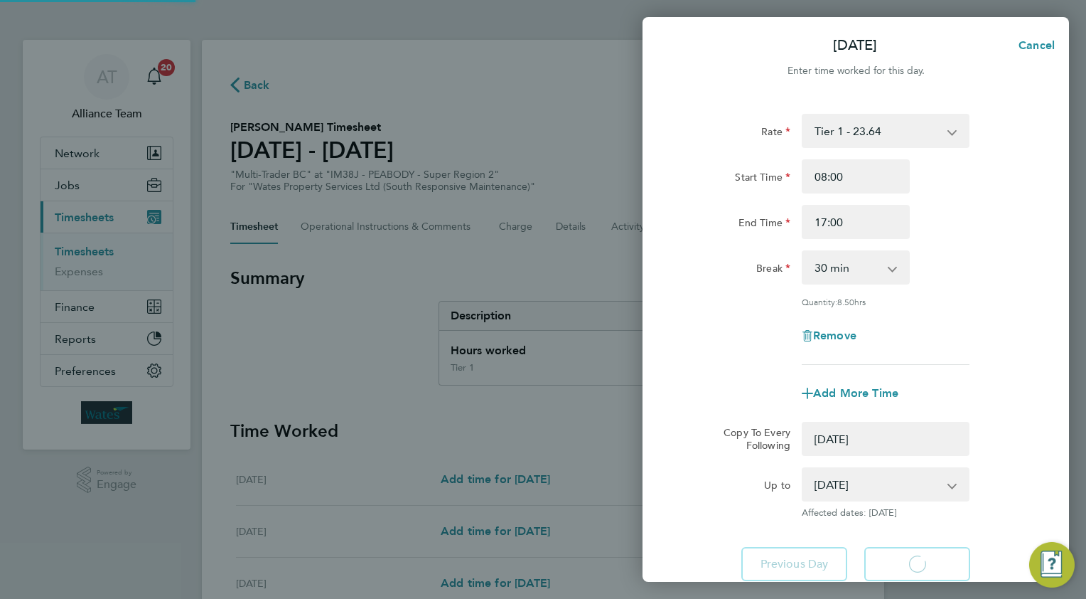
select select "0: null"
select select "30"
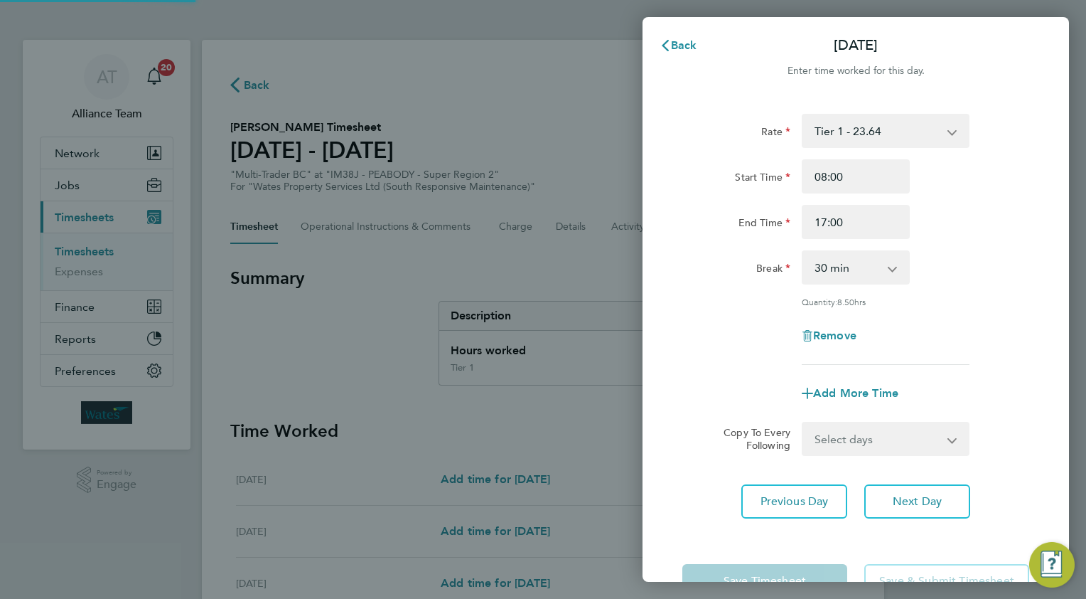
drag, startPoint x: 854, startPoint y: 445, endPoint x: 854, endPoint y: 454, distance: 8.5
click at [854, 445] on select "Select days [DATE]" at bounding box center [877, 438] width 149 height 31
select select "FRI"
click at [803, 423] on select "Select days [DATE]" at bounding box center [877, 438] width 149 height 31
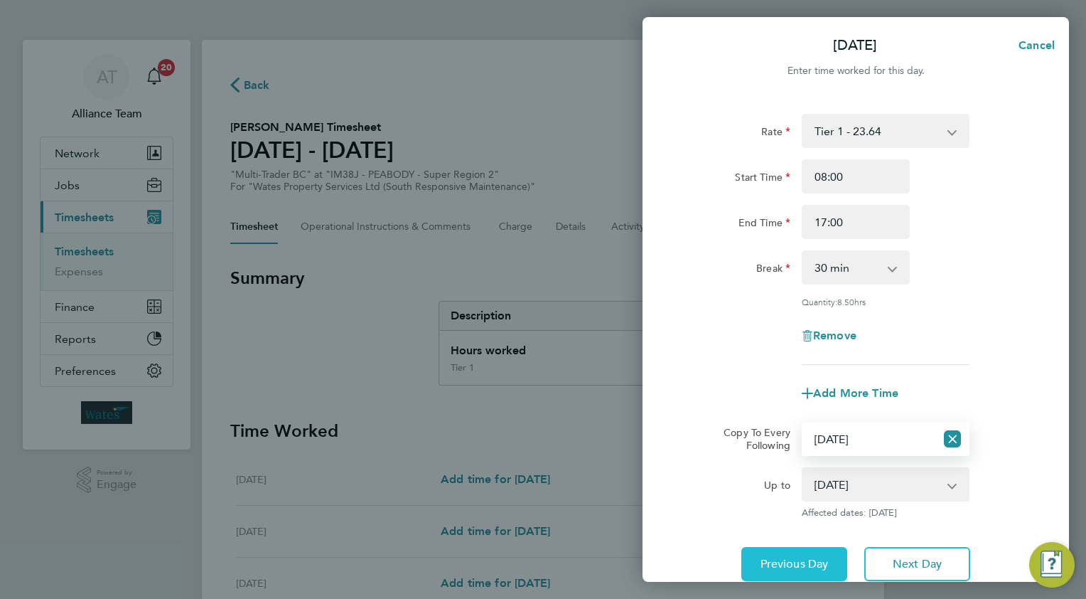
click at [803, 567] on span "Previous Day" at bounding box center [795, 564] width 68 height 14
select select "30"
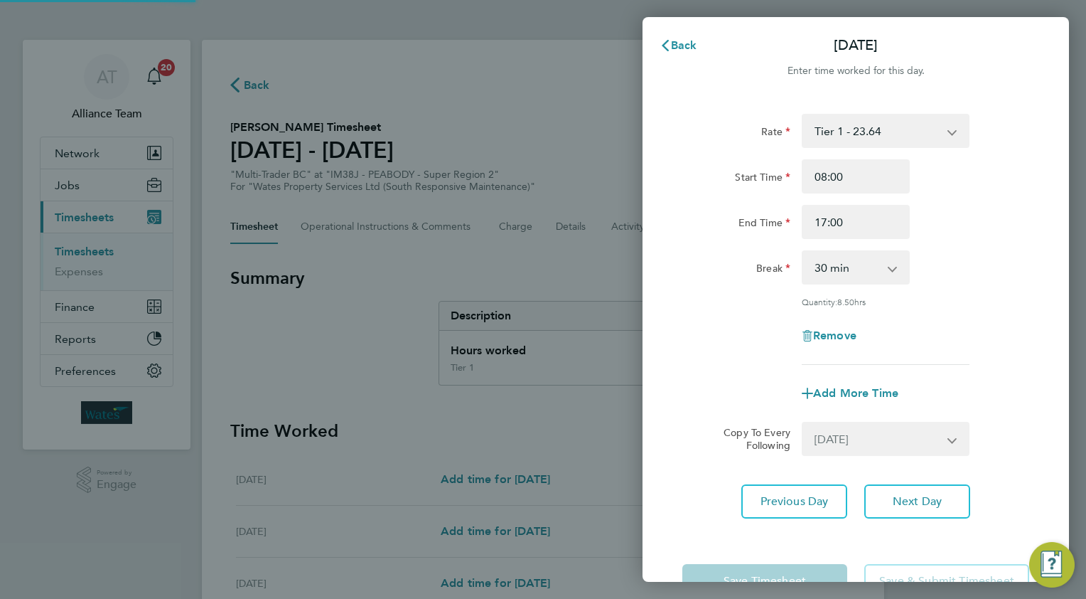
select select "0: null"
click at [679, 47] on span "Back" at bounding box center [684, 45] width 26 height 14
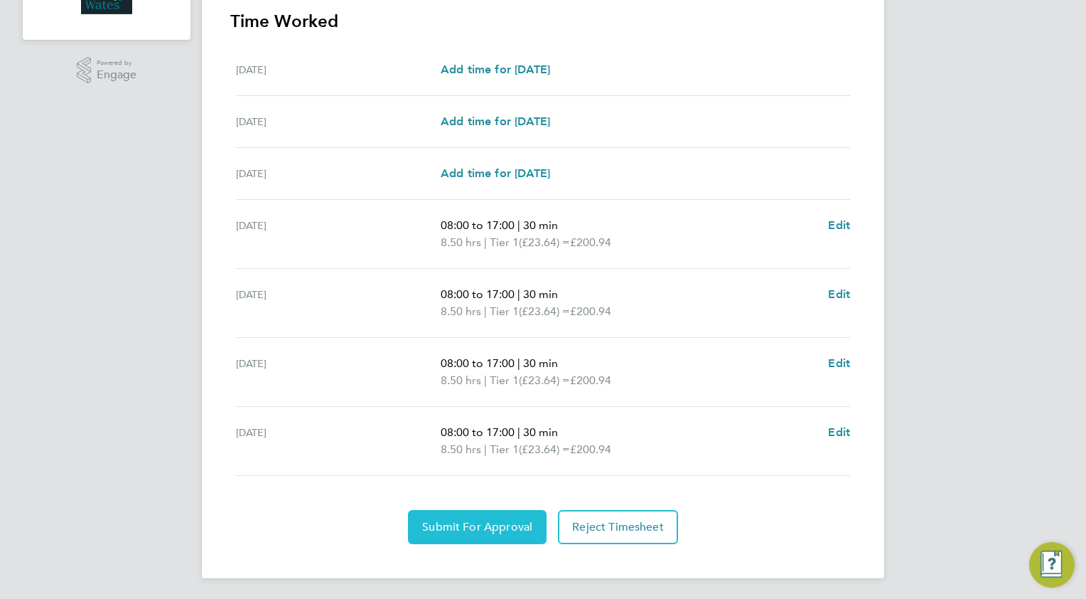
click at [438, 523] on span "Submit For Approval" at bounding box center [477, 527] width 110 height 14
click at [513, 525] on span "Approve Timesheet" at bounding box center [477, 527] width 105 height 14
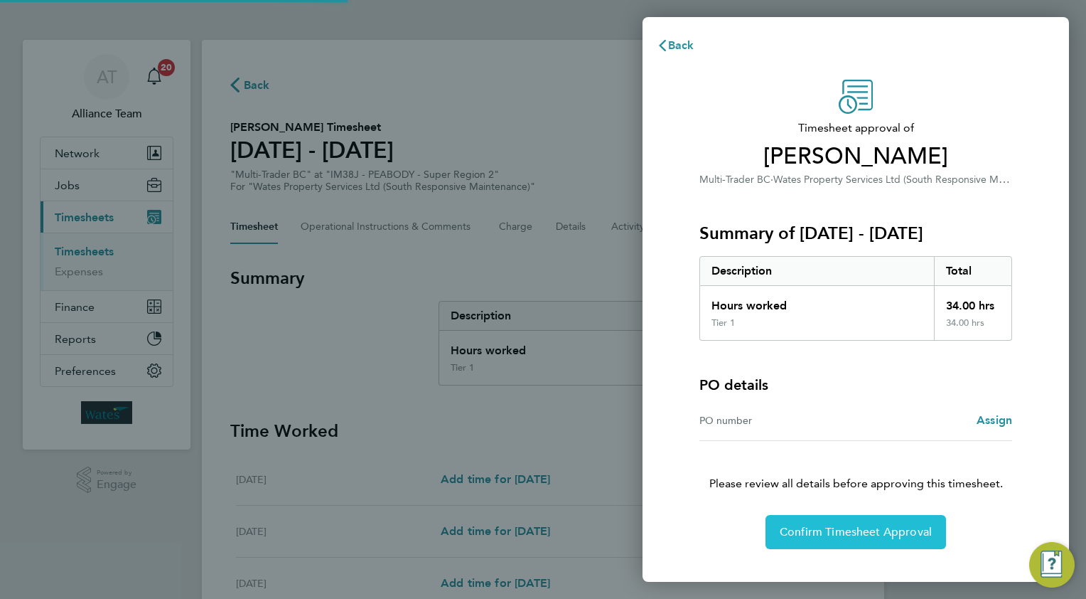
click at [800, 526] on span "Confirm Timesheet Approval" at bounding box center [856, 532] width 152 height 14
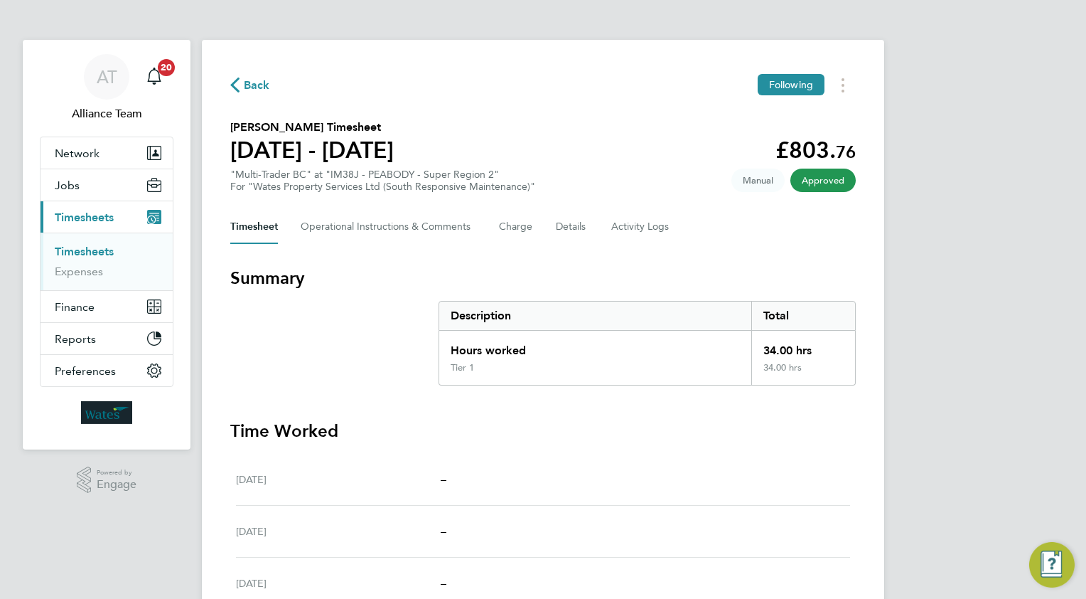
click at [254, 87] on span "Back" at bounding box center [257, 85] width 26 height 17
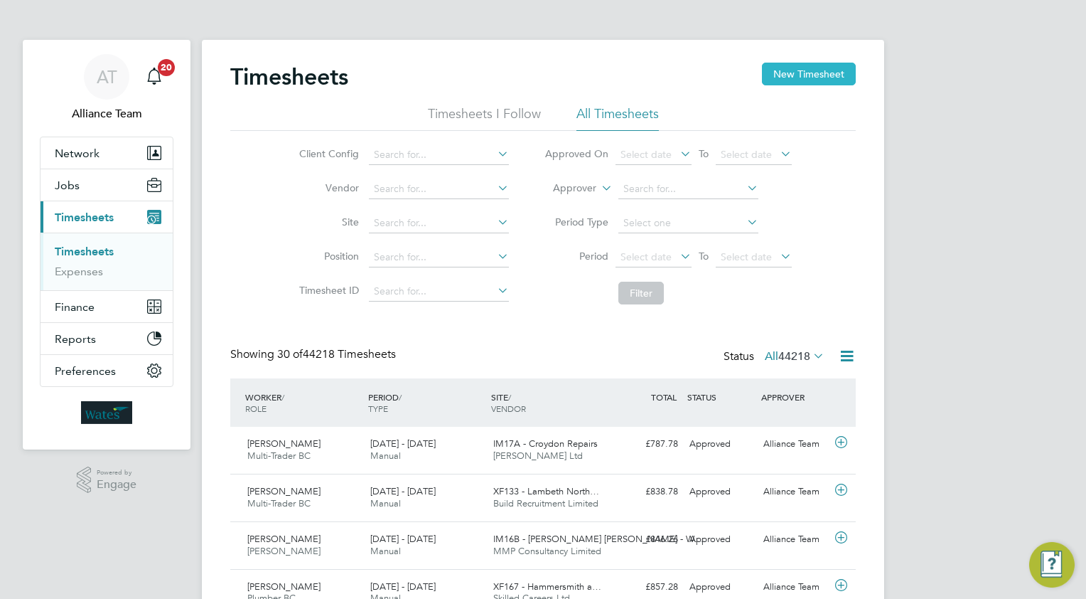
click at [822, 75] on button "New Timesheet" at bounding box center [809, 74] width 94 height 23
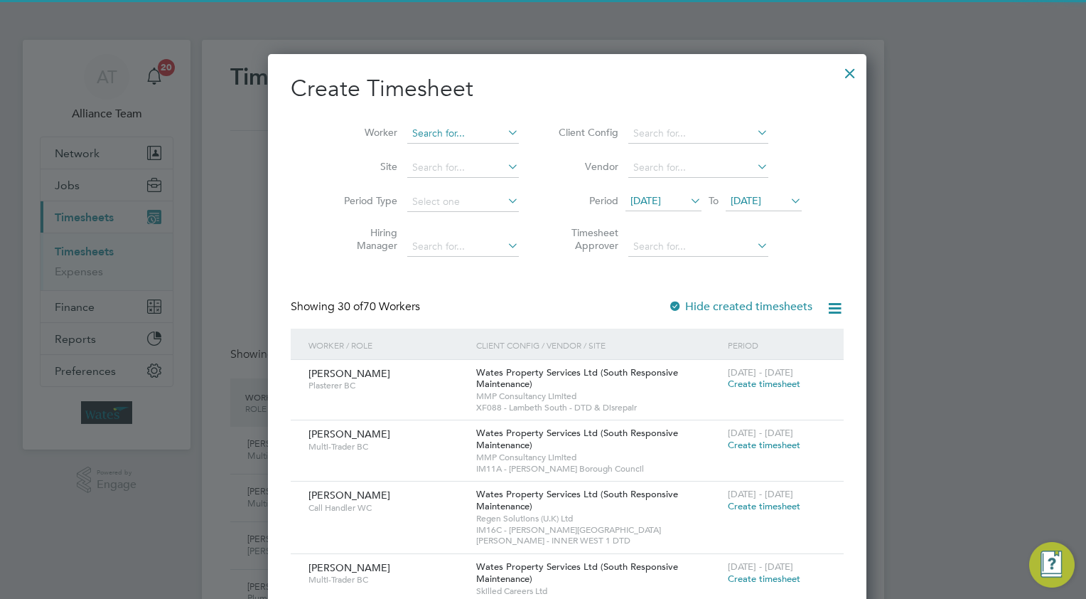
click at [446, 138] on input at bounding box center [463, 134] width 112 height 20
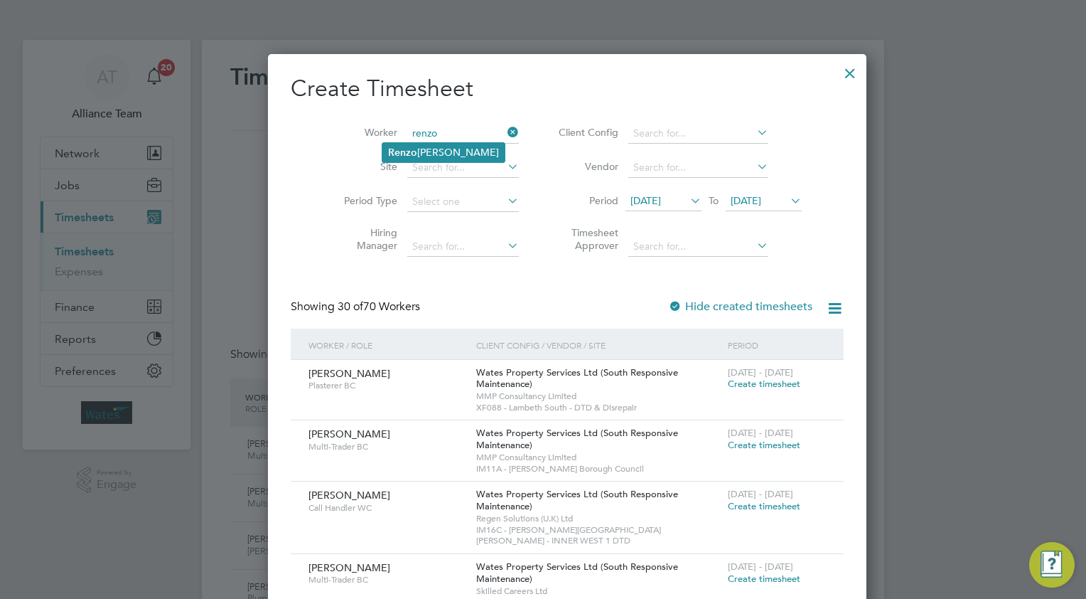
click at [446, 155] on li "[PERSON_NAME]" at bounding box center [443, 152] width 122 height 19
type input "[PERSON_NAME]"
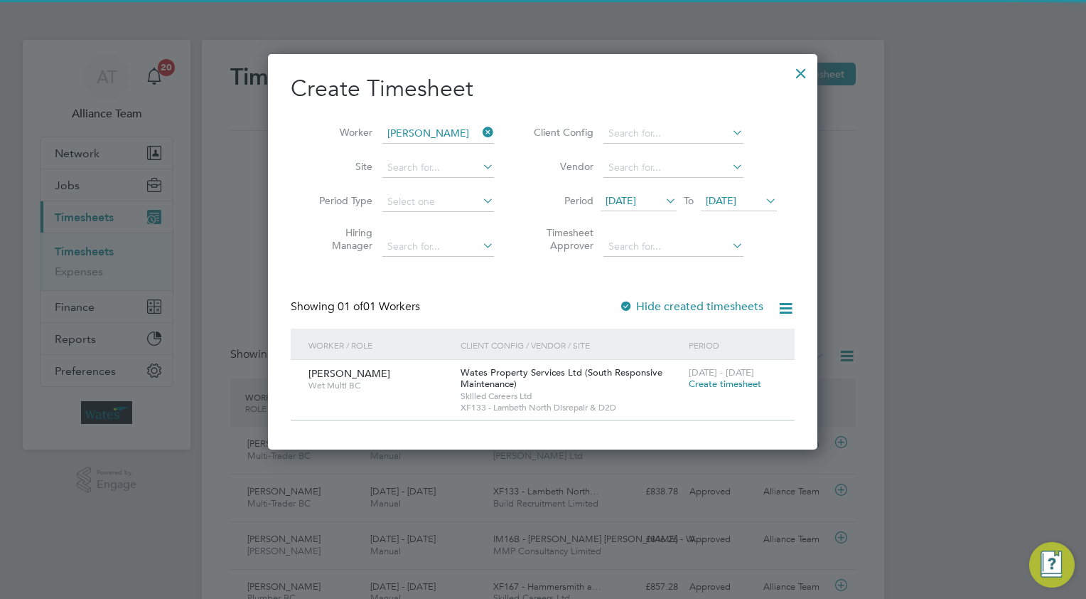
click at [719, 383] on span "Create timesheet" at bounding box center [725, 384] width 73 height 12
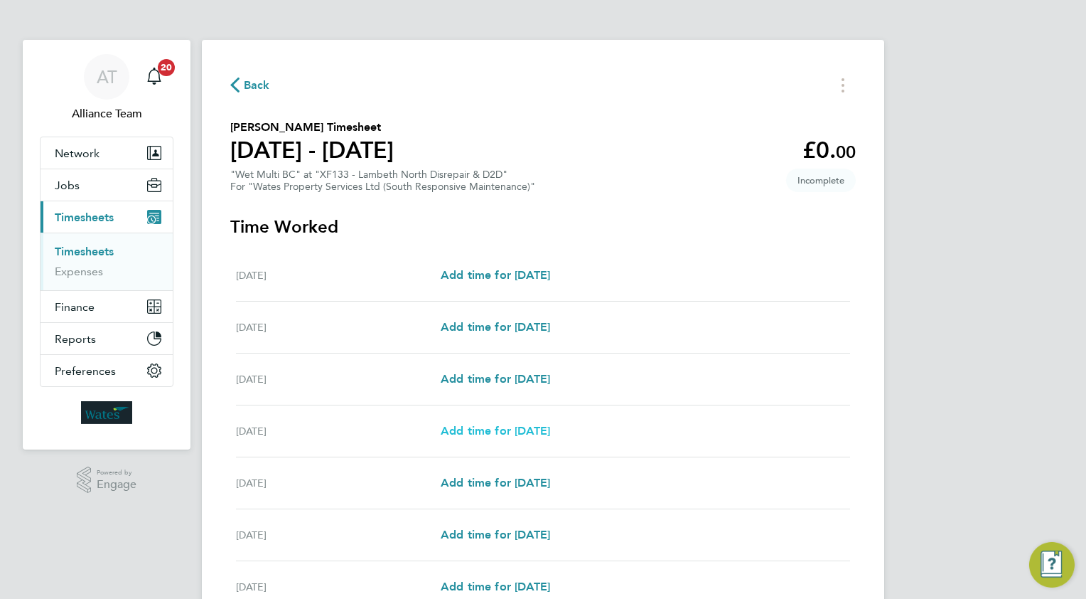
click at [518, 428] on span "Add time for [DATE]" at bounding box center [495, 431] width 109 height 14
select select "30"
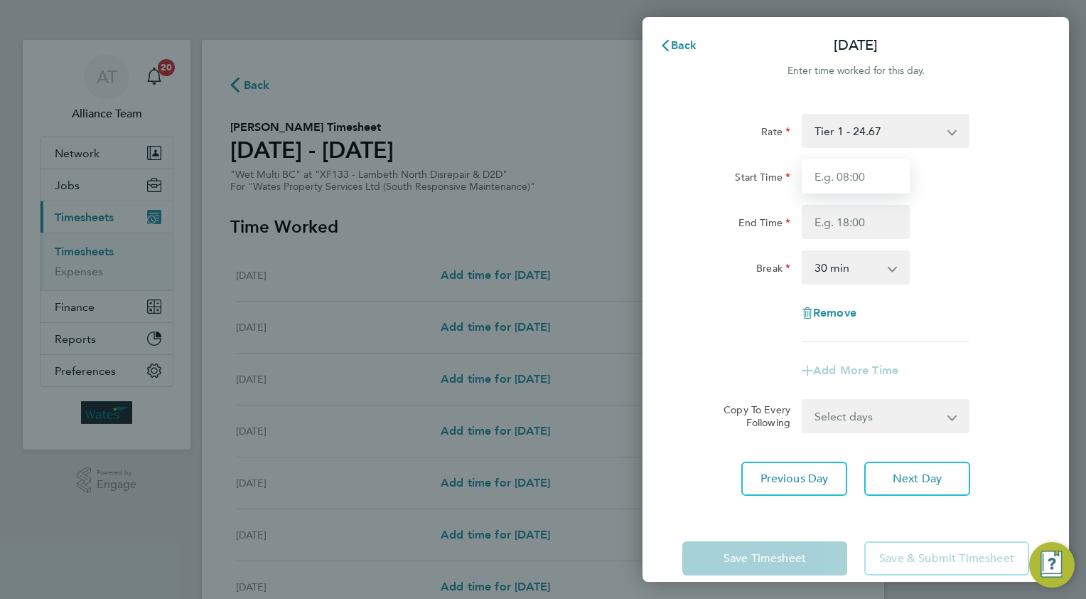
click at [869, 181] on input "Start Time" at bounding box center [856, 176] width 108 height 34
type input "08.0"
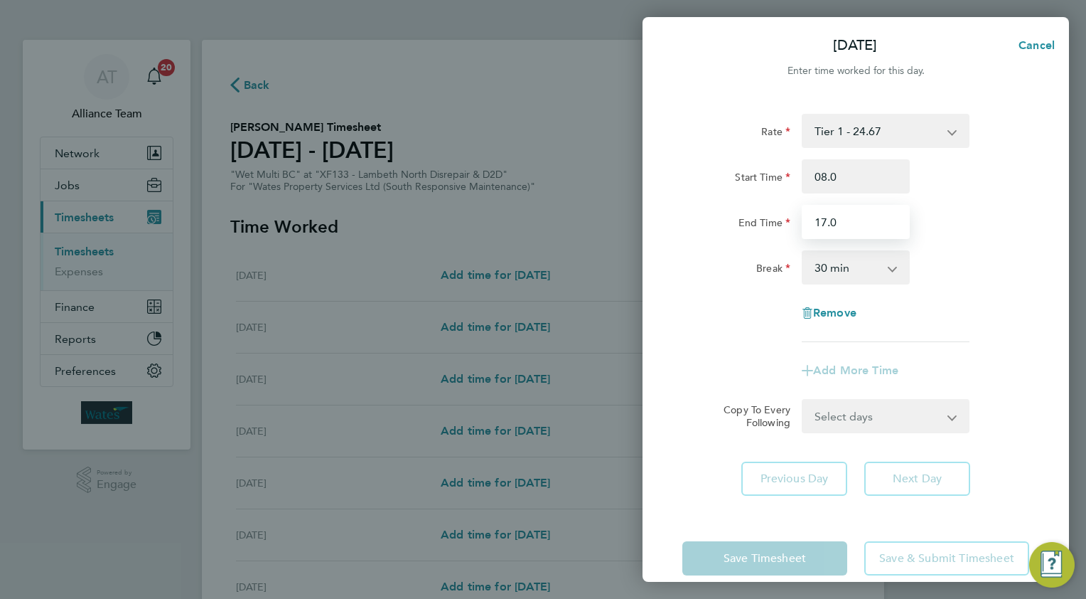
type input "17.0"
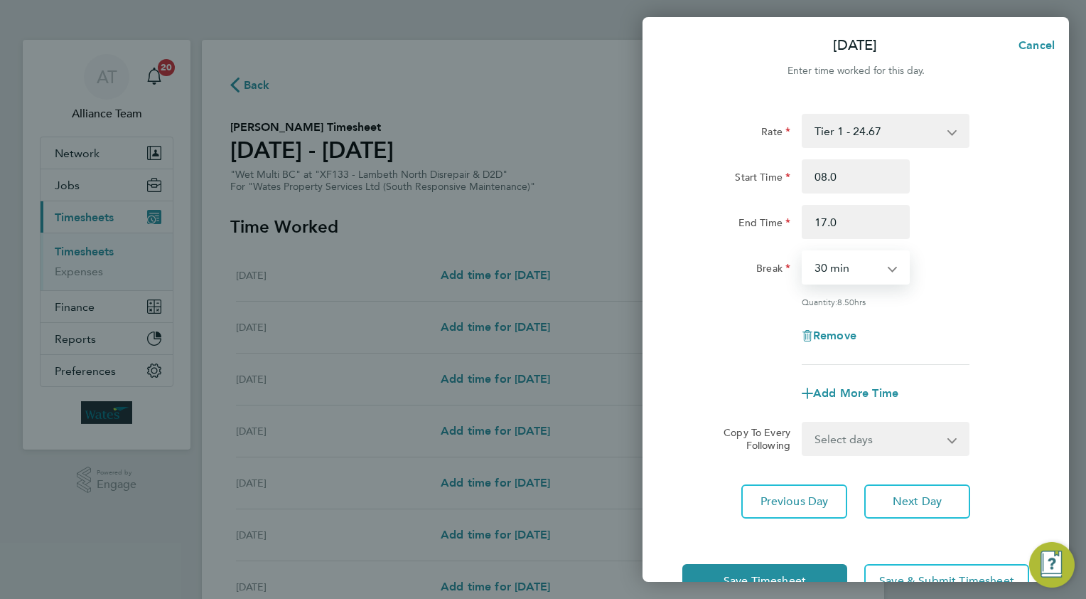
click at [852, 426] on select "Select days Day [DATE] [DATE] [DATE]" at bounding box center [877, 438] width 149 height 31
select select "WED"
click at [803, 423] on select "Select days Day [DATE] [DATE] [DATE]" at bounding box center [877, 438] width 149 height 31
select select "[DATE]"
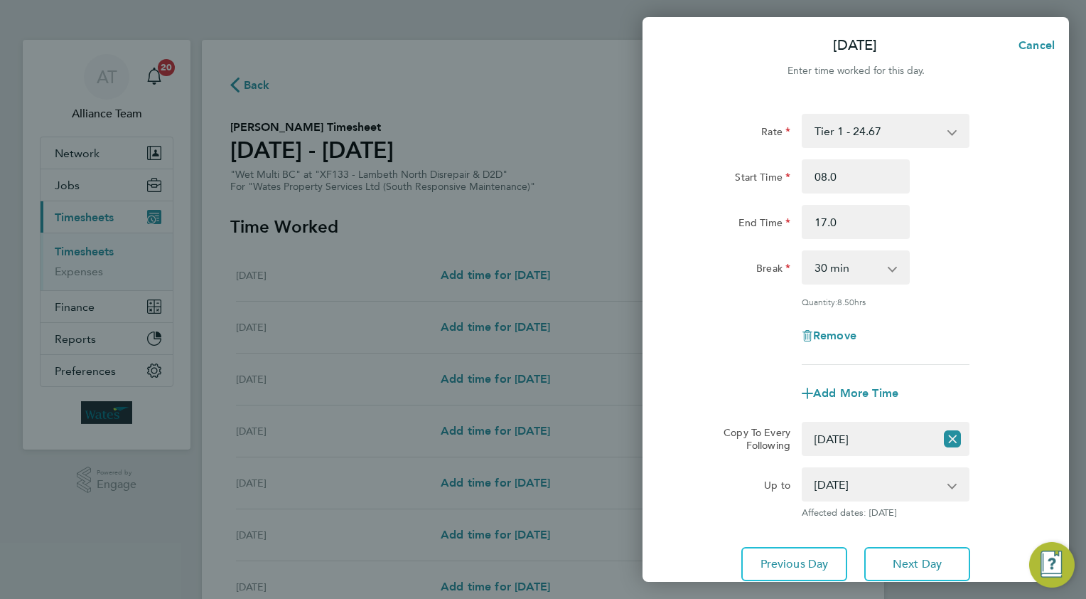
click at [884, 543] on div "Rate Tier 1 - 24.67 Start Time 08.0 End Time 17.0 Break 0 min 15 min 30 min 45 …" at bounding box center [856, 347] width 427 height 501
click at [884, 557] on button "Next Day" at bounding box center [917, 564] width 106 height 34
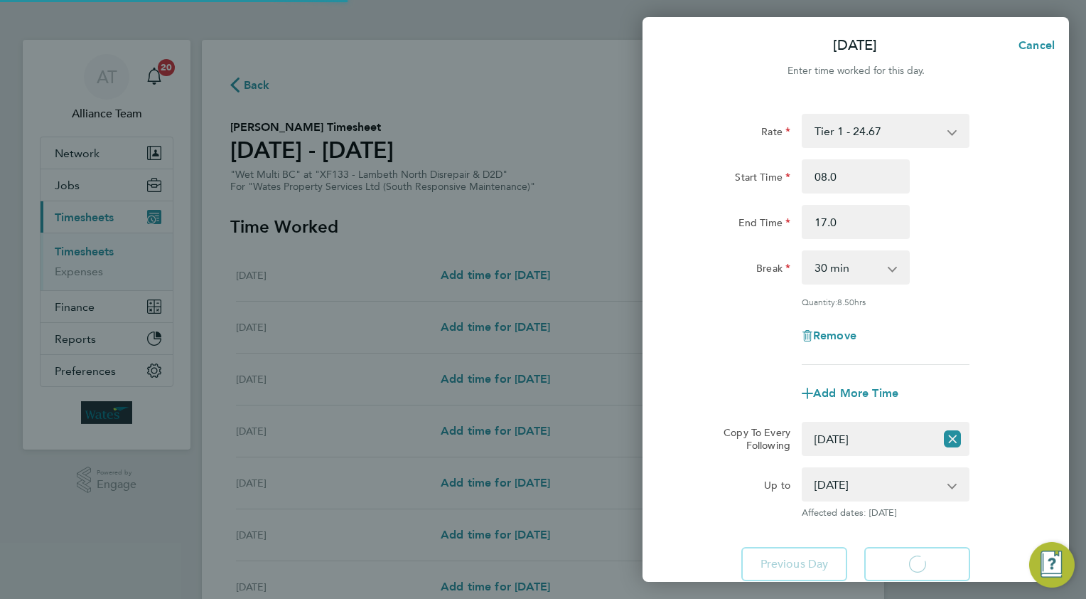
select select "30"
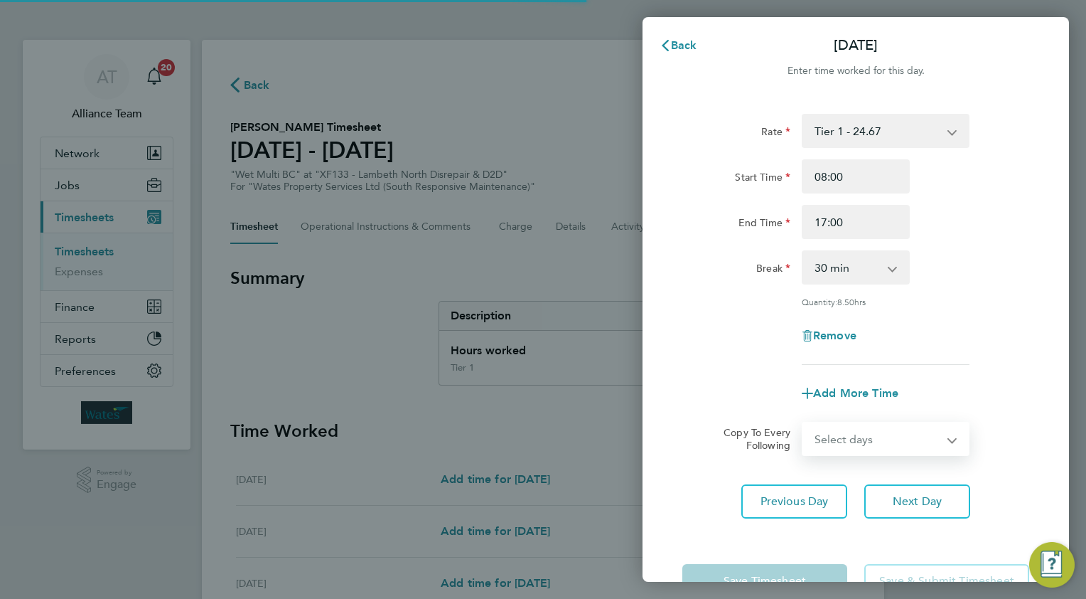
click at [837, 441] on select "Select days Day [DATE] [DATE]" at bounding box center [877, 438] width 149 height 31
select select "THU"
click at [803, 423] on select "Select days Day [DATE] [DATE]" at bounding box center [877, 438] width 149 height 31
select select "[DATE]"
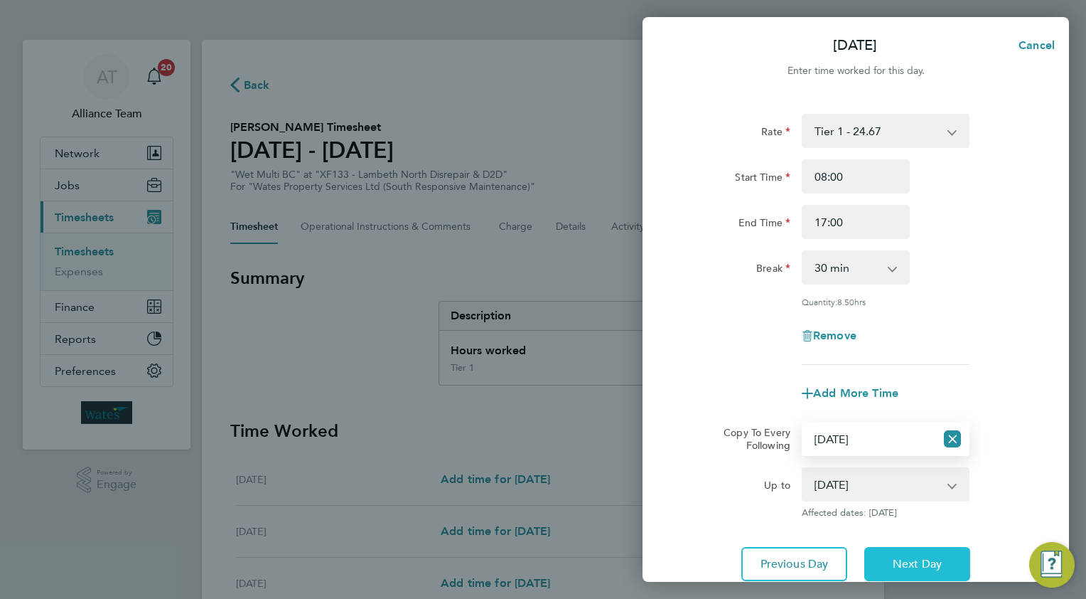
click at [901, 557] on span "Next Day" at bounding box center [917, 564] width 49 height 14
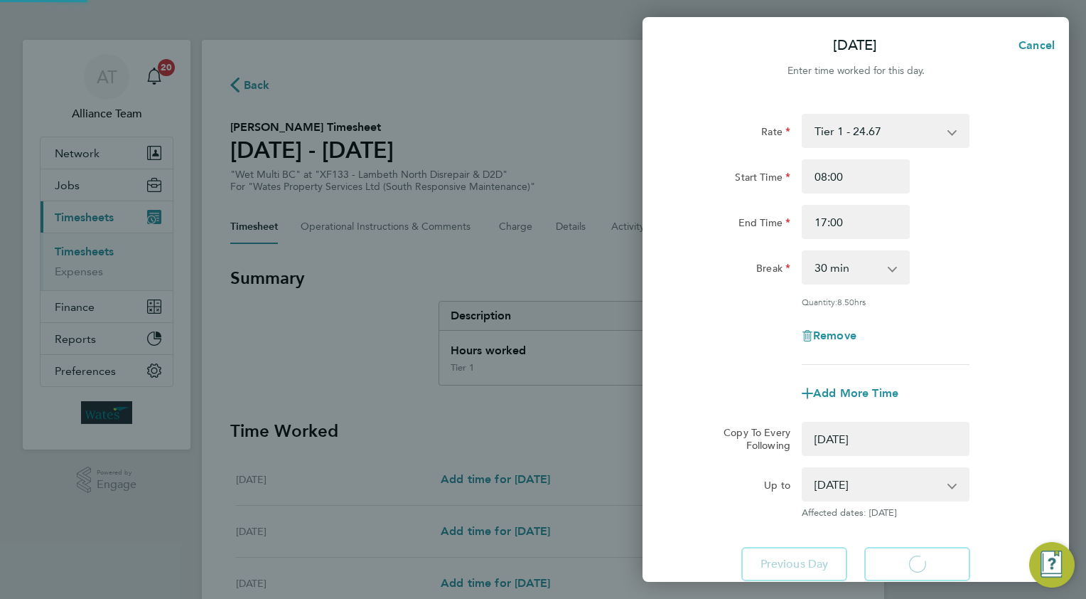
select select "0: null"
select select "30"
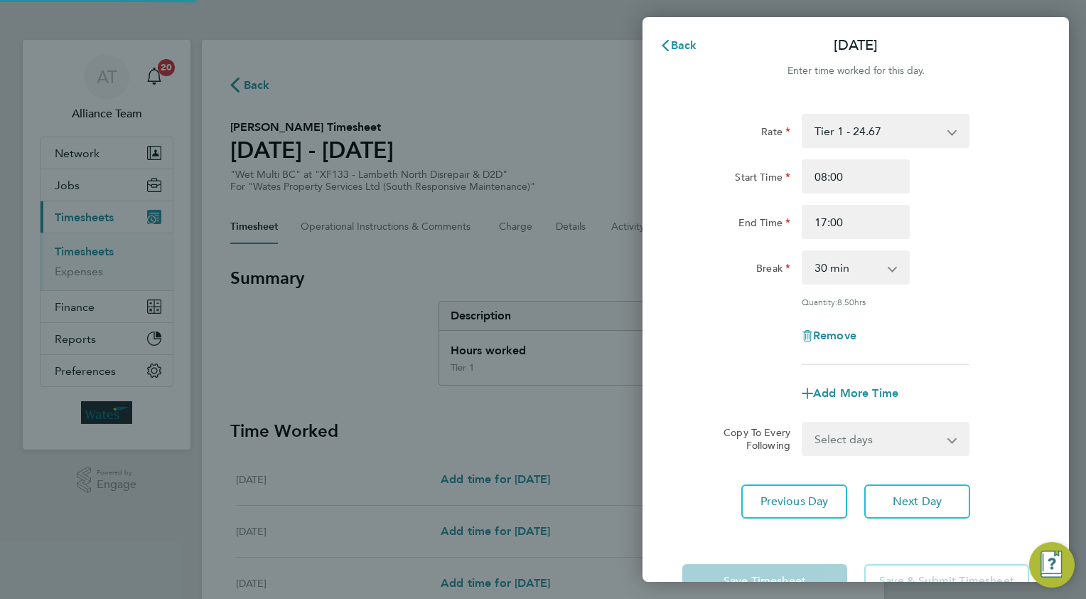
drag, startPoint x: 835, startPoint y: 431, endPoint x: 835, endPoint y: 443, distance: 12.1
click at [835, 431] on select "Select days [DATE]" at bounding box center [877, 438] width 149 height 31
click at [803, 423] on select "Select days [DATE]" at bounding box center [877, 438] width 149 height 31
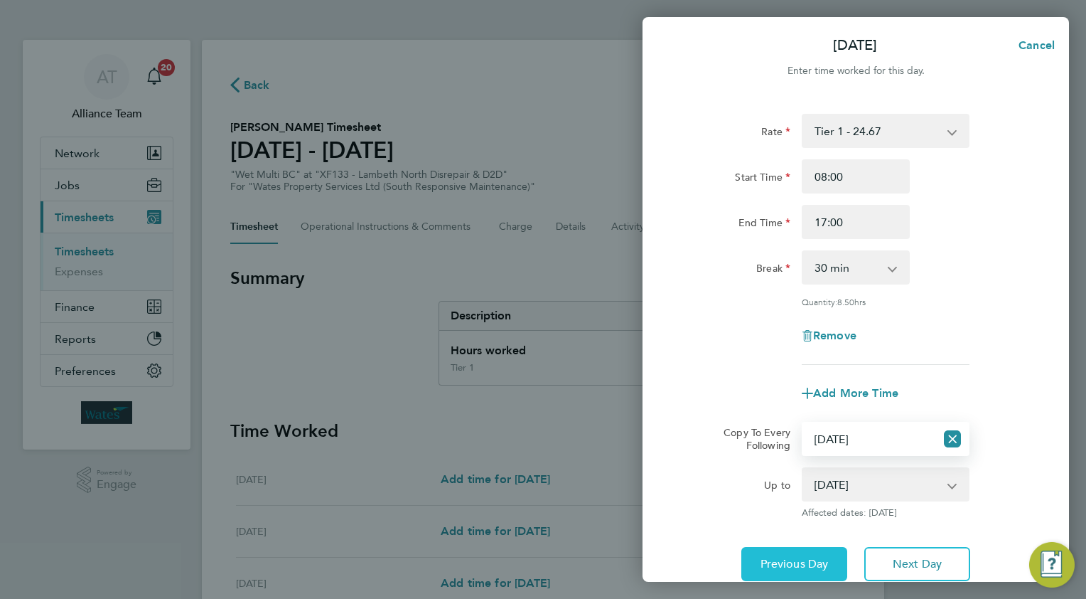
click at [817, 550] on button "Previous Day" at bounding box center [795, 564] width 106 height 34
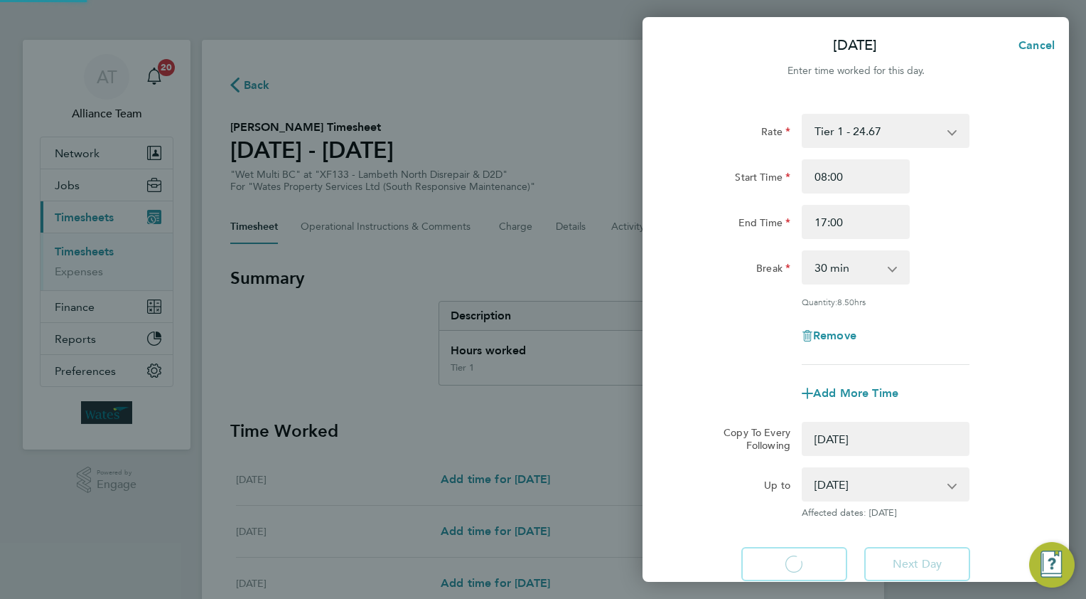
select select "0: null"
select select "30"
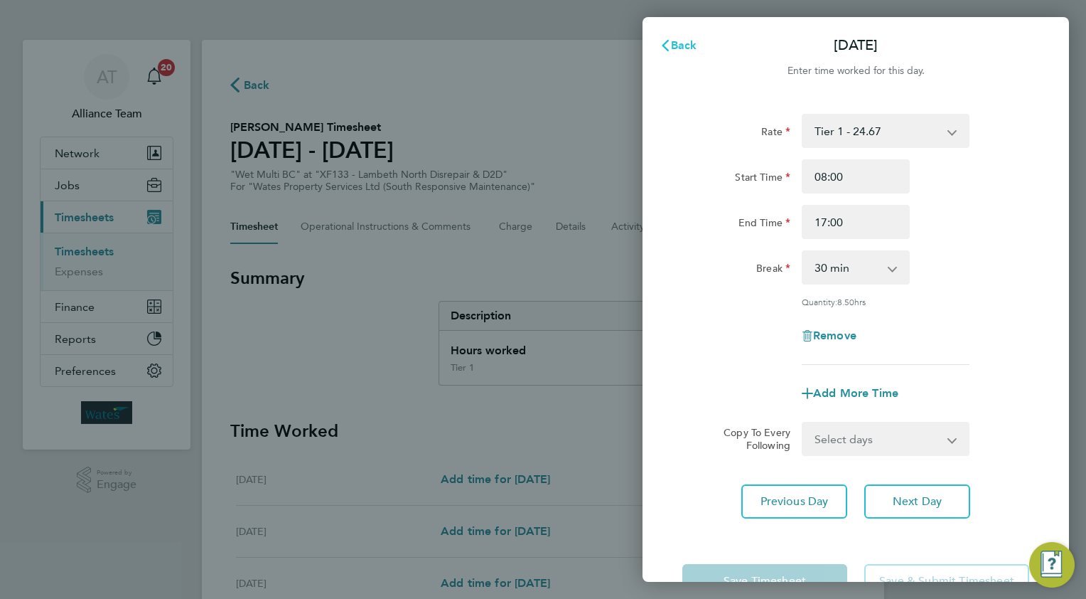
click at [684, 47] on span "Back" at bounding box center [684, 45] width 26 height 14
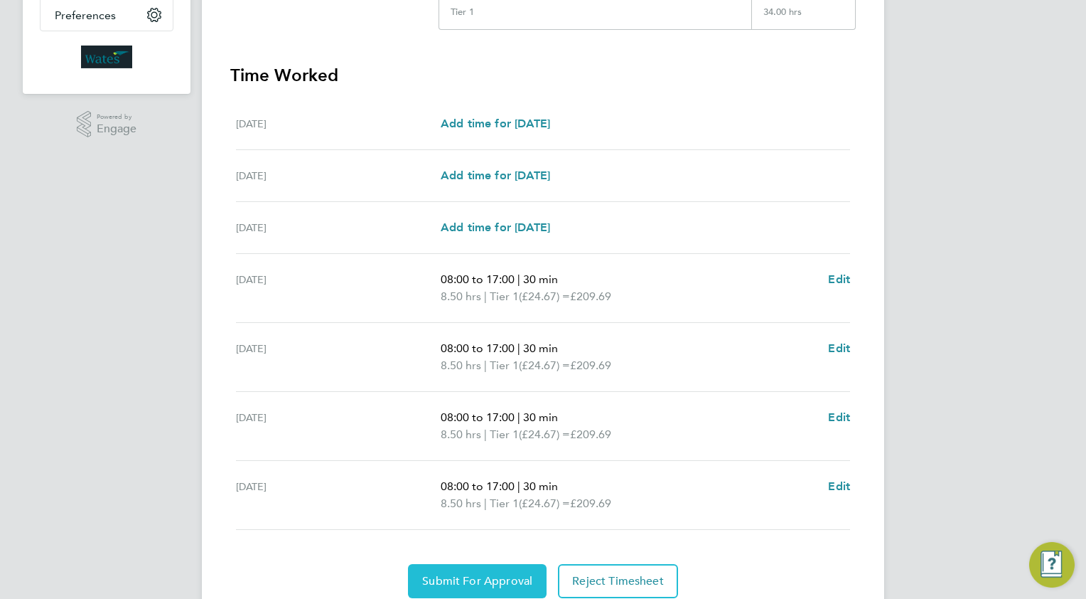
click at [476, 582] on span "Submit For Approval" at bounding box center [477, 581] width 110 height 14
click at [517, 575] on app-form-button "Submit For Approval Loading" at bounding box center [480, 581] width 144 height 34
click at [457, 575] on span "Approve Timesheet" at bounding box center [477, 581] width 105 height 14
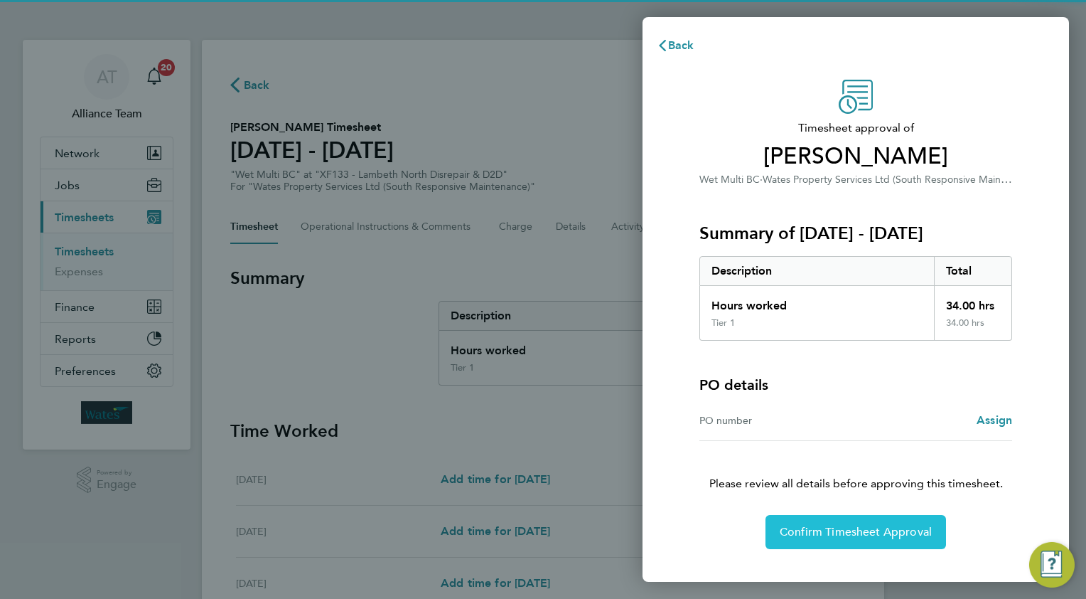
click at [791, 530] on span "Confirm Timesheet Approval" at bounding box center [856, 532] width 152 height 14
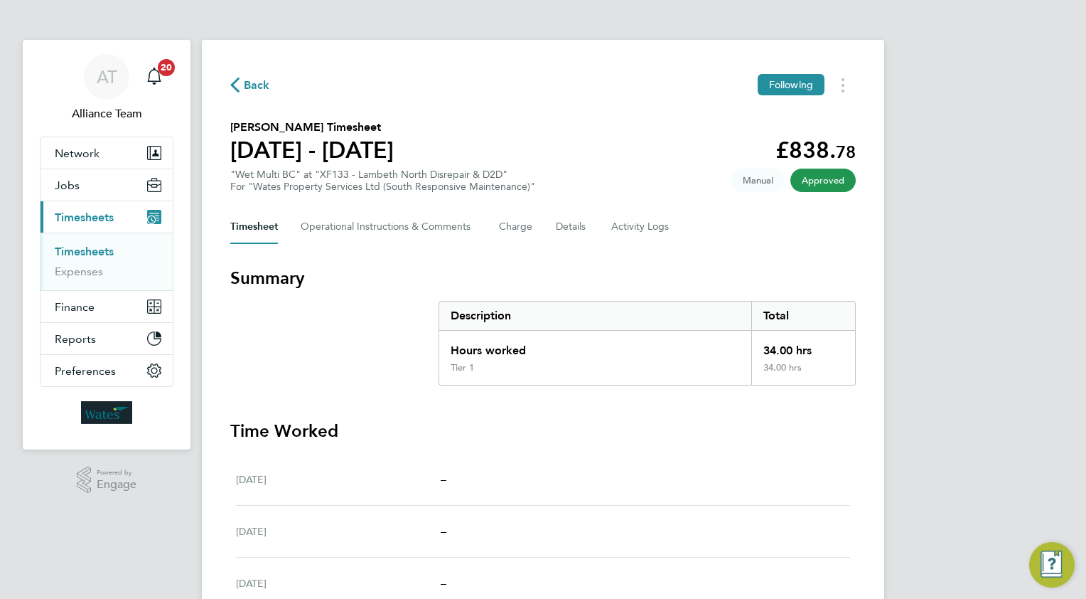
click at [253, 85] on span "Back" at bounding box center [257, 85] width 26 height 17
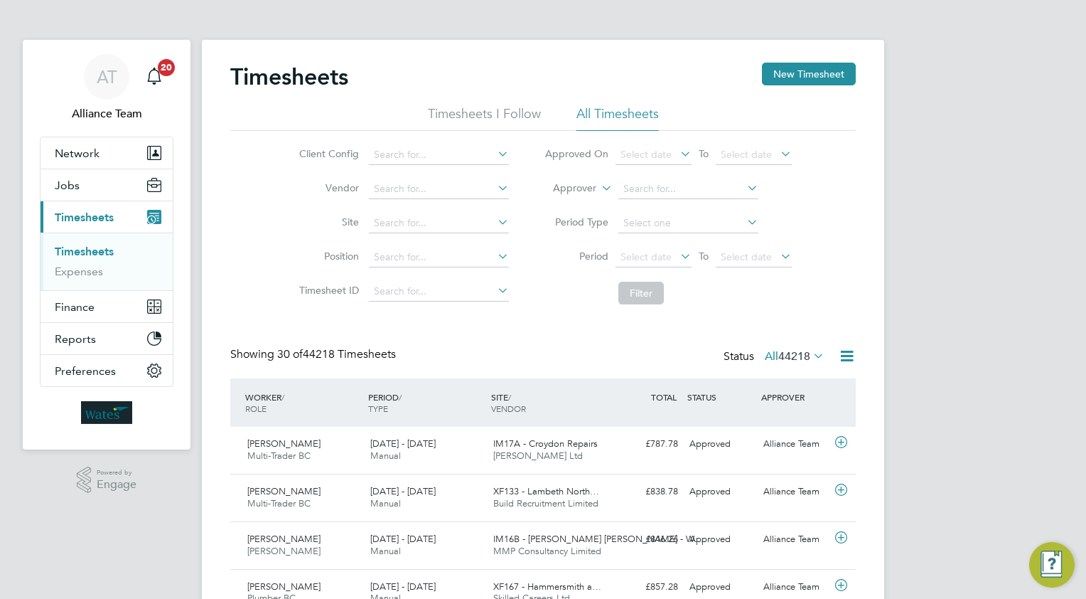
drag, startPoint x: 807, startPoint y: 76, endPoint x: 851, endPoint y: 101, distance: 50.6
click at [807, 76] on button "New Timesheet" at bounding box center [809, 74] width 94 height 23
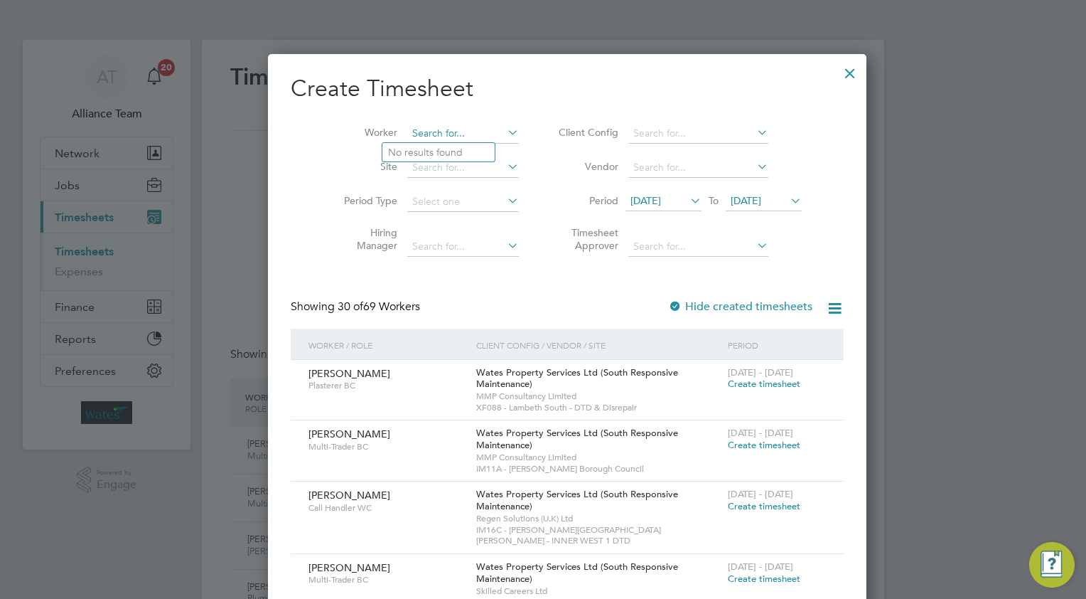
click at [449, 135] on input at bounding box center [463, 134] width 112 height 20
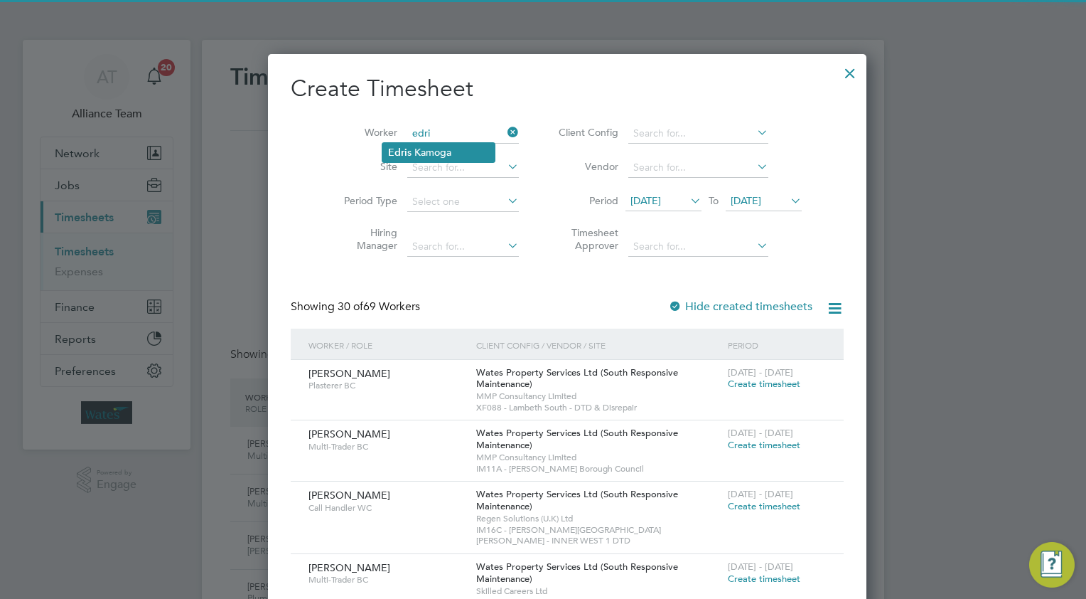
click at [451, 156] on li "[PERSON_NAME] s [PERSON_NAME]" at bounding box center [438, 152] width 112 height 19
type input "[PERSON_NAME]"
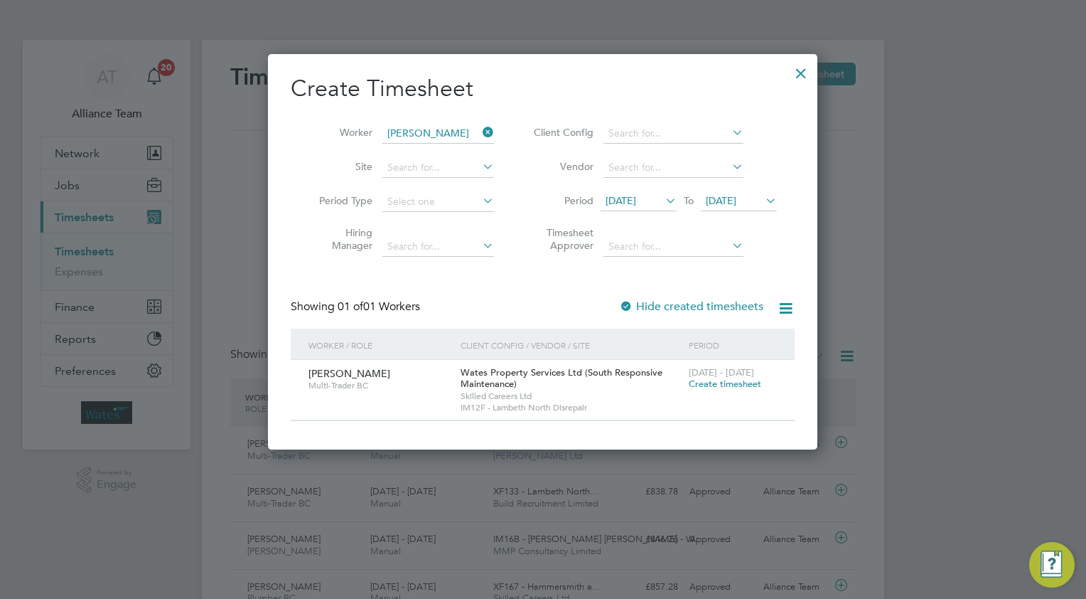
click at [717, 381] on span "Create timesheet" at bounding box center [725, 384] width 73 height 12
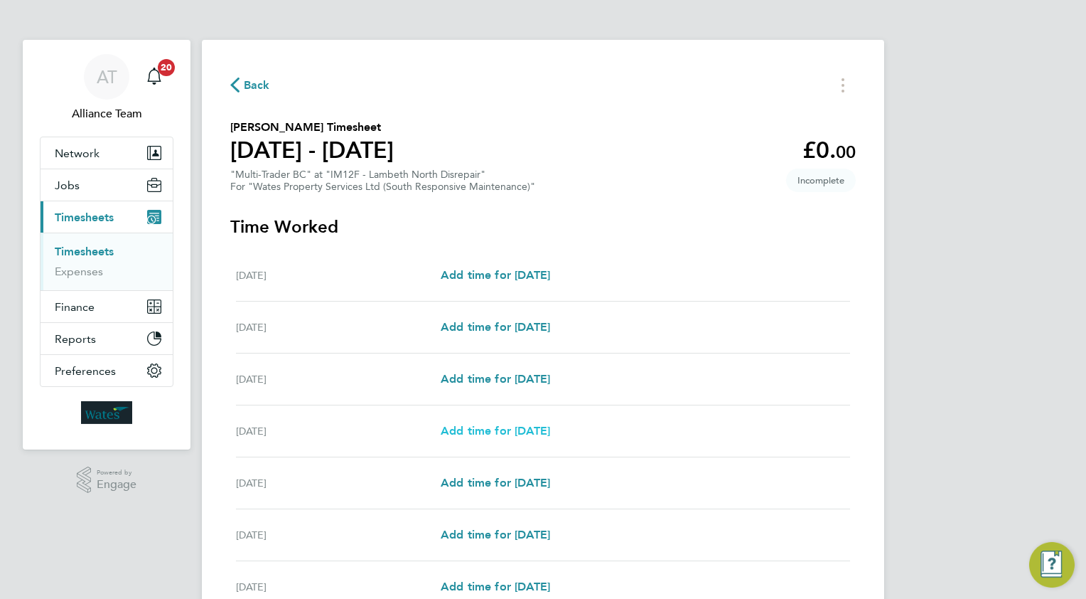
click at [505, 431] on span "Add time for [DATE]" at bounding box center [495, 431] width 109 height 14
select select "30"
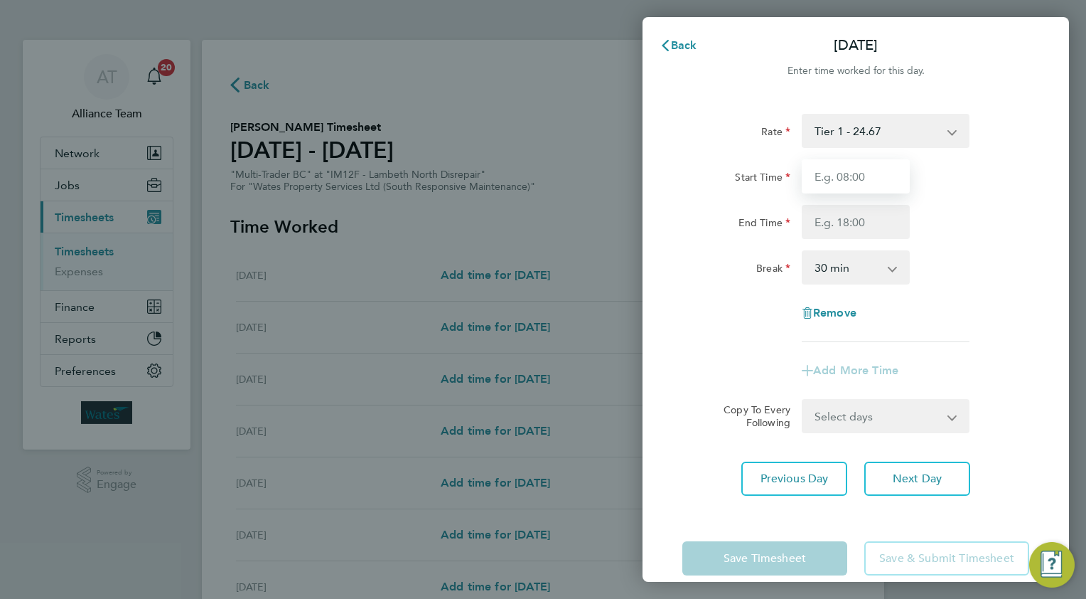
click at [873, 177] on input "Start Time" at bounding box center [856, 176] width 108 height 34
type input "08.0"
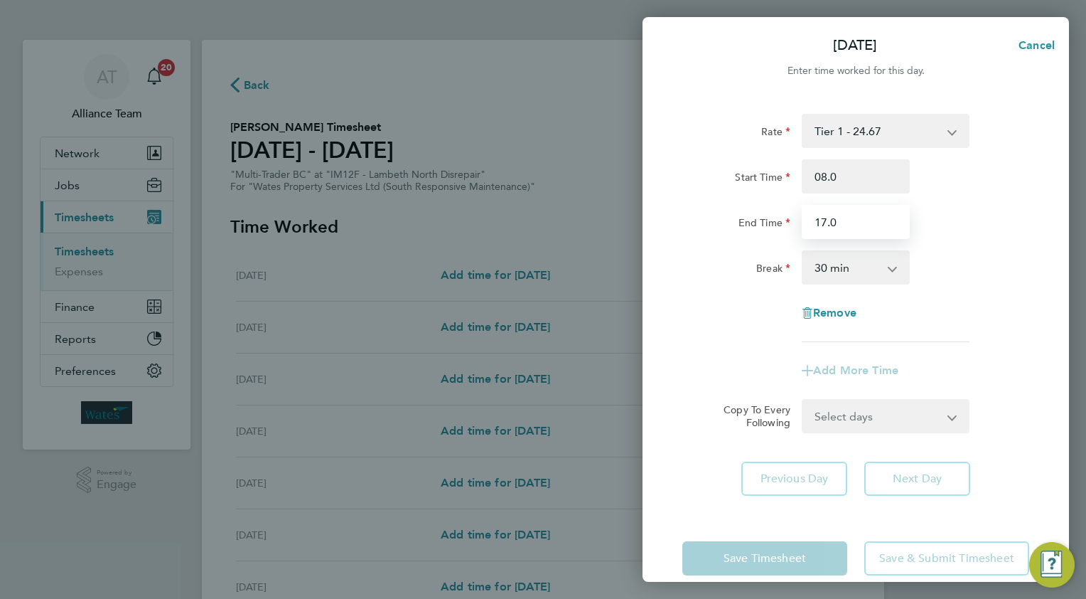
type input "17.0"
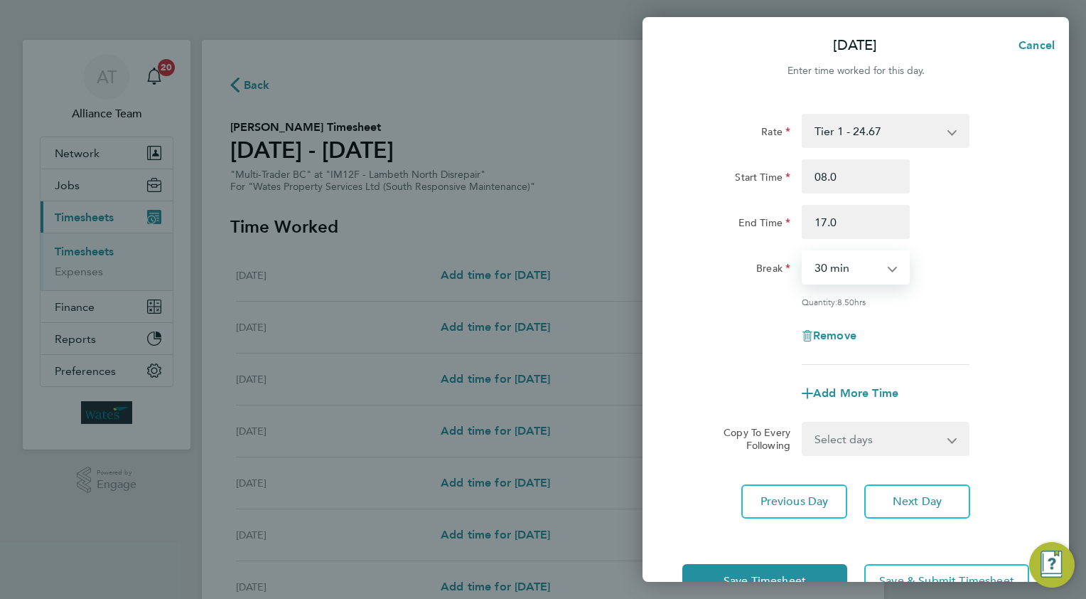
drag, startPoint x: 846, startPoint y: 437, endPoint x: 846, endPoint y: 446, distance: 8.5
click at [846, 437] on select "Select days Day [DATE] [DATE] [DATE]" at bounding box center [877, 438] width 149 height 31
select select "WED"
click at [803, 423] on select "Select days Day [DATE] [DATE] [DATE]" at bounding box center [877, 438] width 149 height 31
select select "[DATE]"
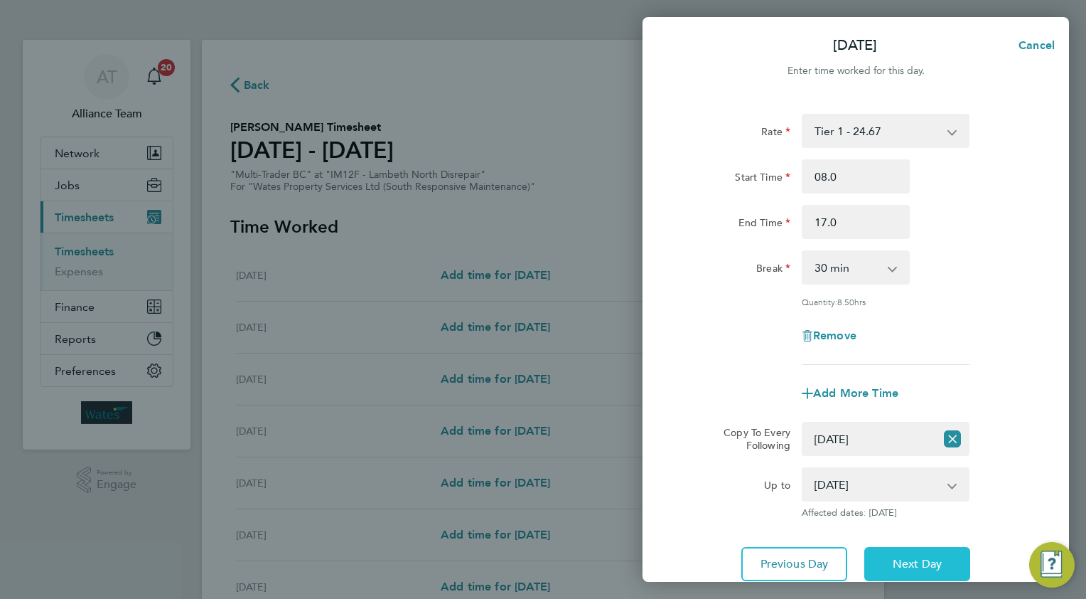
click at [927, 547] on button "Next Day" at bounding box center [917, 564] width 106 height 34
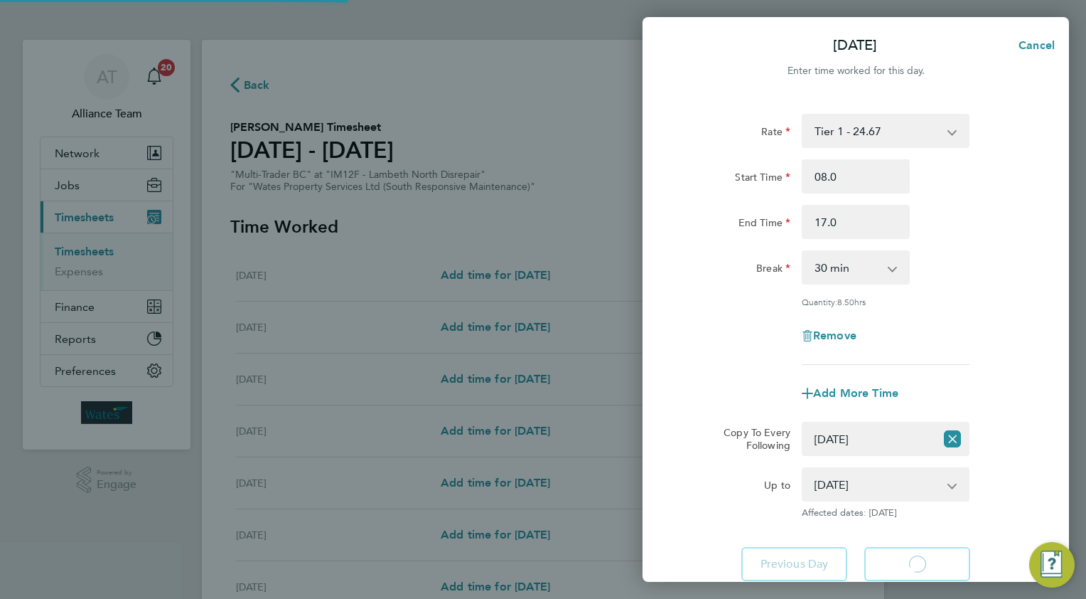
select select "30"
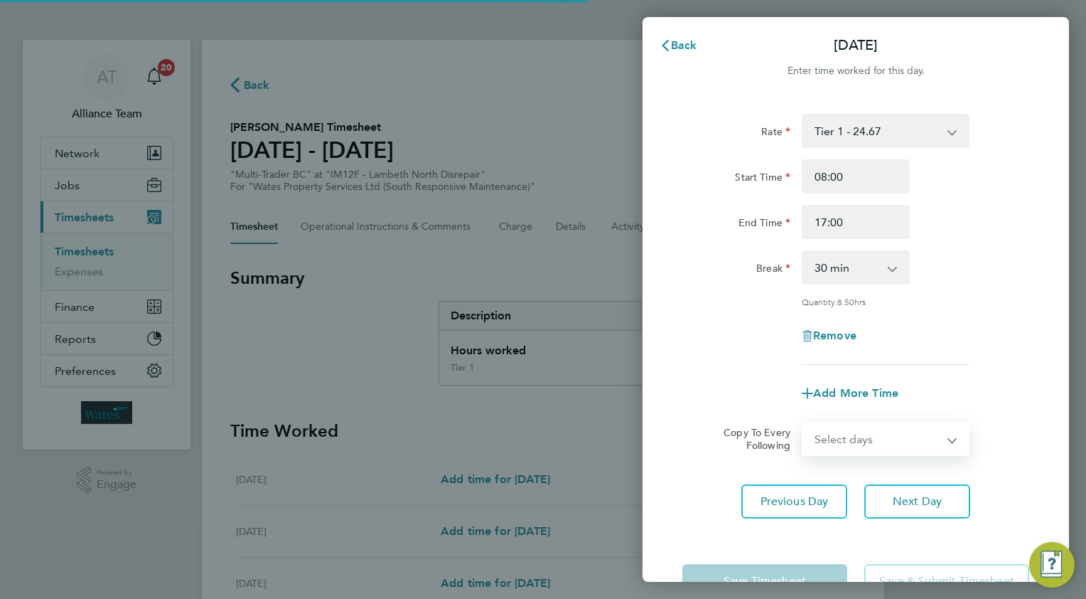
click at [847, 443] on select "Select days Day [DATE] [DATE]" at bounding box center [877, 438] width 149 height 31
select select "THU"
click at [803, 423] on select "Select days Day [DATE] [DATE]" at bounding box center [877, 438] width 149 height 31
select select "[DATE]"
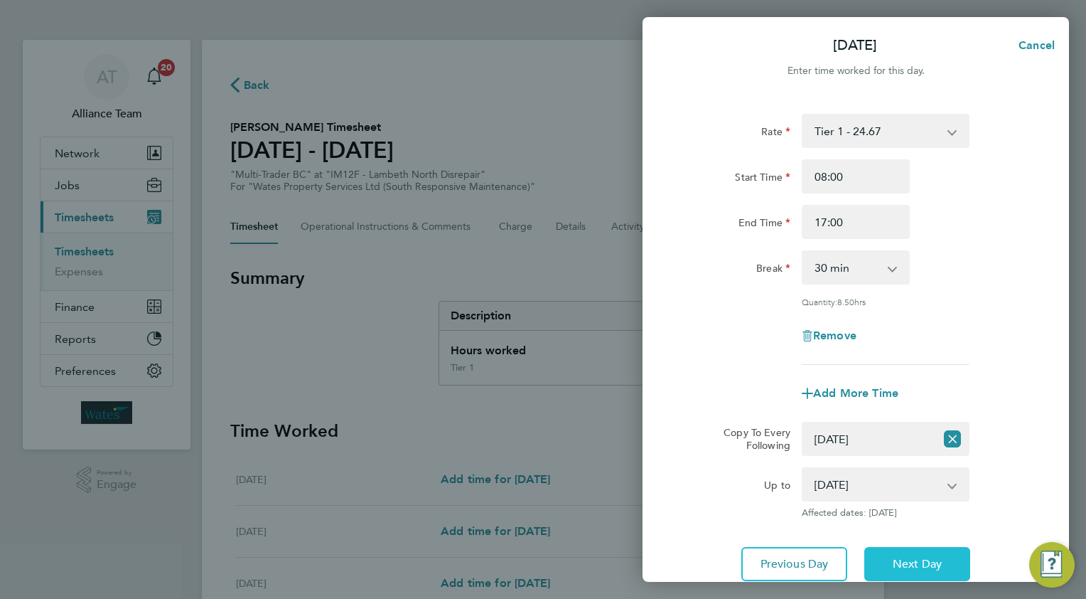
click at [901, 557] on span "Next Day" at bounding box center [917, 564] width 49 height 14
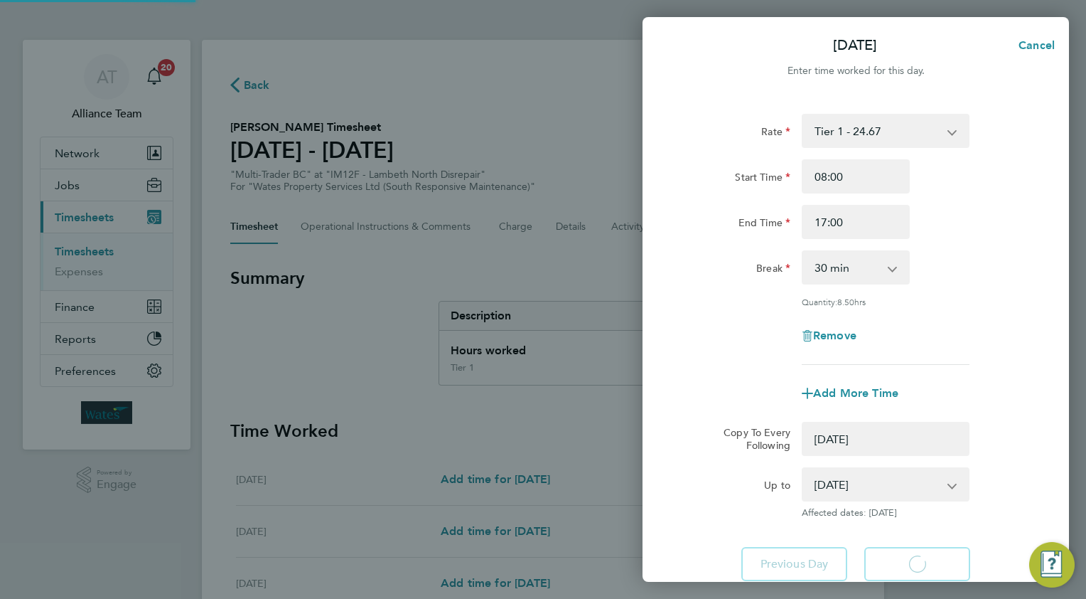
select select "0: null"
select select "30"
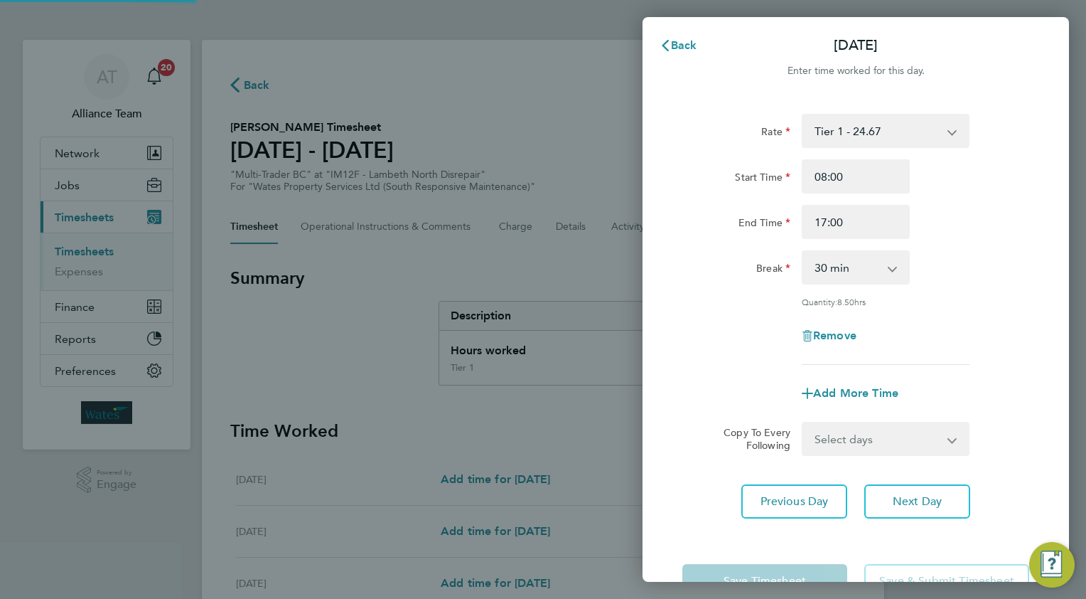
click at [822, 437] on select "Select days [DATE]" at bounding box center [877, 438] width 149 height 31
click at [803, 423] on select "Select days [DATE]" at bounding box center [877, 438] width 149 height 31
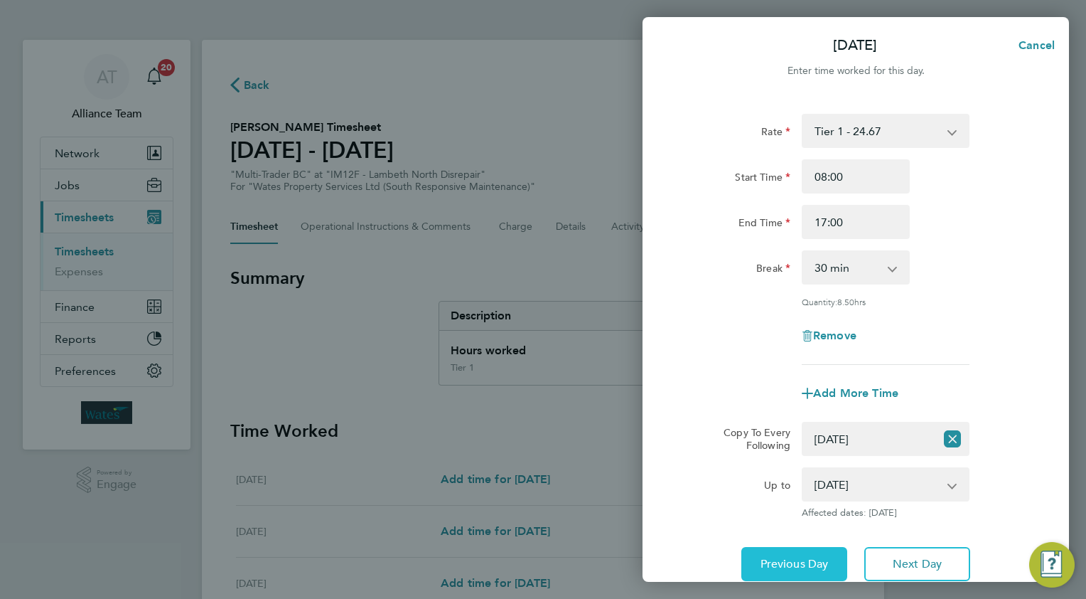
click at [797, 564] on span "Previous Day" at bounding box center [795, 564] width 68 height 14
select select "0: null"
select select "30"
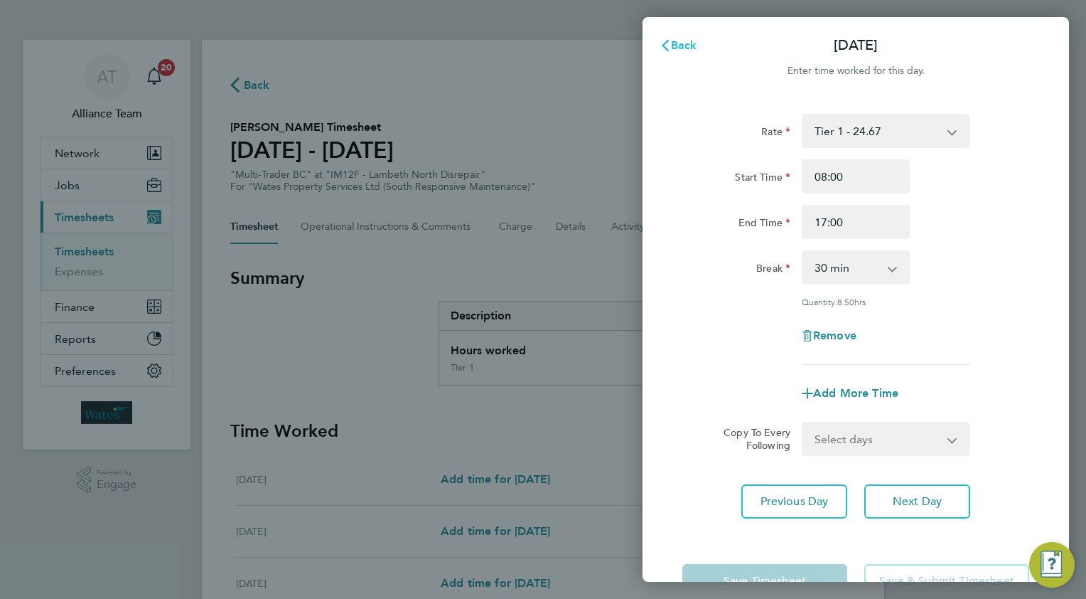
click at [680, 48] on span "Back" at bounding box center [684, 45] width 26 height 14
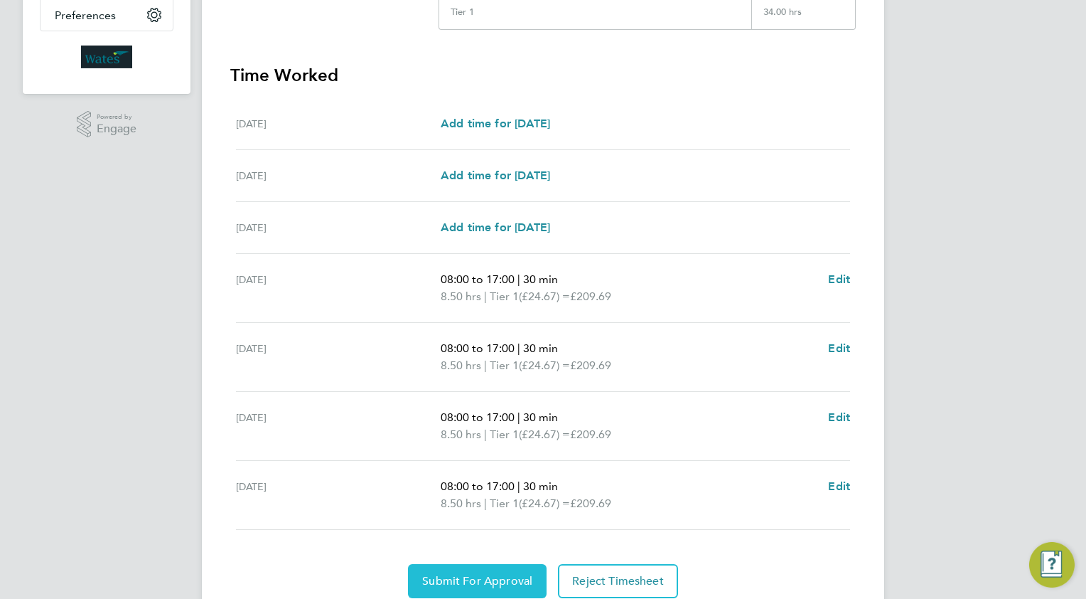
click at [454, 564] on button "Submit For Approval" at bounding box center [477, 581] width 139 height 34
click at [476, 574] on span "Approve Timesheet" at bounding box center [477, 581] width 105 height 14
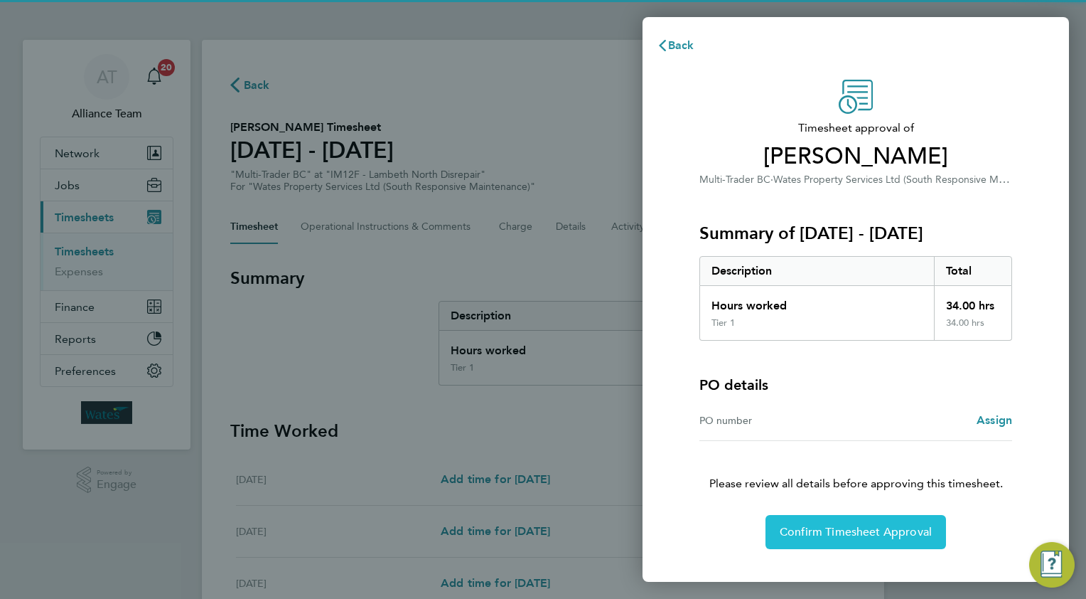
click at [810, 531] on span "Confirm Timesheet Approval" at bounding box center [856, 532] width 152 height 14
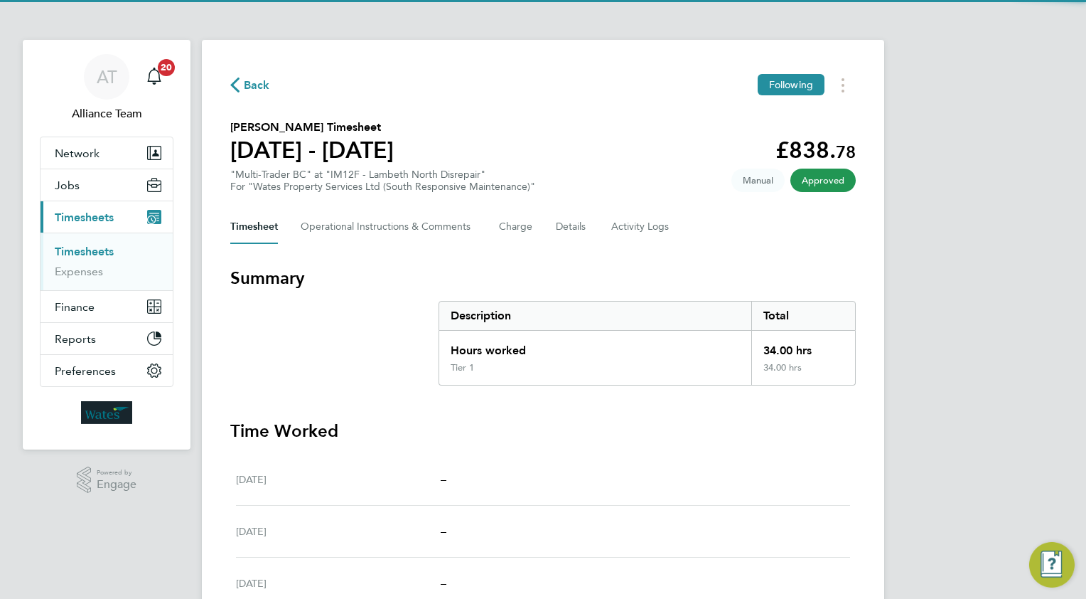
click at [261, 87] on span "Back" at bounding box center [257, 85] width 26 height 17
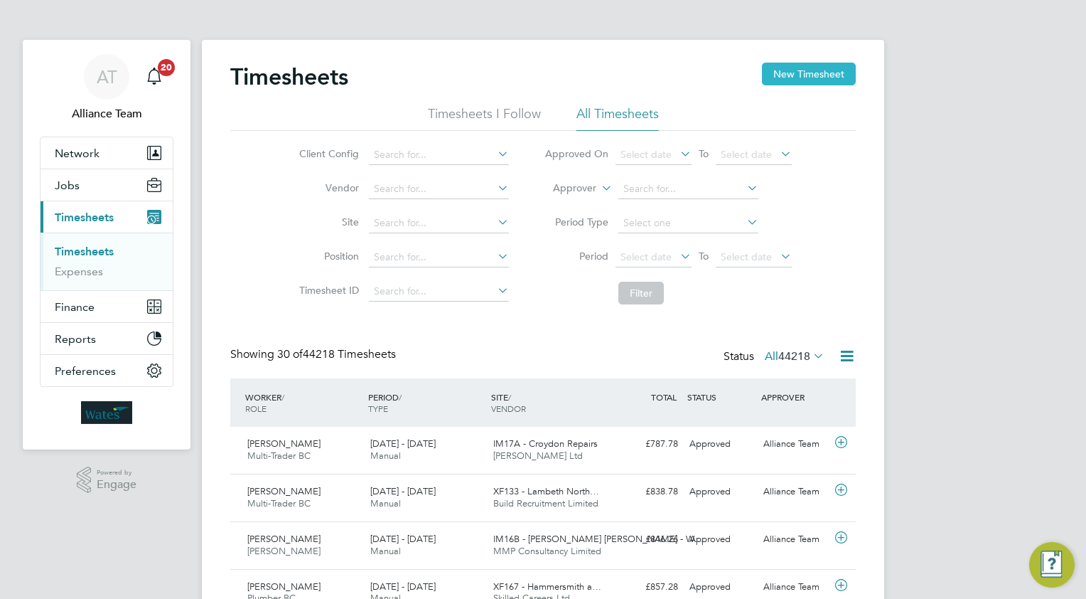
click at [813, 73] on button "New Timesheet" at bounding box center [809, 74] width 94 height 23
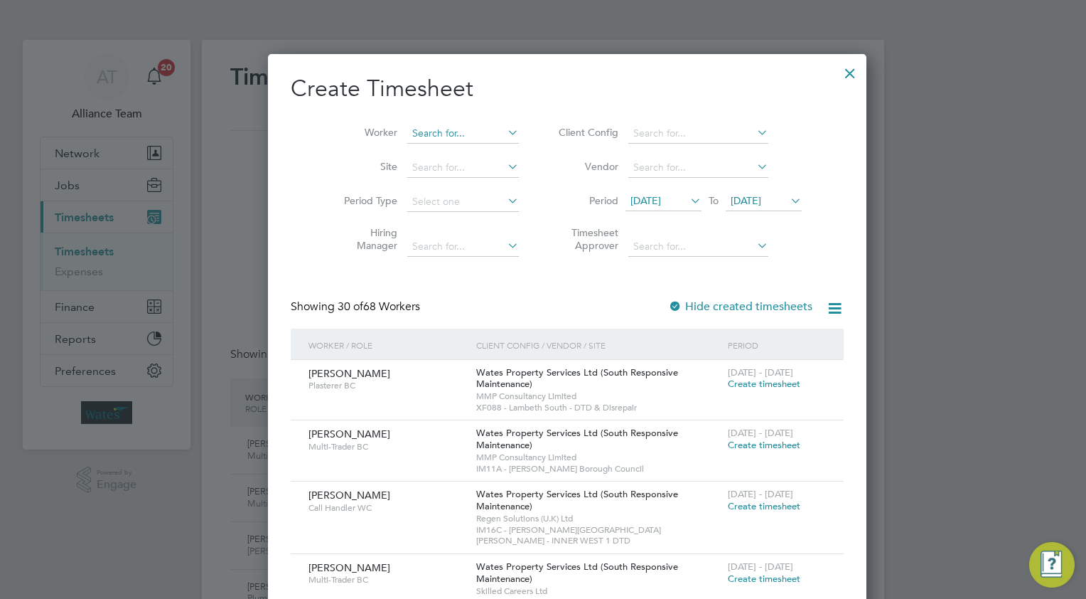
click at [448, 138] on input at bounding box center [463, 134] width 112 height 20
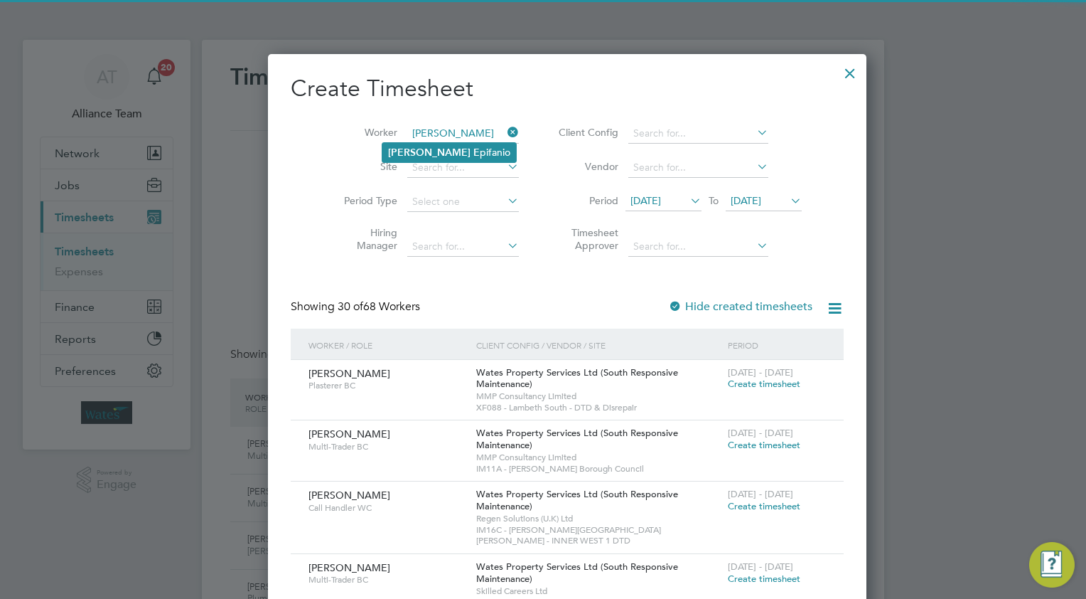
click at [432, 156] on li "[PERSON_NAME] E [PERSON_NAME]" at bounding box center [449, 152] width 134 height 19
type input "[PERSON_NAME]"
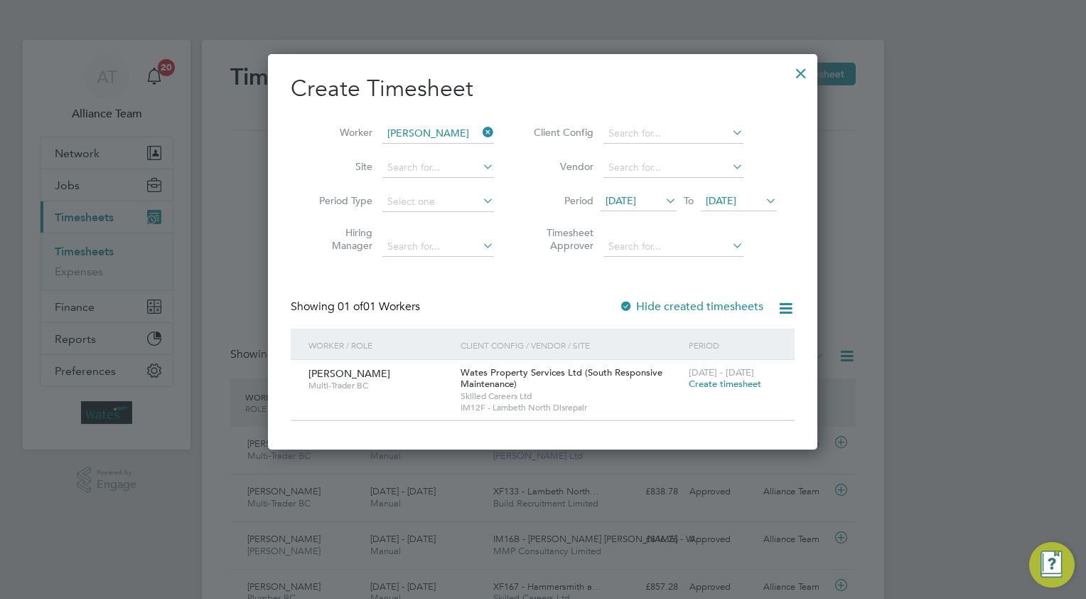
click at [722, 383] on span "Create timesheet" at bounding box center [725, 384] width 73 height 12
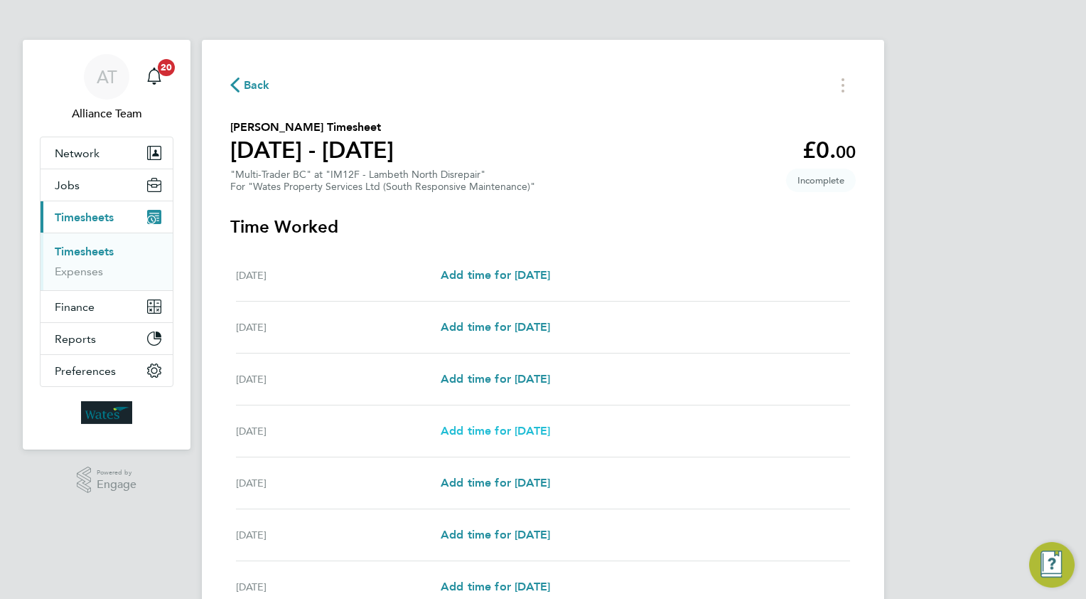
click at [481, 435] on span "Add time for [DATE]" at bounding box center [495, 431] width 109 height 14
select select "30"
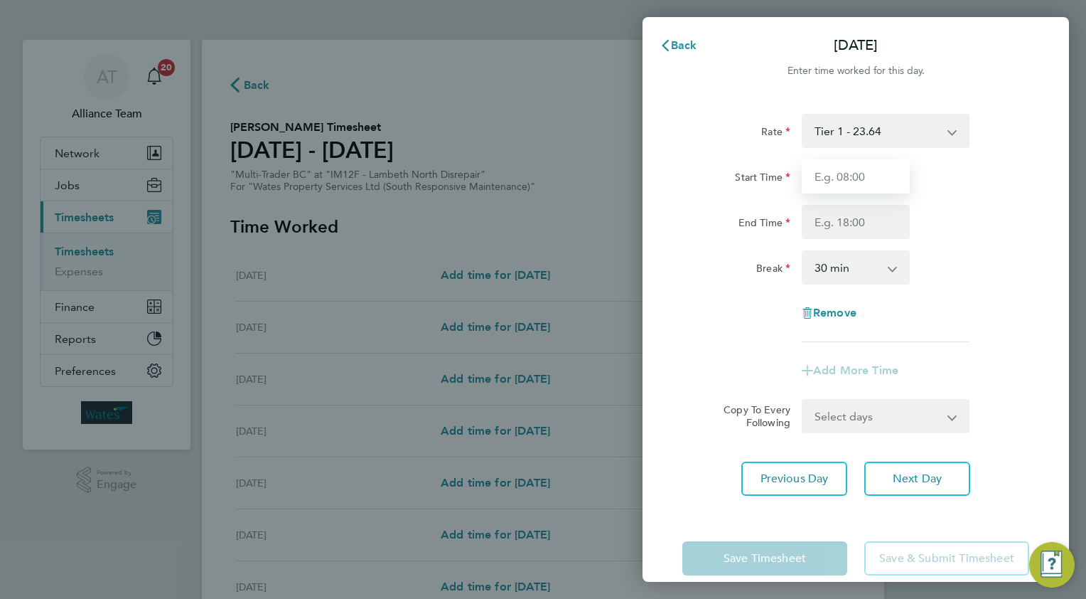
click at [856, 175] on input "Start Time" at bounding box center [856, 176] width 108 height 34
type input "08.0"
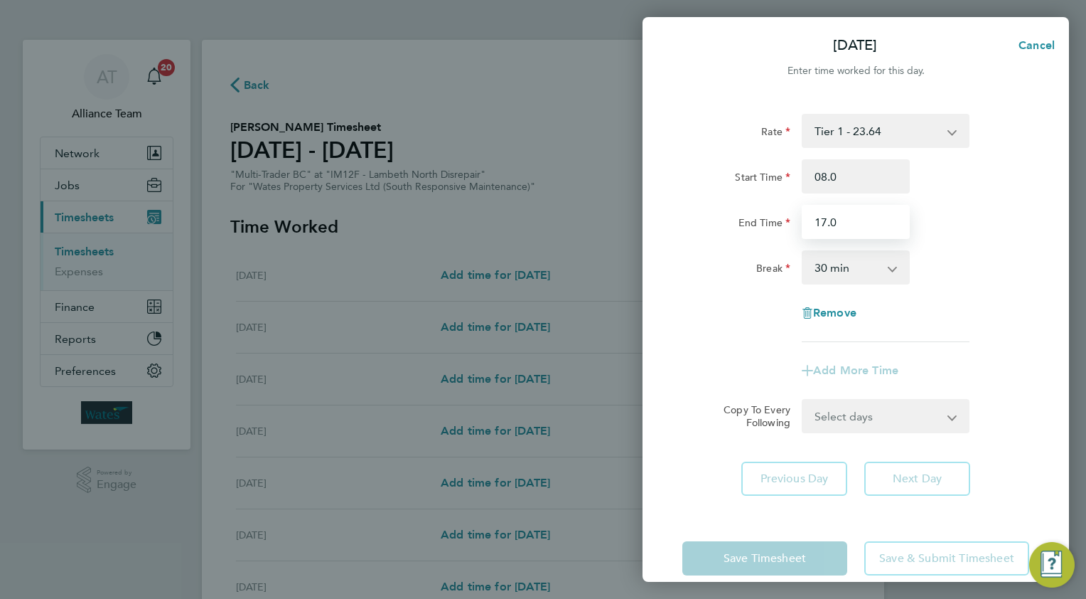
type input "17.0"
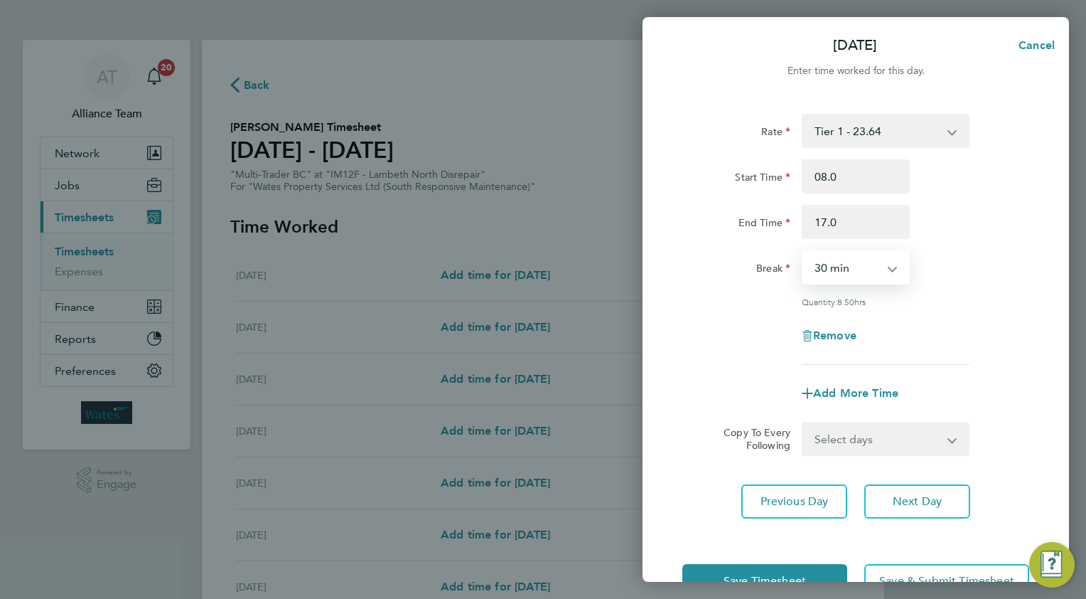
drag, startPoint x: 836, startPoint y: 442, endPoint x: 836, endPoint y: 454, distance: 12.1
click at [836, 442] on select "Select days Day [DATE] [DATE] [DATE]" at bounding box center [877, 438] width 149 height 31
select select "WED"
click at [803, 423] on select "Select days Day [DATE] [DATE] [DATE]" at bounding box center [877, 438] width 149 height 31
select select "[DATE]"
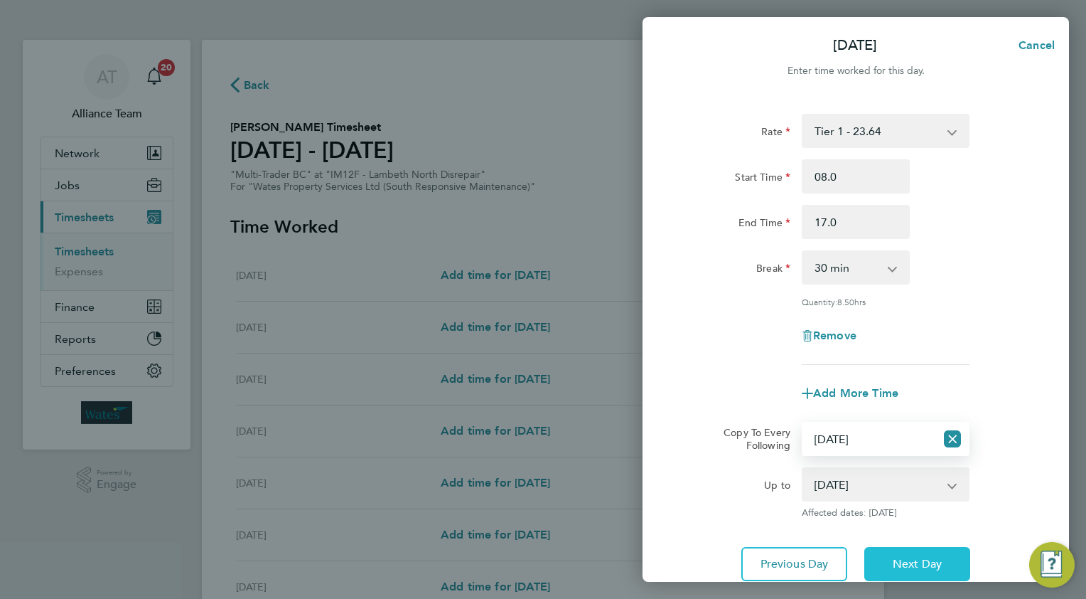
click at [937, 562] on span "Next Day" at bounding box center [917, 564] width 49 height 14
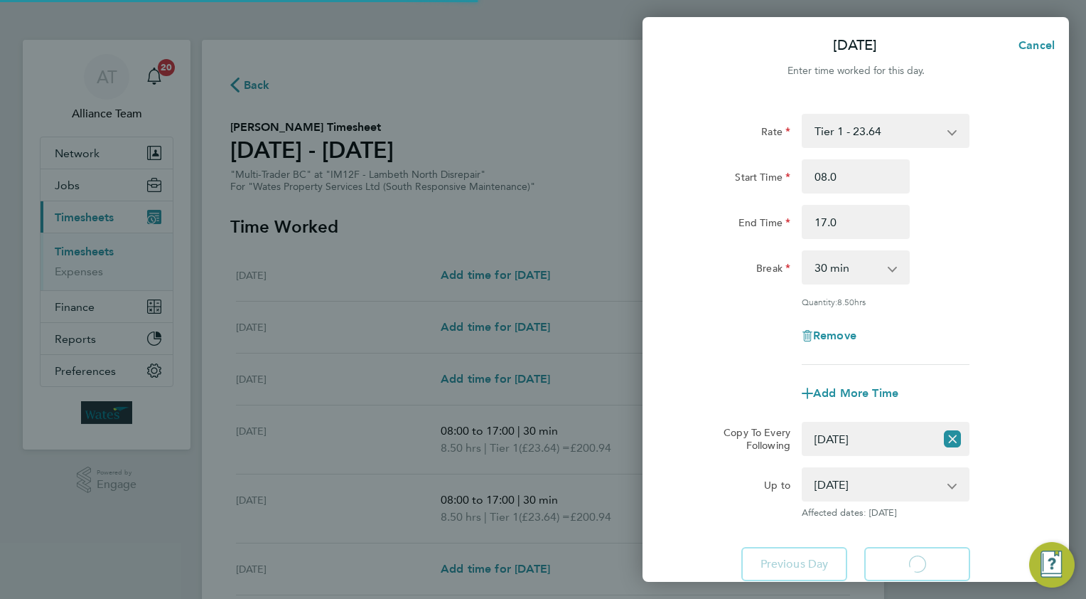
select select "30"
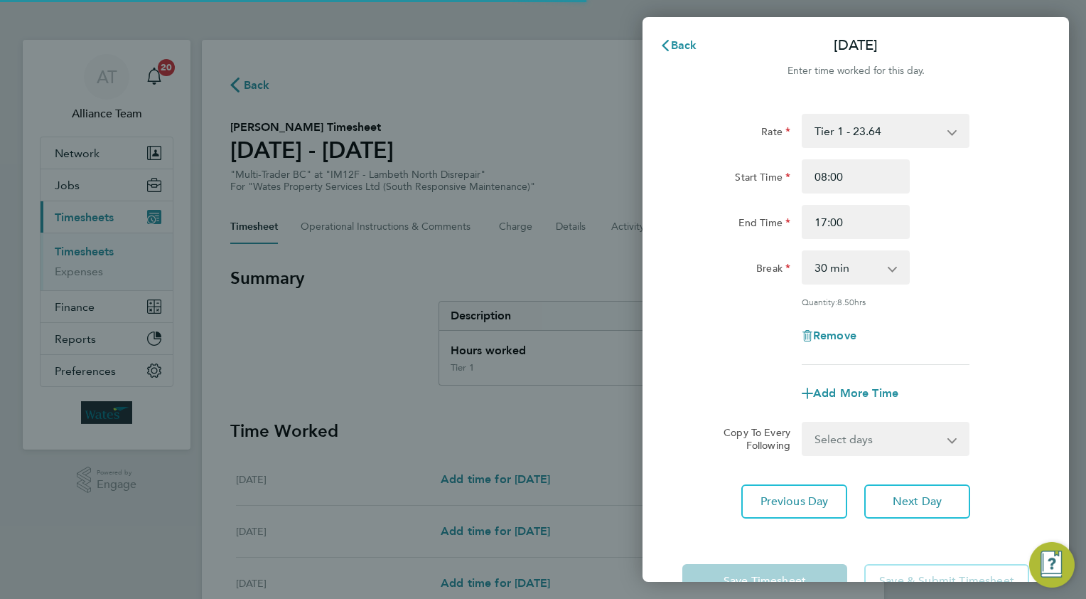
click at [847, 439] on select "Select days Day [DATE] [DATE]" at bounding box center [877, 438] width 149 height 31
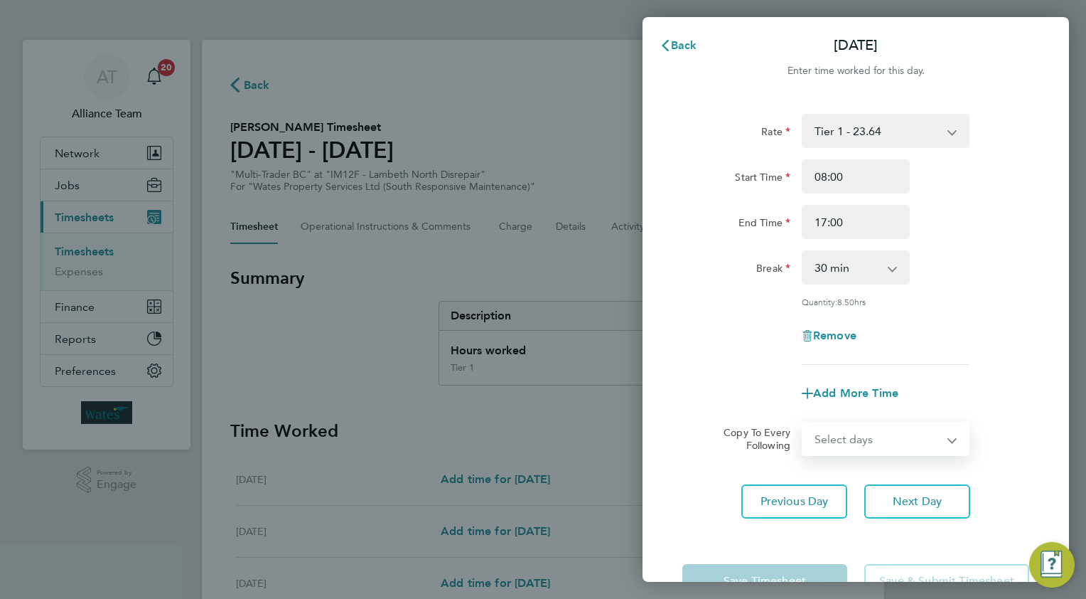
select select "THU"
click at [803, 423] on select "Select days Day [DATE] [DATE]" at bounding box center [877, 438] width 149 height 31
select select "[DATE]"
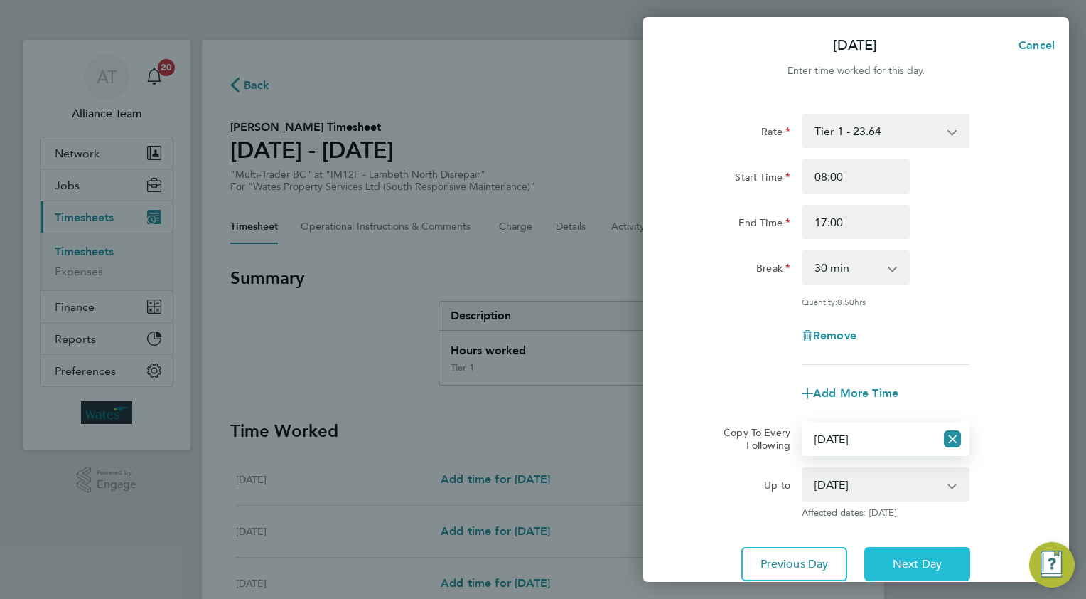
click at [914, 562] on span "Next Day" at bounding box center [917, 564] width 49 height 14
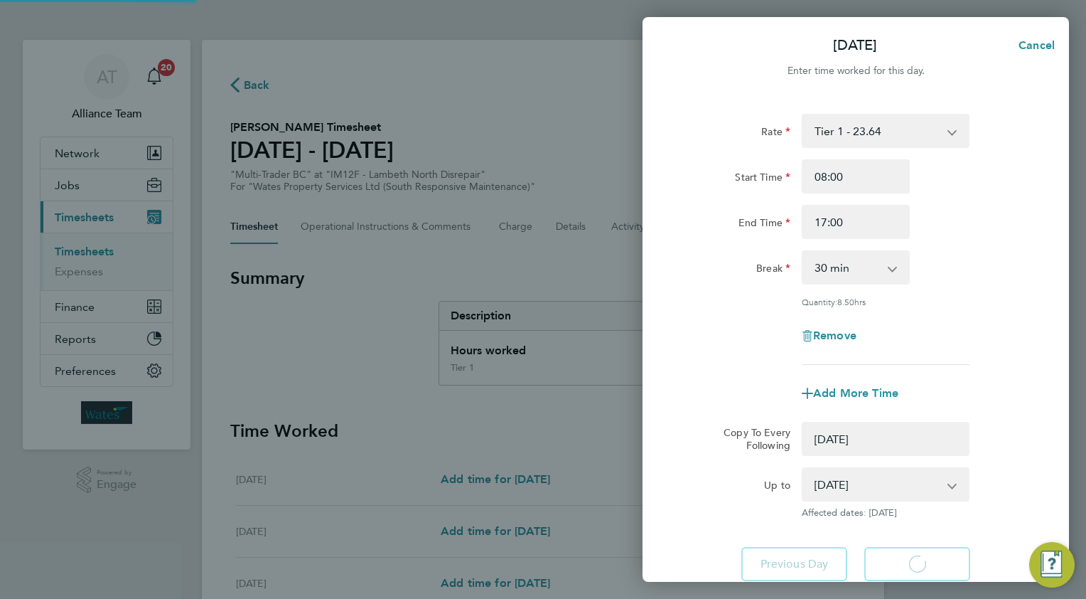
select select "0: null"
select select "30"
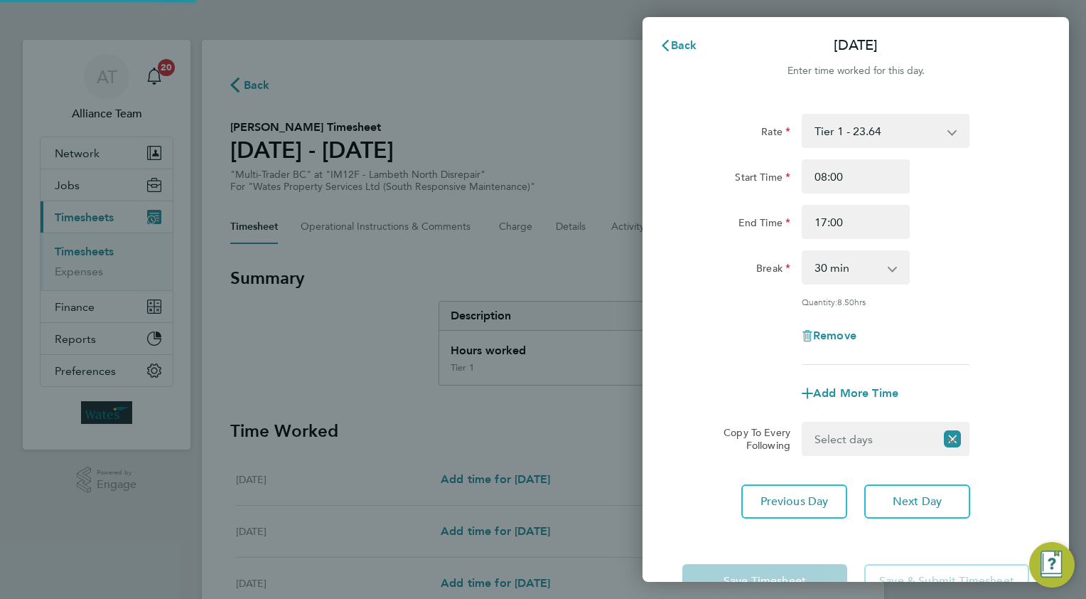
click at [845, 442] on select "Select days [DATE]" at bounding box center [869, 438] width 132 height 31
click at [803, 423] on select "Select days [DATE]" at bounding box center [877, 438] width 149 height 31
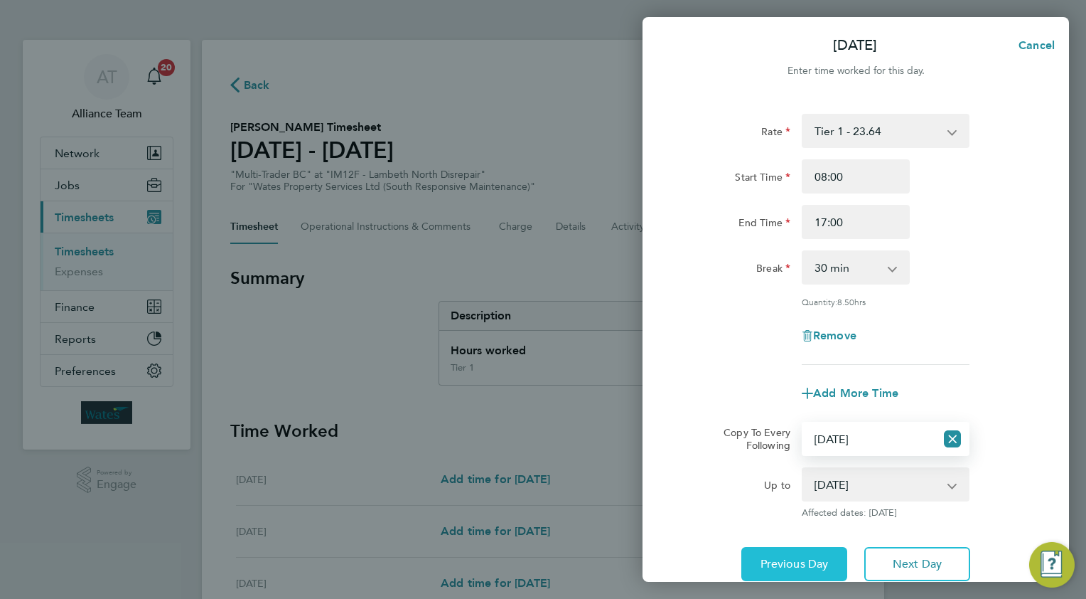
click at [802, 553] on button "Previous Day" at bounding box center [795, 564] width 106 height 34
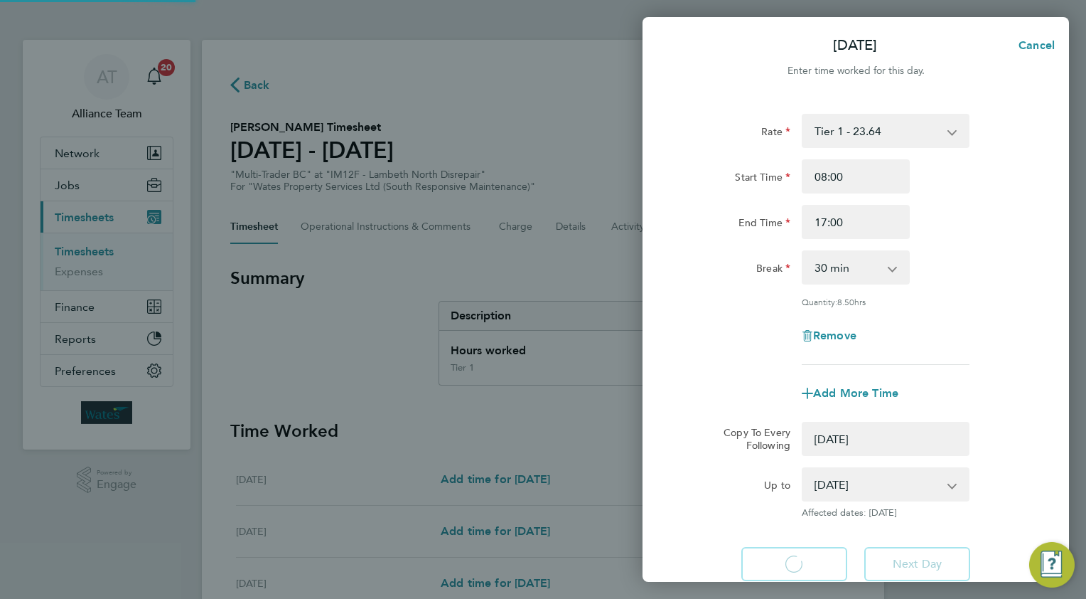
select select "0: null"
select select "30"
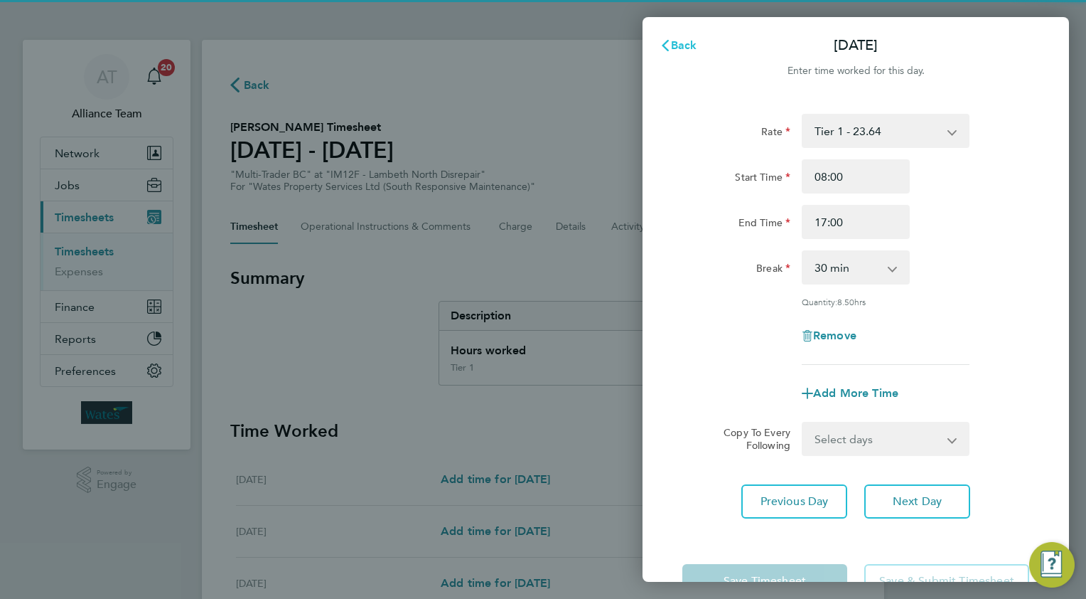
click at [682, 46] on span "Back" at bounding box center [684, 45] width 26 height 14
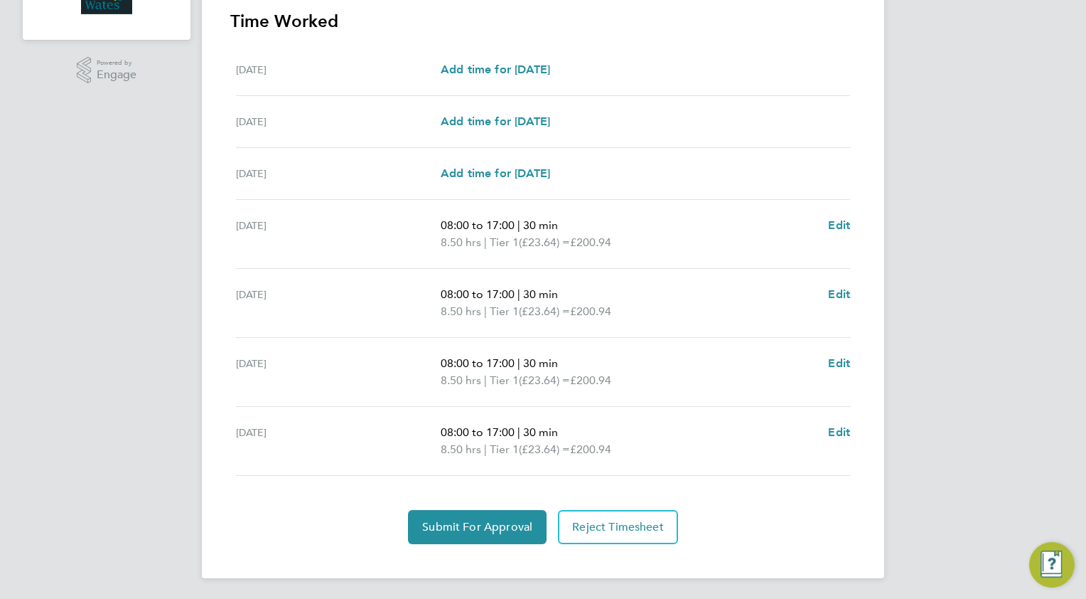
click at [448, 505] on section "Time Worked [DATE] Add time for [DATE] Add time for [DATE] [DATE] Add time for …" at bounding box center [543, 277] width 626 height 534
click at [481, 532] on button "Submit For Approval" at bounding box center [477, 527] width 139 height 34
click at [511, 532] on button "Approve Timesheet" at bounding box center [477, 527] width 133 height 34
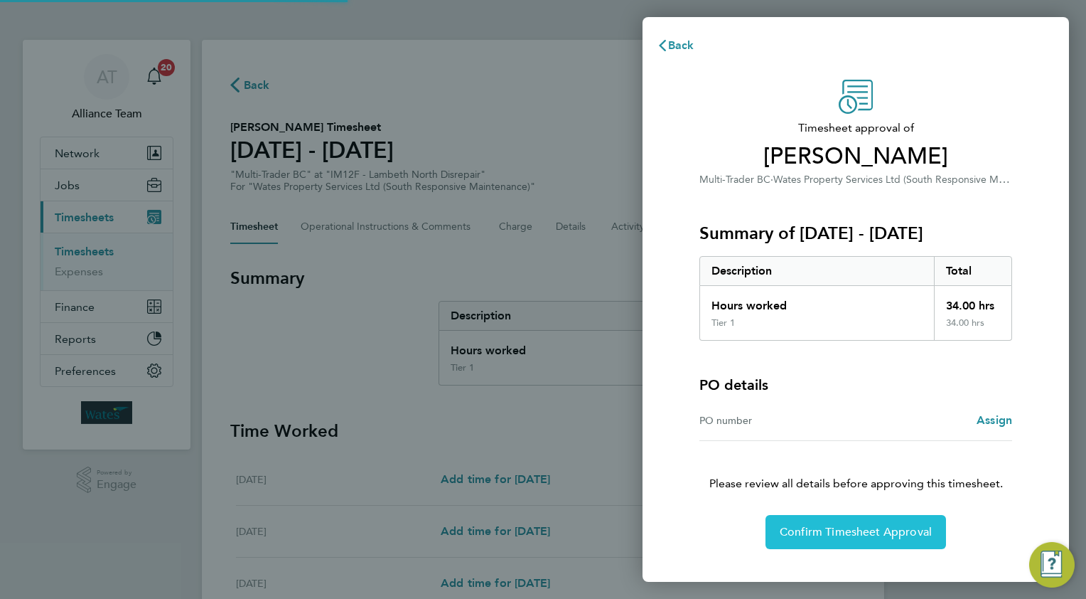
click at [839, 535] on span "Confirm Timesheet Approval" at bounding box center [856, 532] width 152 height 14
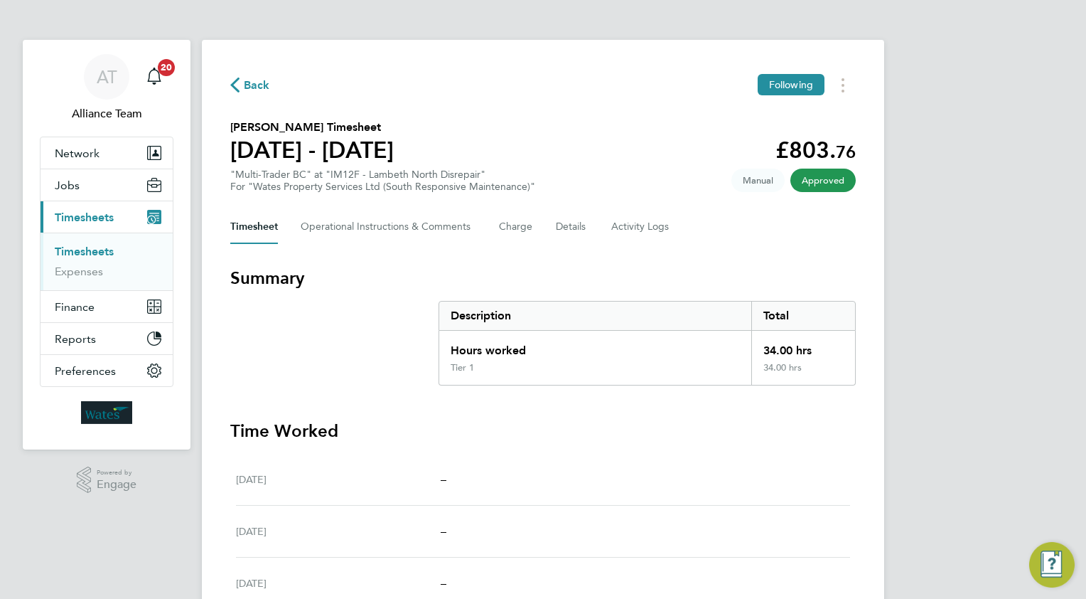
click at [255, 88] on span "Back" at bounding box center [257, 85] width 26 height 17
